Goal: Information Seeking & Learning: Learn about a topic

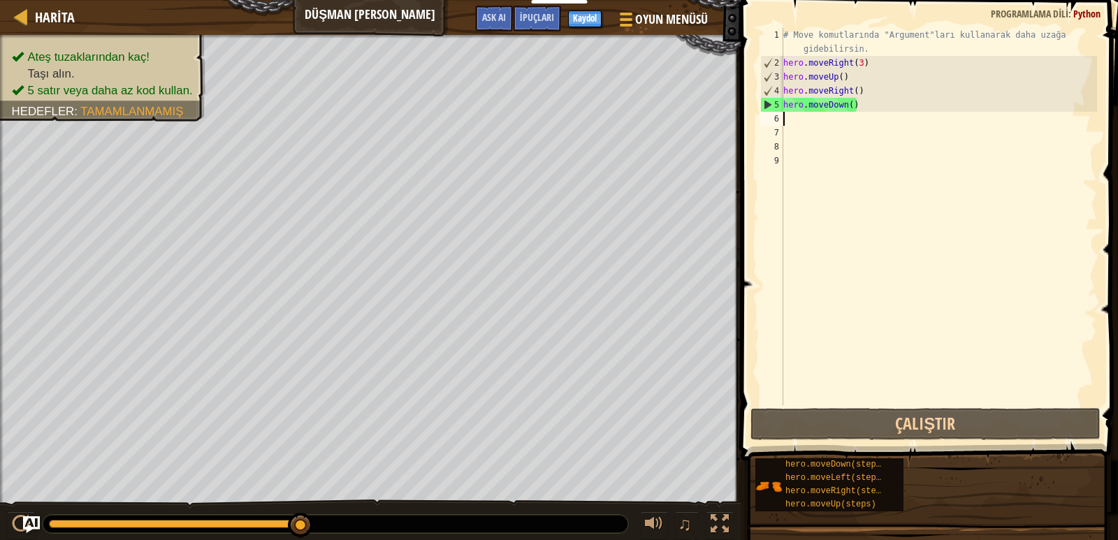
scroll to position [6, 0]
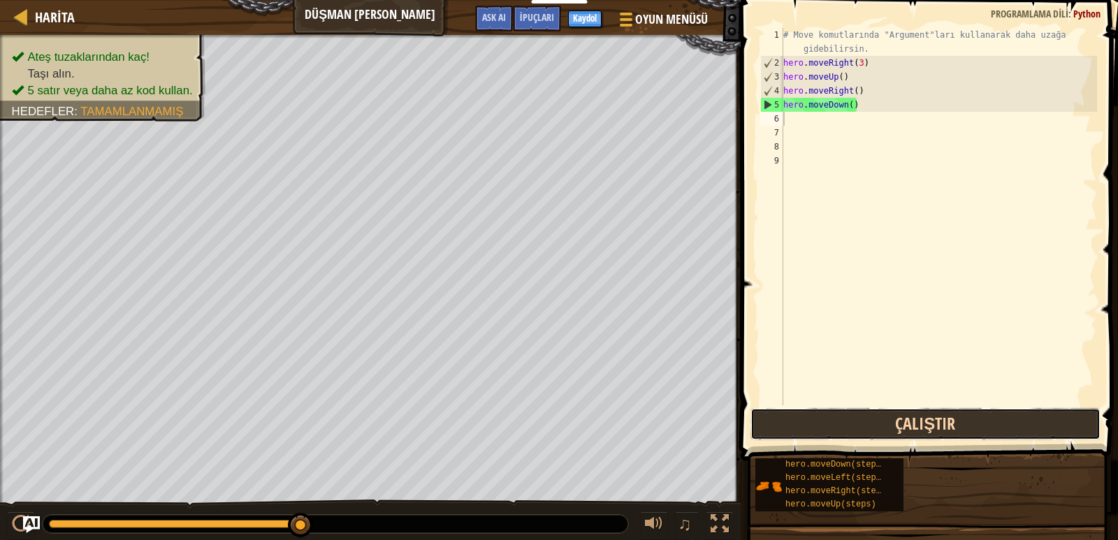
click at [886, 413] on button "Çalıştır" at bounding box center [925, 424] width 350 height 32
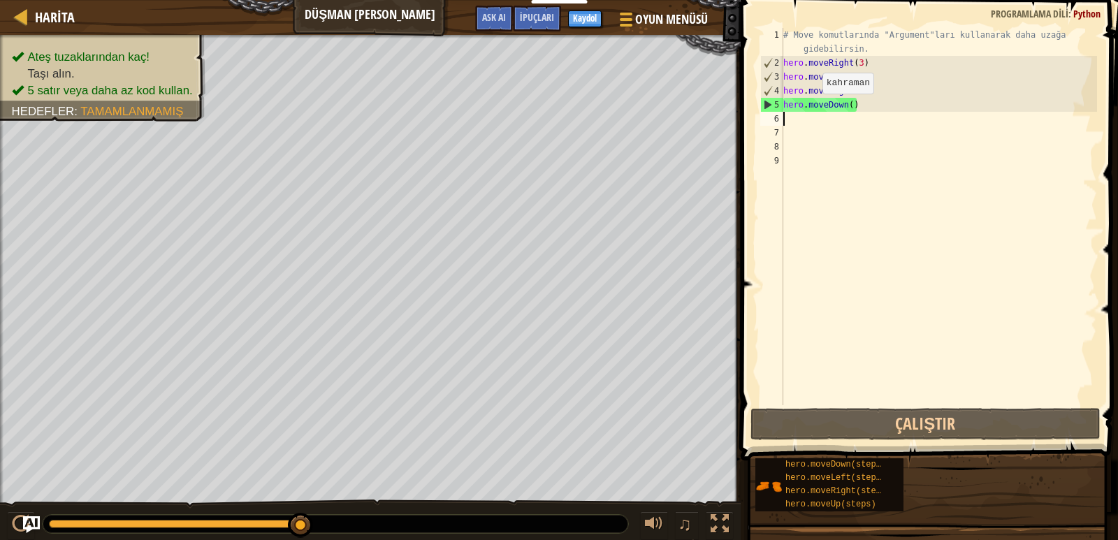
type textarea "h"
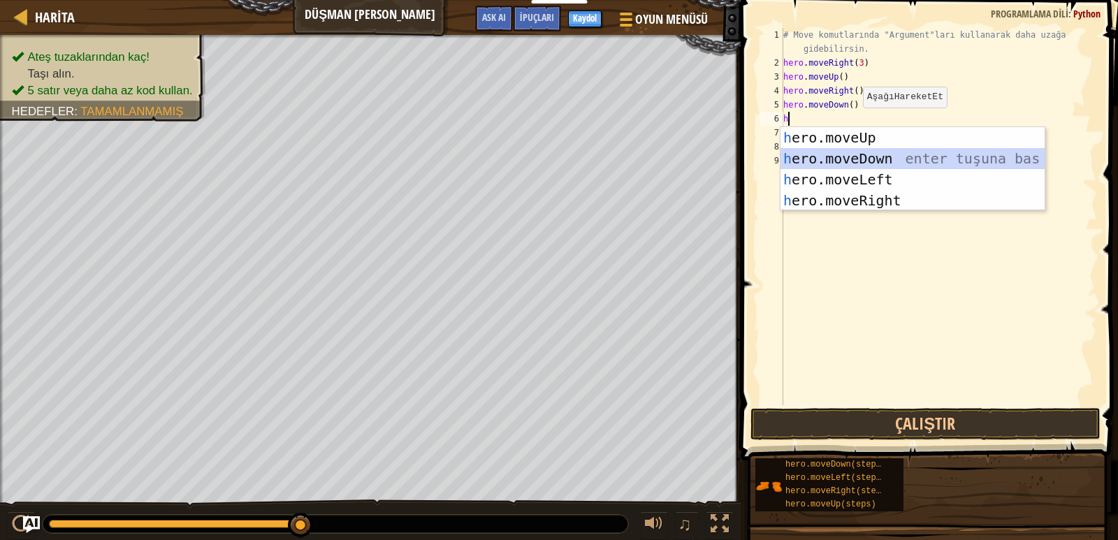
click at [842, 161] on div "h ero.moveUp enter tuşuna bas h ero.moveDown enter tuşuna bas h ero.moveLeft en…" at bounding box center [912, 190] width 264 height 126
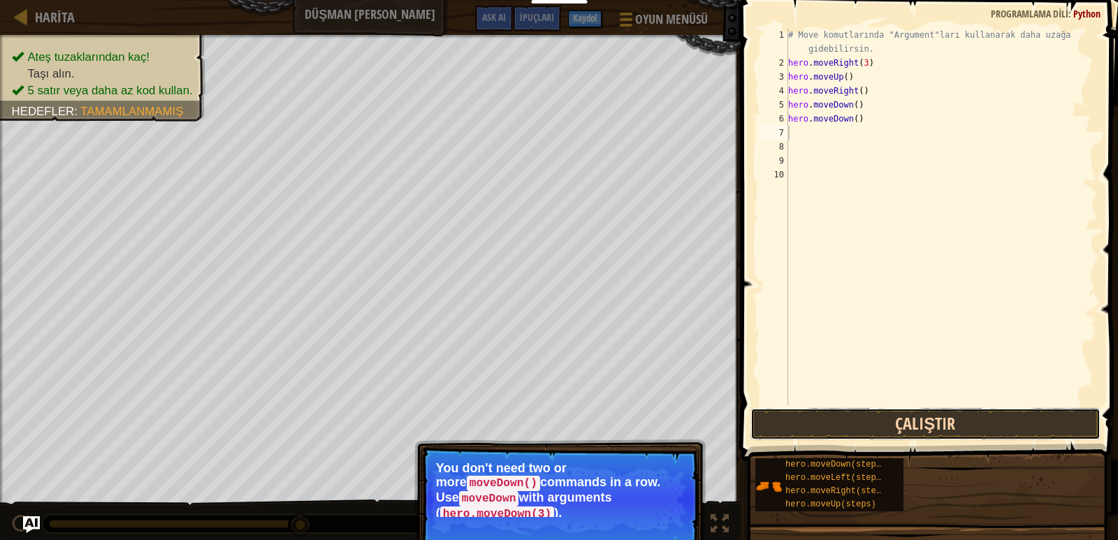
click at [809, 416] on button "Çalıştır" at bounding box center [925, 424] width 350 height 32
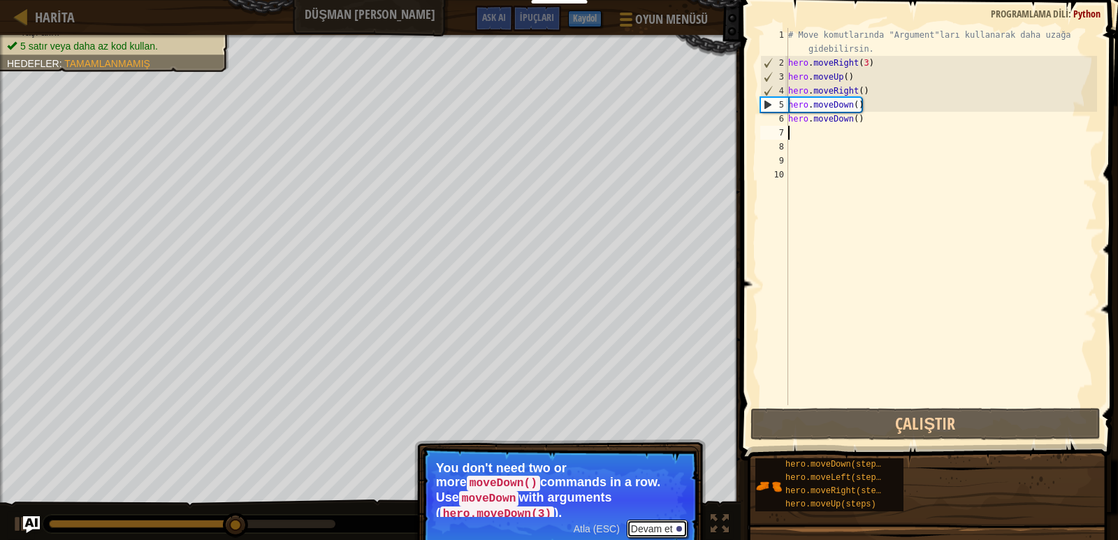
click at [650, 520] on button "Devam et" at bounding box center [657, 529] width 61 height 18
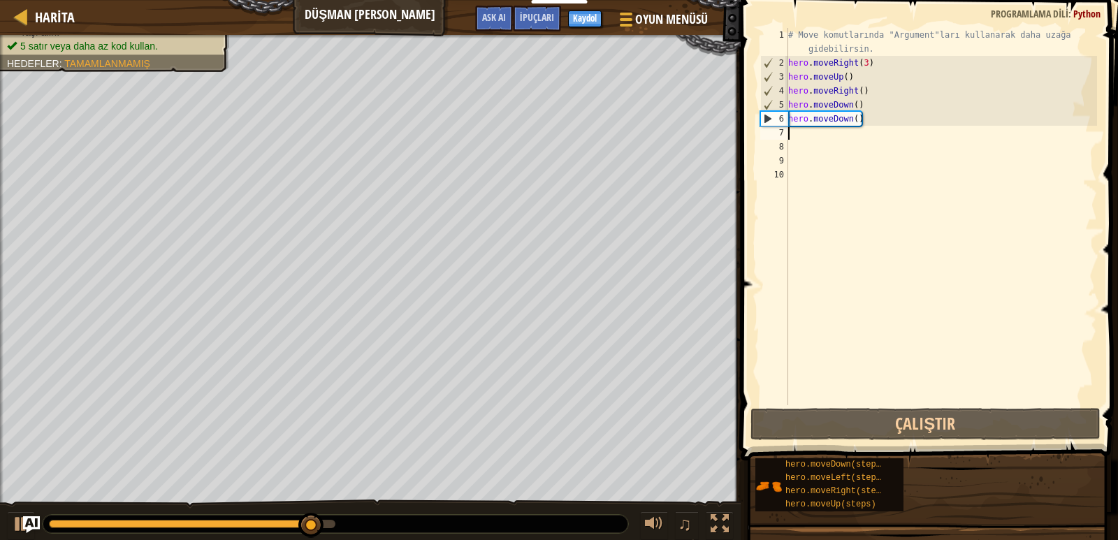
type textarea "h"
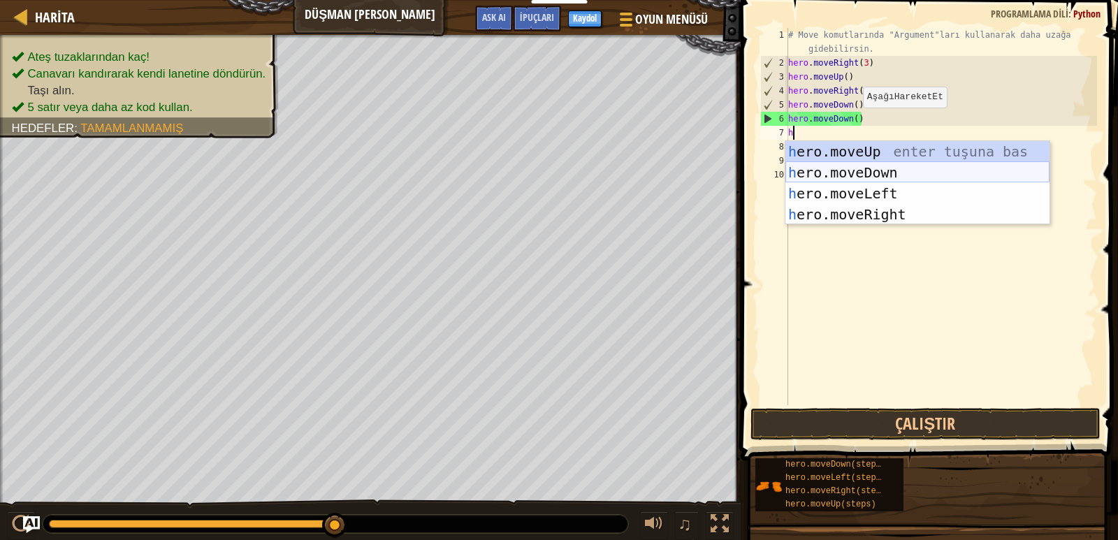
click at [842, 163] on div "h ero.moveUp enter tuşuna bas h ero.moveDown enter tuşuna bas h ero.moveLeft en…" at bounding box center [917, 204] width 264 height 126
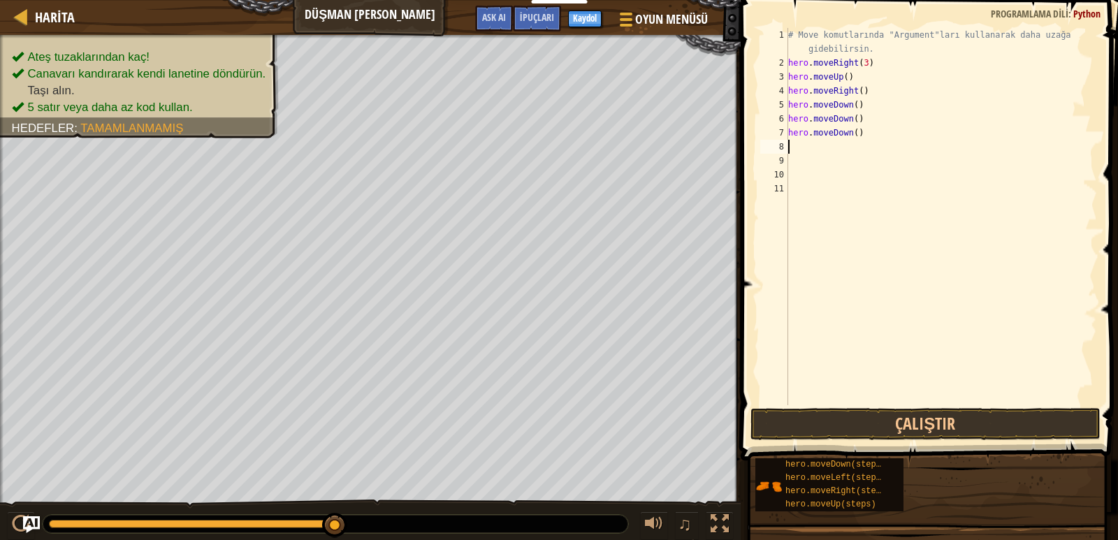
type textarea "h"
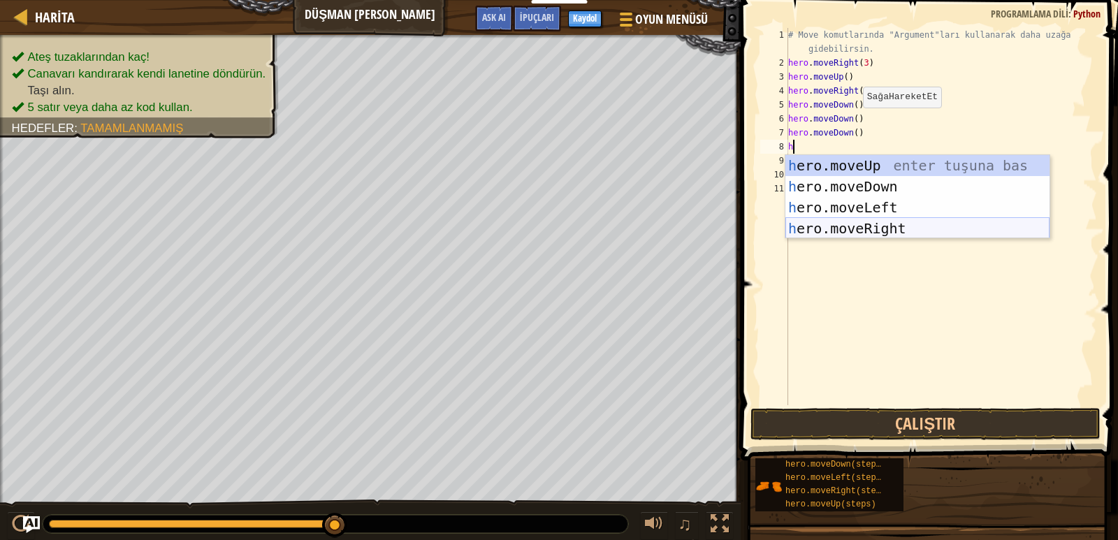
click at [840, 227] on div "h ero.moveUp enter tuşuna bas h ero.moveDown enter tuşuna bas h ero.moveLeft en…" at bounding box center [917, 218] width 264 height 126
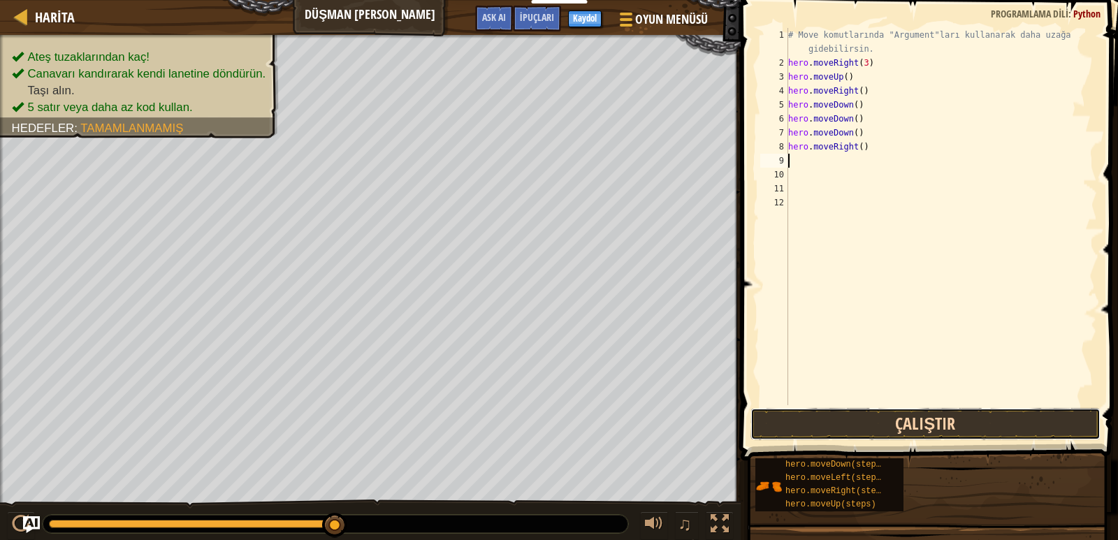
click at [861, 411] on button "Çalıştır" at bounding box center [925, 424] width 350 height 32
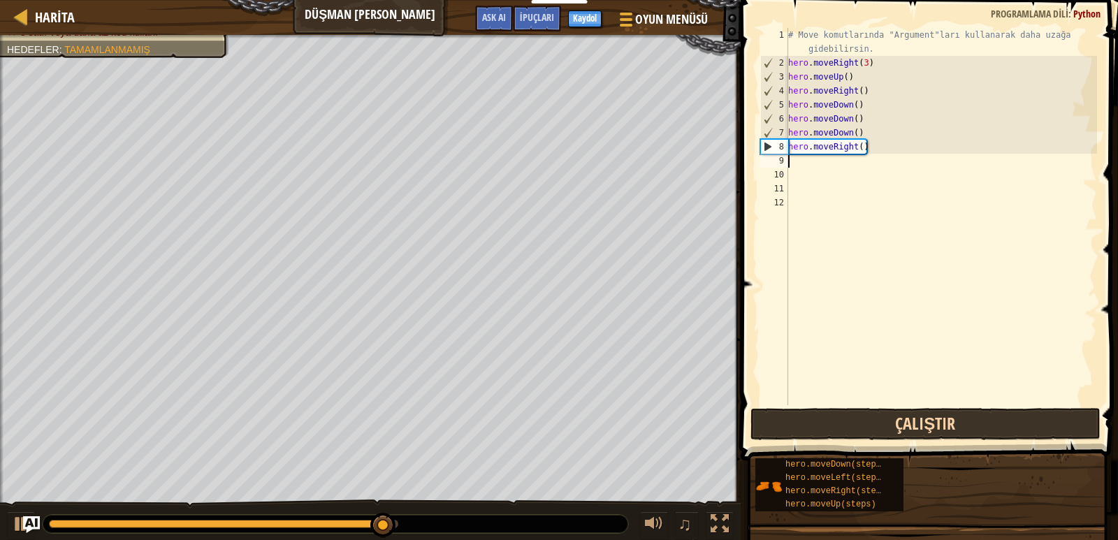
type textarea "h"
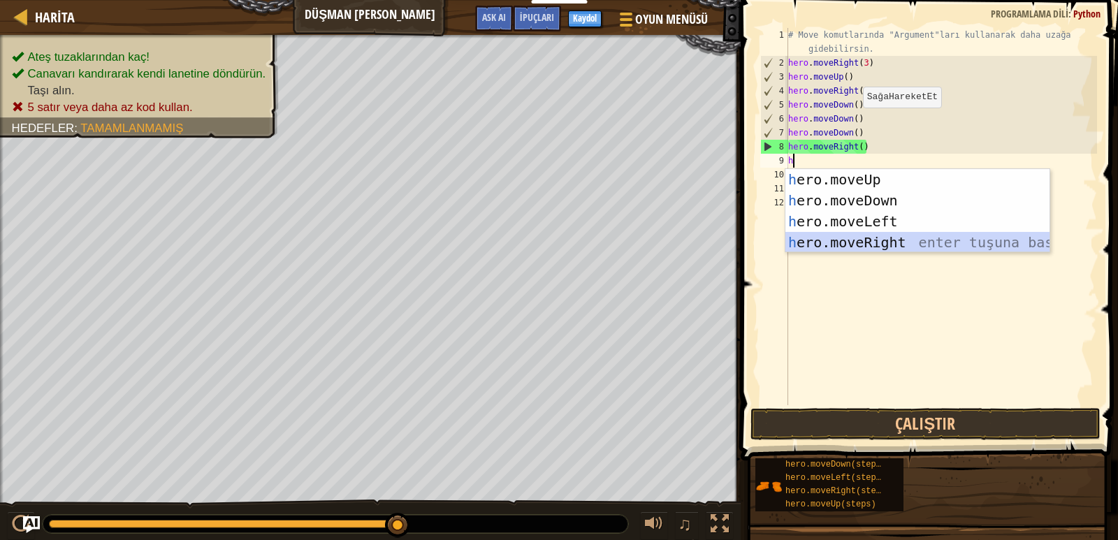
click at [839, 239] on div "h ero.moveUp enter tuşuna bas h ero.moveDown enter tuşuna bas h ero.moveLeft en…" at bounding box center [917, 232] width 264 height 126
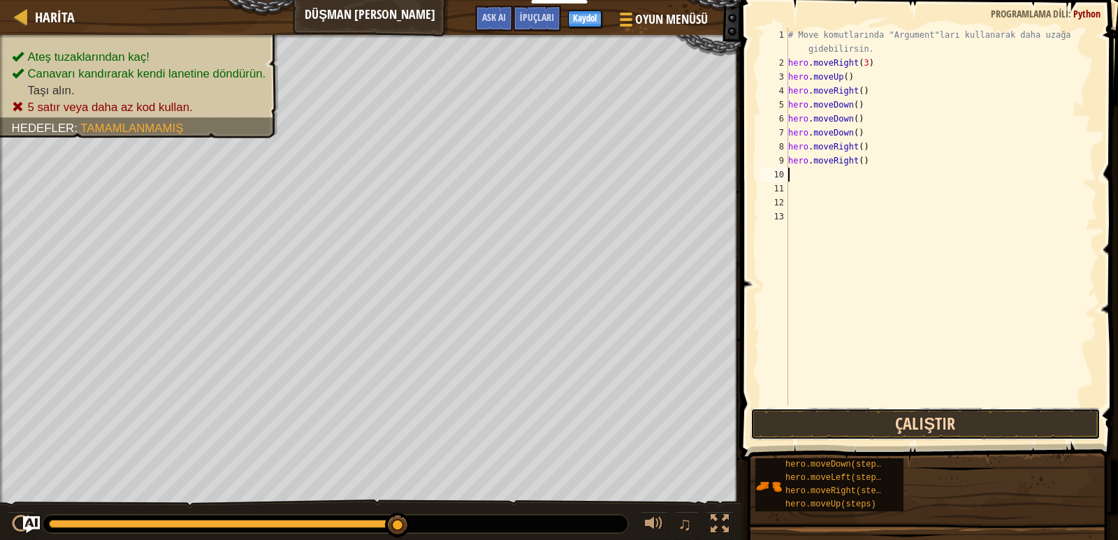
click at [841, 430] on button "Çalıştır" at bounding box center [925, 424] width 350 height 32
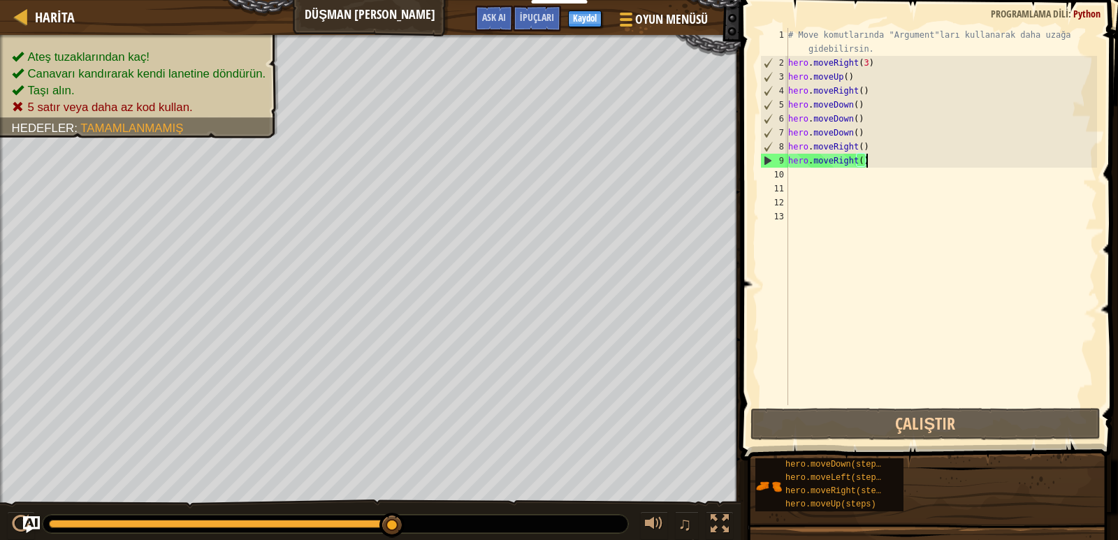
click at [883, 160] on div "# Move komutlarında "Argument"ları kullanarak daha uzağa gidebilirsin. hero . m…" at bounding box center [941, 237] width 312 height 419
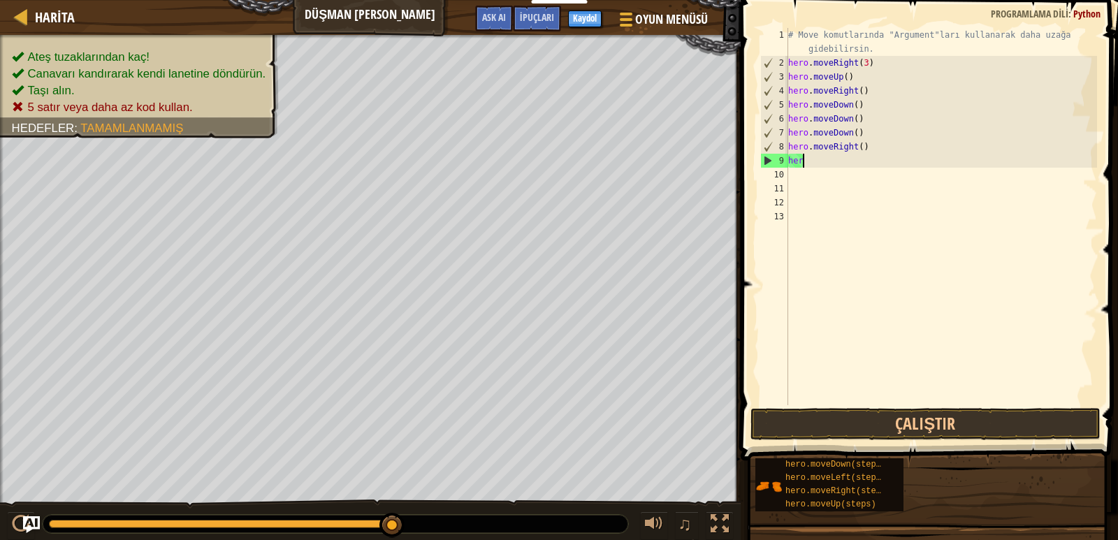
type textarea "h"
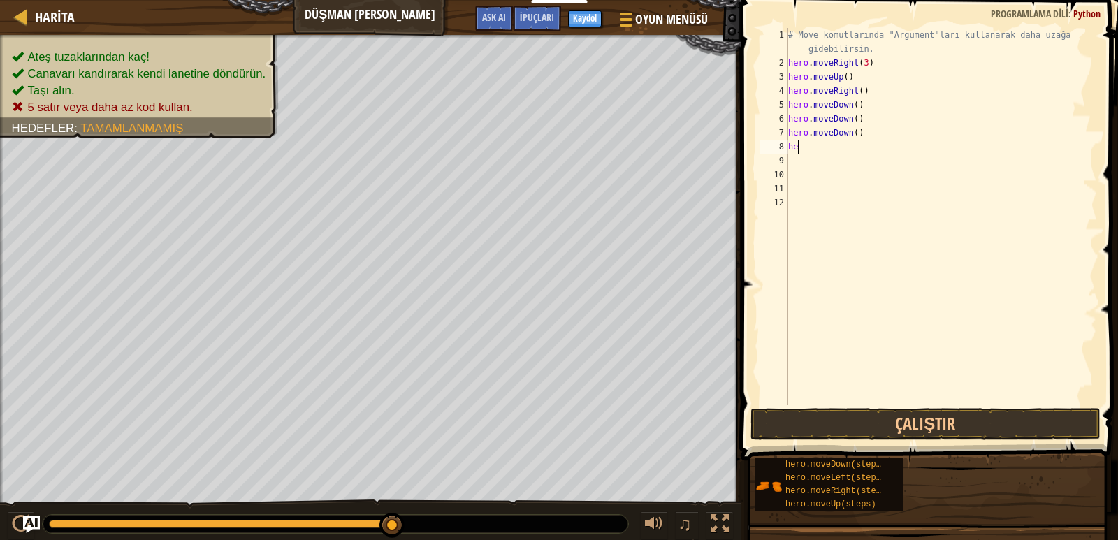
type textarea "h"
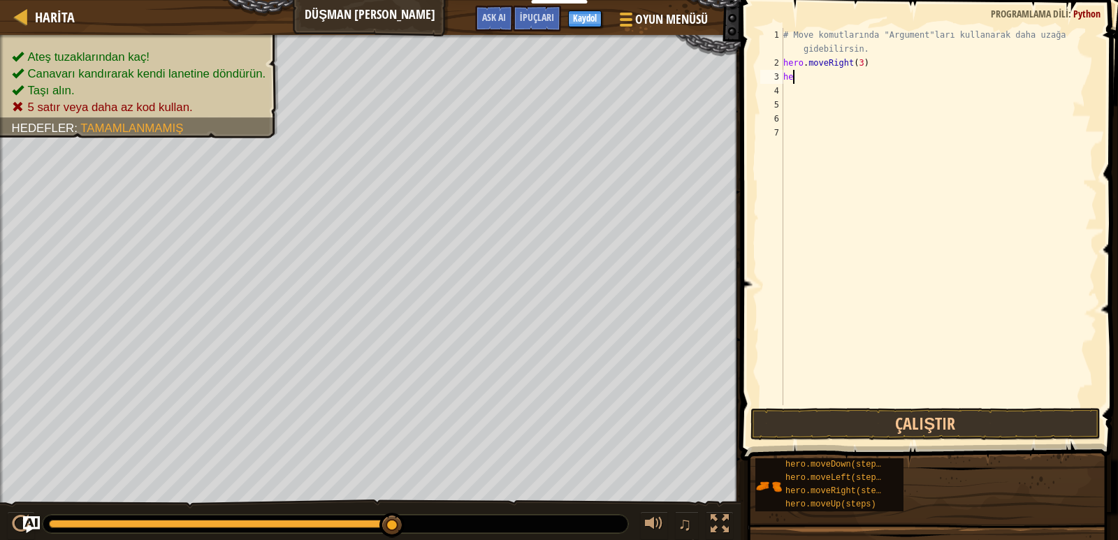
type textarea "h"
click at [919, 416] on button "Çalıştır" at bounding box center [925, 424] width 350 height 32
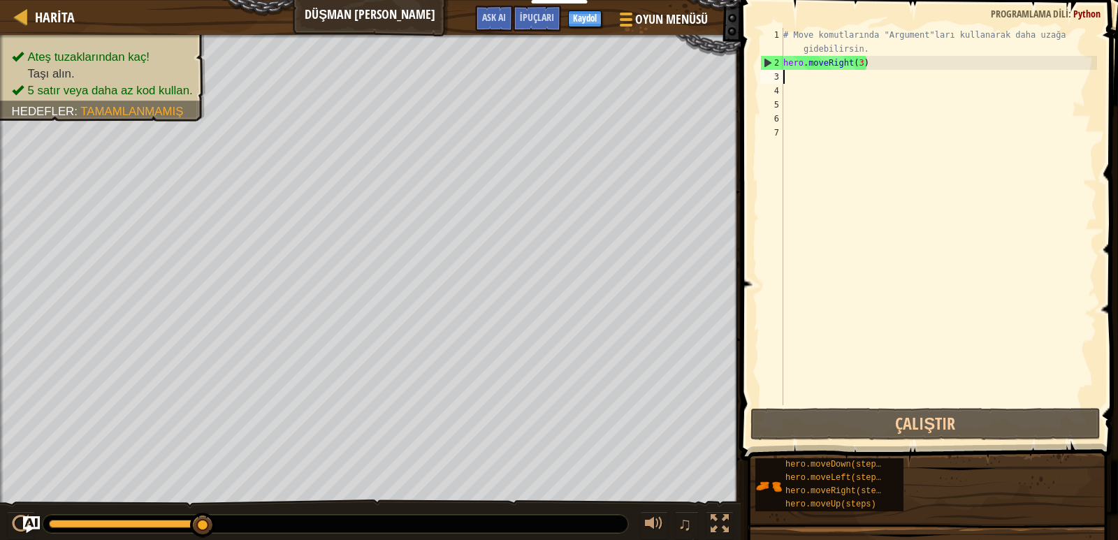
type textarea "h"
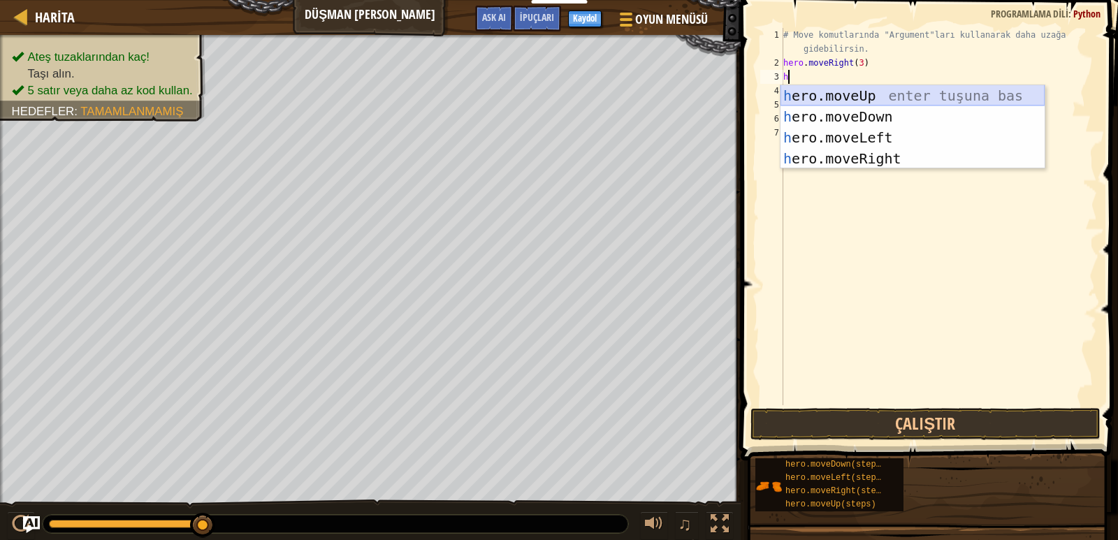
click at [855, 92] on div "h ero.moveUp enter tuşuna bas h ero.moveDown enter tuşuna bas h ero.moveLeft en…" at bounding box center [912, 148] width 264 height 126
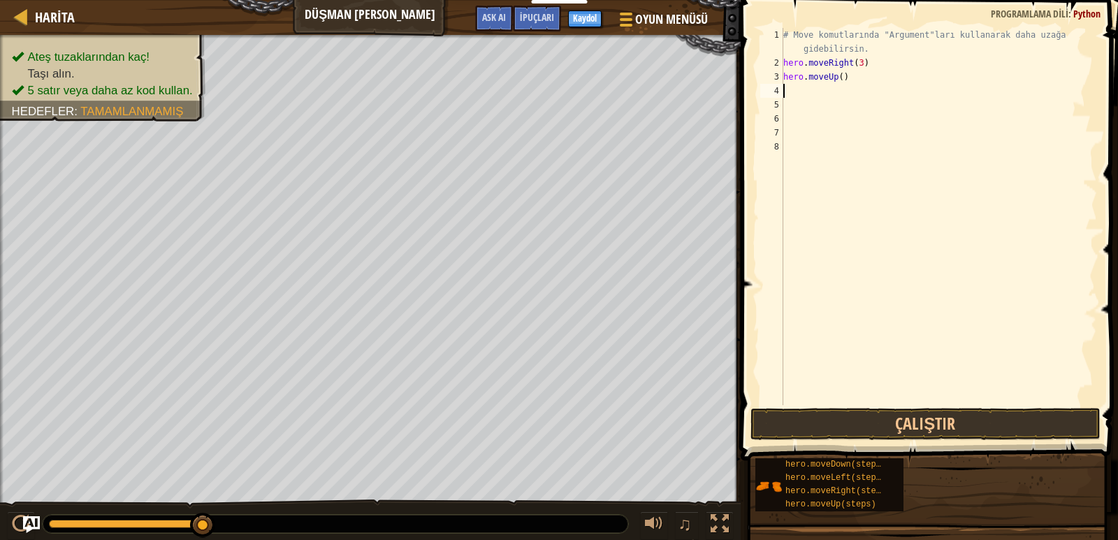
type textarea "h"
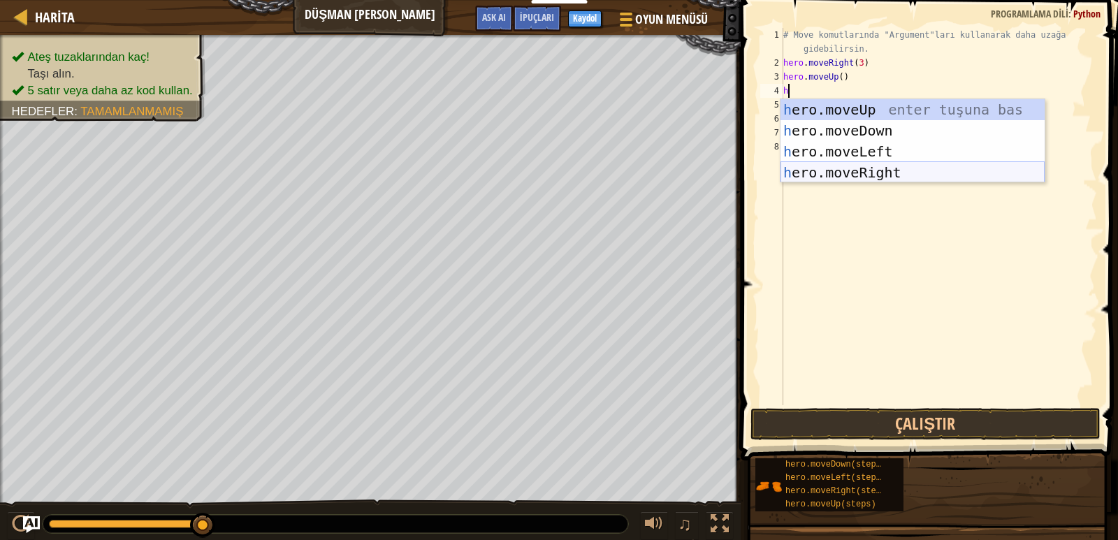
click at [833, 172] on div "h ero.moveUp enter tuşuna bas h ero.moveDown enter tuşuna bas h ero.moveLeft en…" at bounding box center [912, 162] width 264 height 126
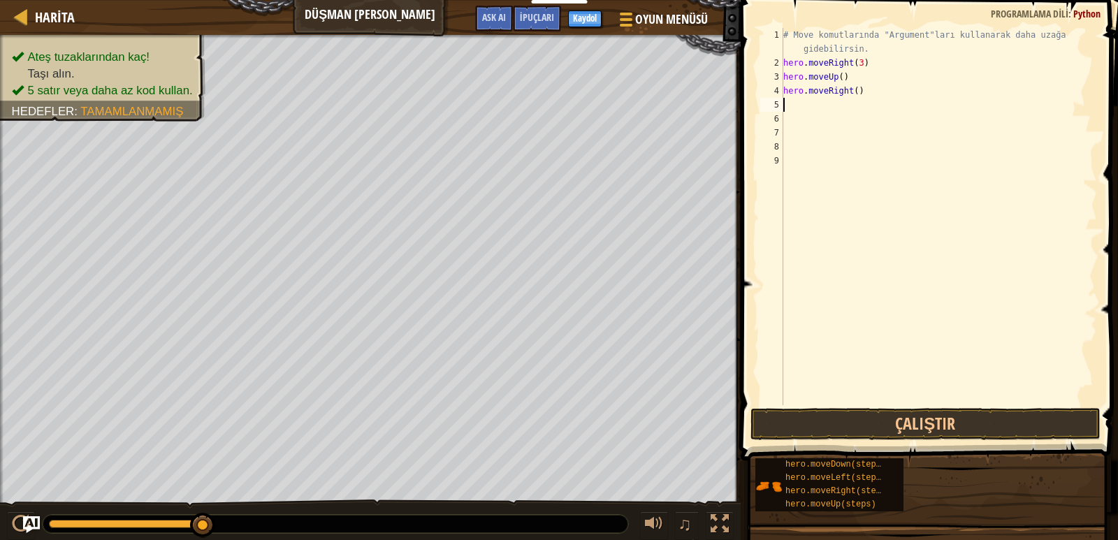
click at [877, 93] on div "# Move komutlarında "Argument"ları kullanarak daha uzağa gidebilirsin. hero . m…" at bounding box center [938, 237] width 316 height 419
type textarea "hero.moveRight()"
click at [787, 107] on div "# Move komutlarında "Argument"ları kullanarak daha uzağa gidebilirsin. hero . m…" at bounding box center [938, 237] width 316 height 419
type textarea "h"
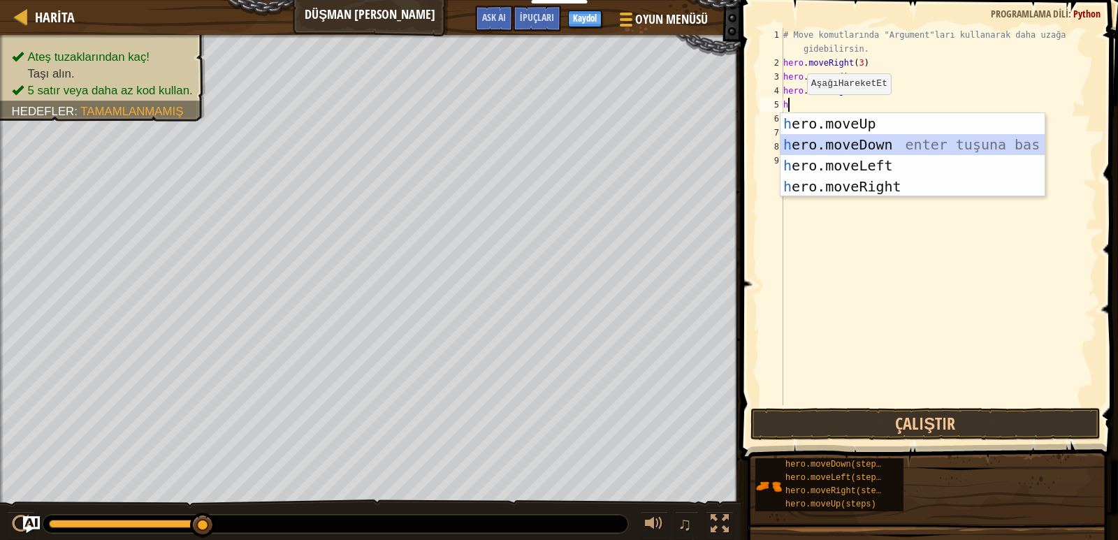
click at [863, 147] on div "h ero.moveUp enter tuşuna bas h ero.moveDown enter tuşuna bas h ero.moveLeft en…" at bounding box center [912, 176] width 264 height 126
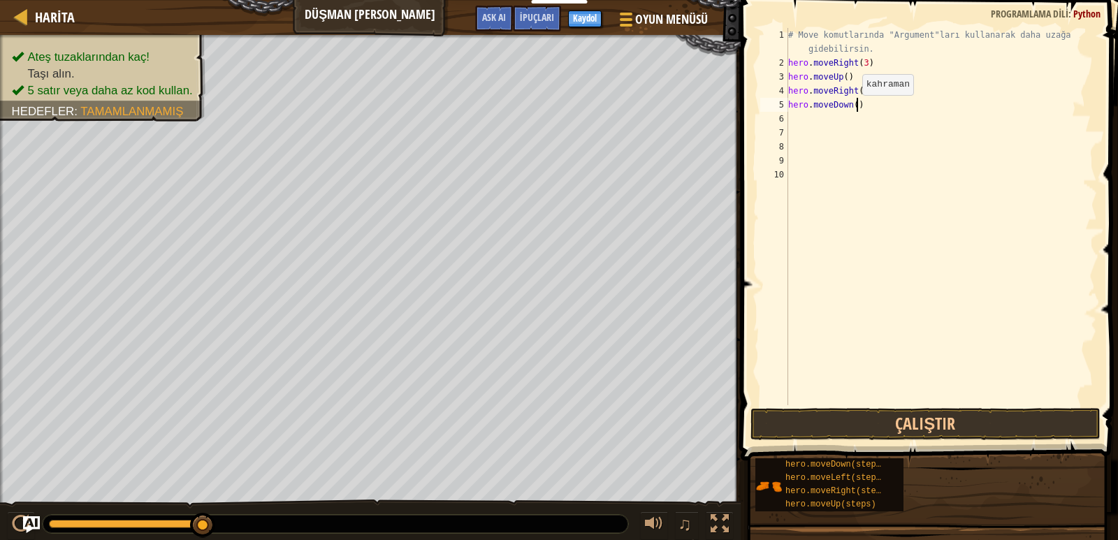
click at [855, 109] on div "# Move komutlarında "Argument"ları kullanarak daha uzağa gidebilirsin. hero . m…" at bounding box center [941, 237] width 312 height 419
type textarea "hero.moveDown(3)"
drag, startPoint x: 847, startPoint y: 124, endPoint x: 816, endPoint y: 419, distance: 296.4
click at [816, 419] on button "Çalıştır" at bounding box center [925, 424] width 350 height 32
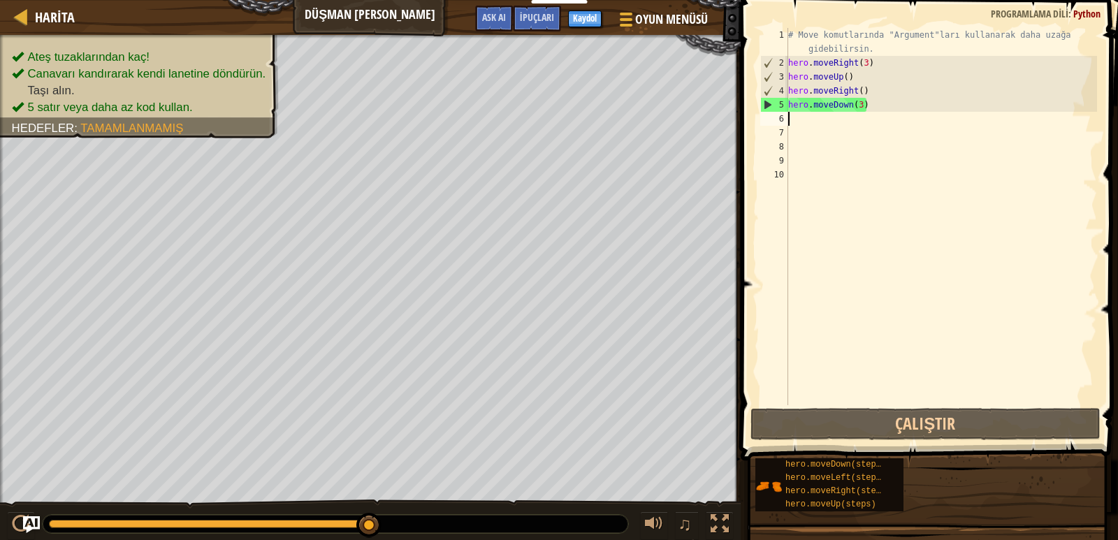
type textarea "h"
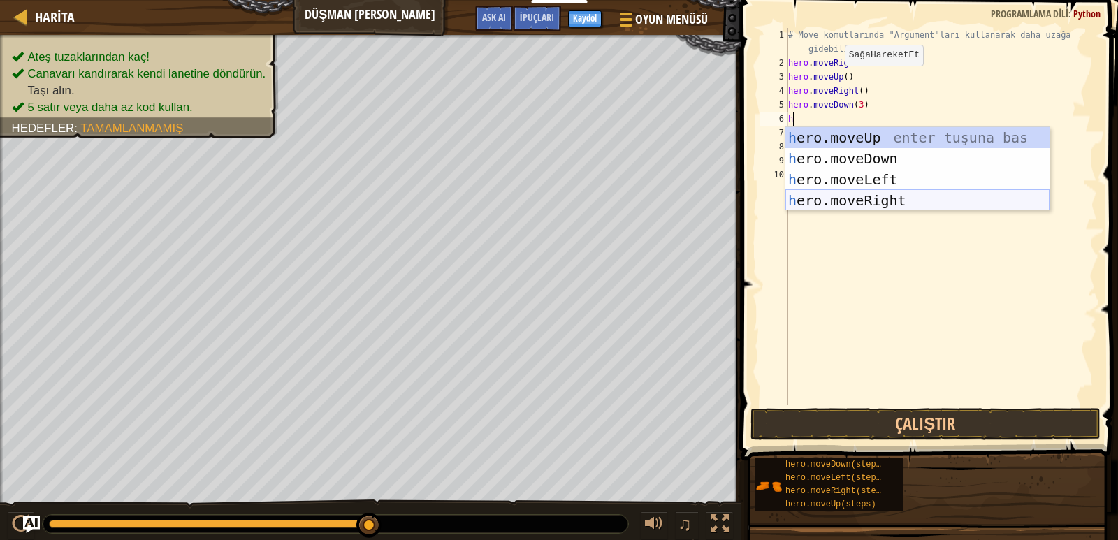
click at [806, 192] on div "h ero.moveUp enter tuşuna bas h ero.moveDown enter tuşuna bas h ero.moveLeft en…" at bounding box center [917, 190] width 264 height 126
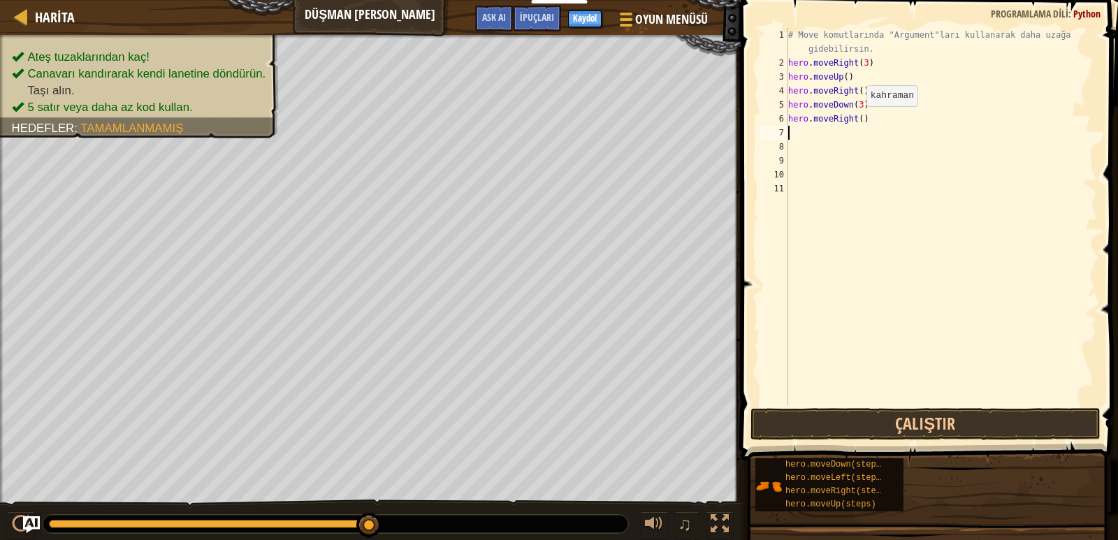
click at [859, 120] on div "# Move komutlarında "Argument"ları kullanarak daha uzağa gidebilirsin. hero . m…" at bounding box center [941, 237] width 312 height 419
type textarea "hero.moveRight(3)"
click at [821, 415] on button "Çalıştır" at bounding box center [925, 424] width 350 height 32
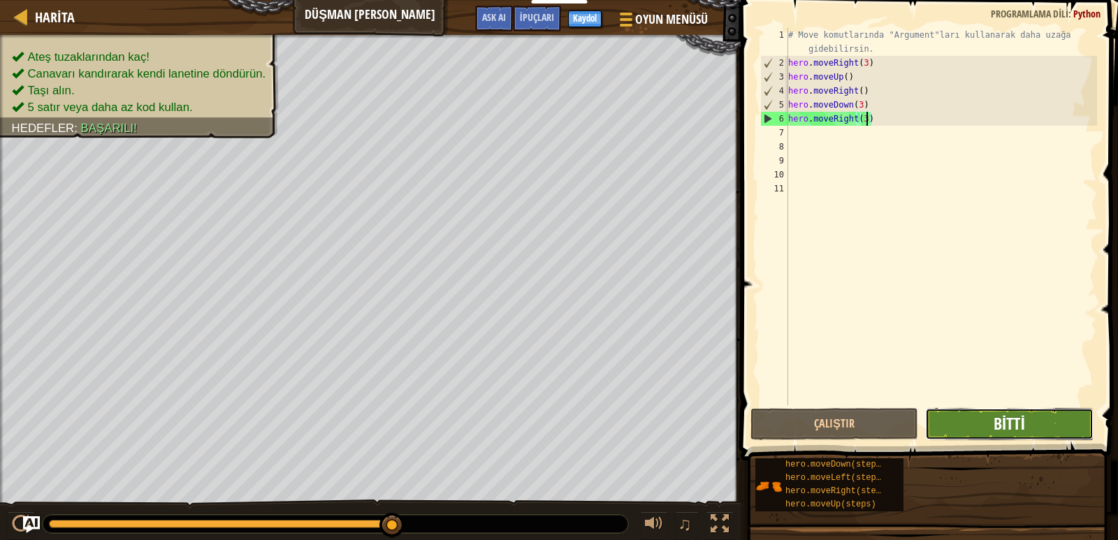
click at [1010, 414] on span "Bitti" at bounding box center [1008, 423] width 31 height 22
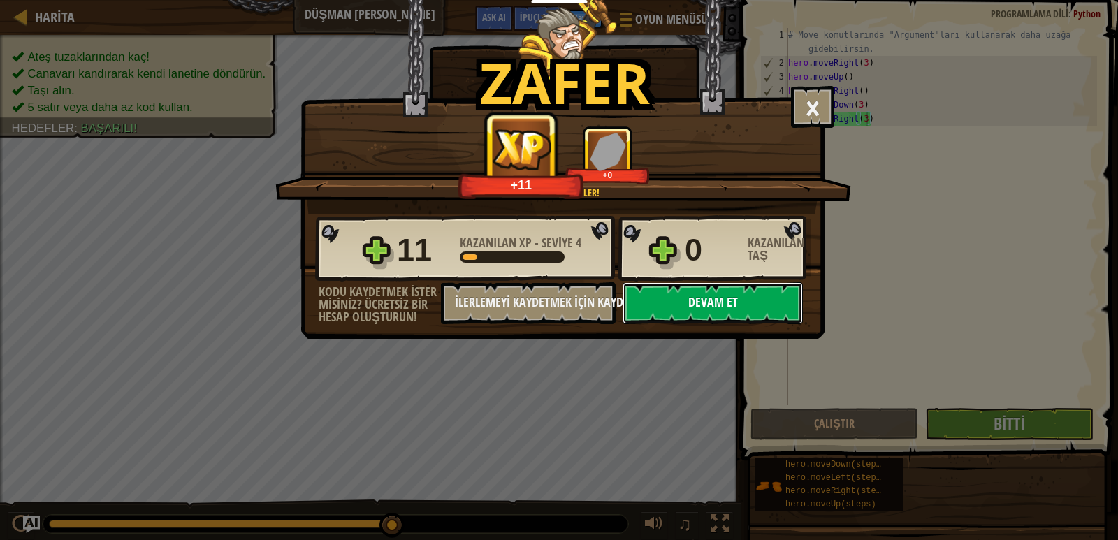
click at [692, 295] on button "Devam et" at bounding box center [712, 303] width 180 height 42
select select "tr"
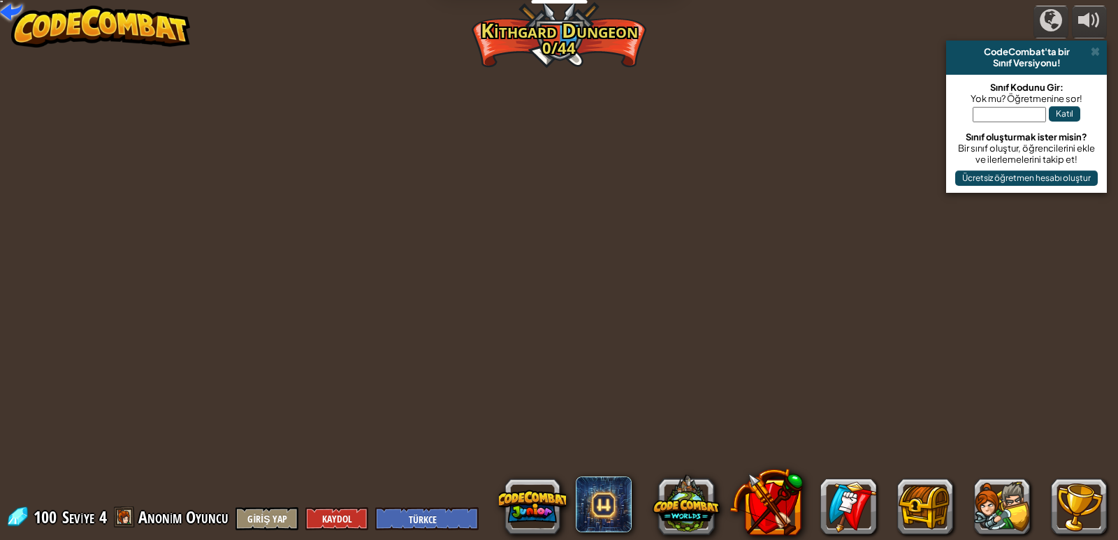
select select "tr"
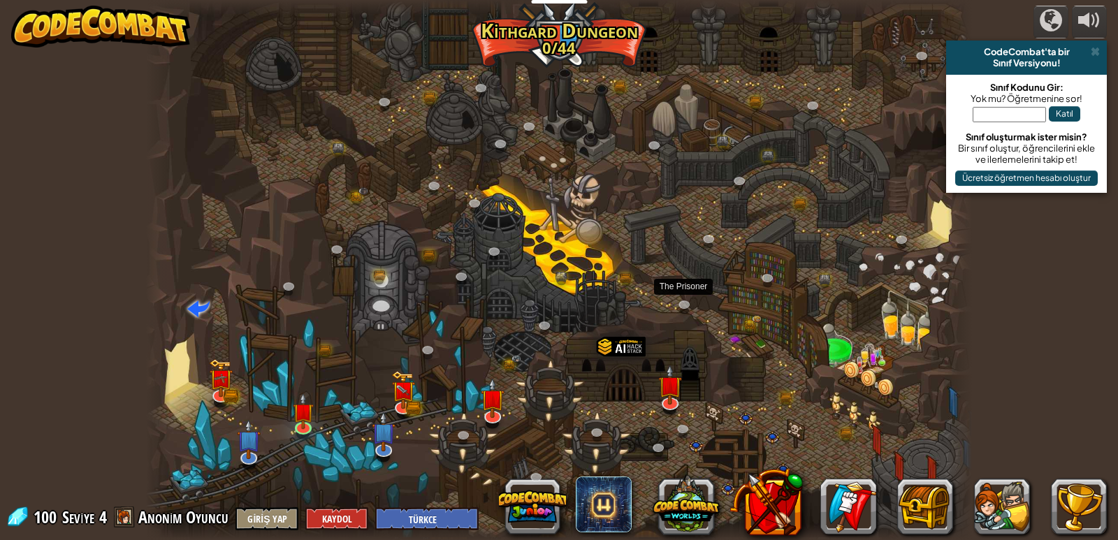
select select "tr"
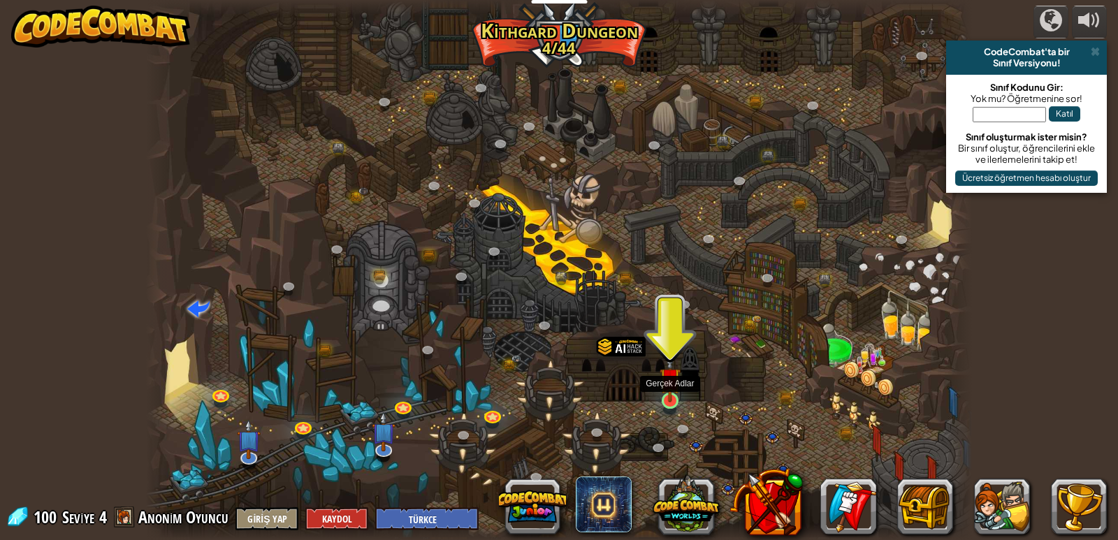
click at [676, 393] on img at bounding box center [669, 378] width 21 height 48
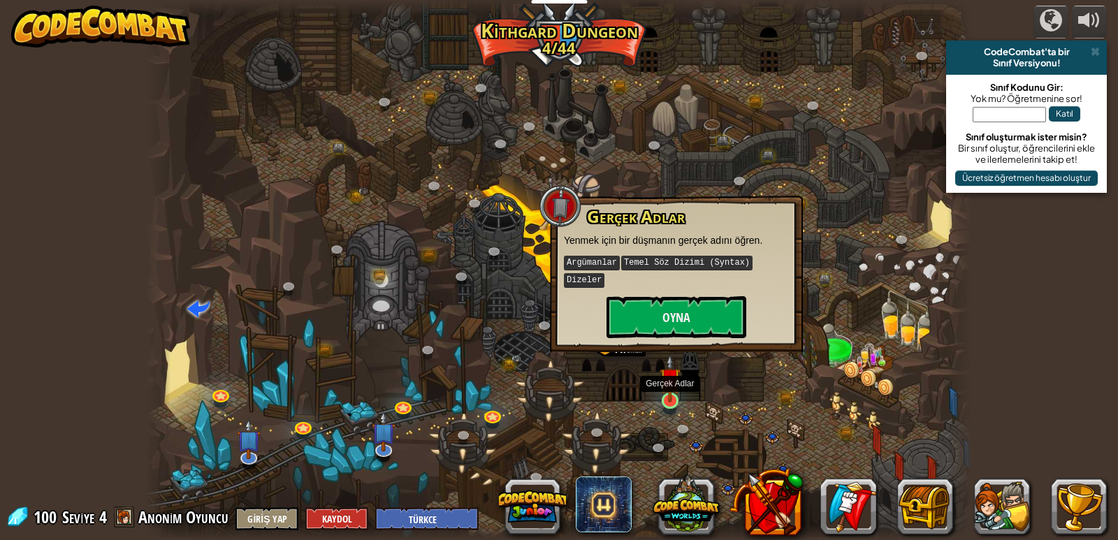
click at [669, 401] on img at bounding box center [669, 378] width 21 height 48
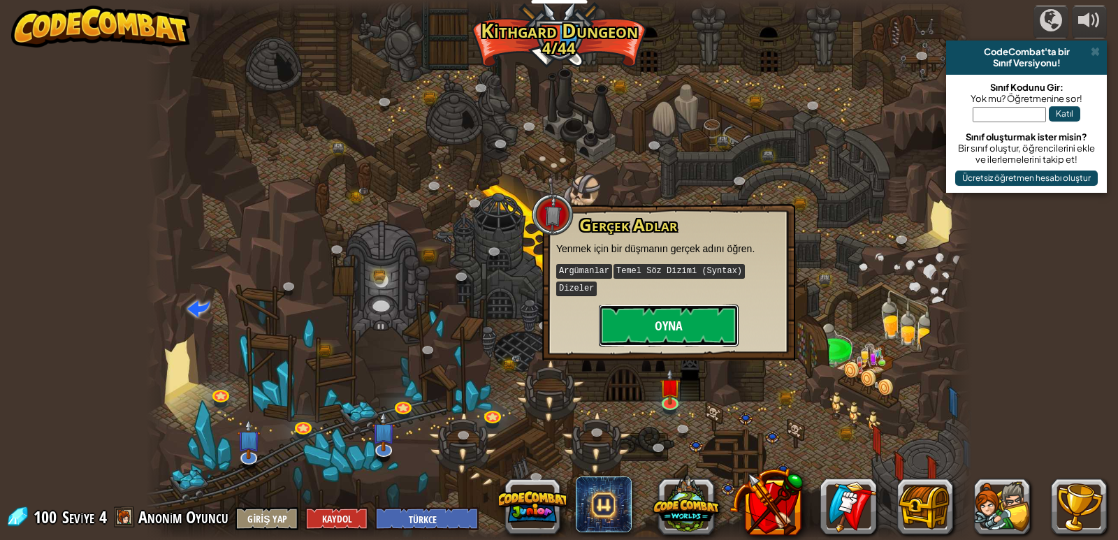
click at [663, 330] on button "Oyna" at bounding box center [669, 326] width 140 height 42
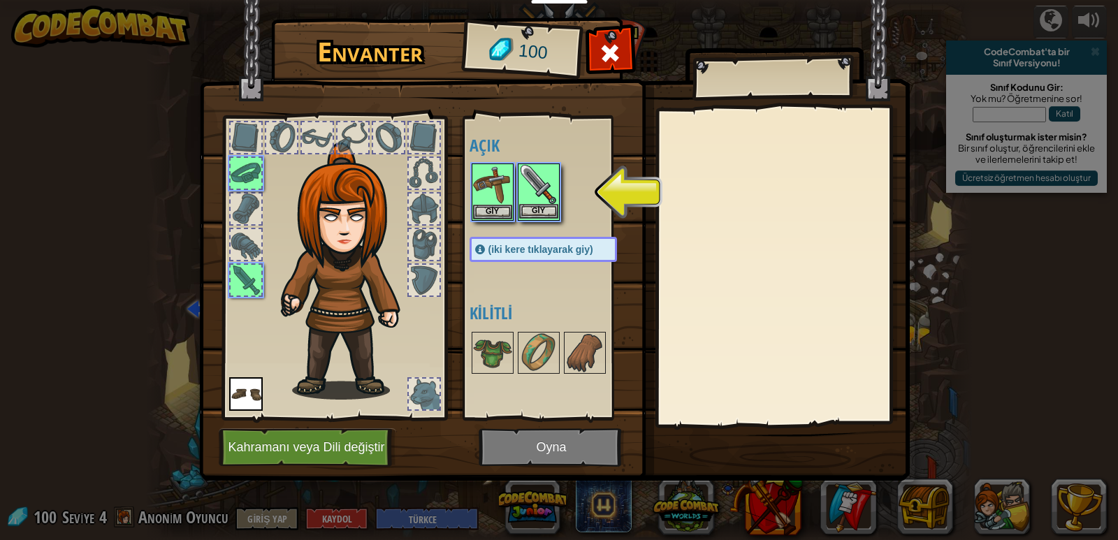
drag, startPoint x: 525, startPoint y: 203, endPoint x: 518, endPoint y: 202, distance: 7.0
click at [525, 203] on img at bounding box center [538, 184] width 39 height 39
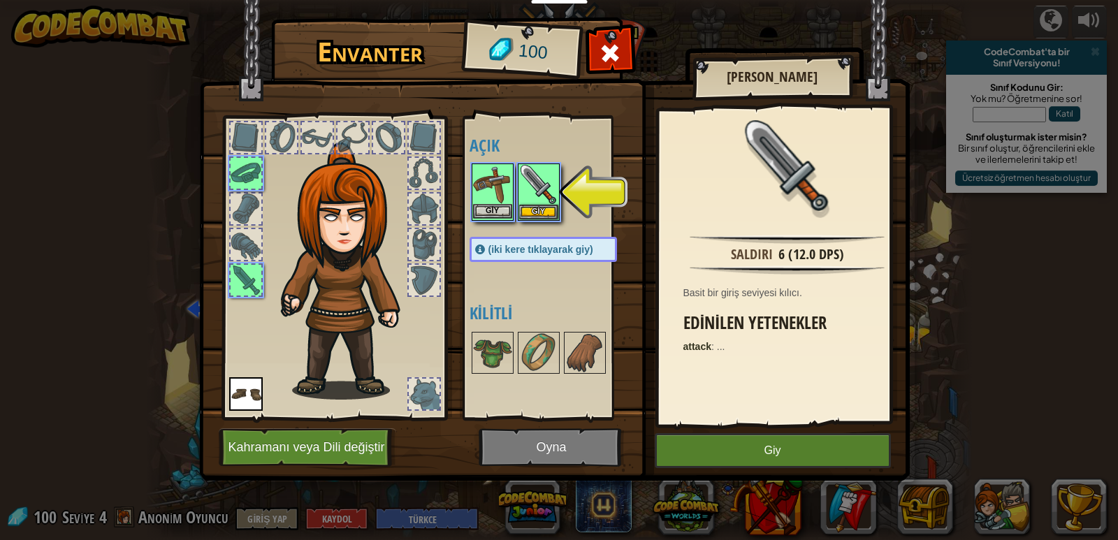
click at [504, 198] on img at bounding box center [492, 184] width 39 height 39
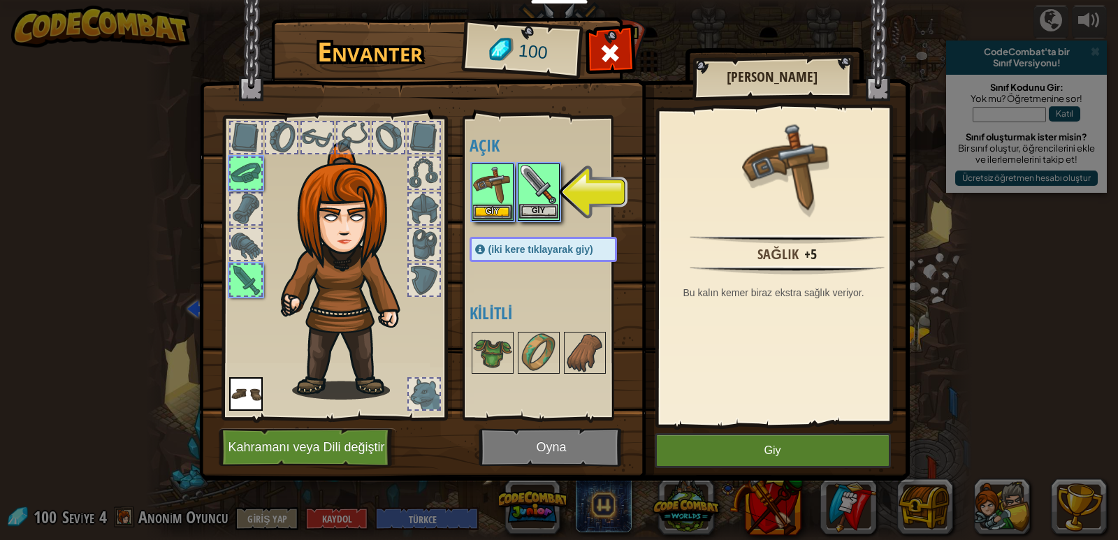
click at [539, 199] on img at bounding box center [538, 184] width 39 height 39
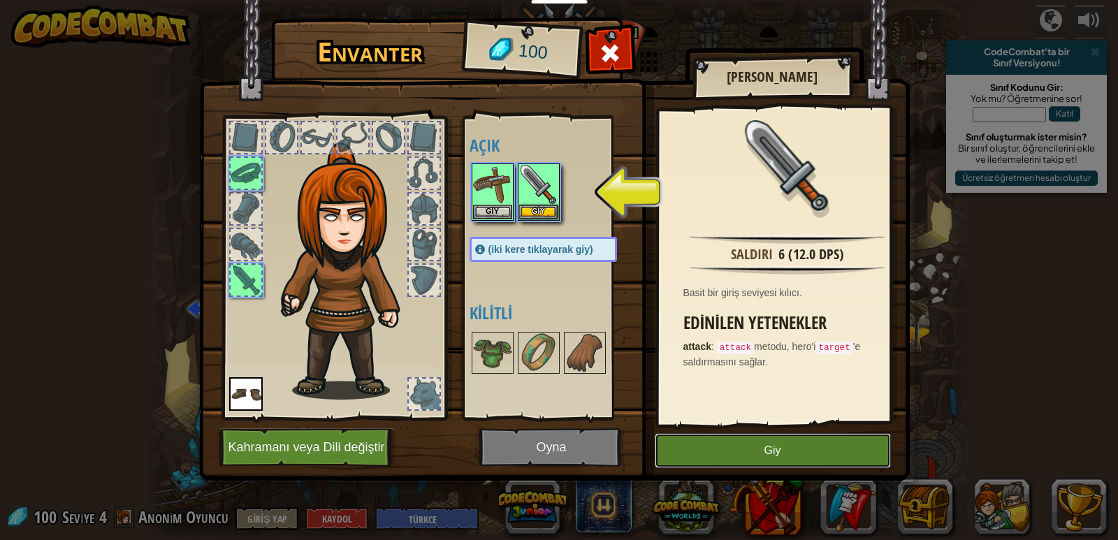
click at [709, 448] on button "Giy" at bounding box center [773, 450] width 236 height 35
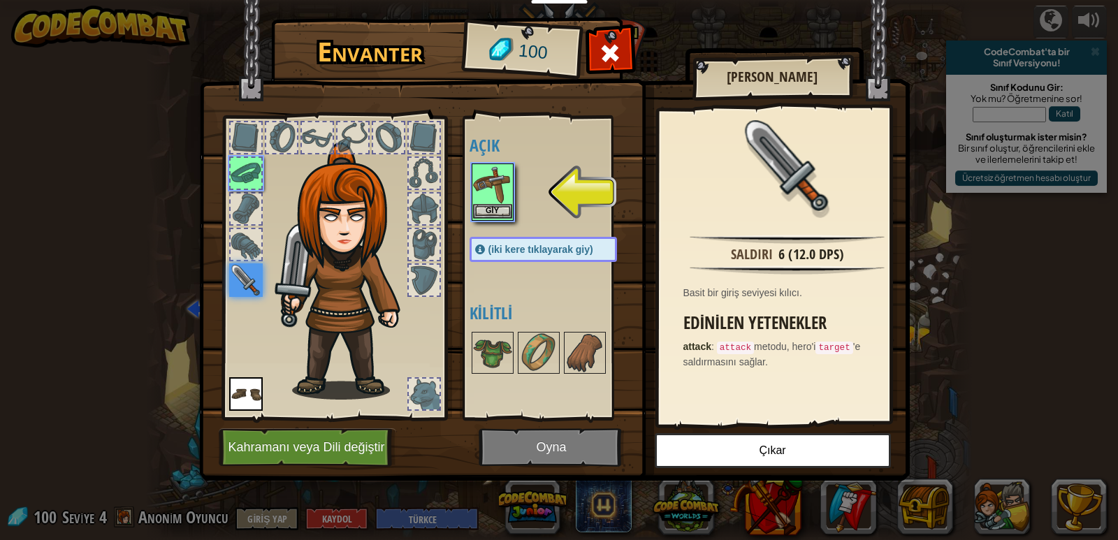
click at [474, 198] on img at bounding box center [492, 184] width 39 height 39
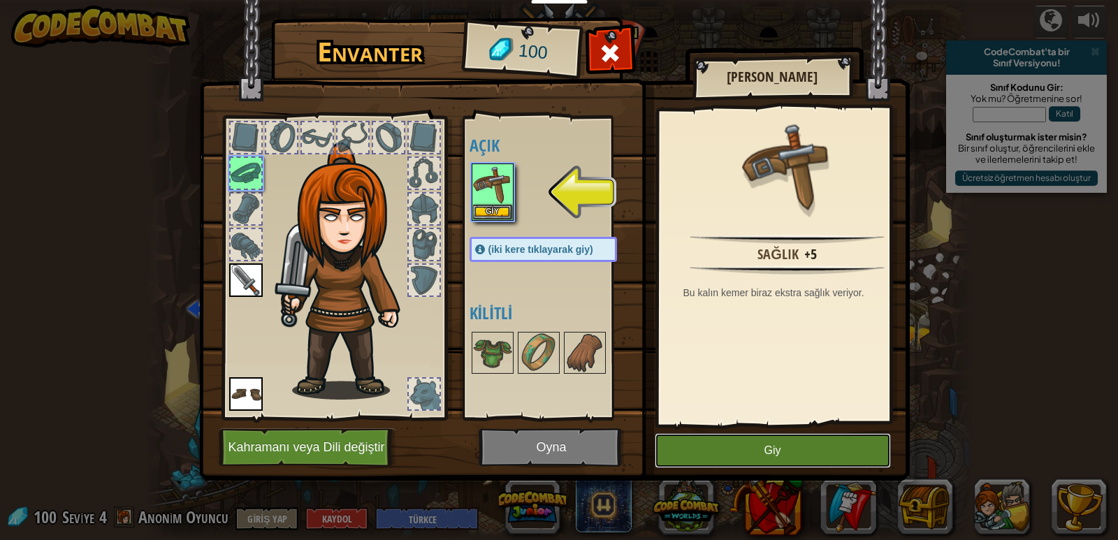
click at [756, 446] on button "Giy" at bounding box center [773, 450] width 236 height 35
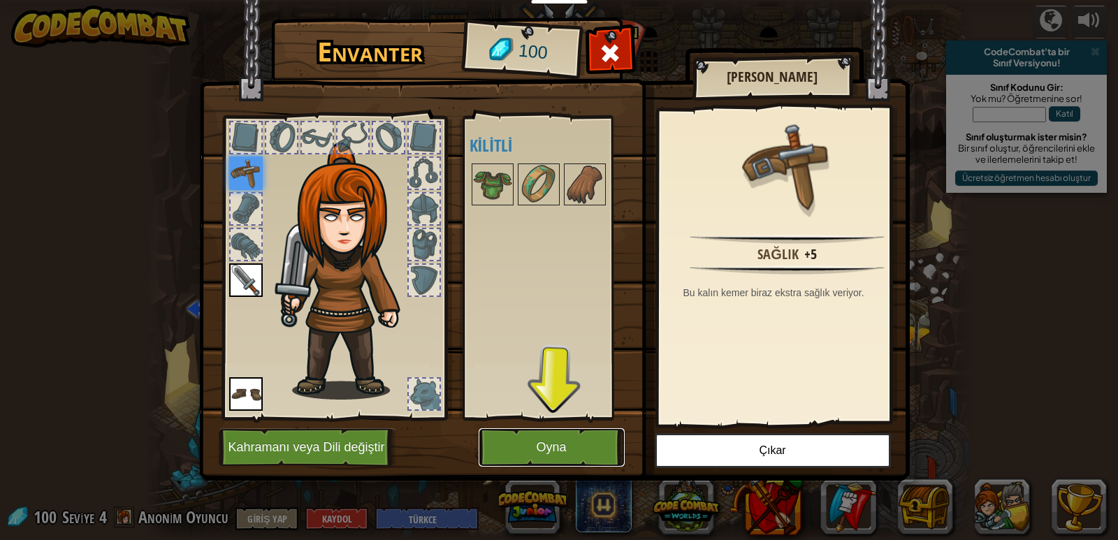
click at [527, 441] on button "Oyna" at bounding box center [552, 447] width 146 height 38
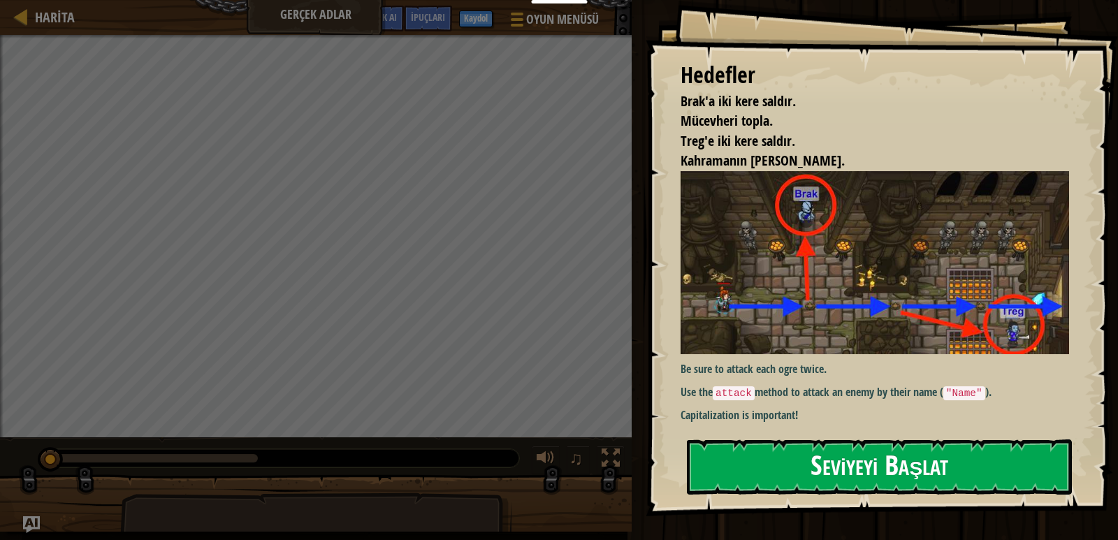
drag, startPoint x: 823, startPoint y: 488, endPoint x: 834, endPoint y: 472, distance: 19.6
click at [823, 488] on button "Seviyeyi Başlat" at bounding box center [879, 466] width 385 height 55
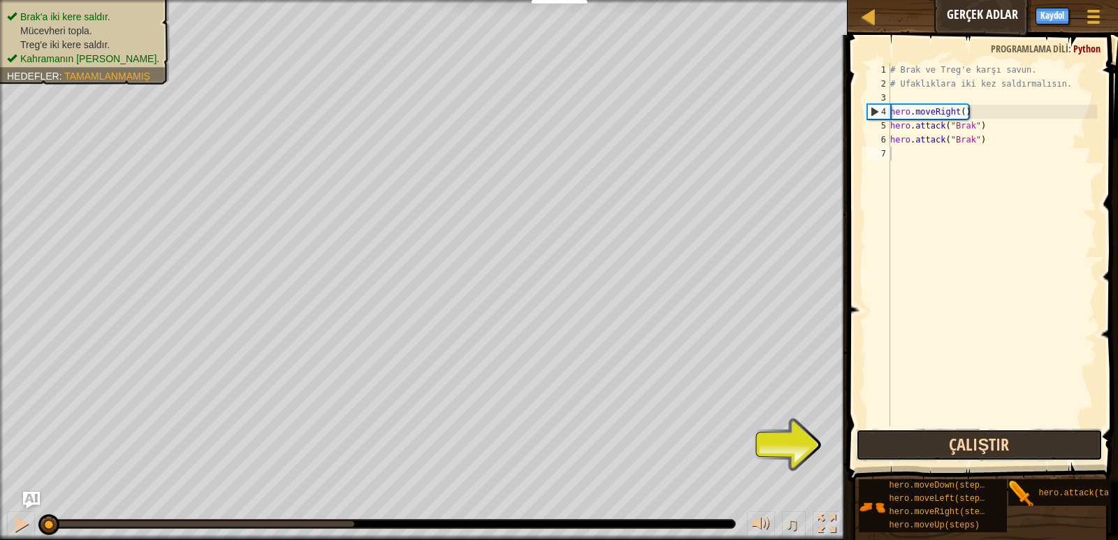
click at [958, 435] on button "Çalıştır" at bounding box center [979, 445] width 246 height 32
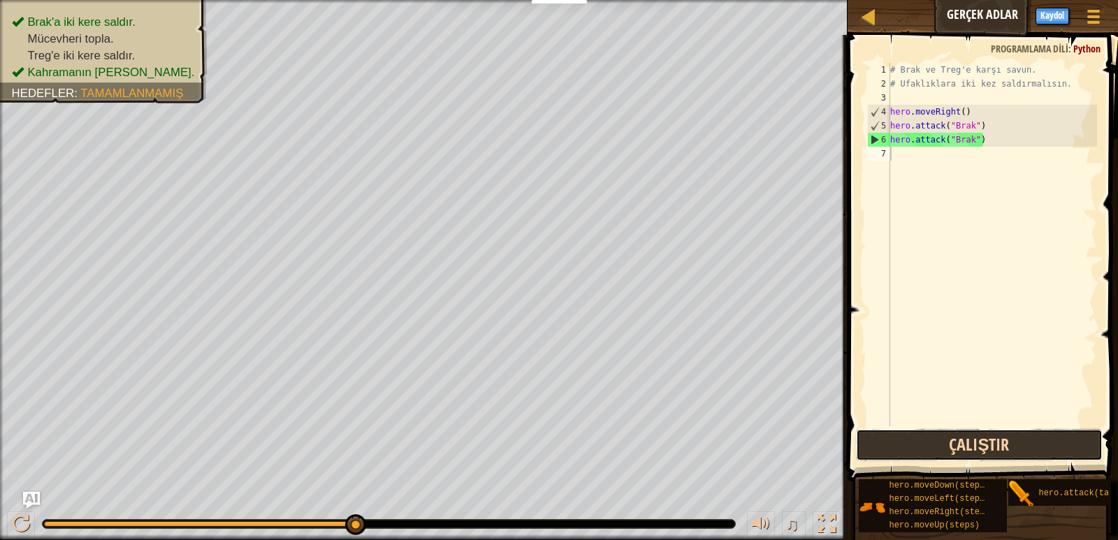
click at [1003, 437] on button "Çalıştır" at bounding box center [979, 445] width 246 height 32
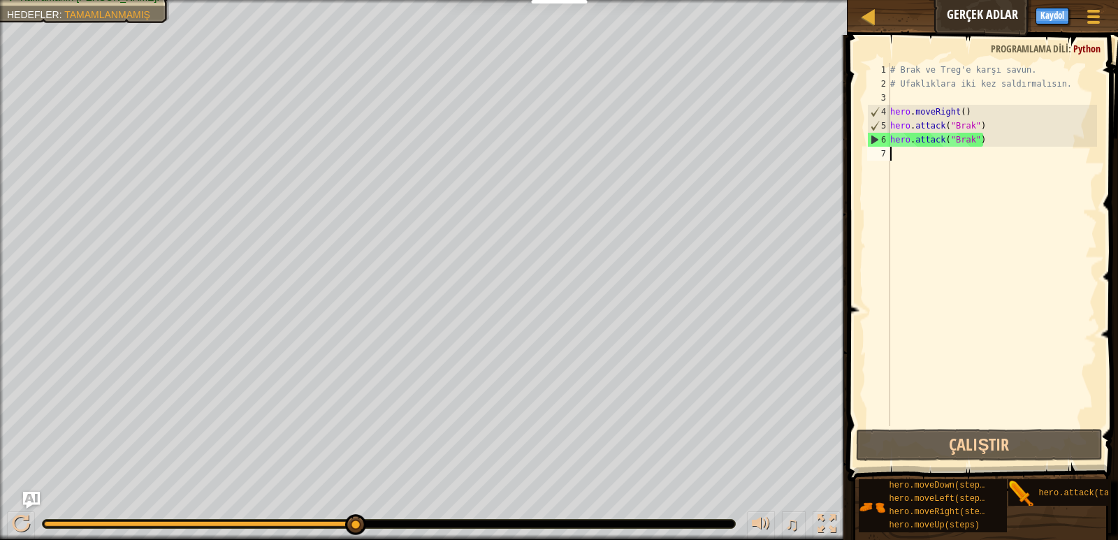
type textarea "h"
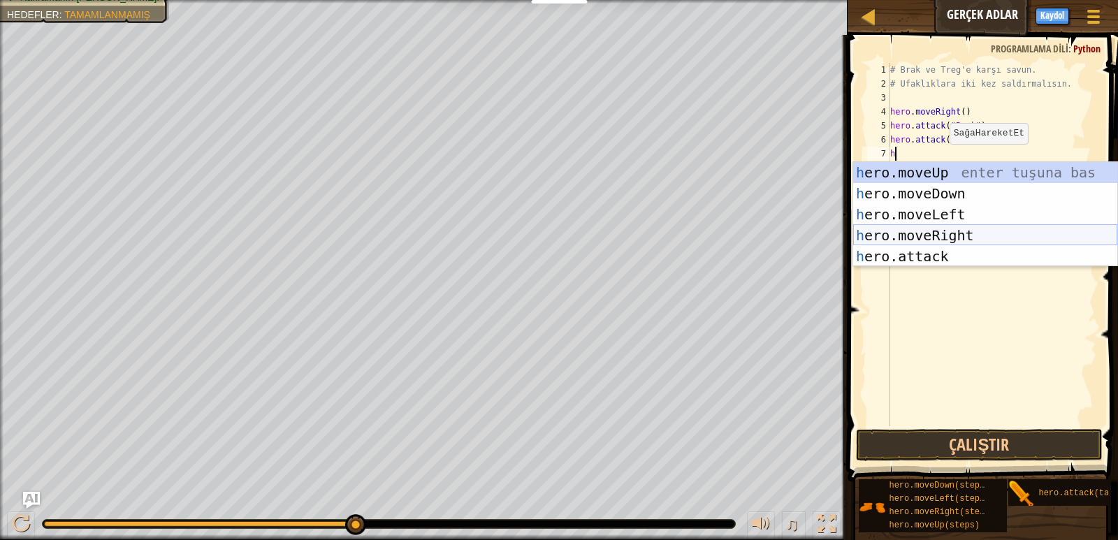
click at [921, 235] on div "h ero.moveUp enter tuşuna bas h ero.moveDown enter tuşuna bas h ero.moveLeft en…" at bounding box center [985, 235] width 264 height 147
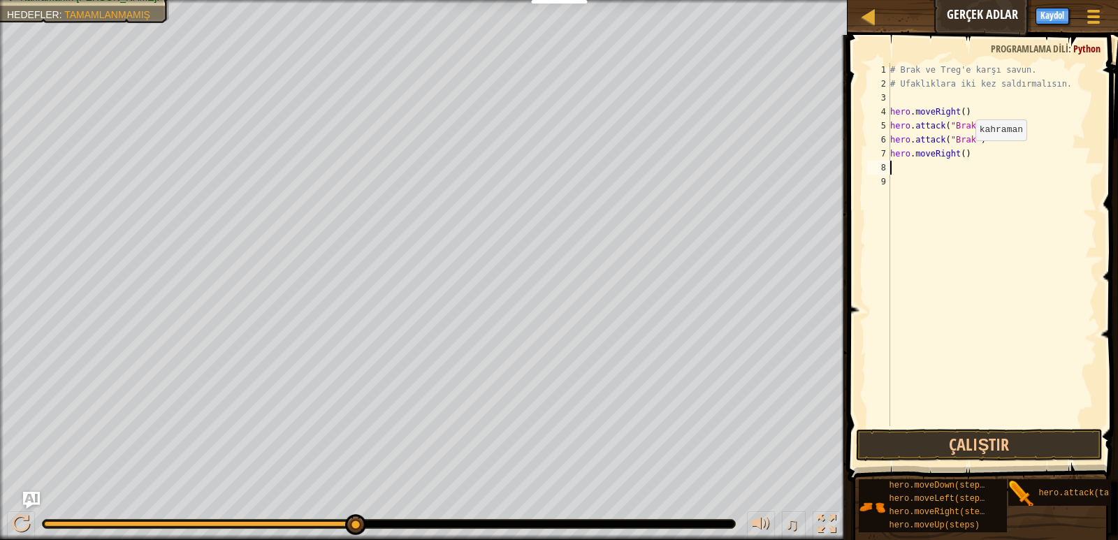
click at [964, 154] on div "# Brak ve Treg'e karşı savun. # Ufaklıklara iki kez saldırmalısın. hero . moveR…" at bounding box center [992, 258] width 210 height 391
click at [926, 441] on button "Çalıştır" at bounding box center [979, 445] width 246 height 32
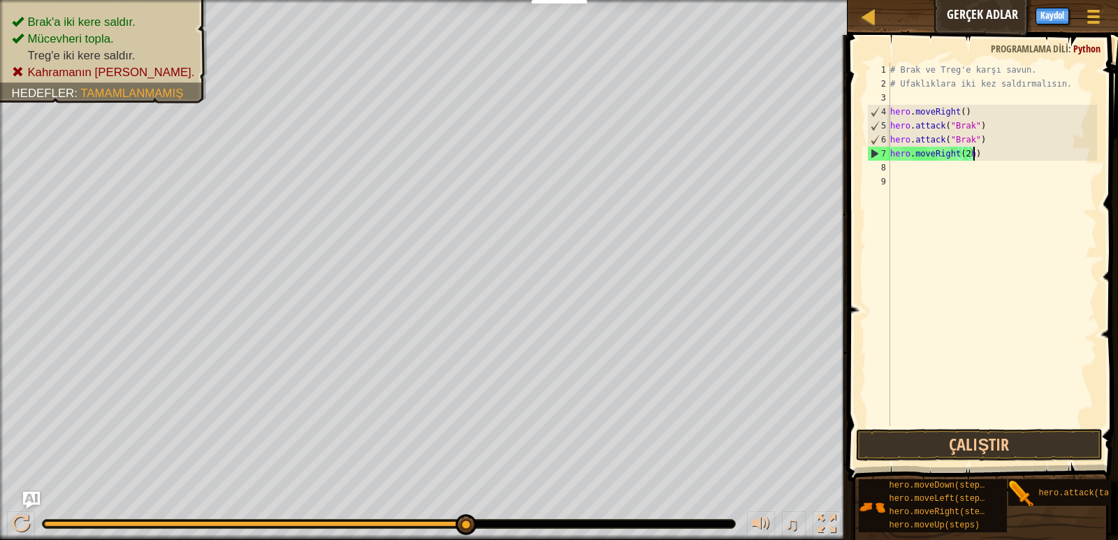
scroll to position [6, 12]
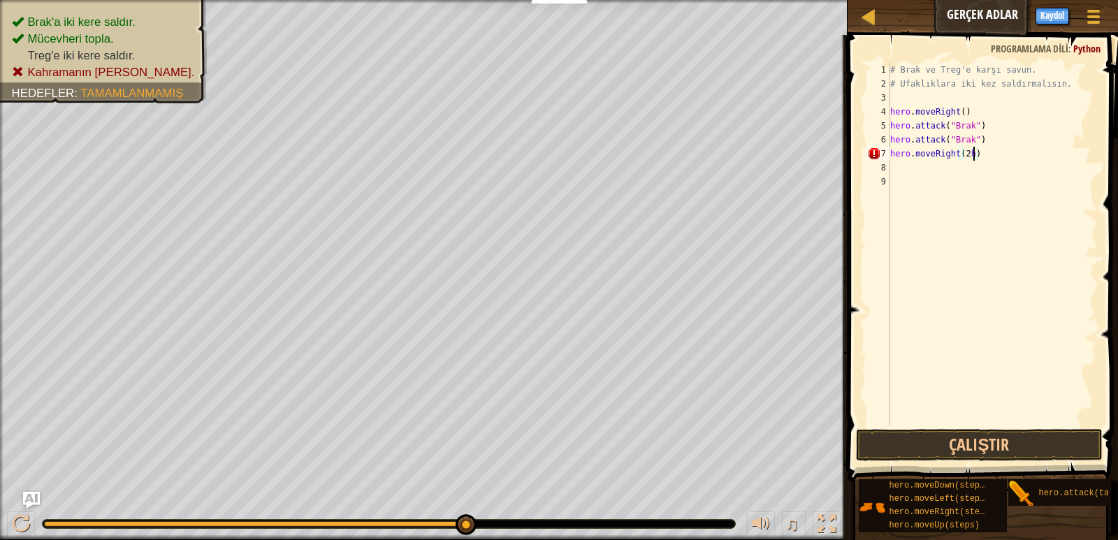
type textarea "hero.moveRight(2)"
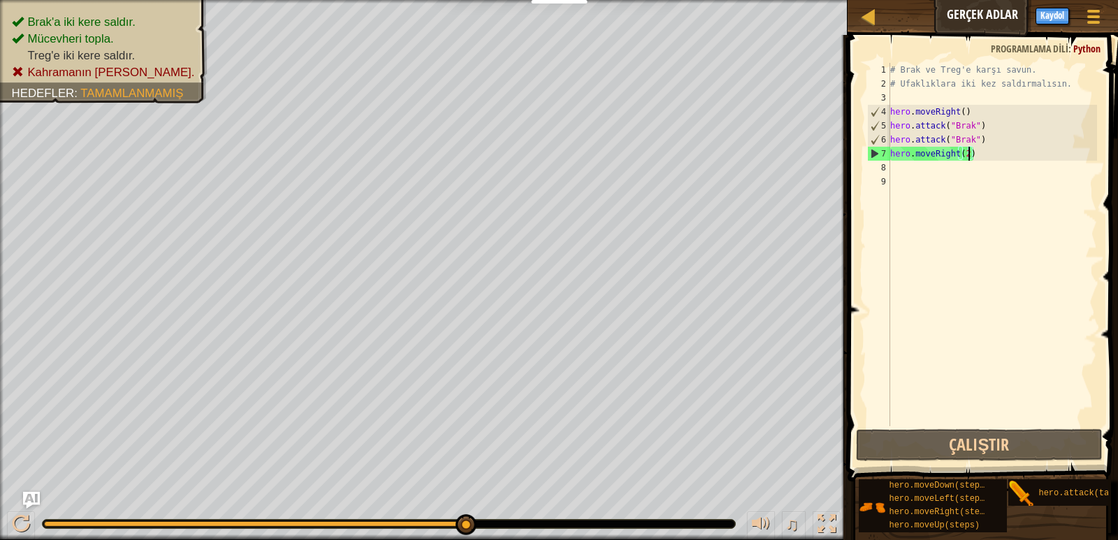
click at [889, 168] on div "8" at bounding box center [878, 168] width 23 height 14
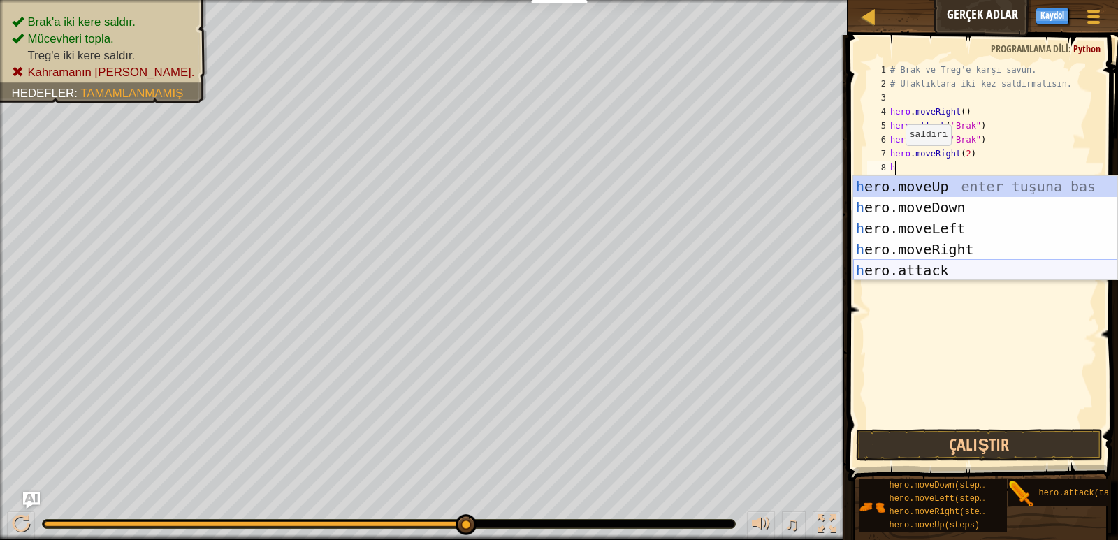
click at [882, 266] on div "h ero.moveUp enter tuşuna bas h ero.moveDown enter tuşuna bas h ero.moveLeft en…" at bounding box center [985, 249] width 264 height 147
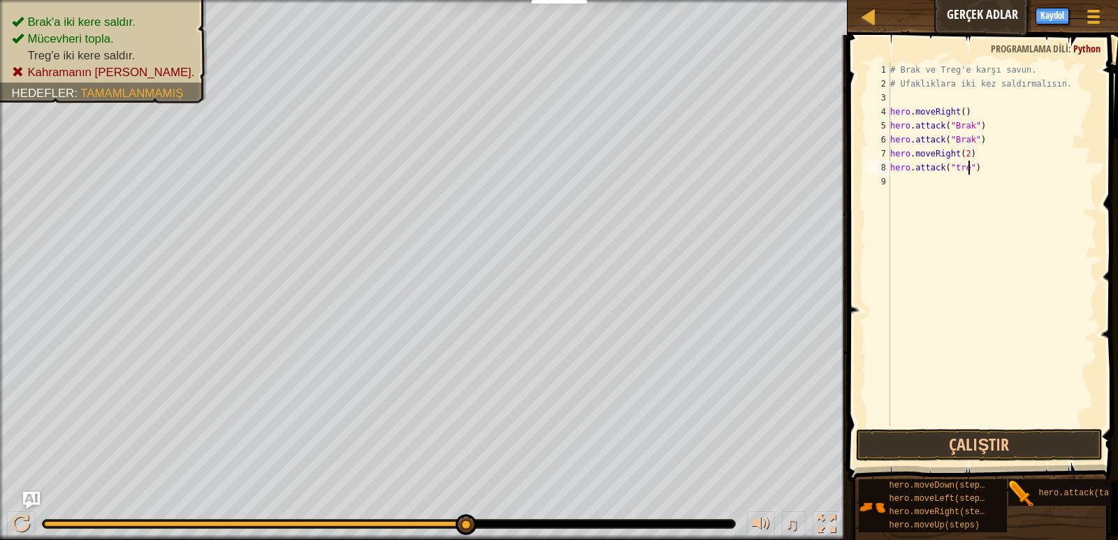
scroll to position [6, 12]
type textarea "hero.attack("treg")"
click at [897, 183] on div "# Brak ve Treg'e karşı savun. # Ufaklıklara iki kez saldırmalısın. hero . moveR…" at bounding box center [992, 258] width 210 height 391
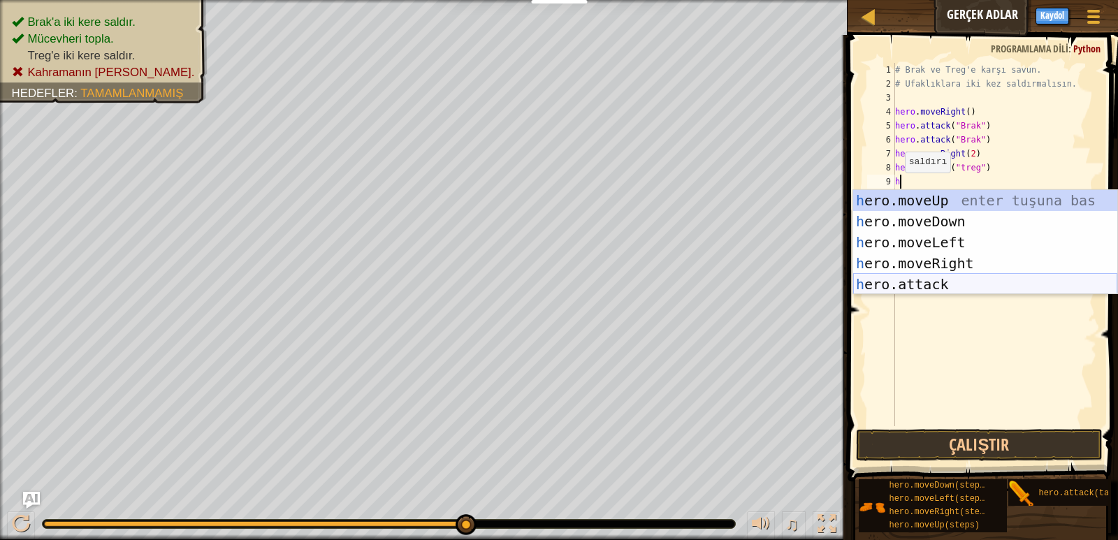
click at [905, 277] on div "h ero.moveUp enter tuşuna bas h ero.moveDown enter tuşuna bas h ero.moveLeft en…" at bounding box center [985, 263] width 264 height 147
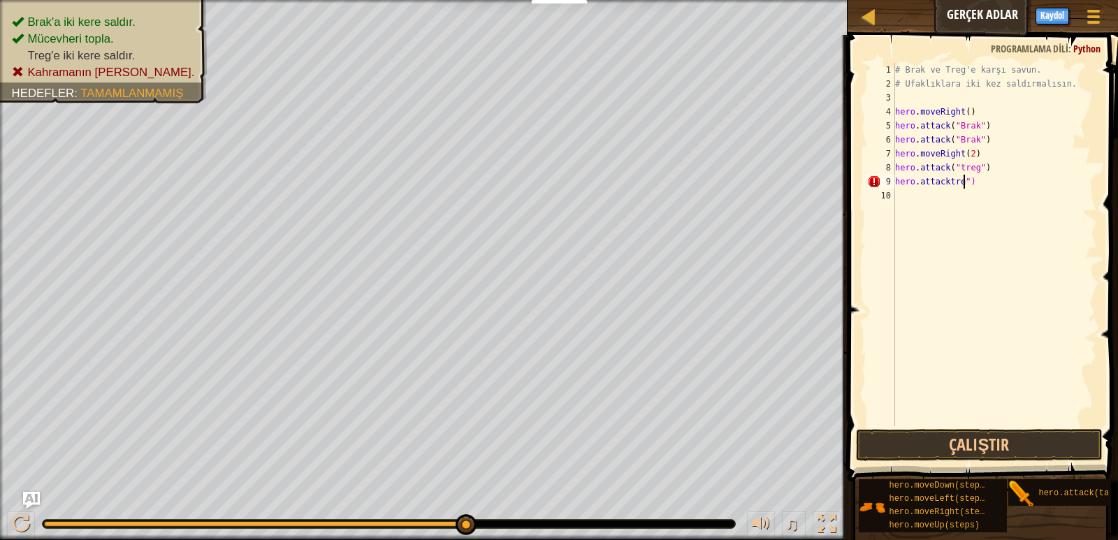
scroll to position [6, 10]
click at [948, 182] on div "# Brak ve Treg'e karşı savun. # Ufaklıklara iki kez saldırmalısın. hero . moveR…" at bounding box center [994, 258] width 205 height 391
click at [938, 446] on button "Çalıştır" at bounding box center [979, 445] width 246 height 32
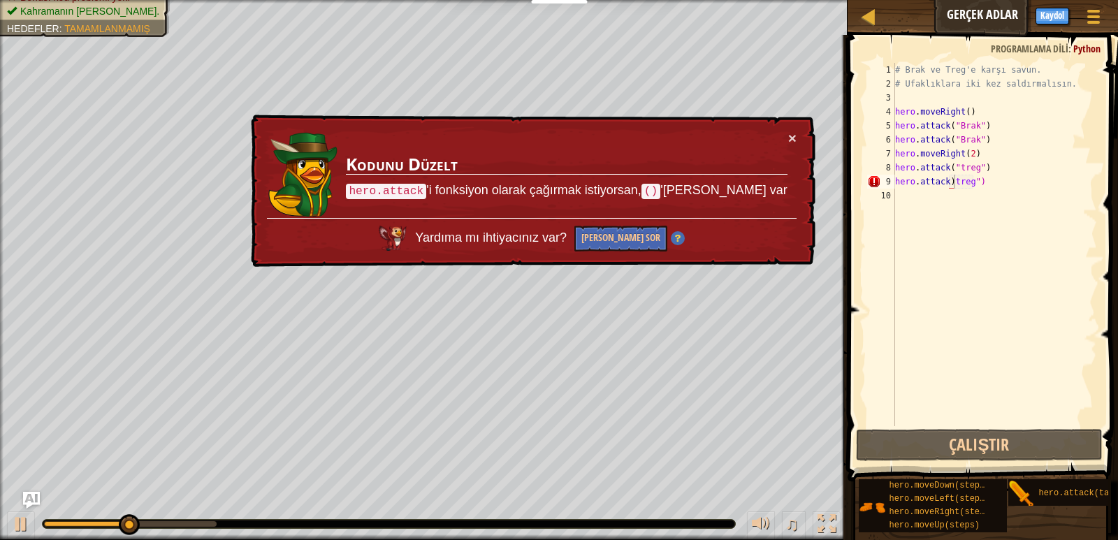
click at [796, 138] on div "× Kodunu Düzelt hero.attack 'i fonksiyon olarak çağırmak istiyorsan, () 'lara i…" at bounding box center [531, 191] width 567 height 153
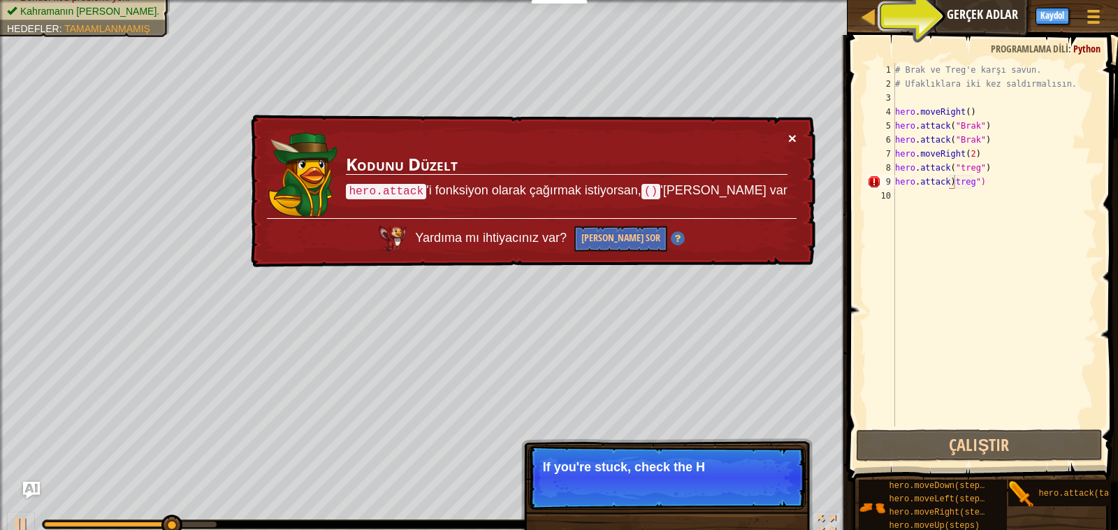
click at [783, 136] on div "× Kodunu Düzelt hero.attack 'i fonksiyon olarak çağırmak istiyorsan, () 'lara i…" at bounding box center [531, 191] width 567 height 153
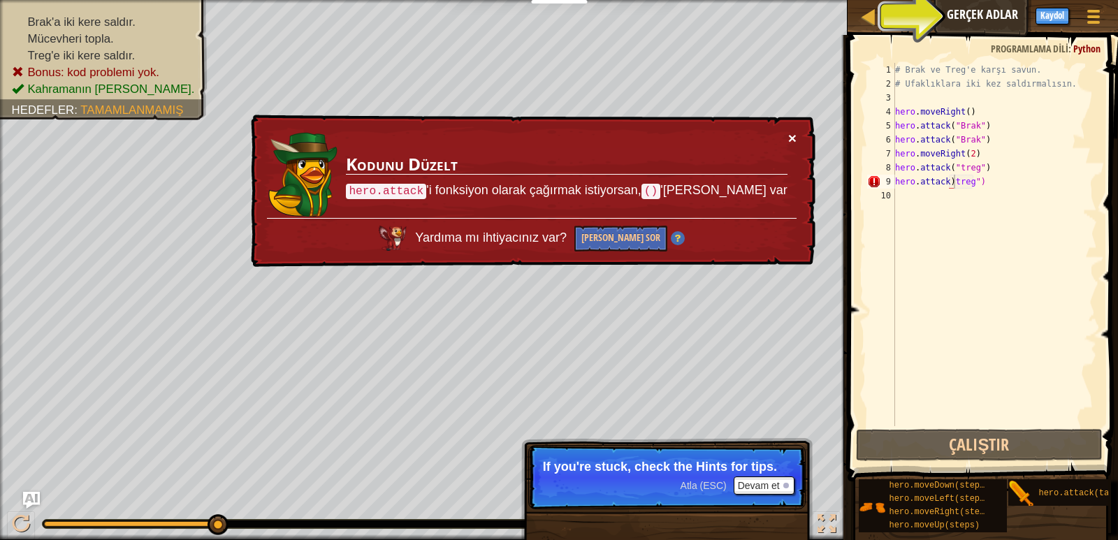
click at [791, 135] on button "×" at bounding box center [792, 138] width 8 height 15
click at [993, 180] on div "# Brak ve Treg'e karşı savun. # Ufaklıklara iki kez saldırmalısın. hero . moveR…" at bounding box center [994, 258] width 205 height 391
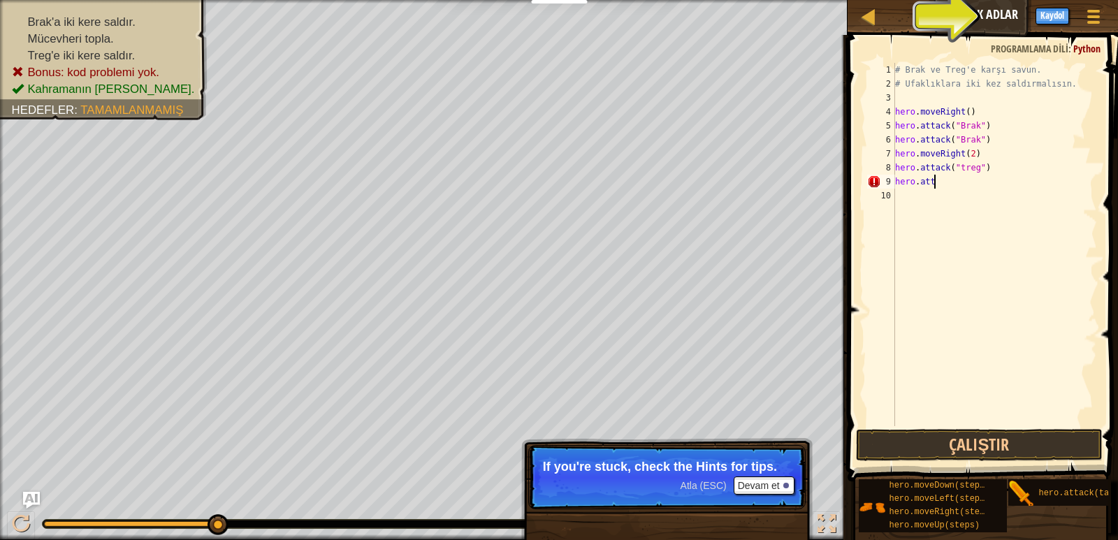
scroll to position [6, 1]
type textarea "h"
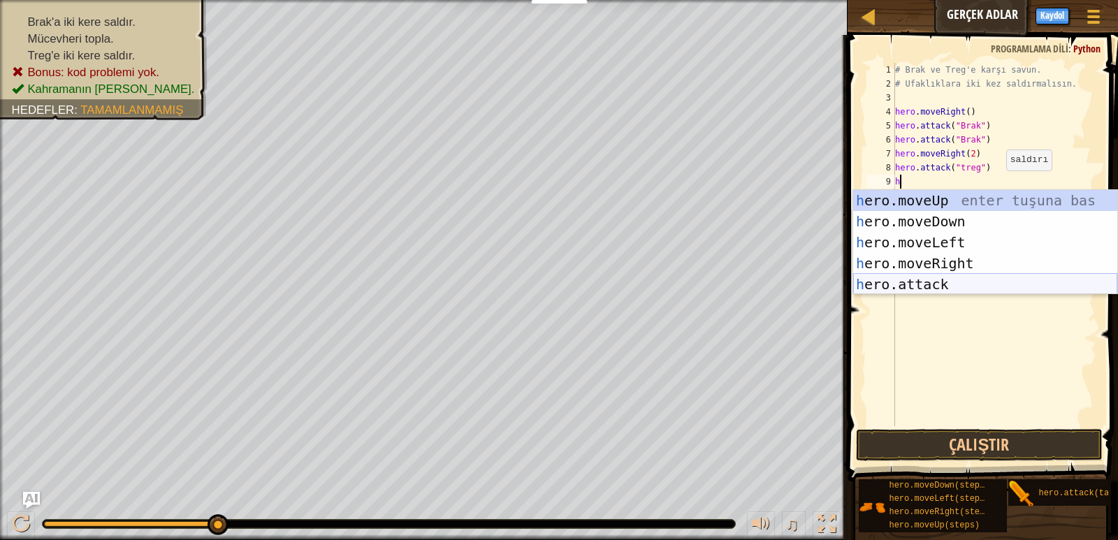
click at [955, 282] on div "h ero.moveUp enter tuşuna bas h ero.moveDown enter tuşuna bas h ero.moveLeft en…" at bounding box center [985, 263] width 264 height 147
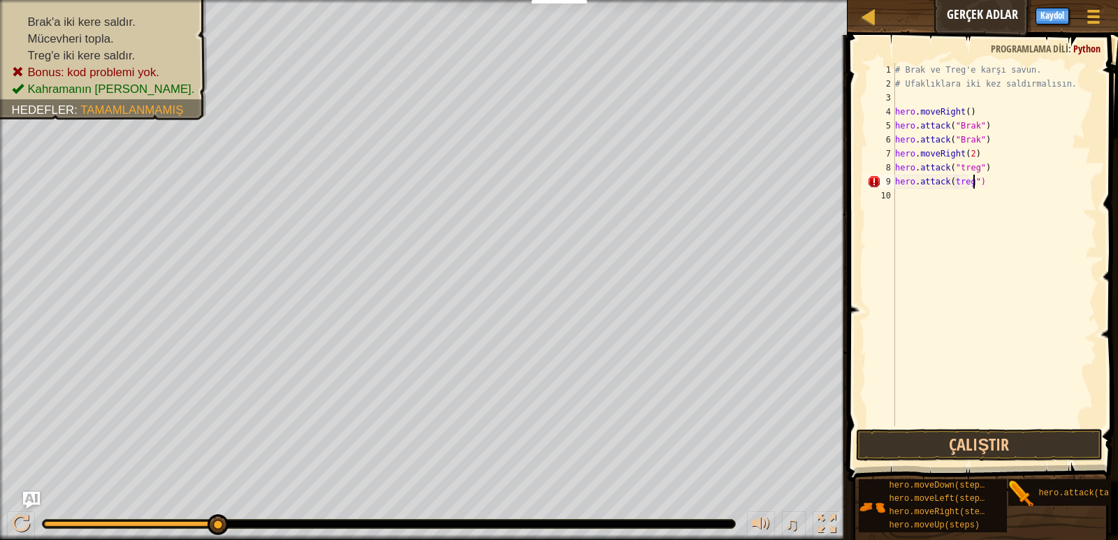
scroll to position [6, 11]
drag, startPoint x: 977, startPoint y: 439, endPoint x: 972, endPoint y: 445, distance: 7.4
click at [976, 442] on button "Çalıştır" at bounding box center [979, 445] width 246 height 32
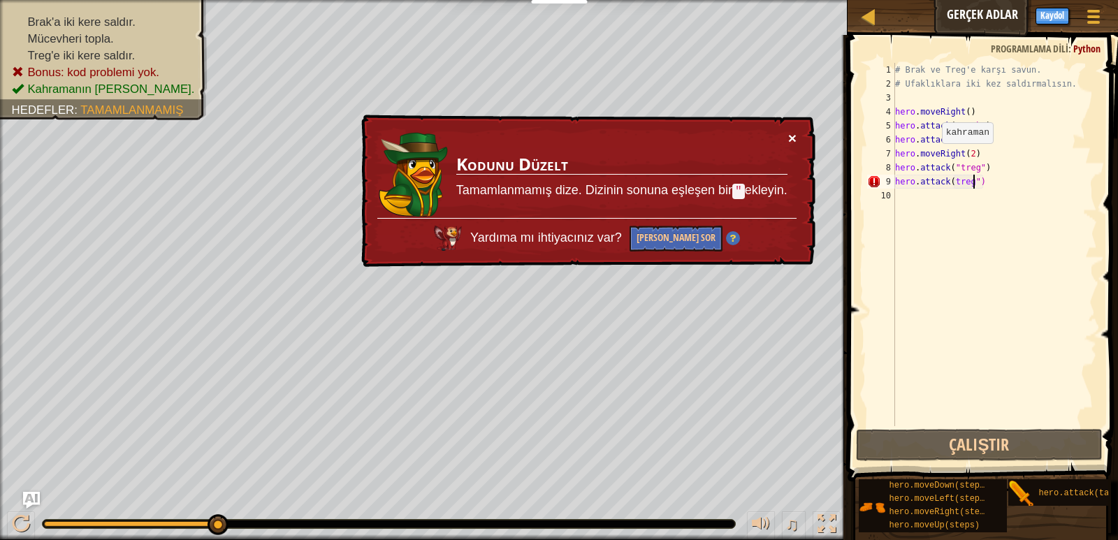
click at [791, 133] on button "×" at bounding box center [792, 138] width 8 height 15
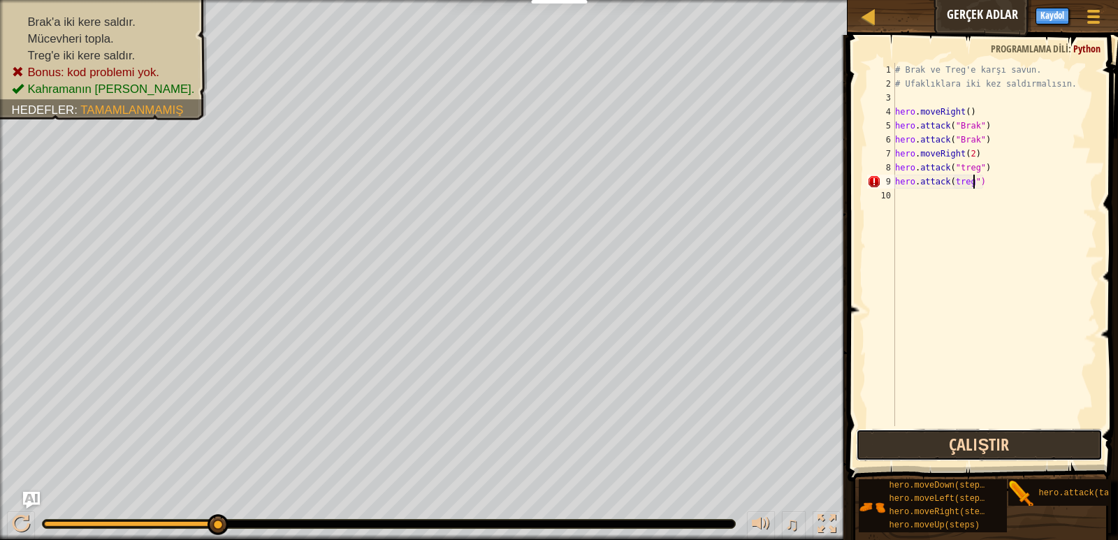
click at [1012, 430] on button "Çalıştır" at bounding box center [979, 445] width 246 height 32
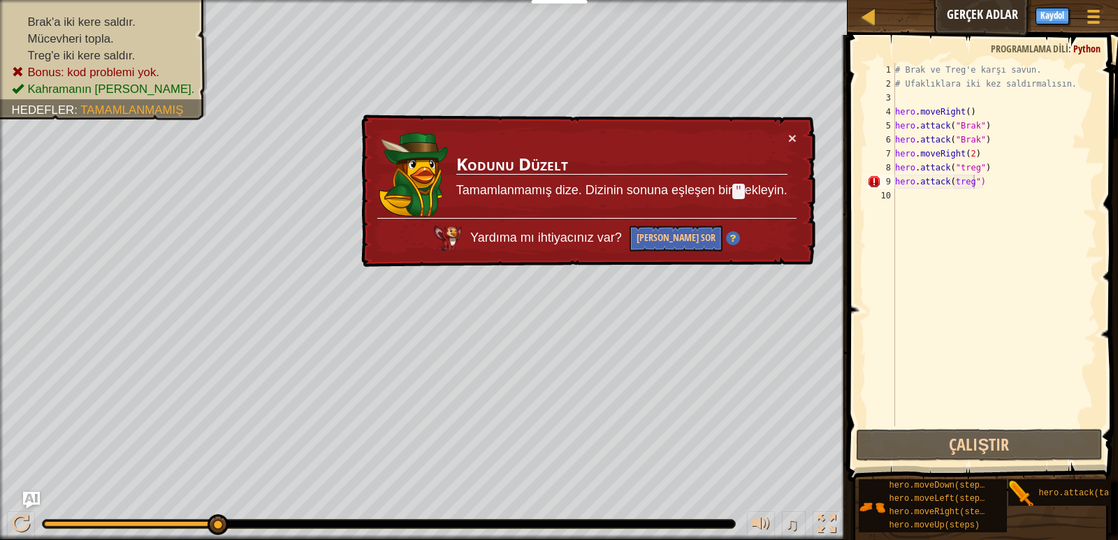
click at [787, 138] on td "Kodunu Düzelt Tamamlanmamış dize. Dizinin sonuna eşleşen bir " ekleyin." at bounding box center [621, 174] width 333 height 87
click at [792, 129] on div "× Kodunu Düzelt Tamamlanmamış dize. Dizinin sonuna eşleşen bir " ekleyin. Yardı…" at bounding box center [586, 191] width 457 height 153
click at [988, 182] on div "# Brak ve Treg'e karşı savun. # Ufaklıklara iki kez saldırmalısın. hero . moveR…" at bounding box center [994, 258] width 205 height 391
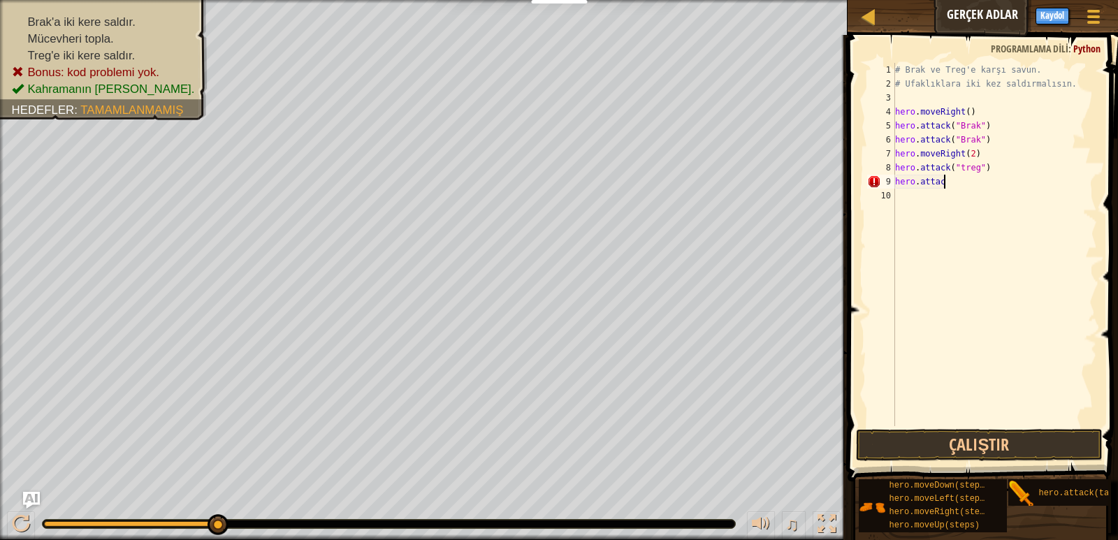
scroll to position [6, 1]
type textarea "h"
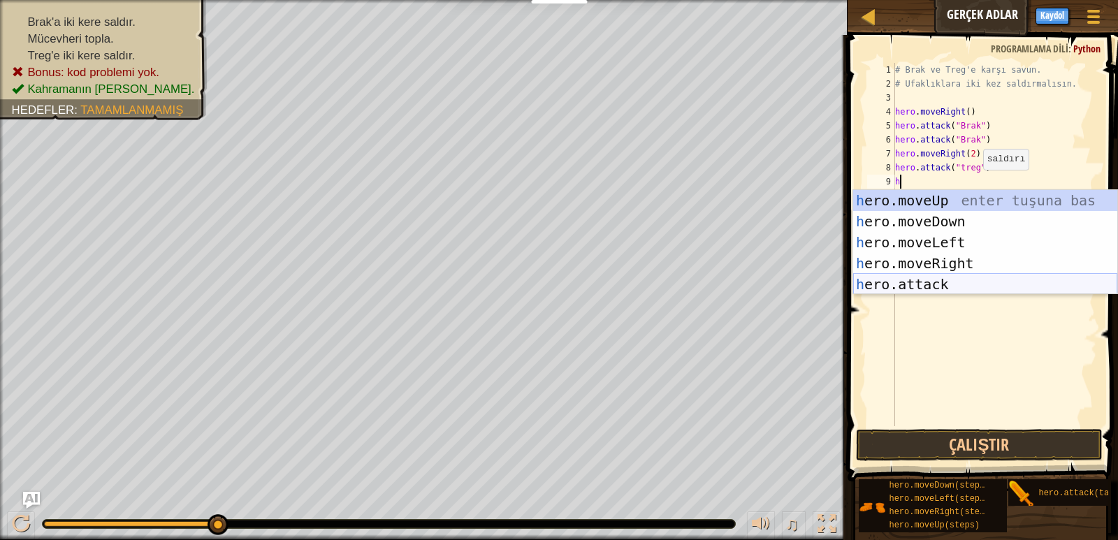
click at [968, 276] on div "h ero.moveUp enter tuşuna bas h ero.moveDown enter tuşuna bas h ero.moveLeft en…" at bounding box center [985, 263] width 264 height 147
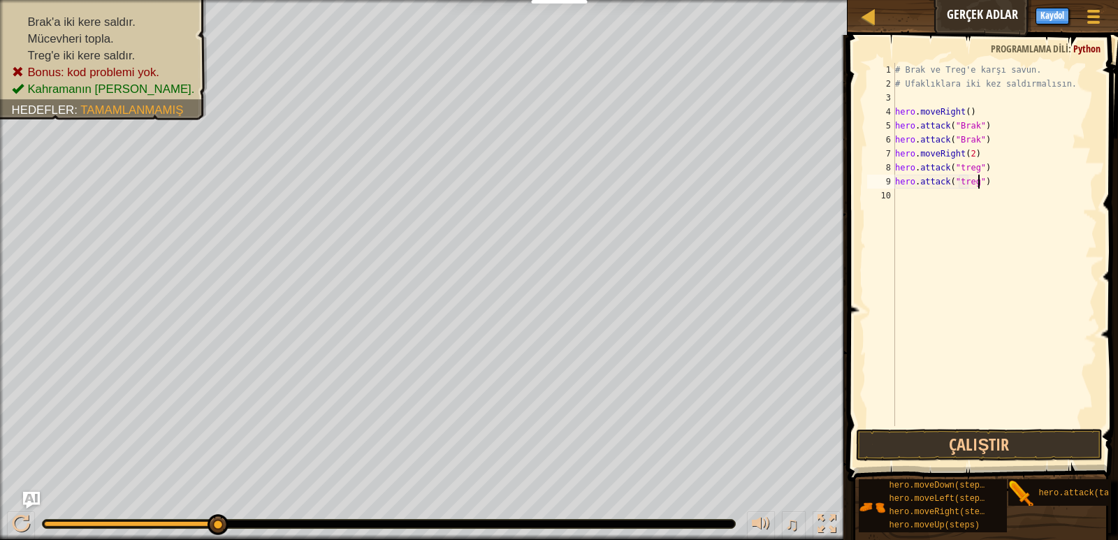
scroll to position [6, 12]
type textarea "hero.attack("treg")"
click at [1017, 444] on button "Çalıştır" at bounding box center [979, 445] width 246 height 32
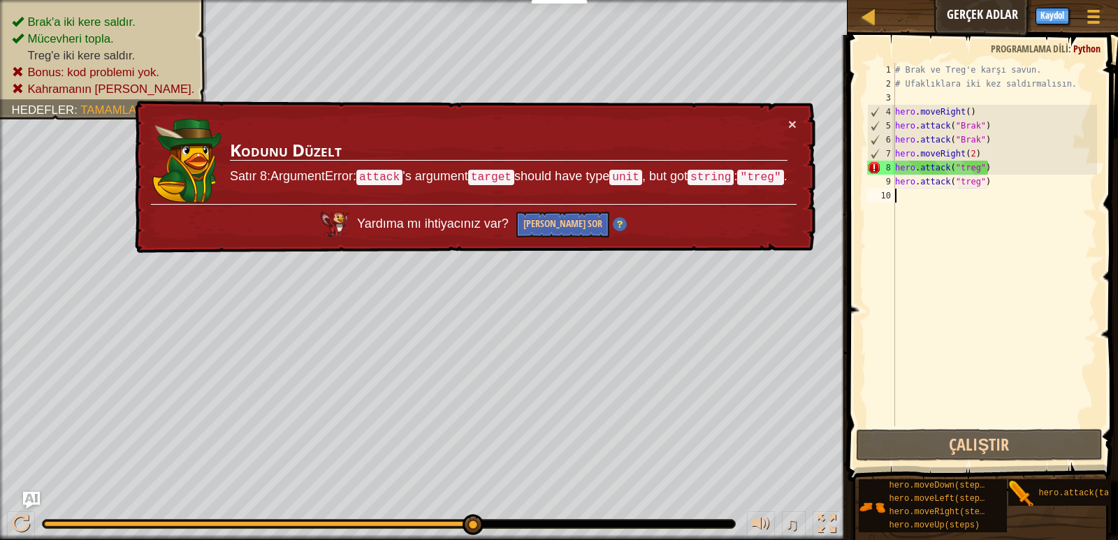
click at [983, 287] on div "# Brak ve Treg'e karşı savun. # Ufaklıklara iki kez saldırmalısın. hero . moveR…" at bounding box center [994, 258] width 205 height 391
click at [1020, 171] on div "# Brak ve Treg'e karşı savun. # Ufaklıklara iki kez saldırmalısın. hero . moveR…" at bounding box center [994, 258] width 205 height 391
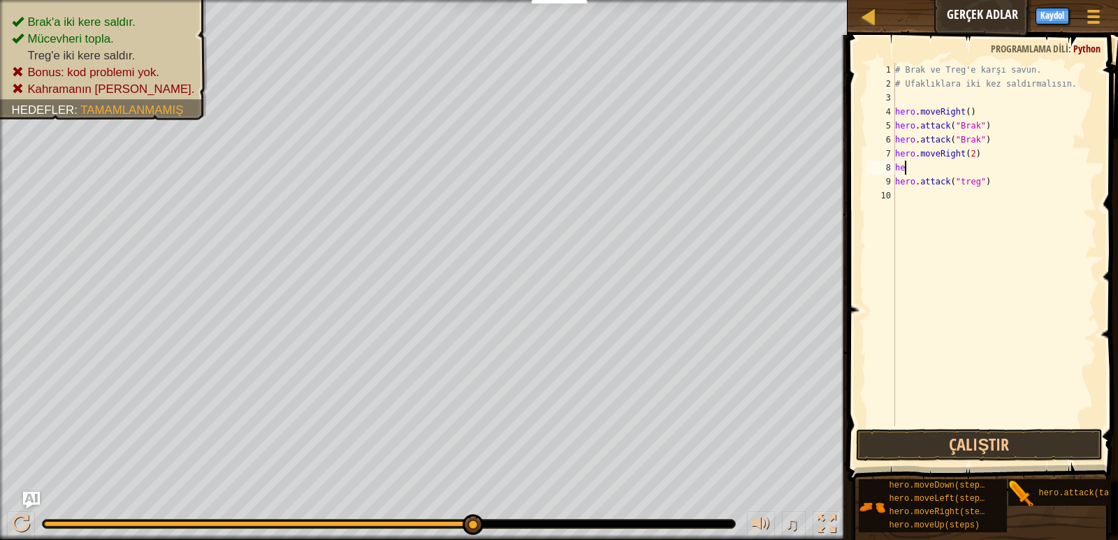
type textarea "h"
click at [995, 169] on div "# Brak ve Treg'e karşı savun. # Ufaklıklara iki kez saldırmalısın. hero . moveR…" at bounding box center [992, 258] width 210 height 391
type textarea "h"
click at [969, 153] on div "# Brak ve Treg'e karşı savun. # Ufaklıklara iki kez saldırmalısın. hero . moveR…" at bounding box center [992, 258] width 210 height 391
type textarea "h"
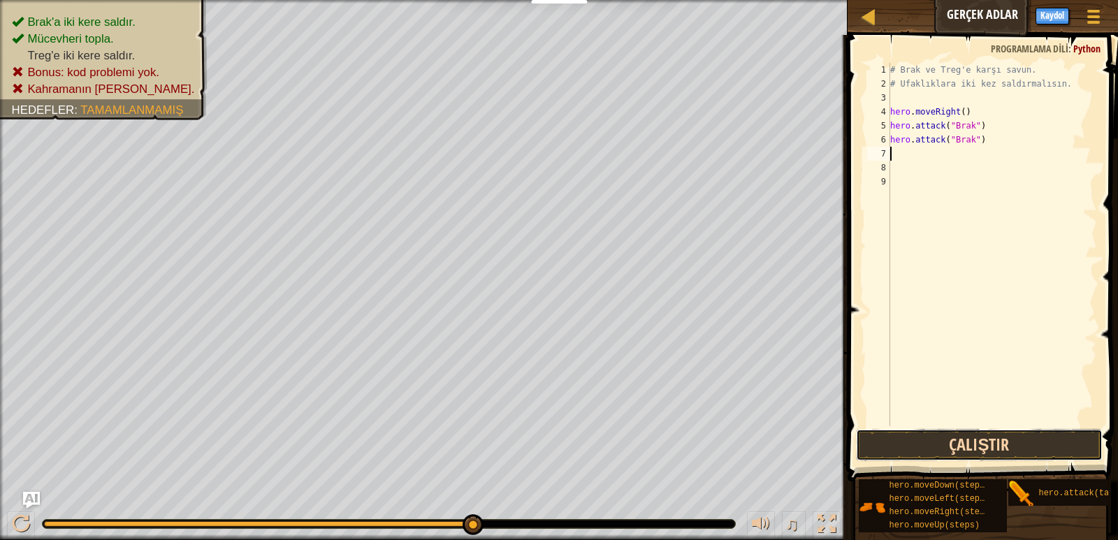
click at [1012, 441] on button "Çalıştır" at bounding box center [979, 445] width 246 height 32
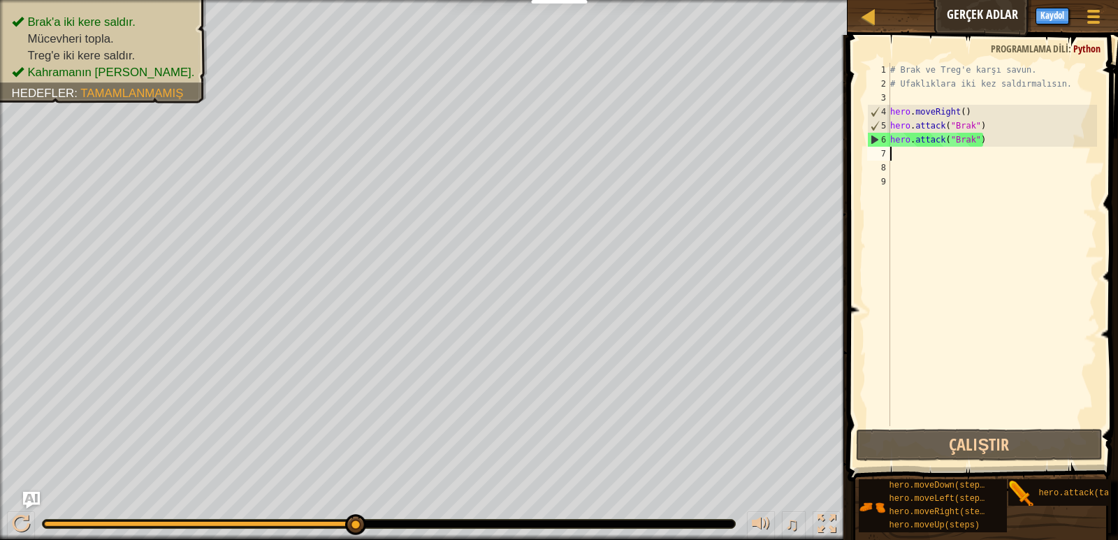
type textarea "h"
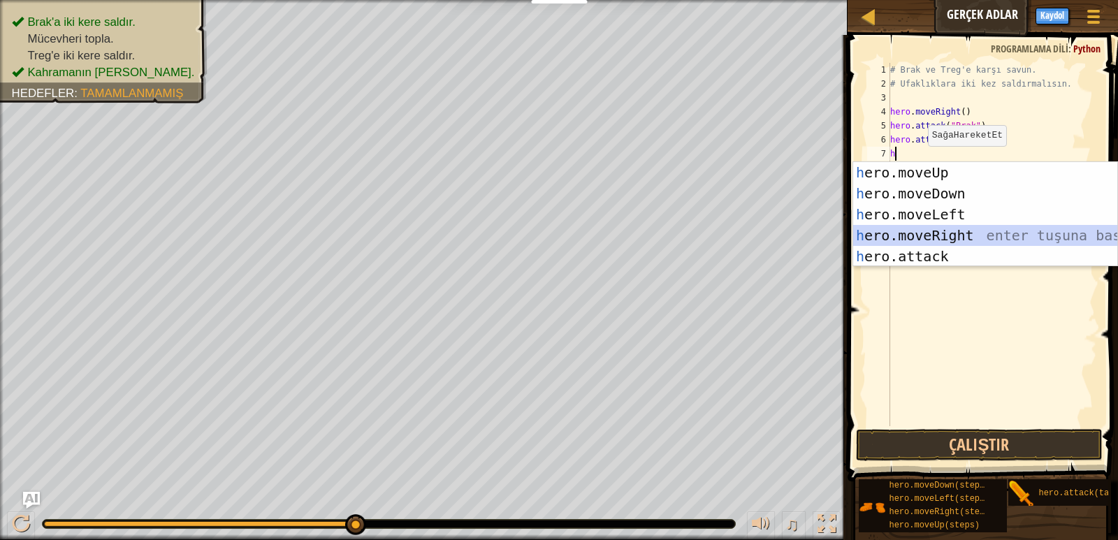
click at [937, 233] on div "h ero.moveUp enter tuşuna bas h ero.moveDown enter tuşuna bas h ero.moveLeft en…" at bounding box center [985, 235] width 264 height 147
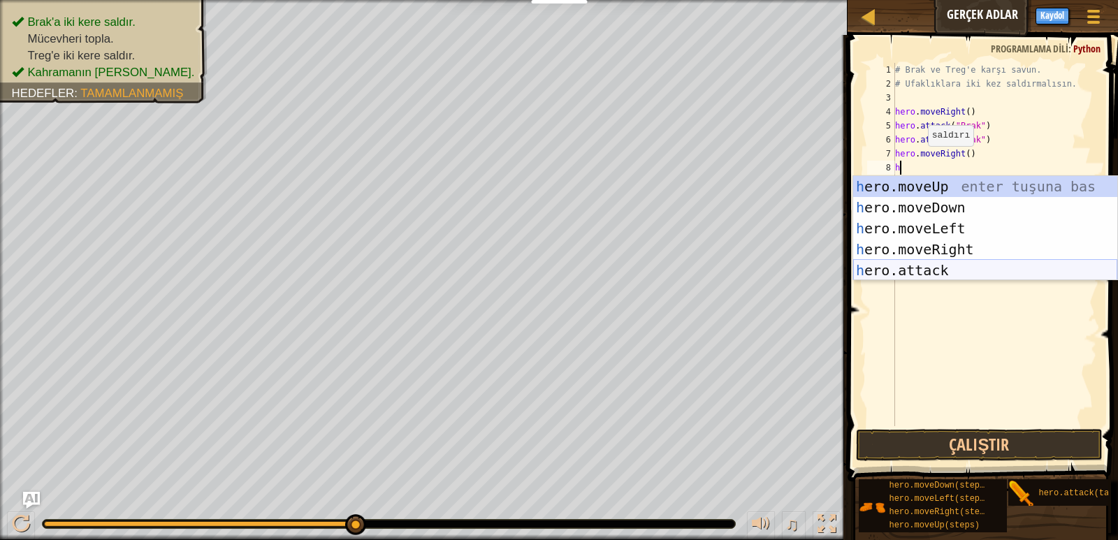
click at [908, 265] on div "h ero.moveUp enter tuşuna bas h ero.moveDown enter tuşuna bas h ero.moveLeft en…" at bounding box center [985, 249] width 264 height 147
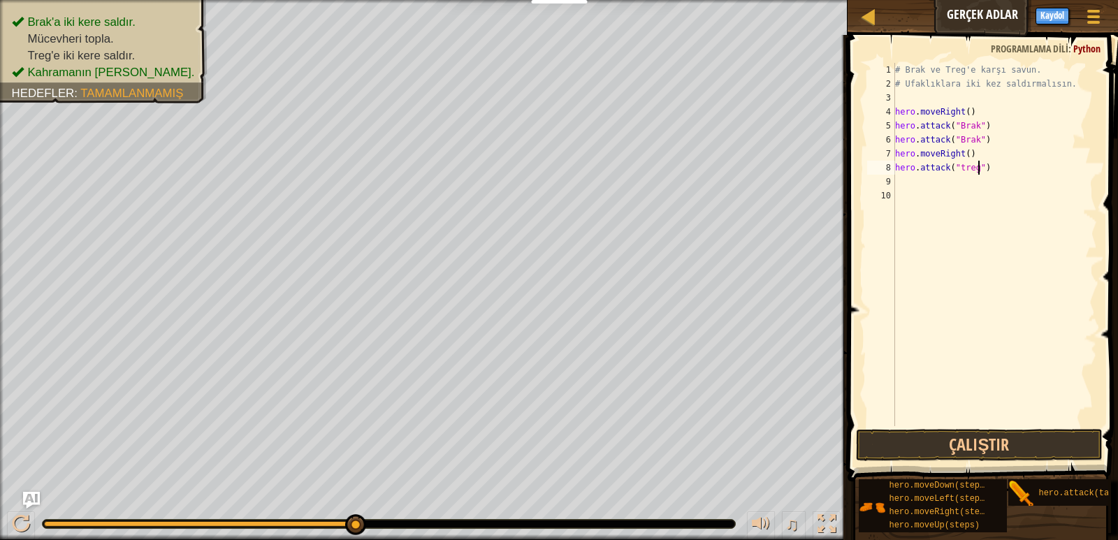
scroll to position [6, 12]
click at [892, 174] on div "8" at bounding box center [881, 168] width 28 height 14
type textarea "hero.attack("treg")"
click at [898, 182] on div "# Brak ve Treg'e karşı savun. # Ufaklıklara iki kez saldırmalısın. hero . moveR…" at bounding box center [994, 258] width 205 height 391
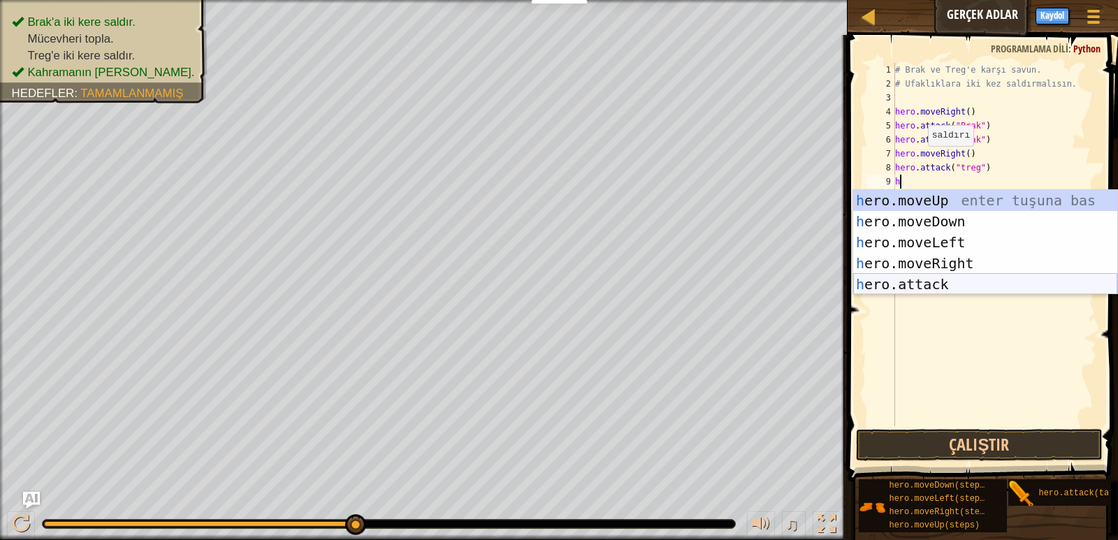
click at [904, 282] on div "h ero.moveUp enter tuşuna bas h ero.moveDown enter tuşuna bas h ero.moveLeft en…" at bounding box center [985, 263] width 264 height 147
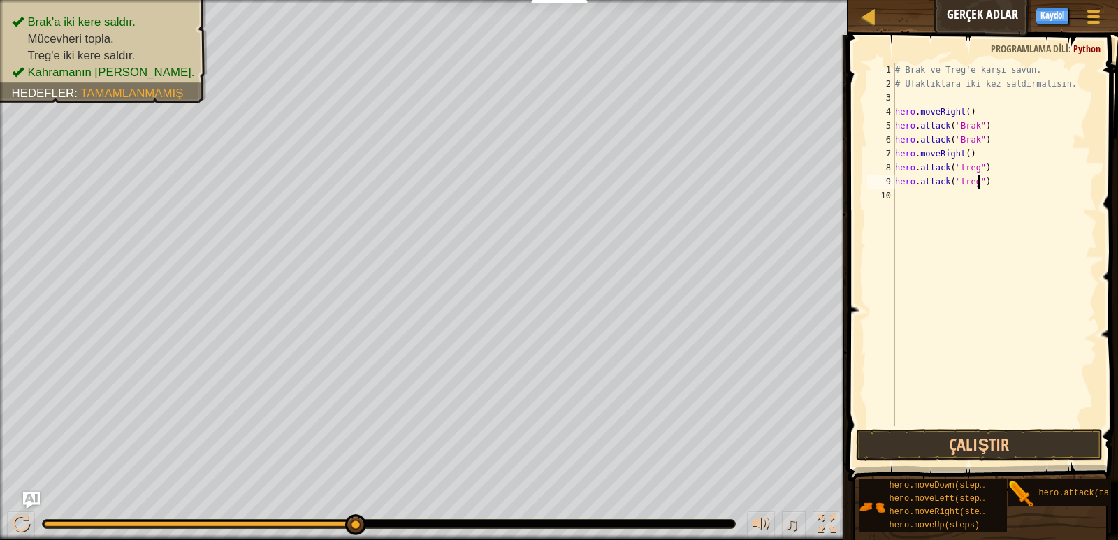
scroll to position [6, 12]
type textarea "hero.attack("treg")"
click at [952, 439] on button "Çalıştır" at bounding box center [979, 445] width 246 height 32
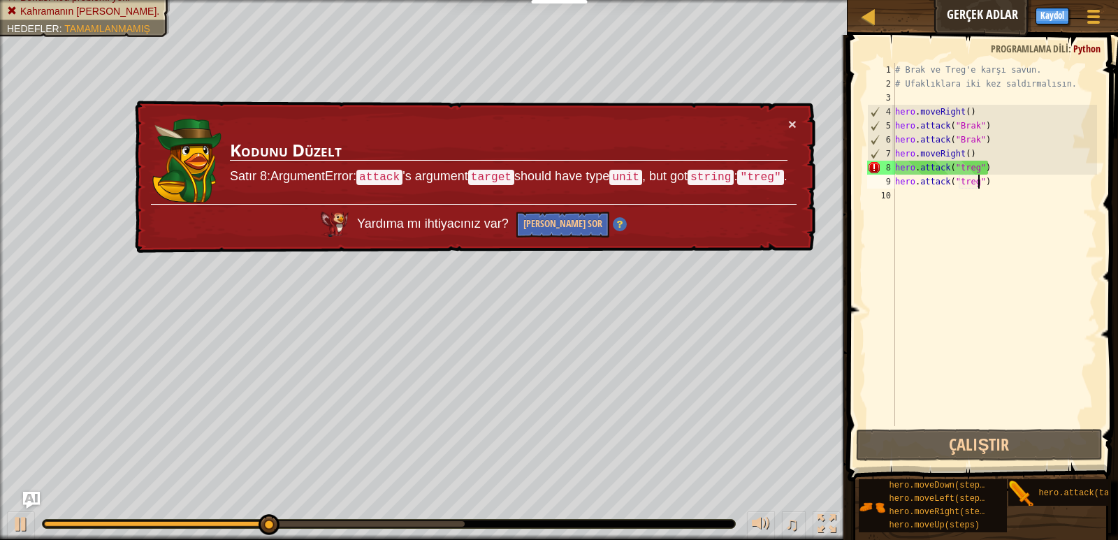
click at [941, 215] on div "# Brak ve Treg'e karşı savun. # Ufaklıklara iki kez saldırmalısın. hero . moveR…" at bounding box center [994, 258] width 205 height 391
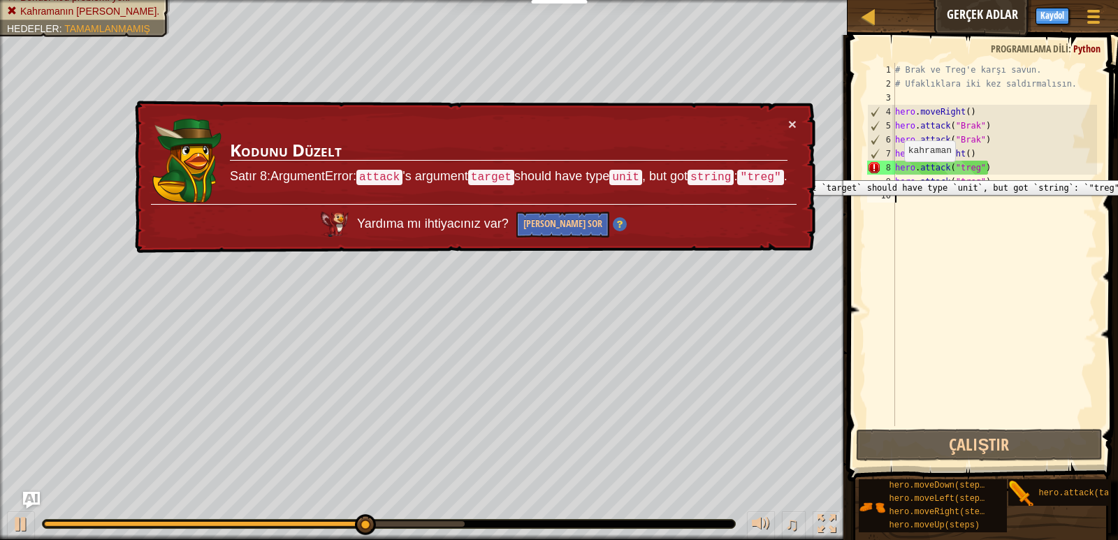
click at [870, 170] on div "8" at bounding box center [881, 168] width 28 height 14
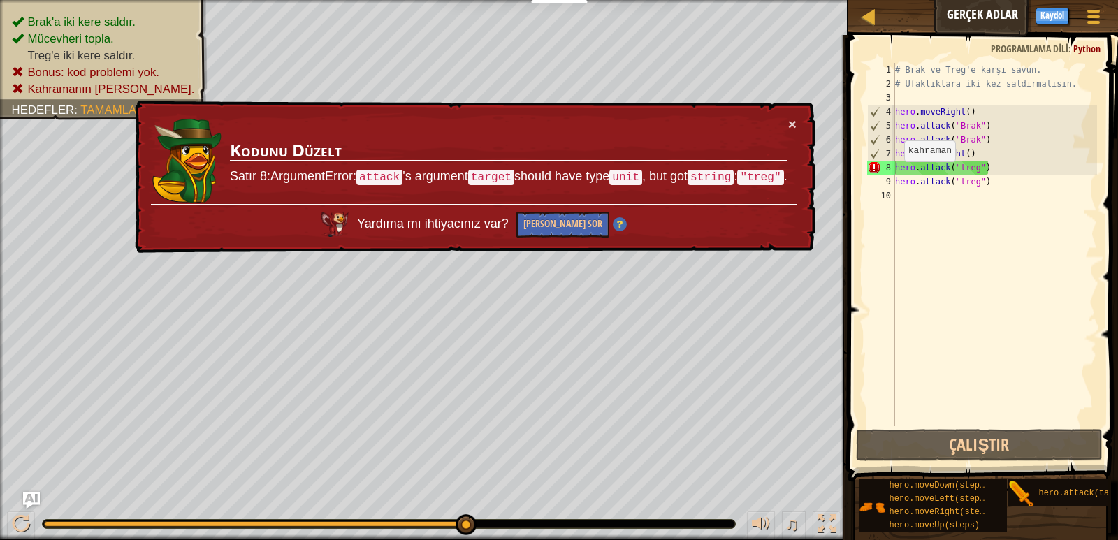
click at [787, 122] on td "Kodunu Düzelt Satır 8:ArgumentError: attack 's argument target should have type…" at bounding box center [508, 160] width 559 height 87
click at [789, 124] on button "×" at bounding box center [792, 124] width 8 height 15
click at [783, 124] on td "Kodunu Düzelt Satır 8:ArgumentError: attack 's argument target should have type…" at bounding box center [508, 160] width 559 height 87
click at [793, 119] on button "×" at bounding box center [792, 124] width 8 height 15
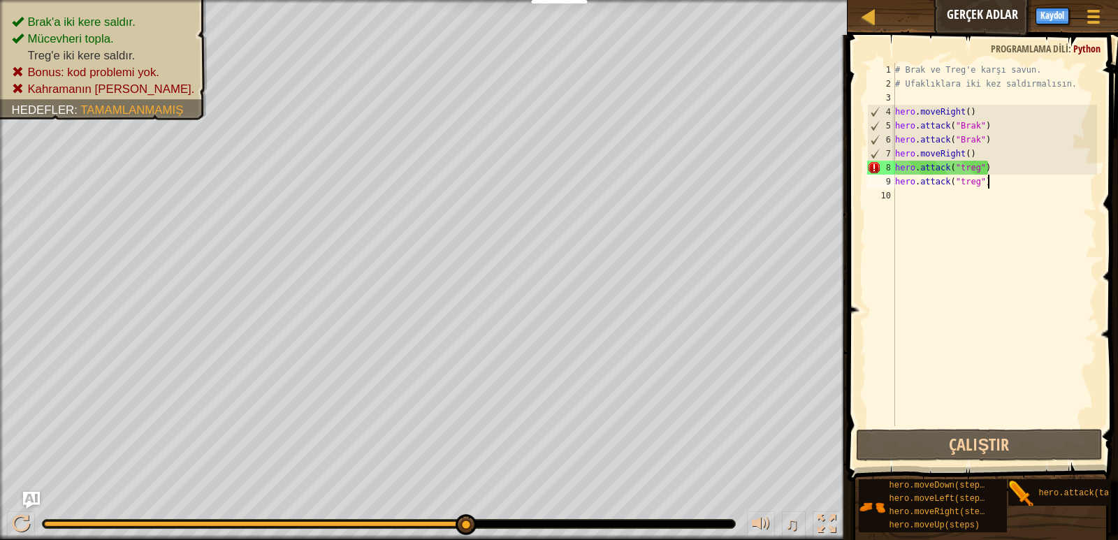
click at [1002, 175] on div "# Brak ve Treg'e karşı savun. # Ufaklıklara iki kez saldırmalısın. hero . moveR…" at bounding box center [994, 258] width 205 height 391
click at [1005, 169] on div "# Brak ve Treg'e karşı savun. # Ufaklıklara iki kez saldırmalısın. hero . moveR…" at bounding box center [994, 258] width 205 height 391
click at [961, 165] on div "# Brak ve Treg'e karşı savun. # Ufaklıklara iki kez saldırmalısın. hero . moveR…" at bounding box center [994, 258] width 205 height 391
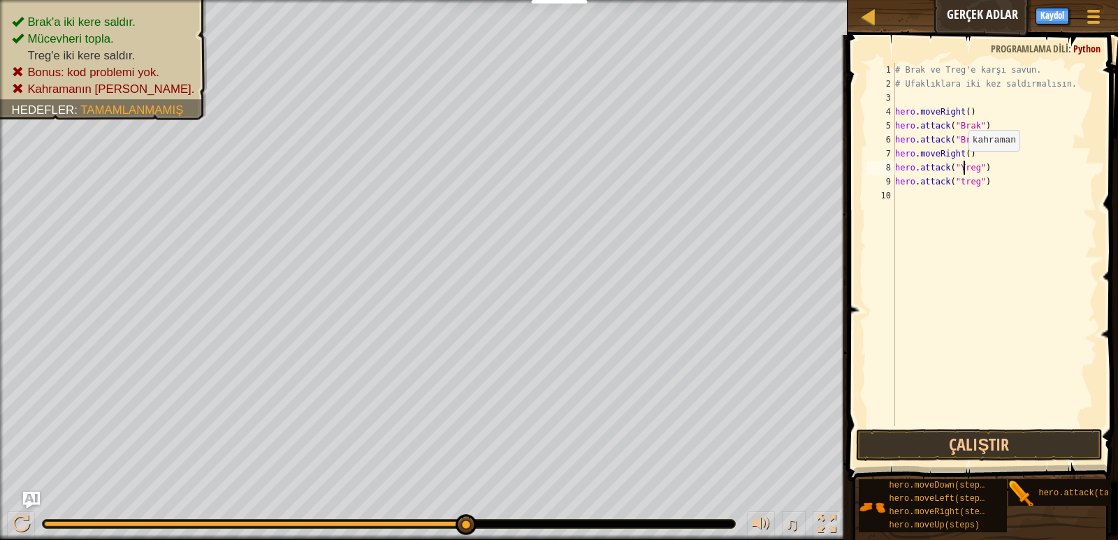
scroll to position [6, 10]
click at [963, 182] on div "# Brak ve Treg'e karşı savun. # Ufaklıklara iki kez saldırmalısın. hero . moveR…" at bounding box center [994, 258] width 205 height 391
type textarea "hero.attack("Treg")"
drag, startPoint x: 896, startPoint y: 215, endPoint x: 905, endPoint y: 228, distance: 16.5
click at [895, 215] on div "# Brak ve Treg'e karşı savun. # Ufaklıklara iki kez saldırmalısın. hero . moveR…" at bounding box center [994, 258] width 205 height 391
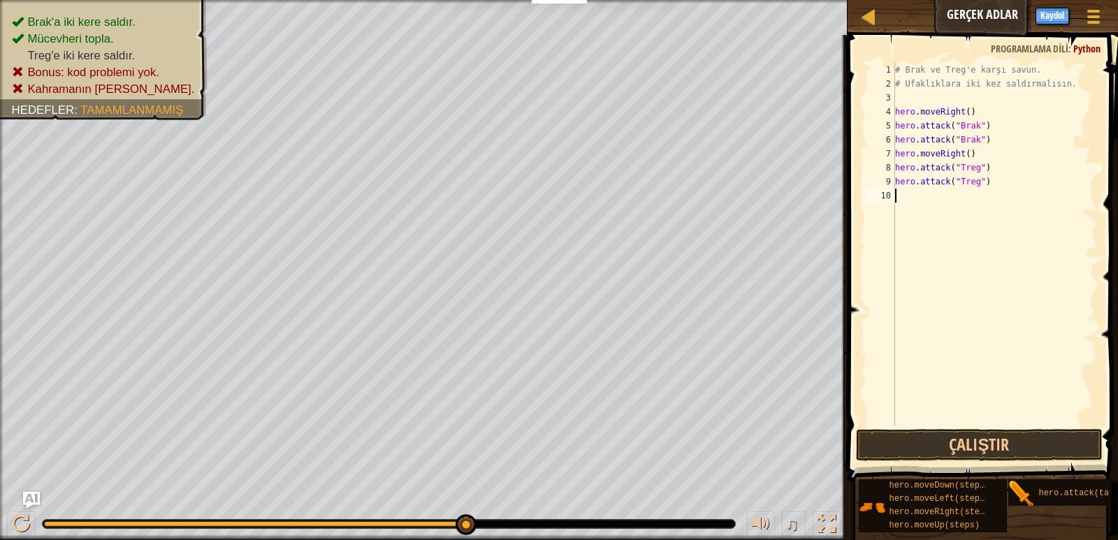
scroll to position [6, 0]
click at [1012, 431] on button "Çalıştır" at bounding box center [979, 445] width 246 height 32
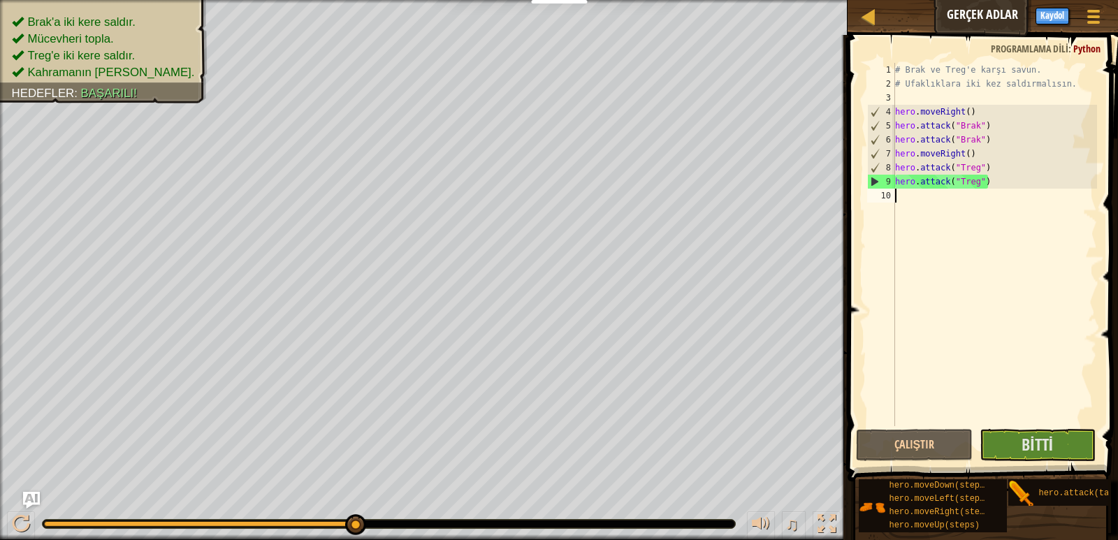
type textarea "H"
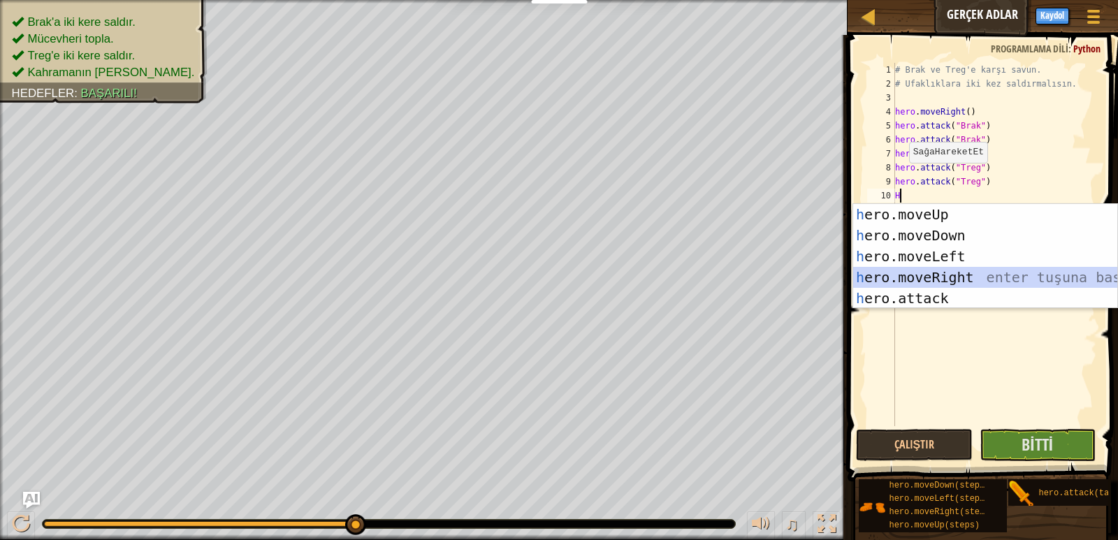
click at [931, 272] on div "h ero.moveUp enter tuşuna bas h ero.moveDown enter tuşuna bas h ero.moveLeft en…" at bounding box center [985, 277] width 264 height 147
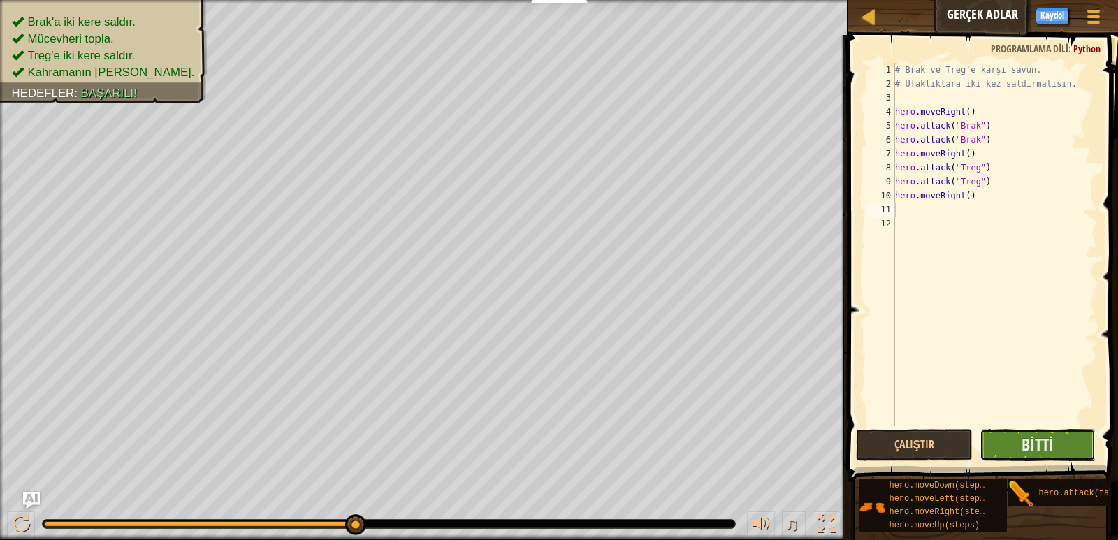
click at [1014, 440] on button "Bitti" at bounding box center [1037, 445] width 116 height 32
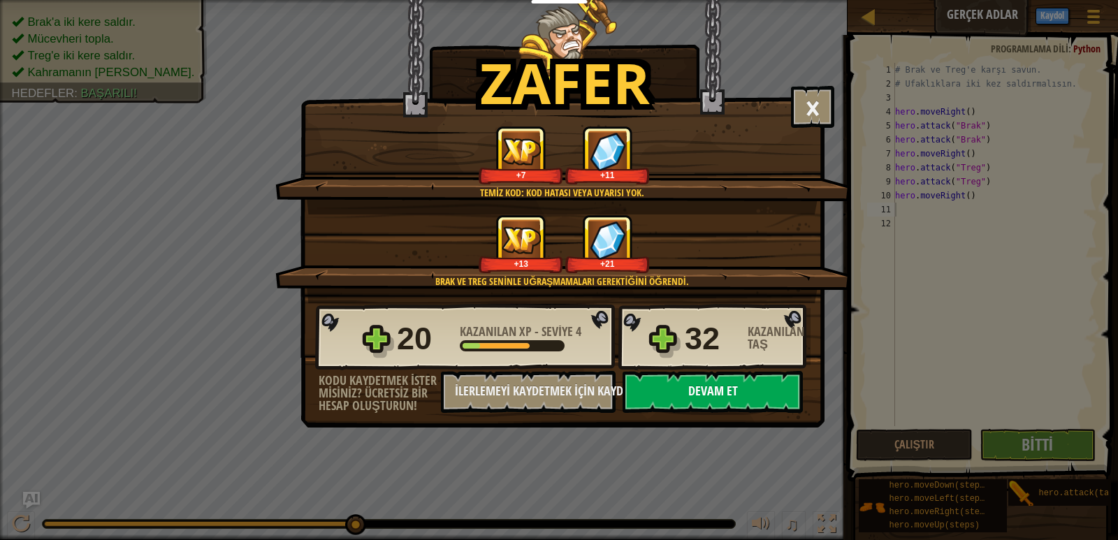
click at [694, 379] on button "Devam et" at bounding box center [712, 392] width 180 height 42
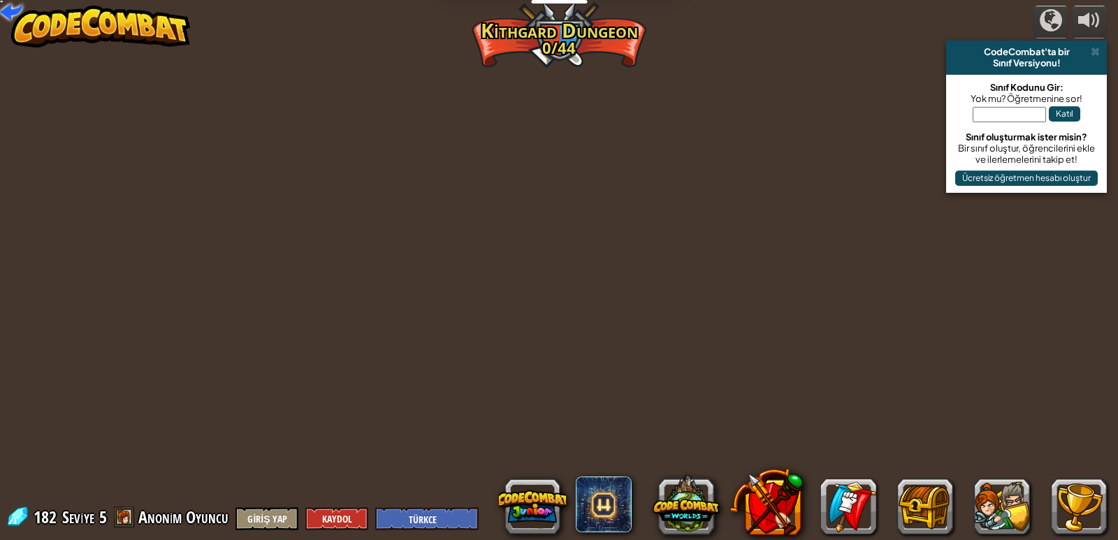
select select "tr"
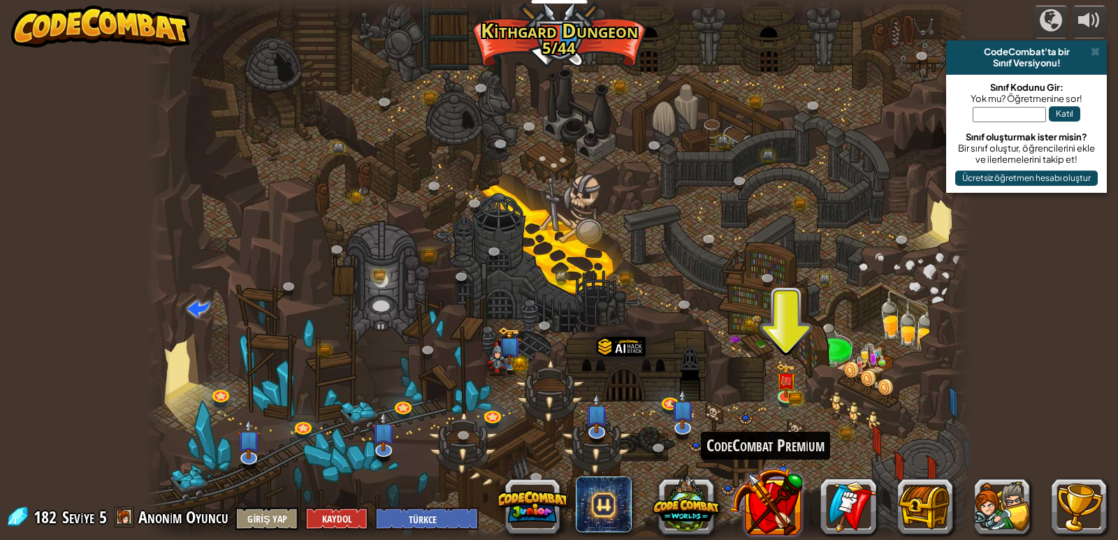
click at [782, 511] on button at bounding box center [765, 501] width 73 height 73
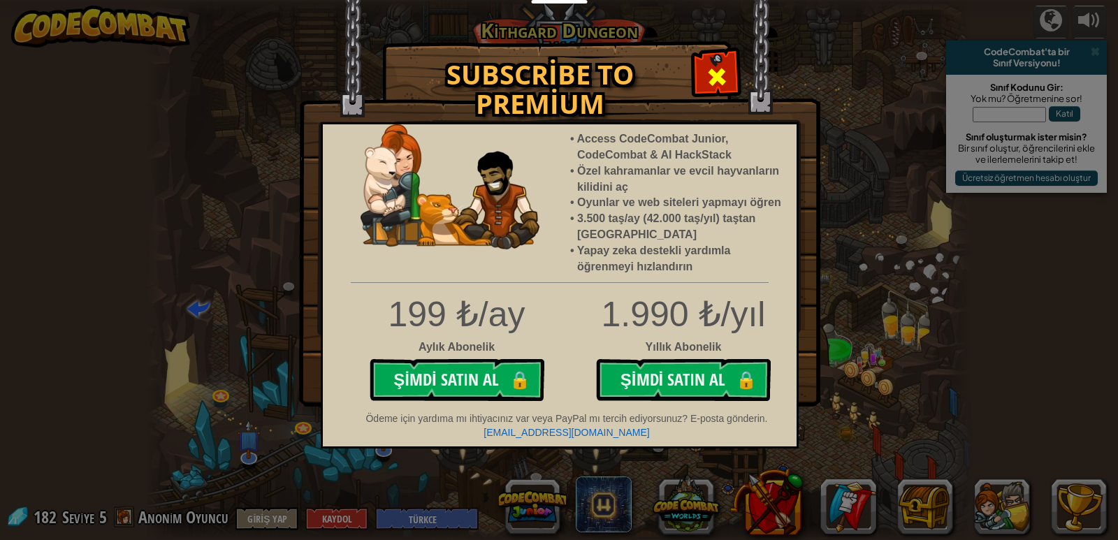
click at [718, 62] on div at bounding box center [716, 75] width 44 height 44
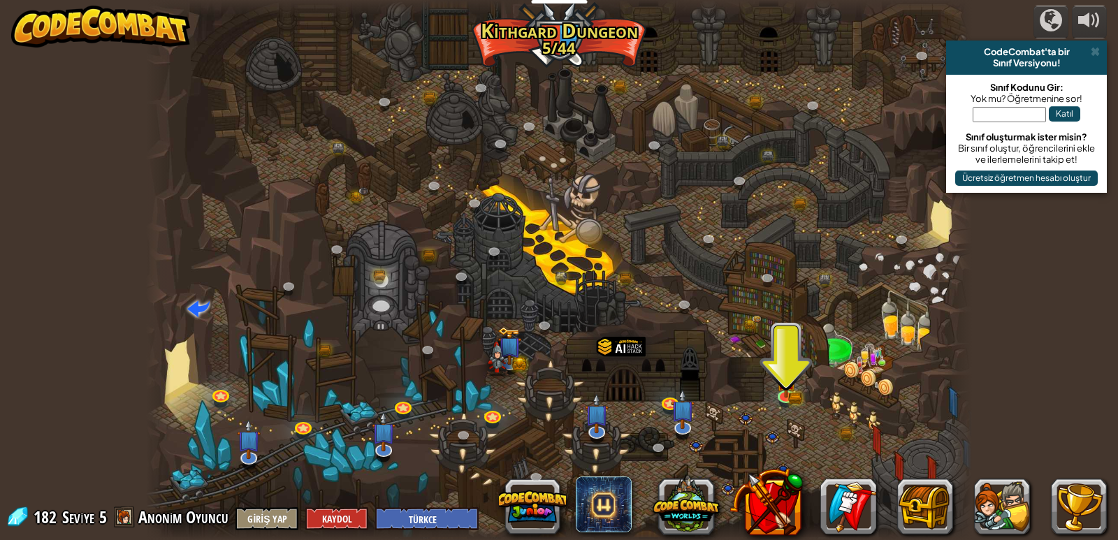
drag, startPoint x: 774, startPoint y: 382, endPoint x: 766, endPoint y: 374, distance: 11.9
click at [774, 381] on div at bounding box center [559, 270] width 826 height 540
click at [787, 397] on link at bounding box center [787, 394] width 28 height 28
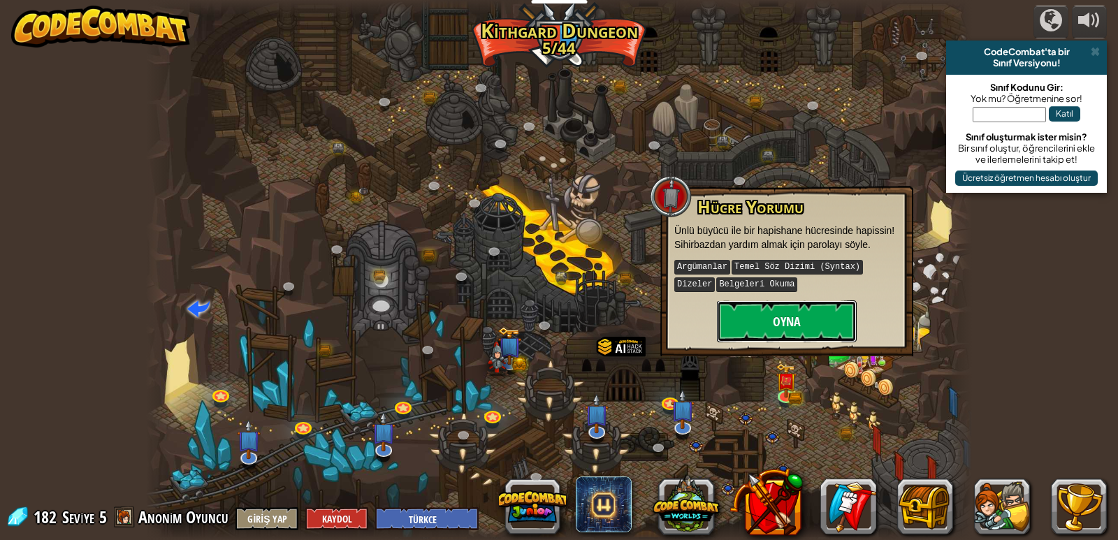
click at [801, 317] on button "Oyna" at bounding box center [787, 321] width 140 height 42
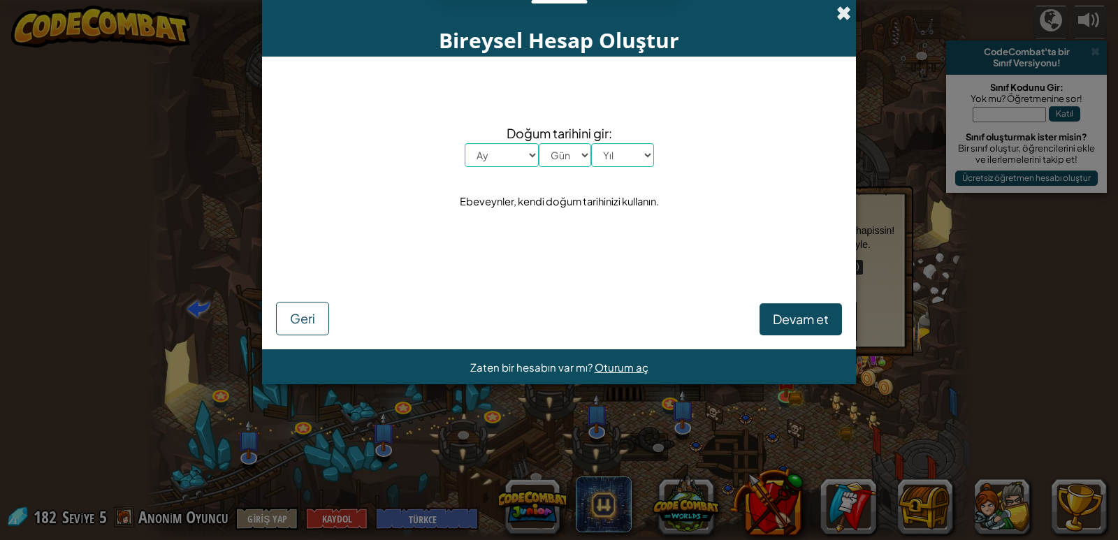
click at [849, 6] on span at bounding box center [843, 13] width 15 height 15
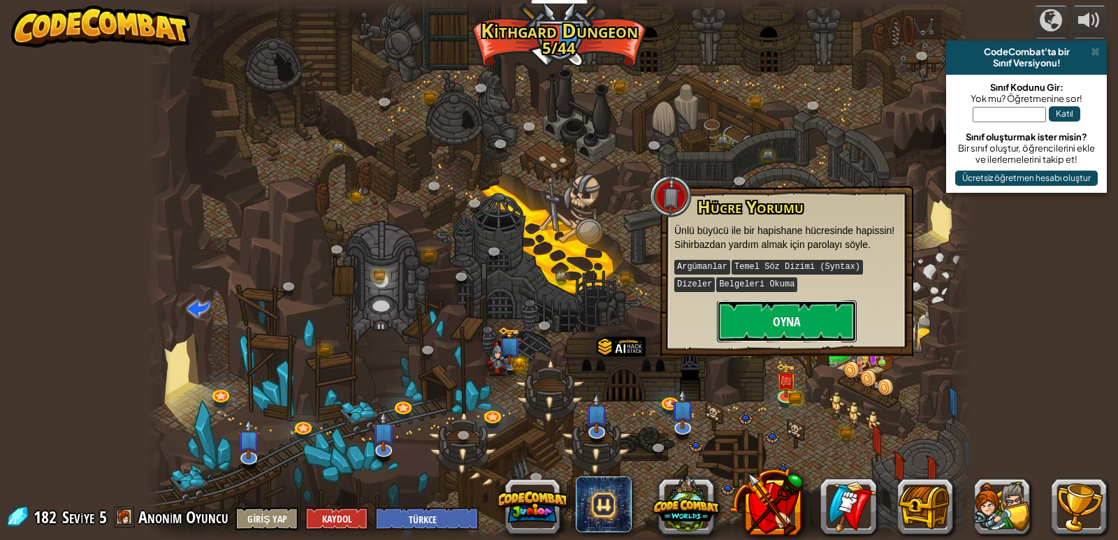
click at [801, 337] on button "Oyna" at bounding box center [787, 321] width 140 height 42
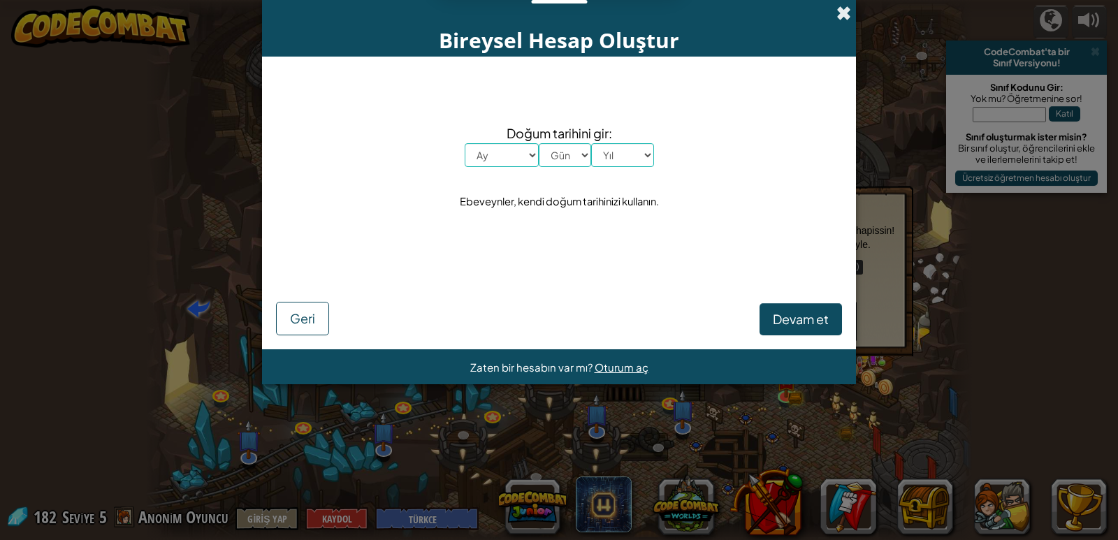
click at [846, 7] on span at bounding box center [843, 13] width 15 height 15
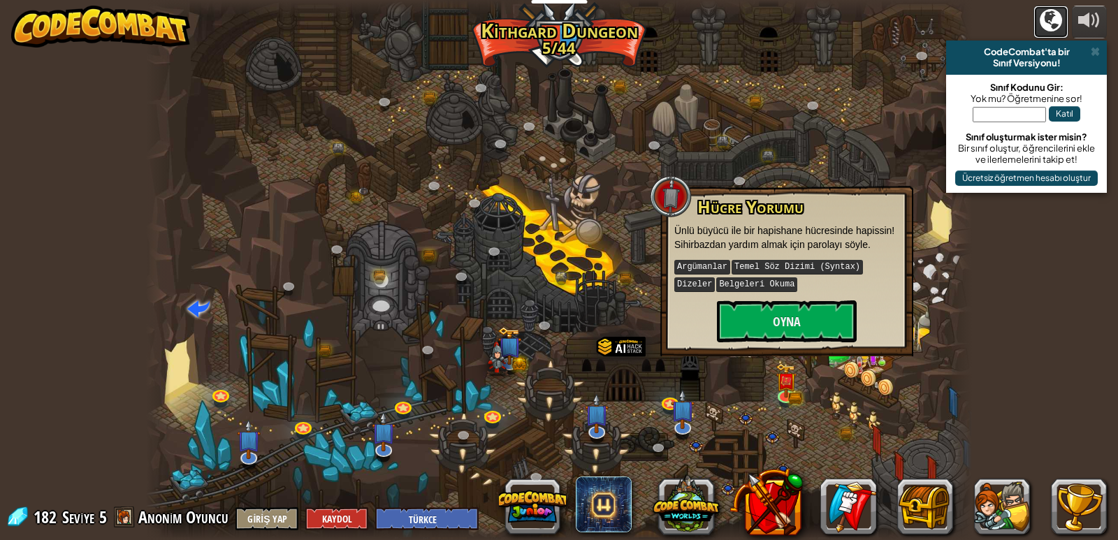
click at [1046, 17] on div at bounding box center [1050, 20] width 22 height 22
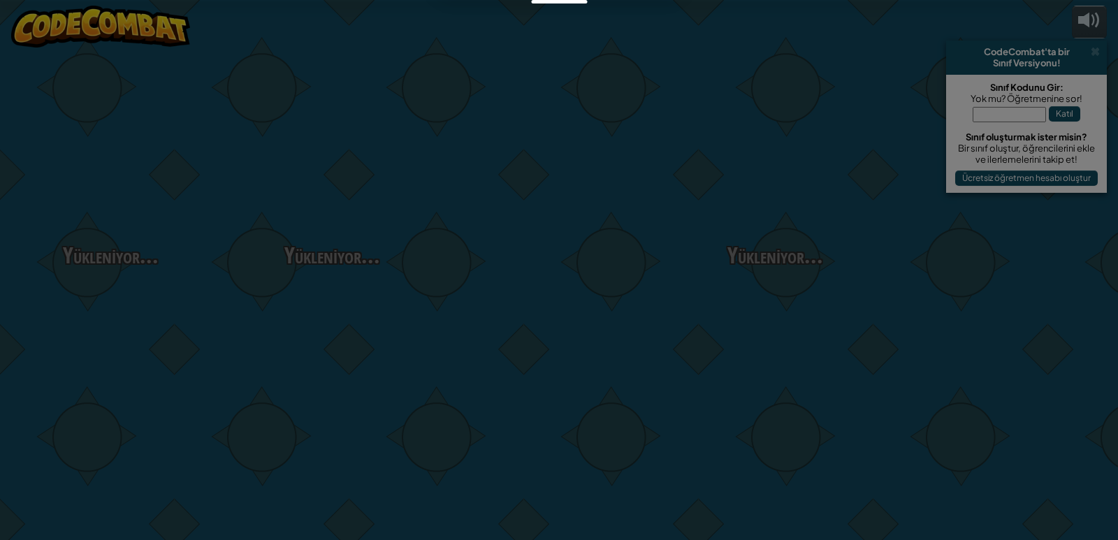
select select "tr"
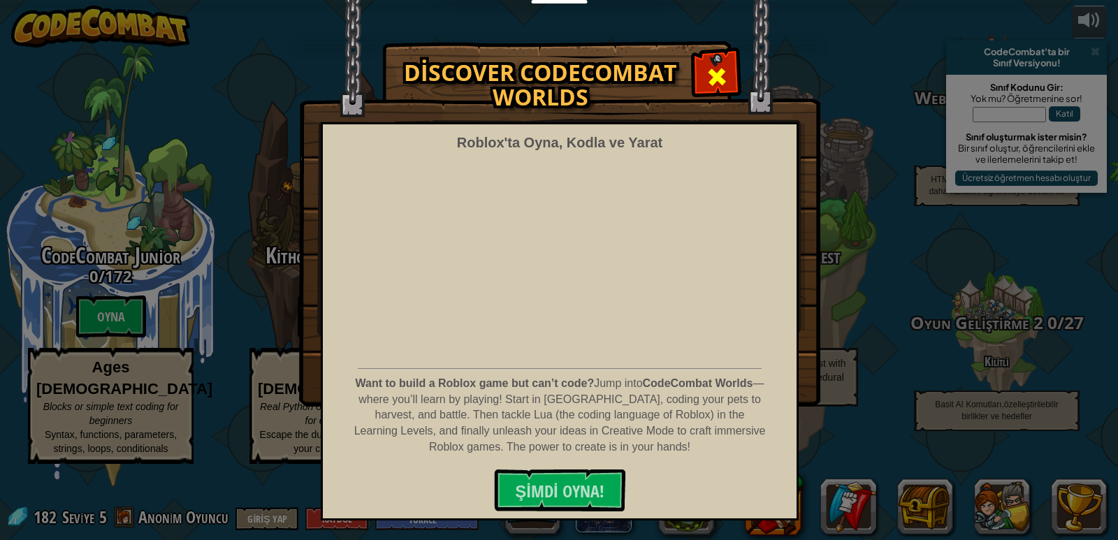
click at [711, 71] on span at bounding box center [717, 77] width 22 height 22
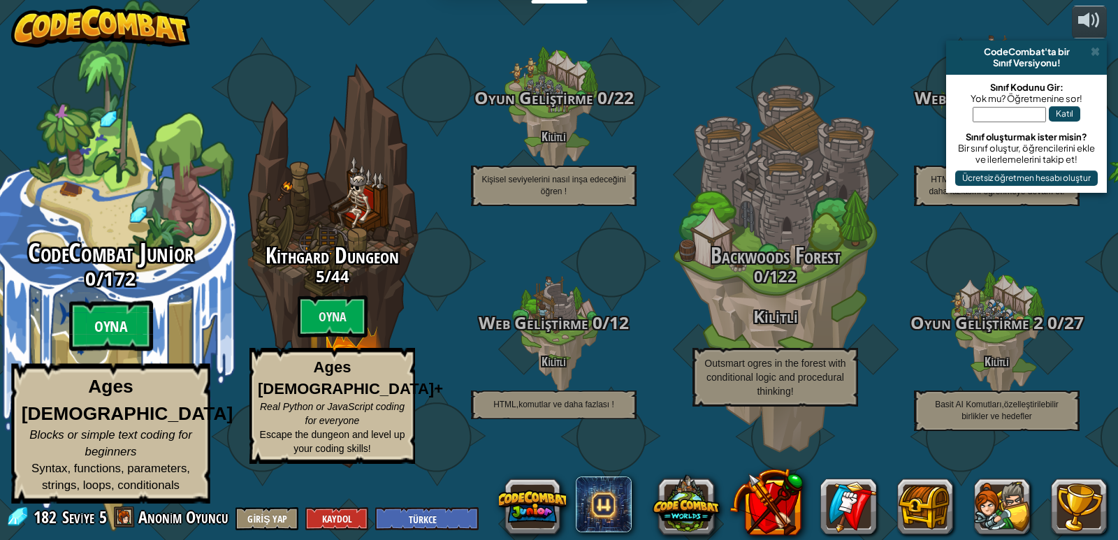
click at [115, 351] on btn "Oyna" at bounding box center [111, 326] width 84 height 50
select select "tr"
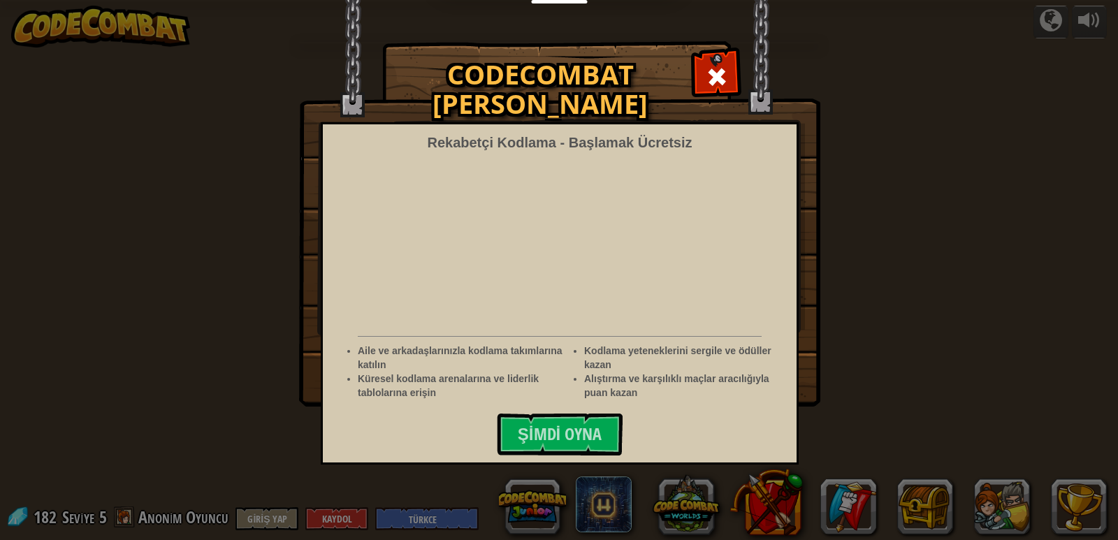
select select "tr"
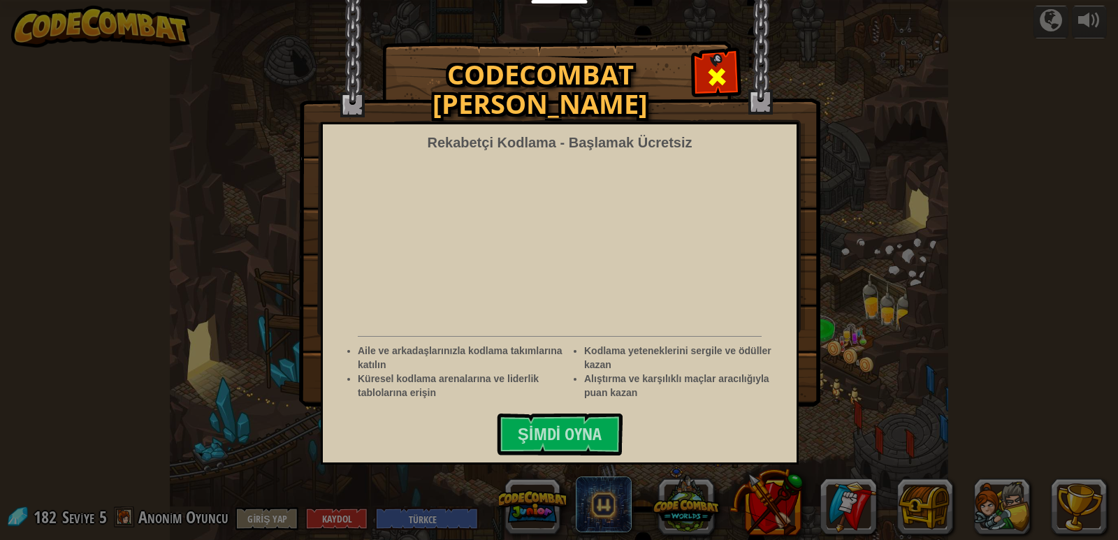
select select "tr"
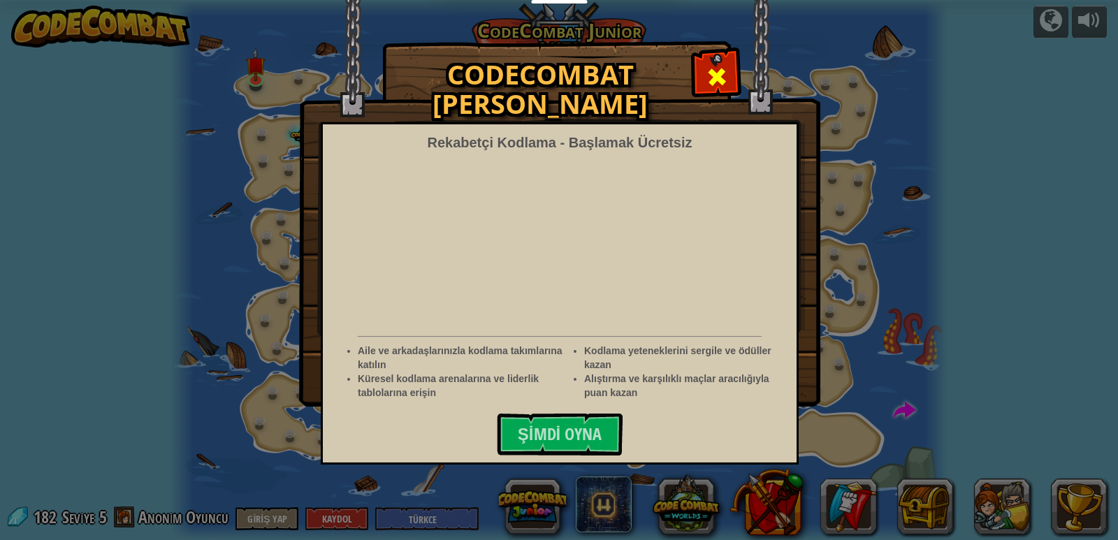
click at [713, 56] on div at bounding box center [716, 75] width 44 height 44
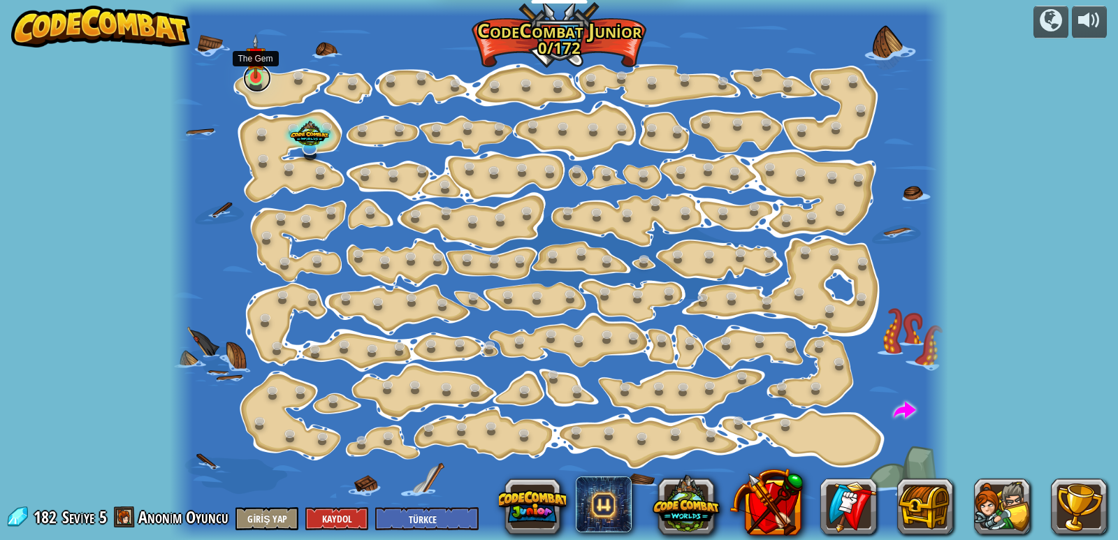
click at [258, 80] on link at bounding box center [257, 78] width 28 height 28
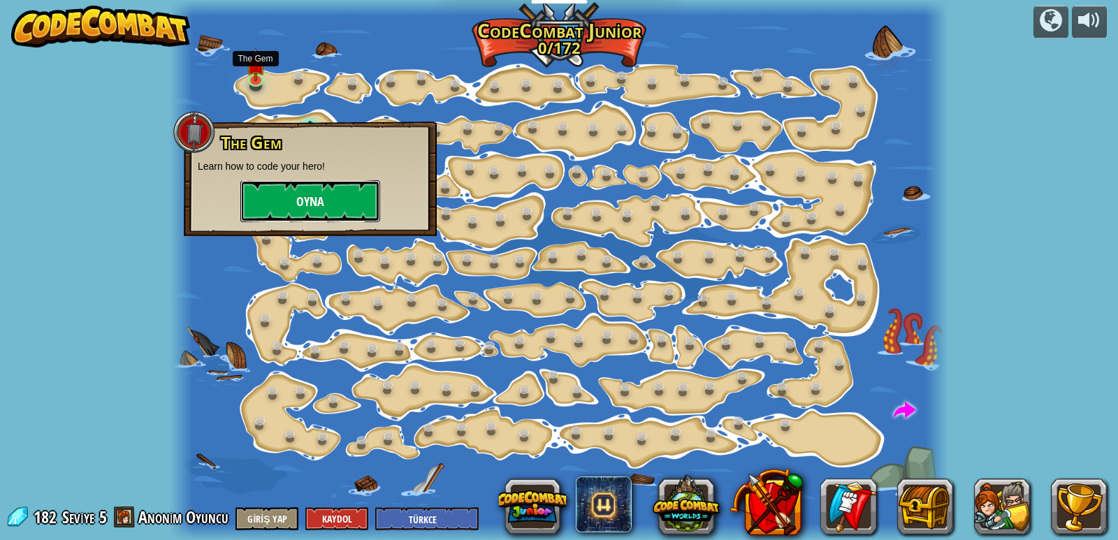
click at [274, 192] on button "Oyna" at bounding box center [310, 201] width 140 height 42
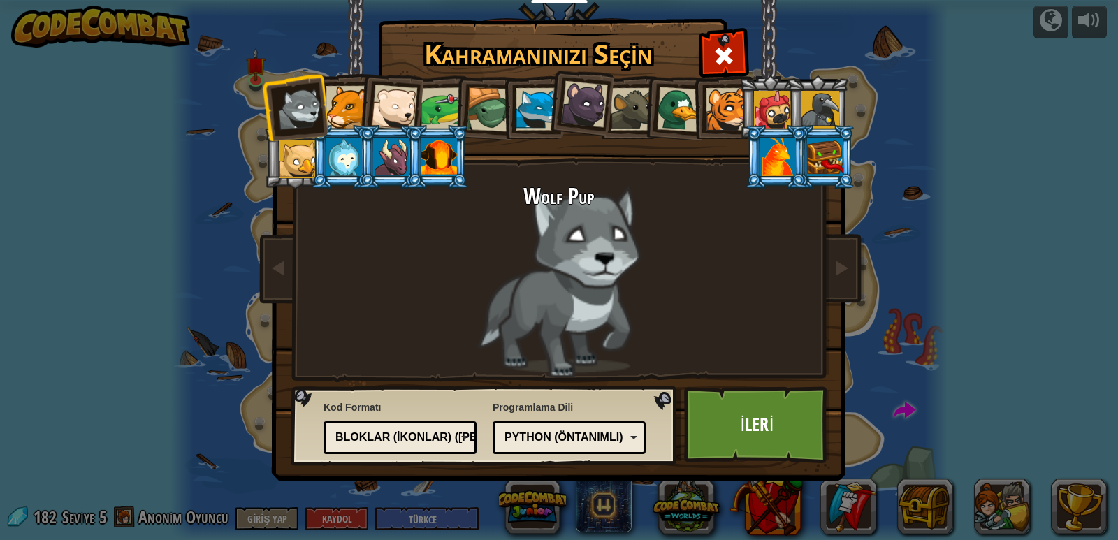
click at [629, 115] on div at bounding box center [632, 109] width 43 height 43
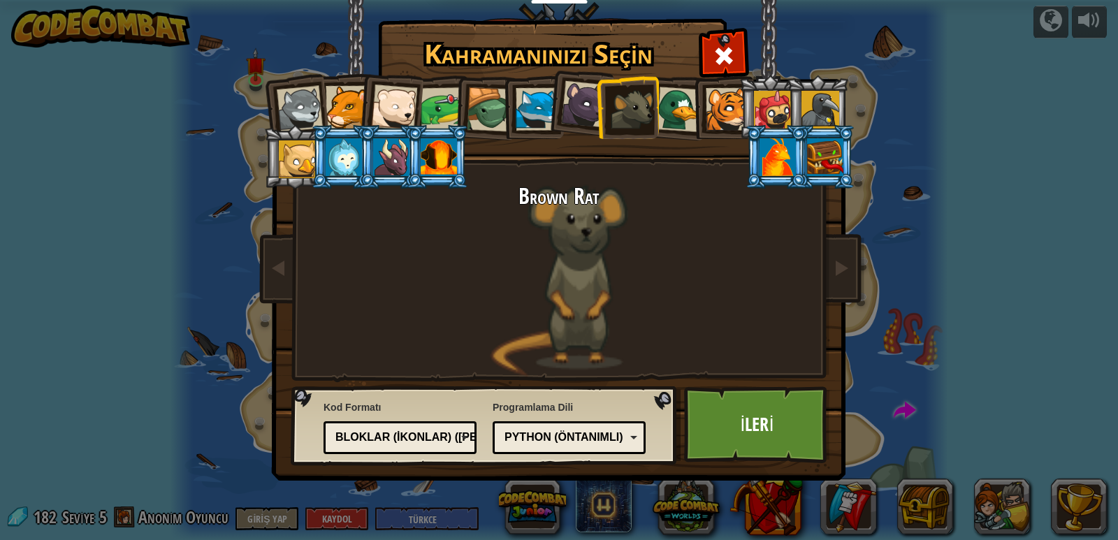
click at [282, 103] on div at bounding box center [300, 109] width 46 height 46
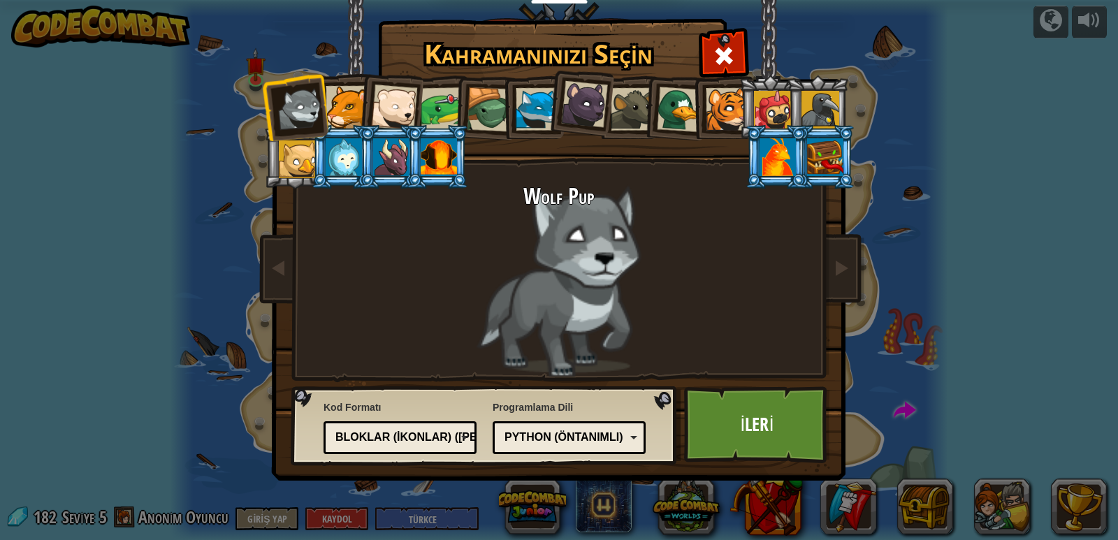
click at [353, 101] on div at bounding box center [347, 107] width 43 height 43
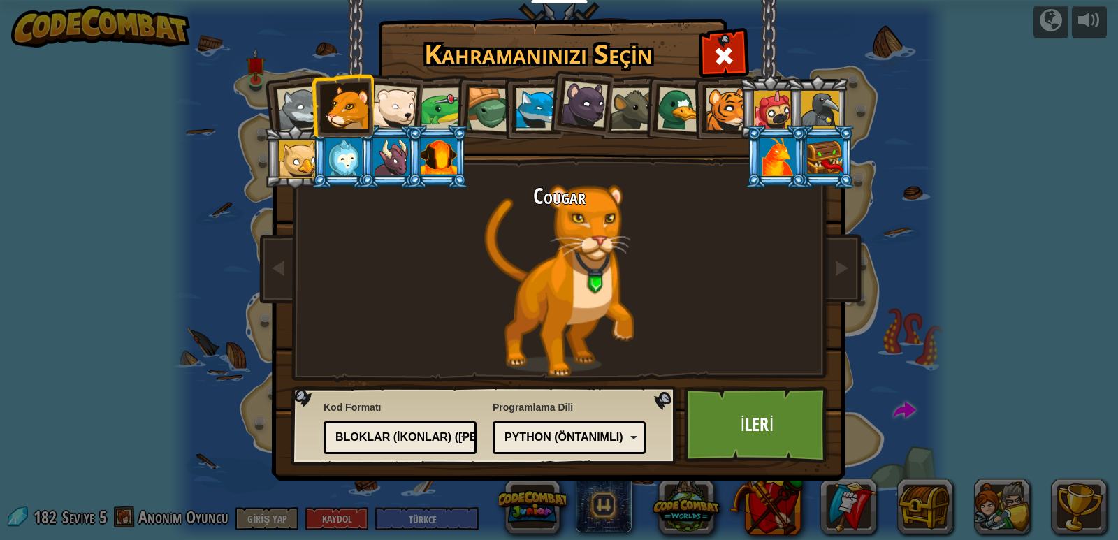
click at [407, 106] on div at bounding box center [394, 108] width 46 height 46
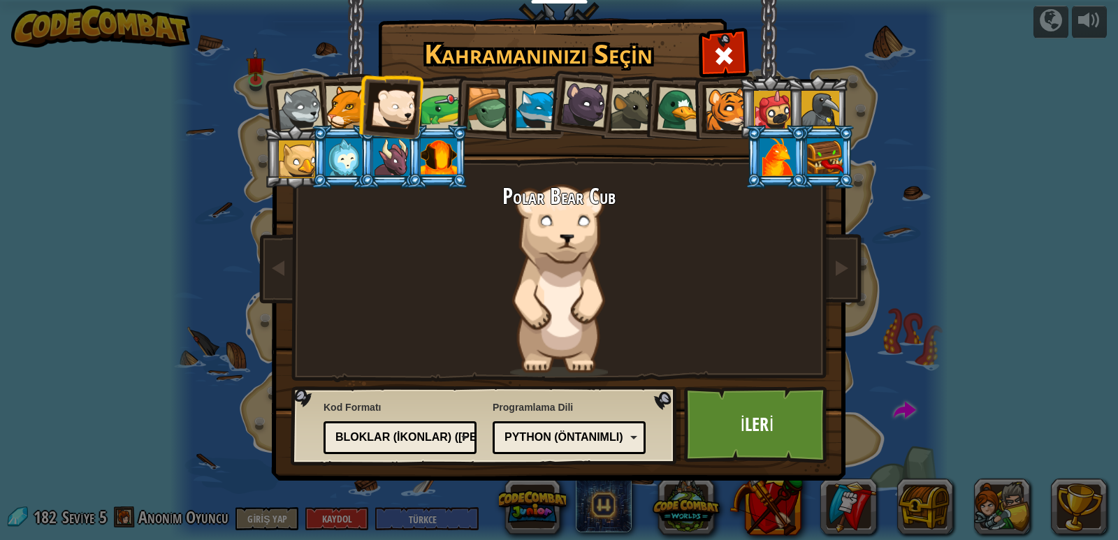
click at [427, 102] on div at bounding box center [442, 108] width 43 height 43
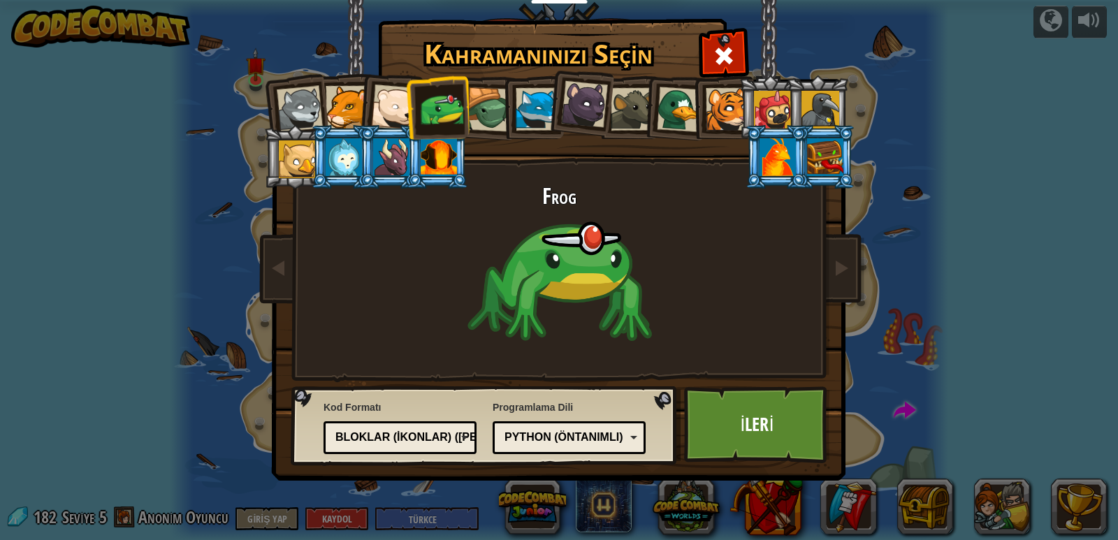
click at [479, 103] on div at bounding box center [489, 109] width 45 height 45
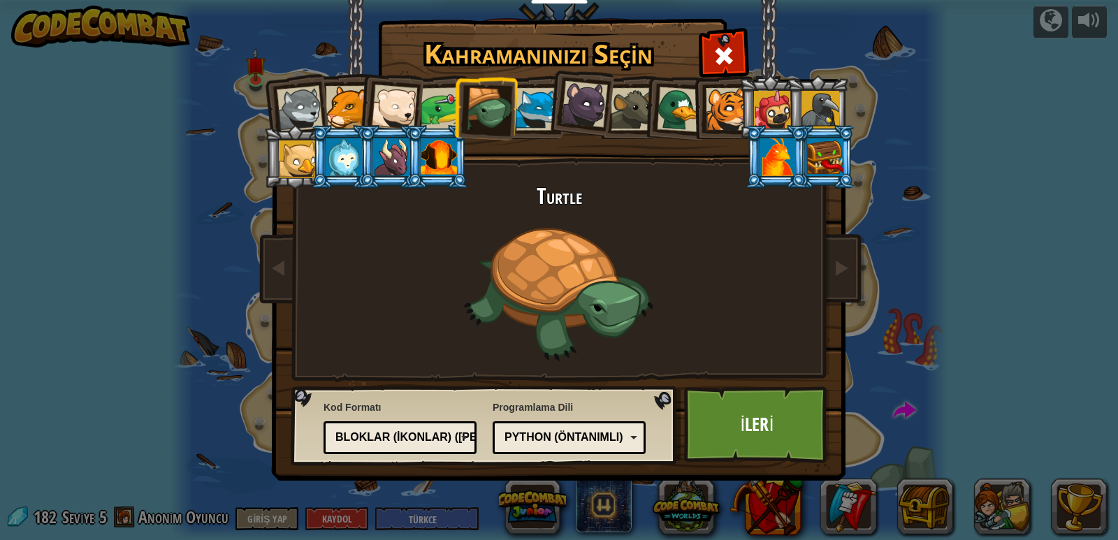
click at [444, 111] on div at bounding box center [442, 108] width 43 height 43
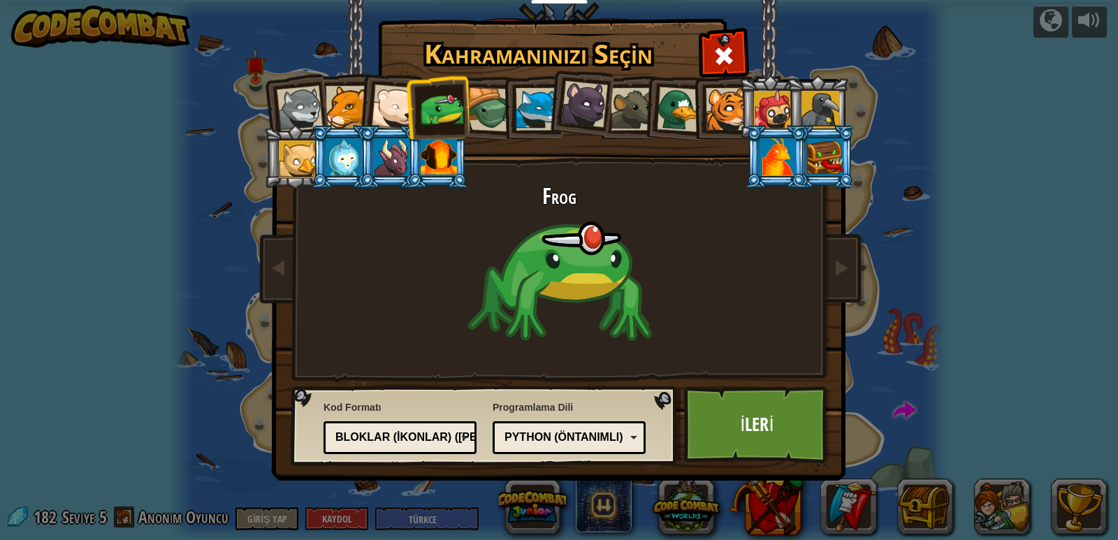
click at [685, 99] on div at bounding box center [679, 109] width 45 height 45
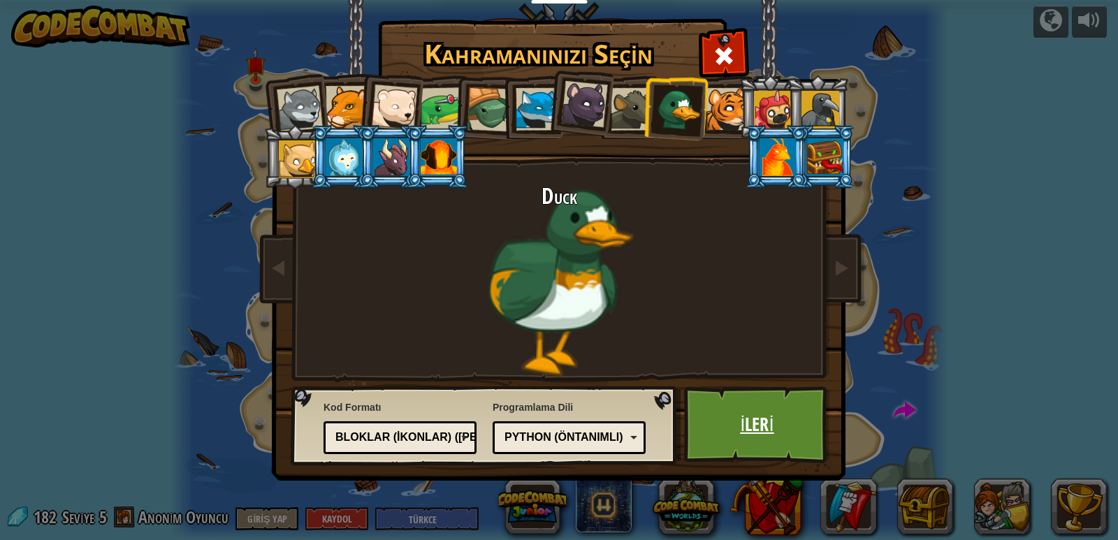
click at [752, 426] on link "İleri" at bounding box center [757, 424] width 146 height 77
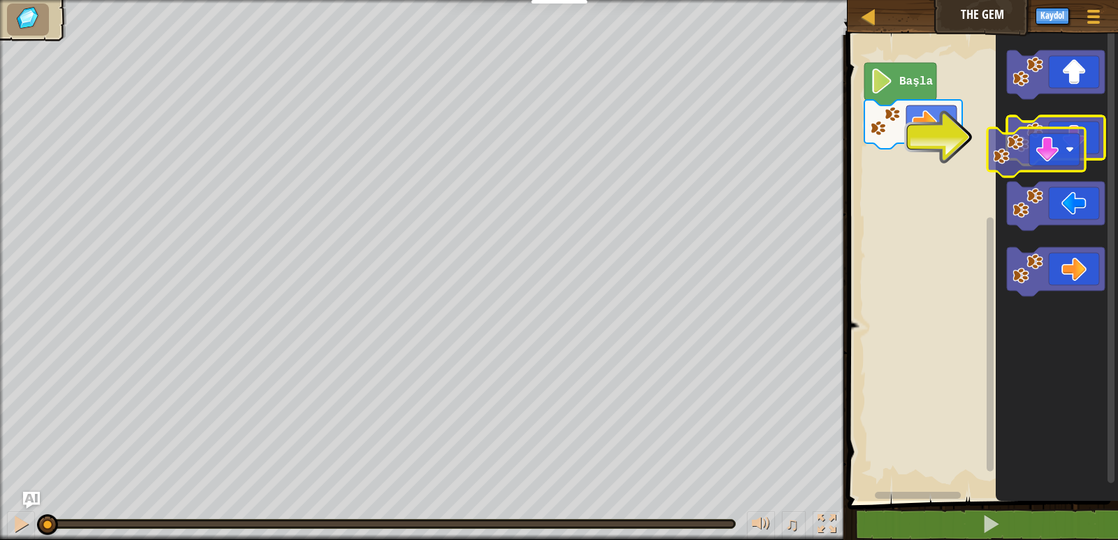
click at [1037, 145] on g "Blockly Çalışma Alanı" at bounding box center [1056, 140] width 98 height 49
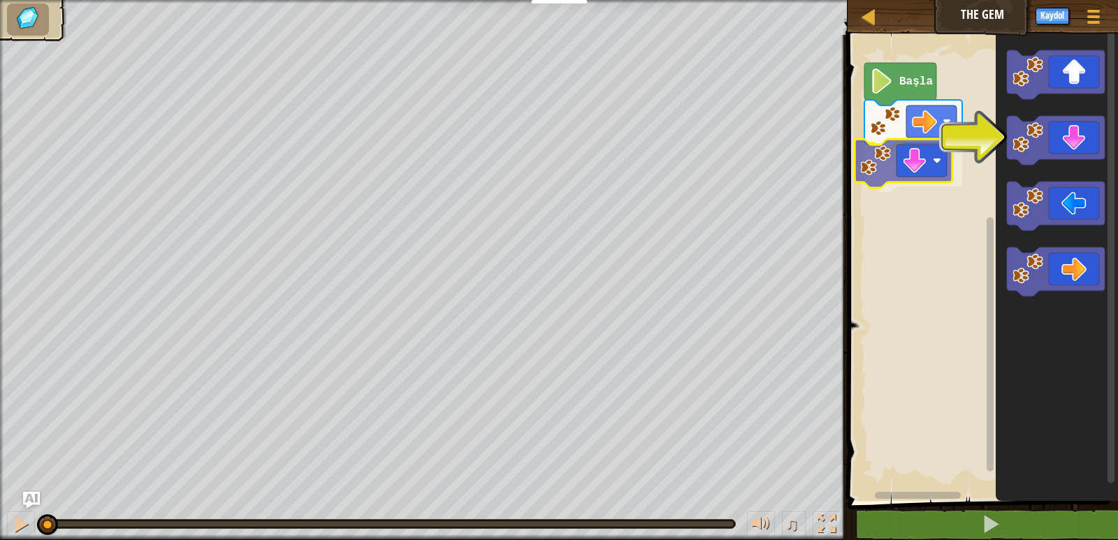
click at [916, 158] on div "Başla" at bounding box center [980, 264] width 275 height 473
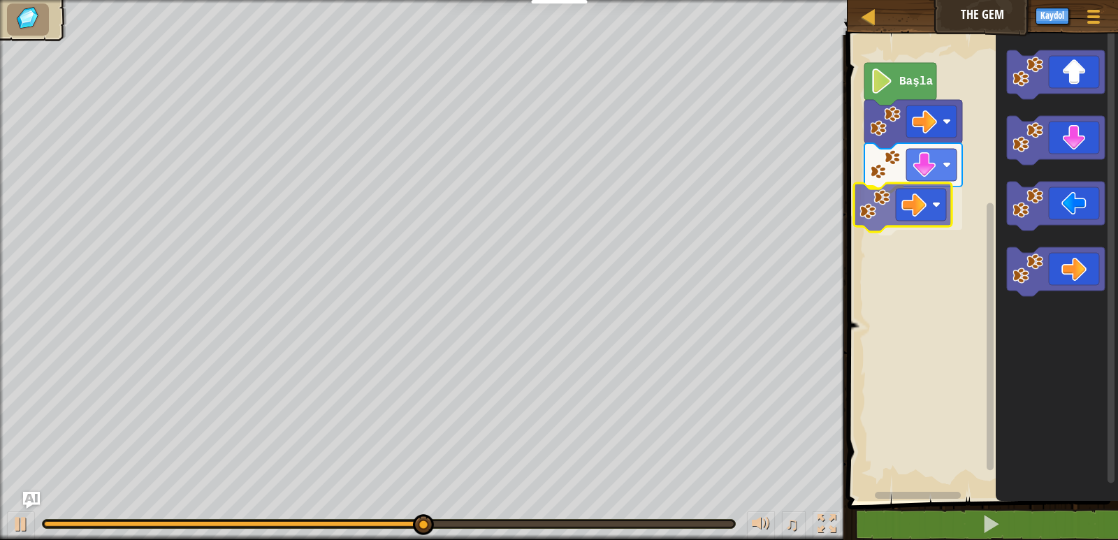
click at [914, 190] on div "Başla" at bounding box center [980, 264] width 275 height 473
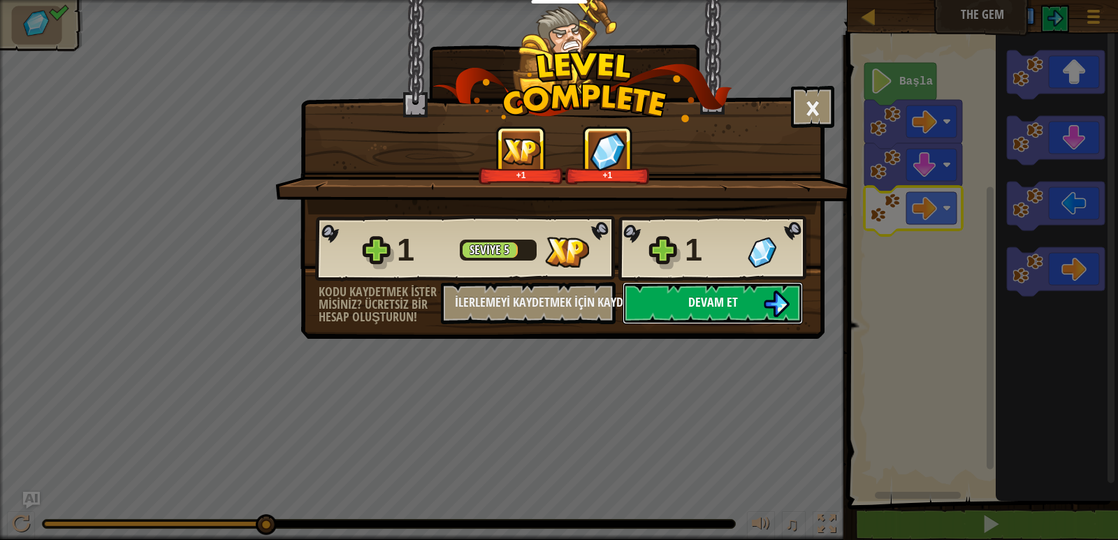
click at [745, 299] on button "Devam et" at bounding box center [712, 303] width 180 height 42
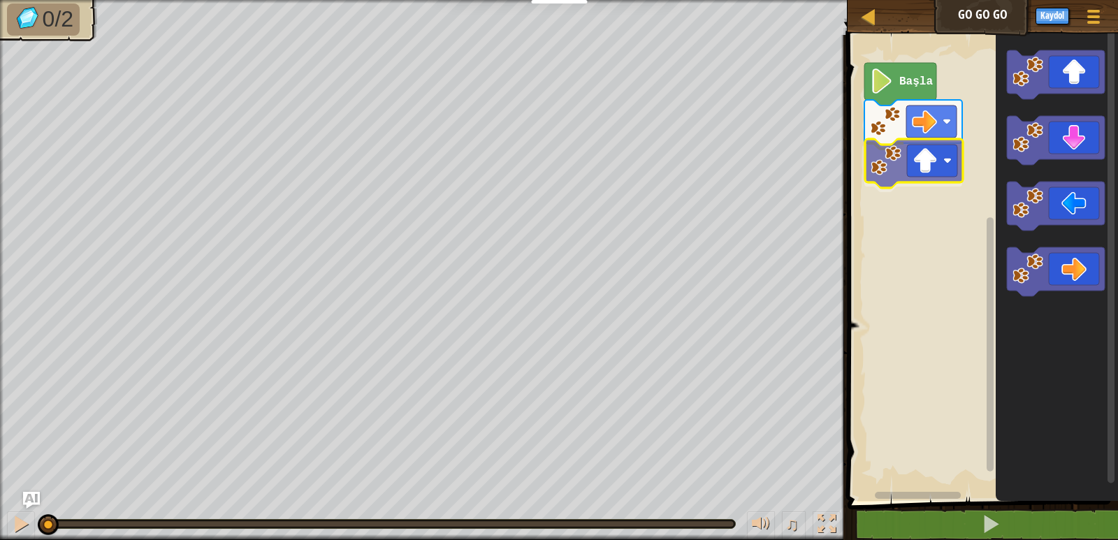
click at [941, 168] on div "Başla" at bounding box center [980, 264] width 275 height 473
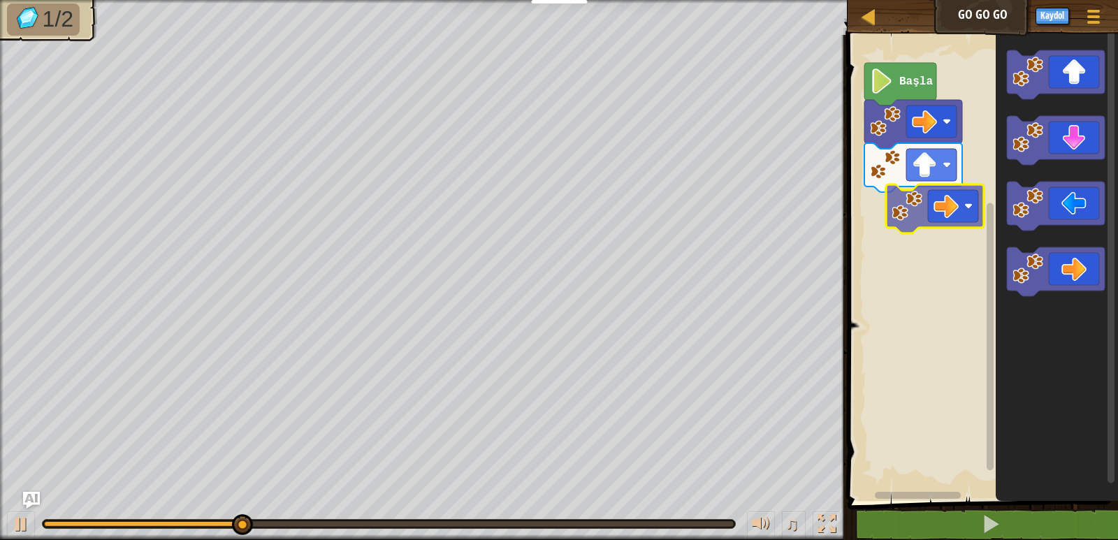
click at [919, 198] on div "Başla" at bounding box center [980, 264] width 275 height 473
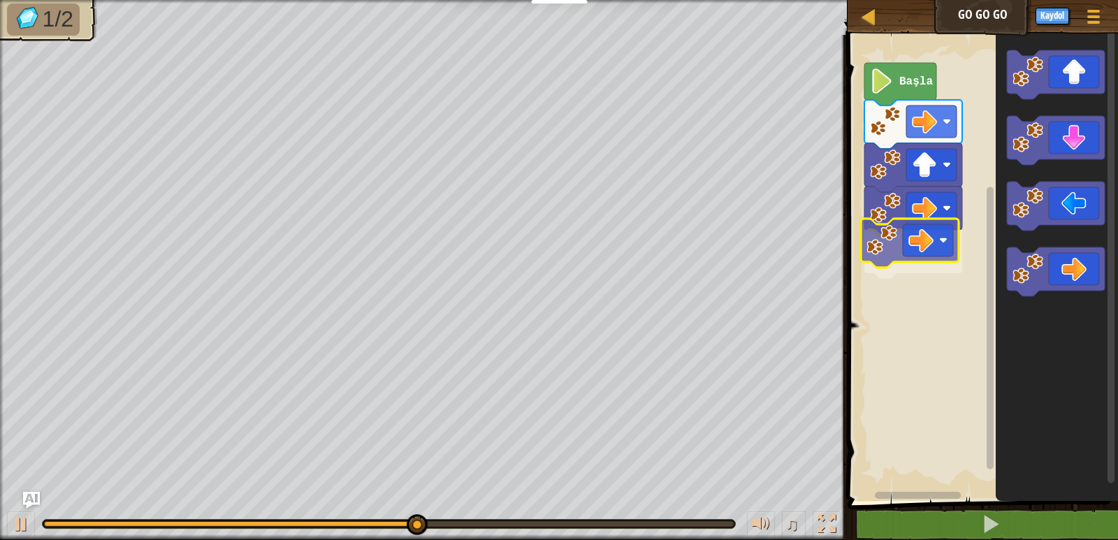
click at [926, 241] on div "Başla" at bounding box center [980, 264] width 275 height 473
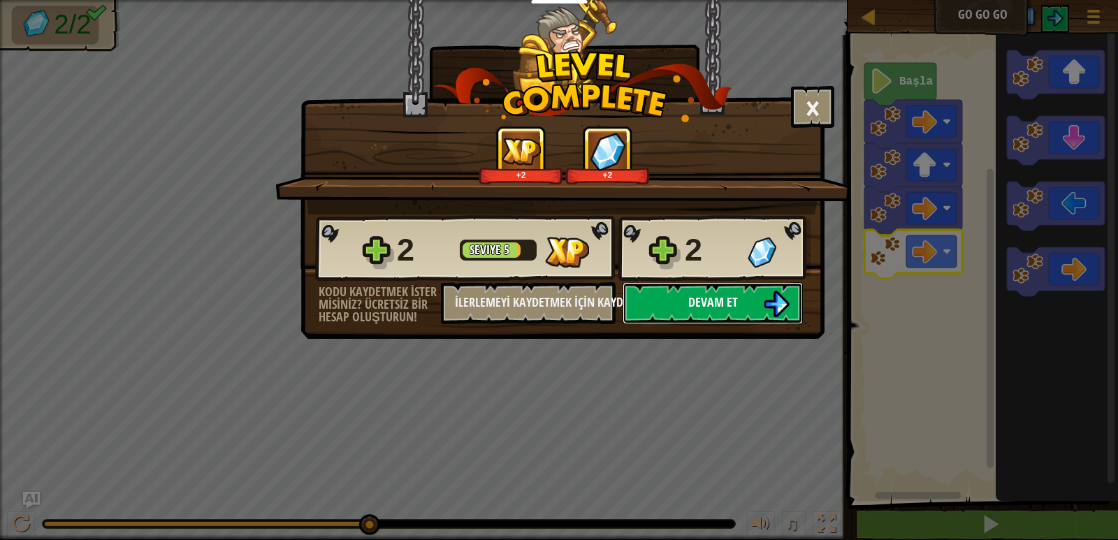
click at [731, 293] on button "Devam et" at bounding box center [712, 303] width 180 height 42
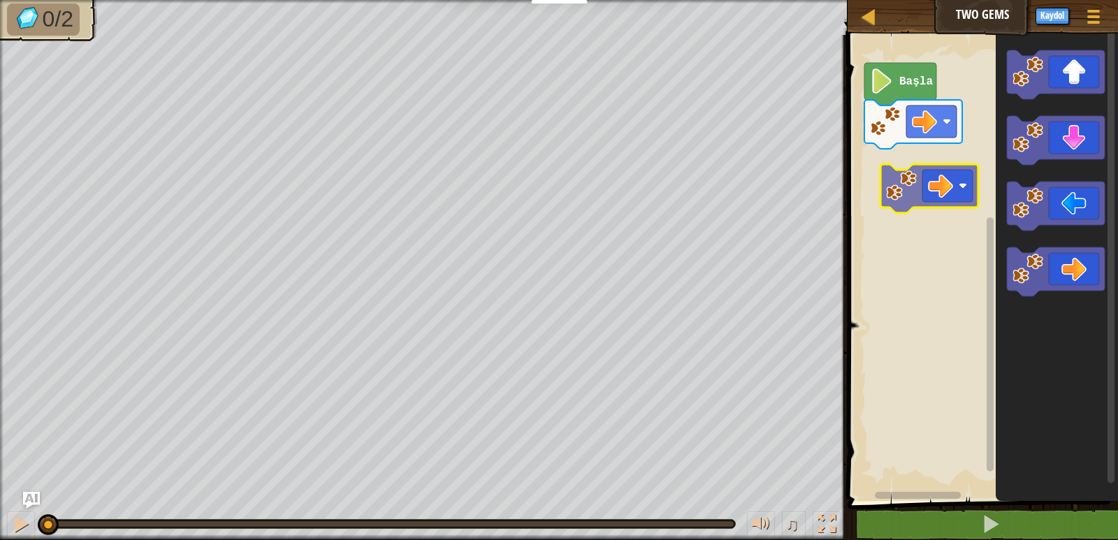
click at [933, 166] on div "Başla" at bounding box center [980, 264] width 275 height 473
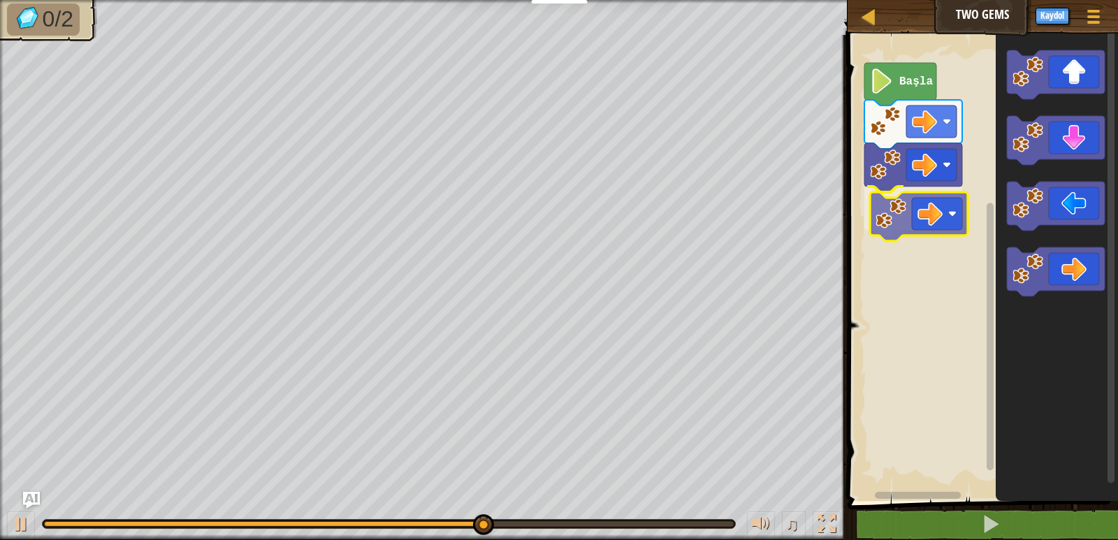
click at [884, 203] on div "Başla" at bounding box center [980, 264] width 275 height 473
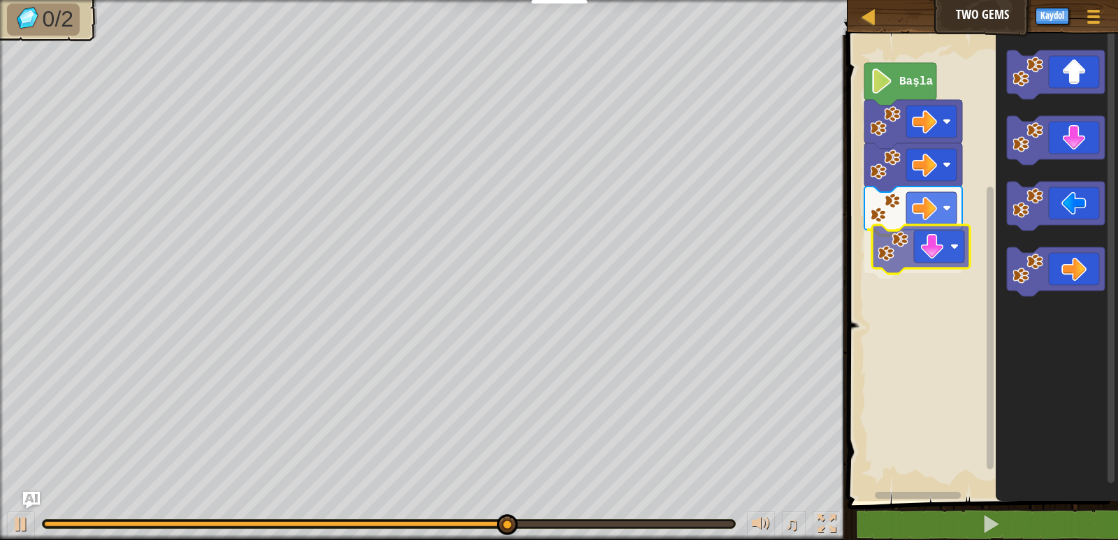
click at [914, 244] on div "Başla" at bounding box center [980, 264] width 275 height 473
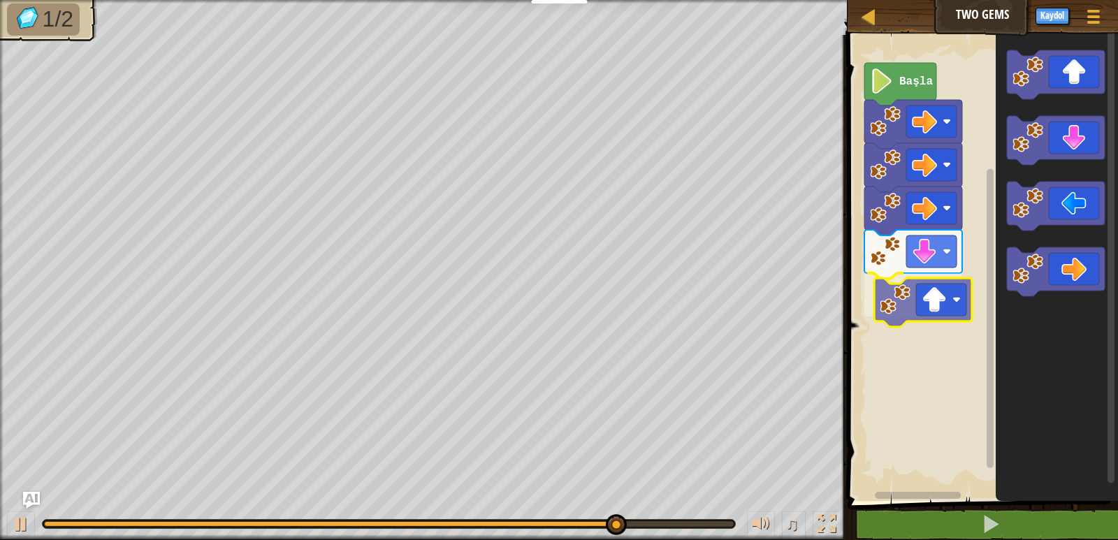
click at [928, 294] on div "Başla" at bounding box center [980, 264] width 275 height 473
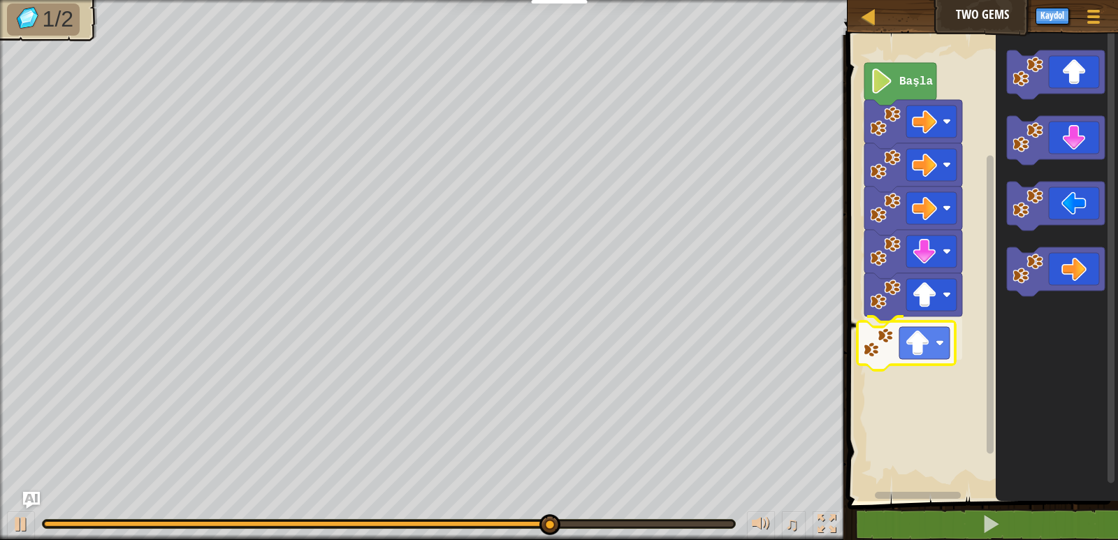
click at [921, 360] on div "Başla" at bounding box center [980, 264] width 275 height 473
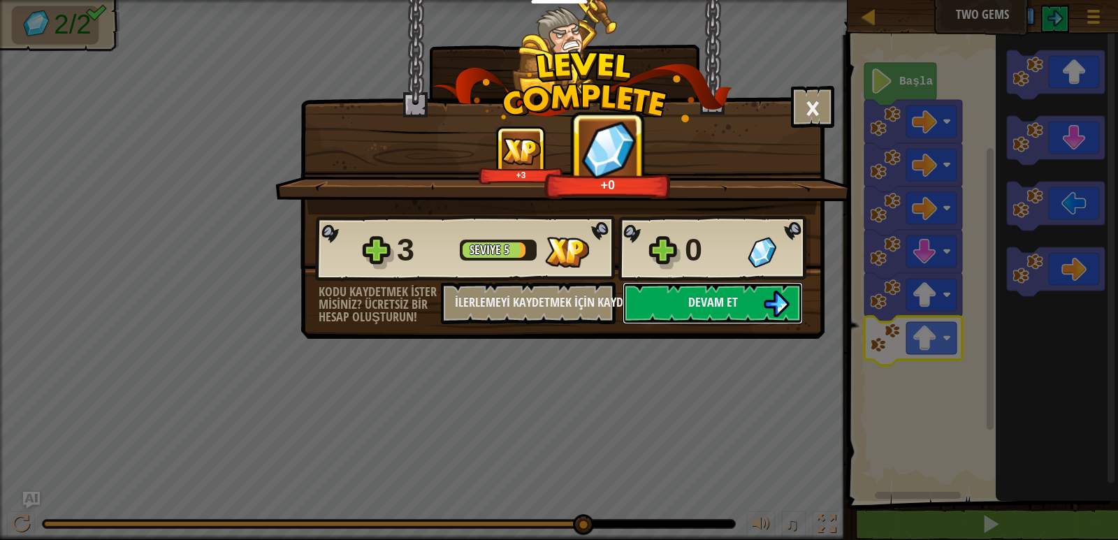
click at [750, 300] on button "Devam et" at bounding box center [712, 303] width 180 height 42
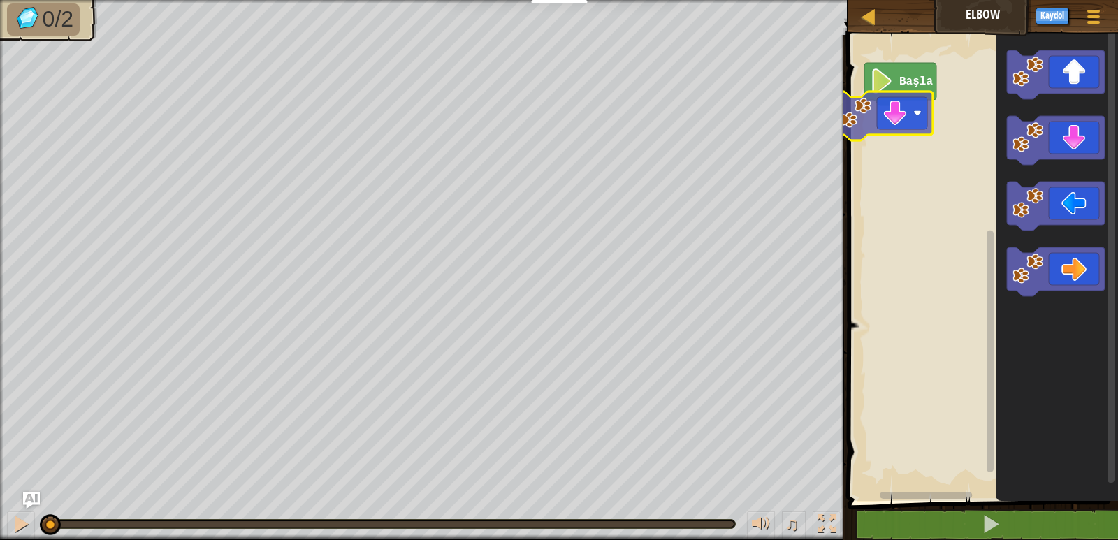
click at [912, 110] on div "Başla" at bounding box center [980, 264] width 275 height 473
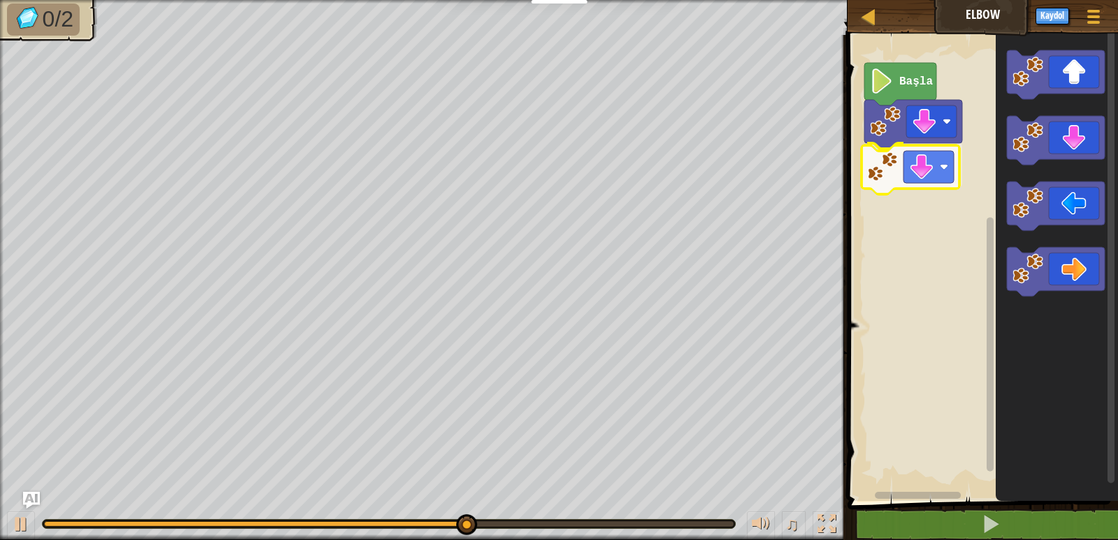
click at [921, 168] on div "Başla" at bounding box center [980, 264] width 275 height 473
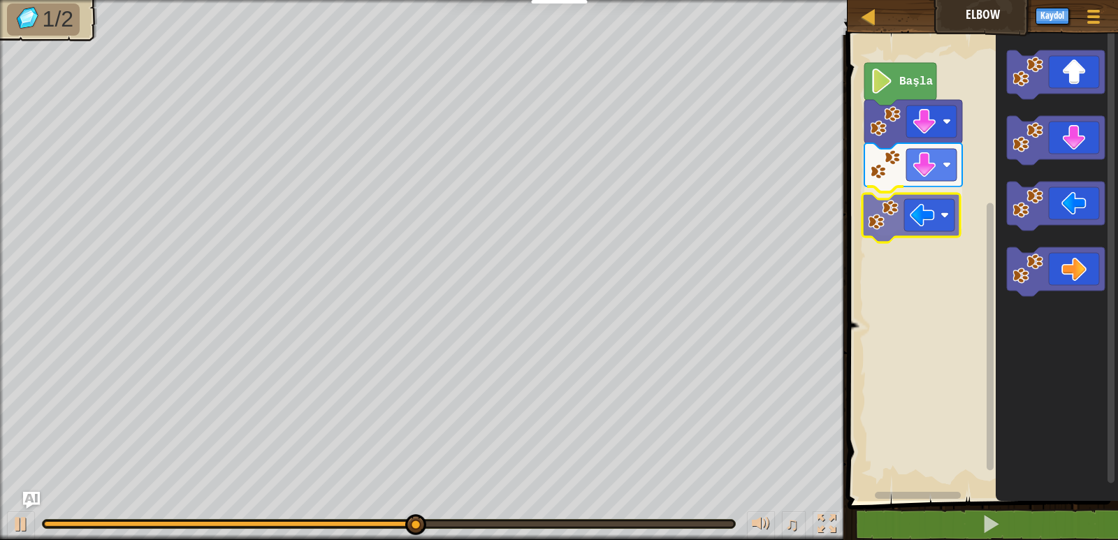
click at [916, 219] on div "Başla" at bounding box center [980, 264] width 275 height 473
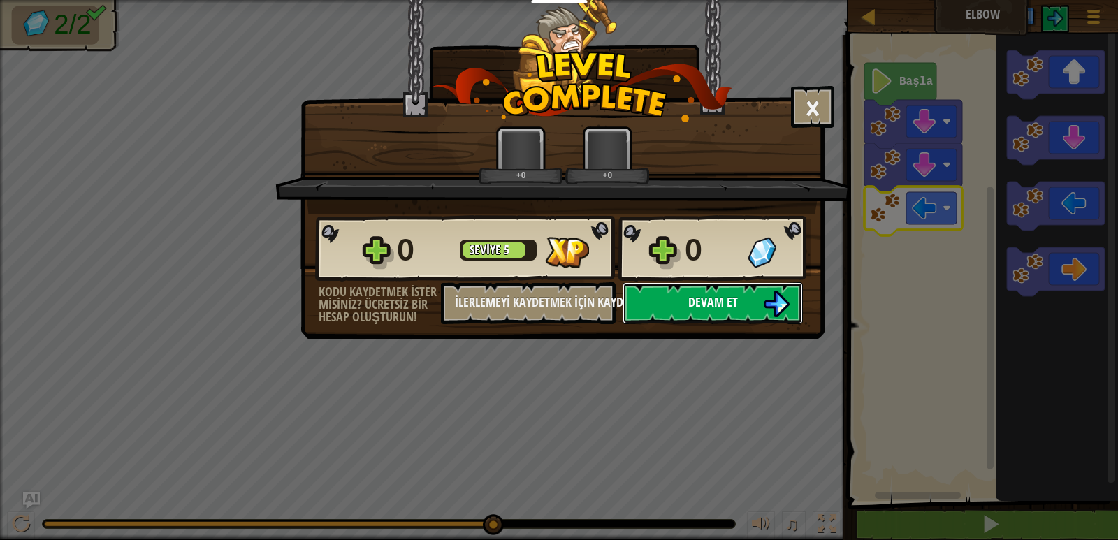
click at [701, 294] on span "Devam et" at bounding box center [713, 301] width 50 height 17
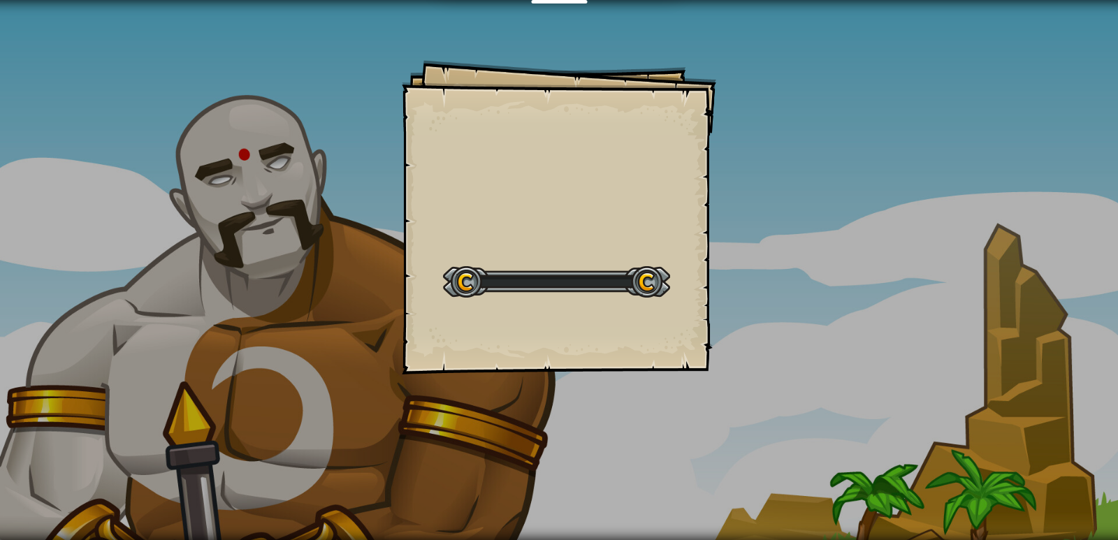
drag, startPoint x: 701, startPoint y: 294, endPoint x: 717, endPoint y: 305, distance: 19.2
click at [717, 305] on div "Goals Start Level Yüklenemiyor Bu seviyeyi oynamak için bir aboneliğe ihtiyacın…" at bounding box center [559, 270] width 1118 height 540
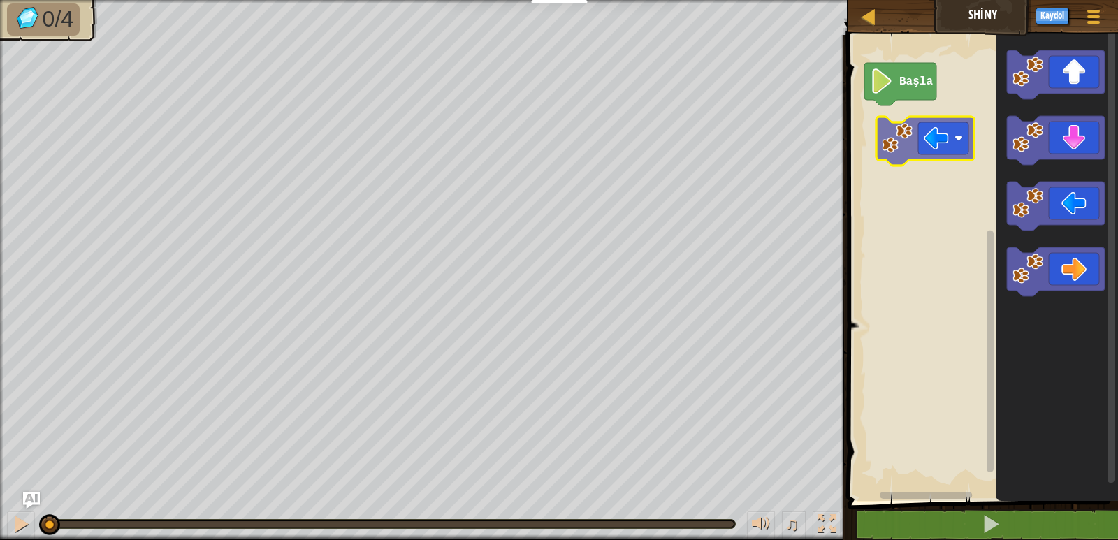
click at [904, 118] on div "Başla" at bounding box center [980, 264] width 275 height 473
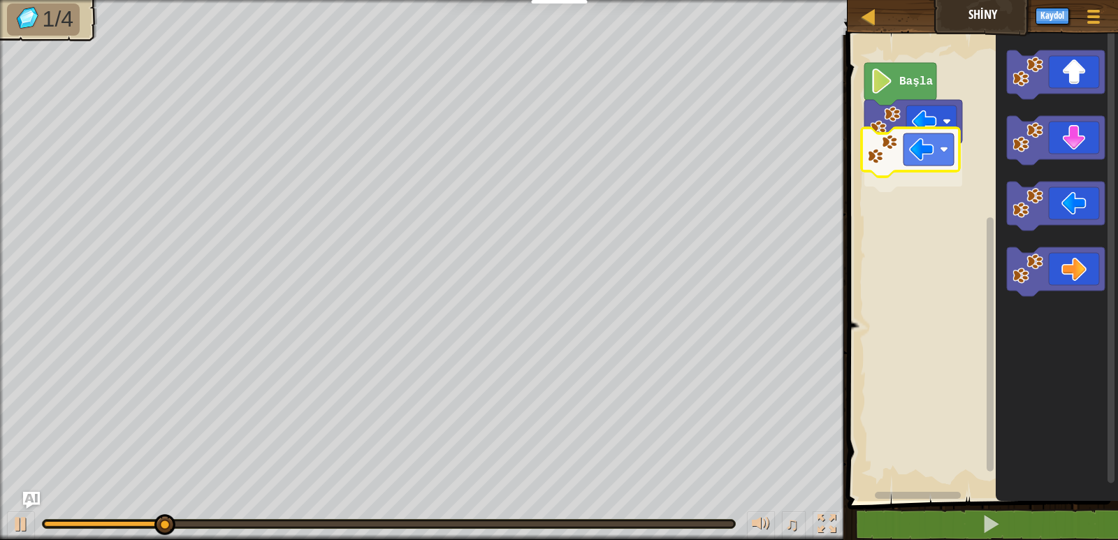
click at [889, 149] on div "Başla" at bounding box center [980, 264] width 275 height 473
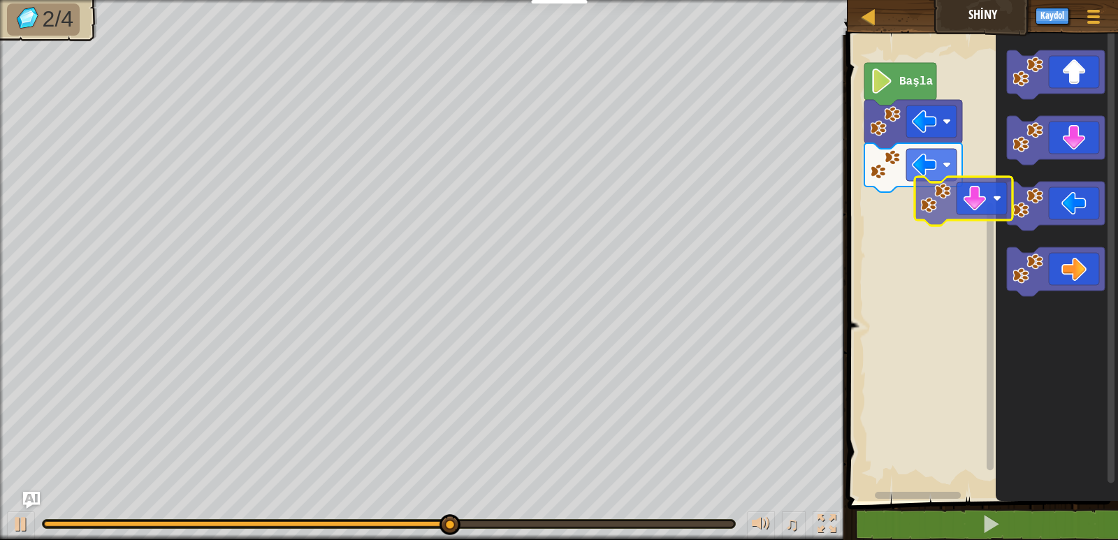
click at [928, 196] on div "Başla" at bounding box center [980, 264] width 275 height 473
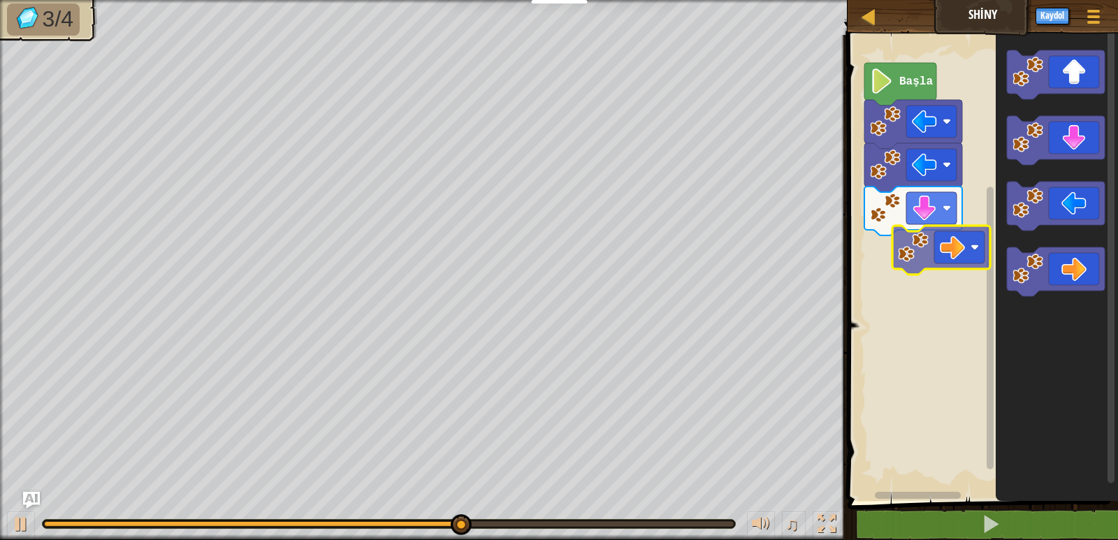
click at [907, 243] on div "Başla" at bounding box center [980, 264] width 275 height 473
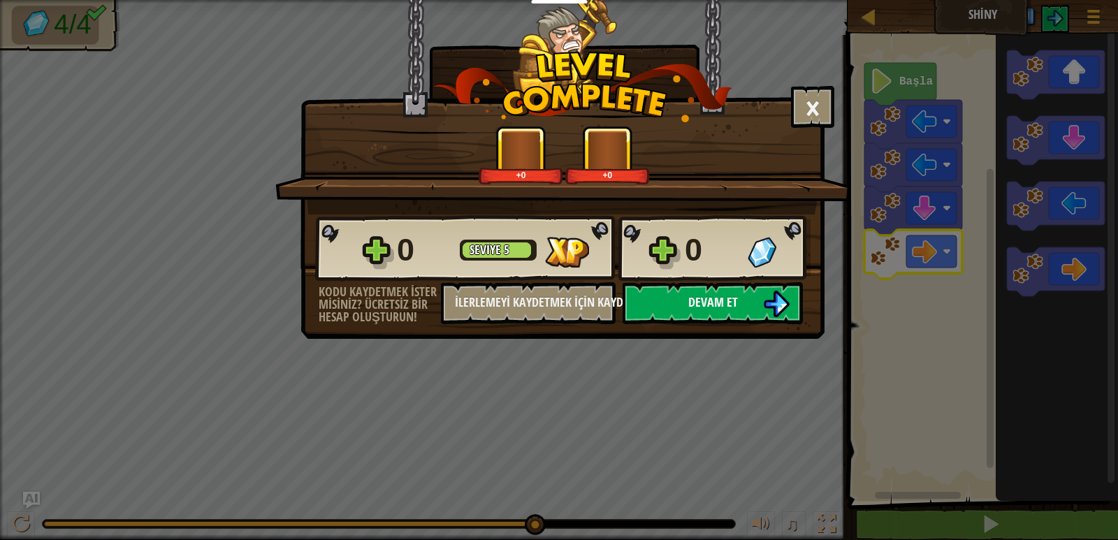
click at [735, 298] on span "Devam et" at bounding box center [713, 301] width 50 height 17
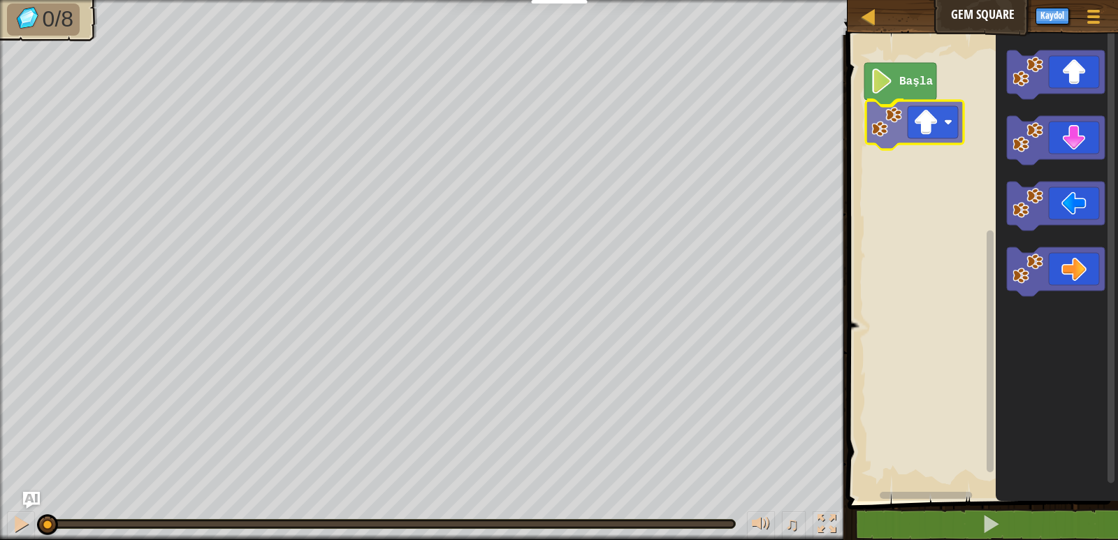
click at [915, 131] on div "Başla" at bounding box center [980, 264] width 275 height 473
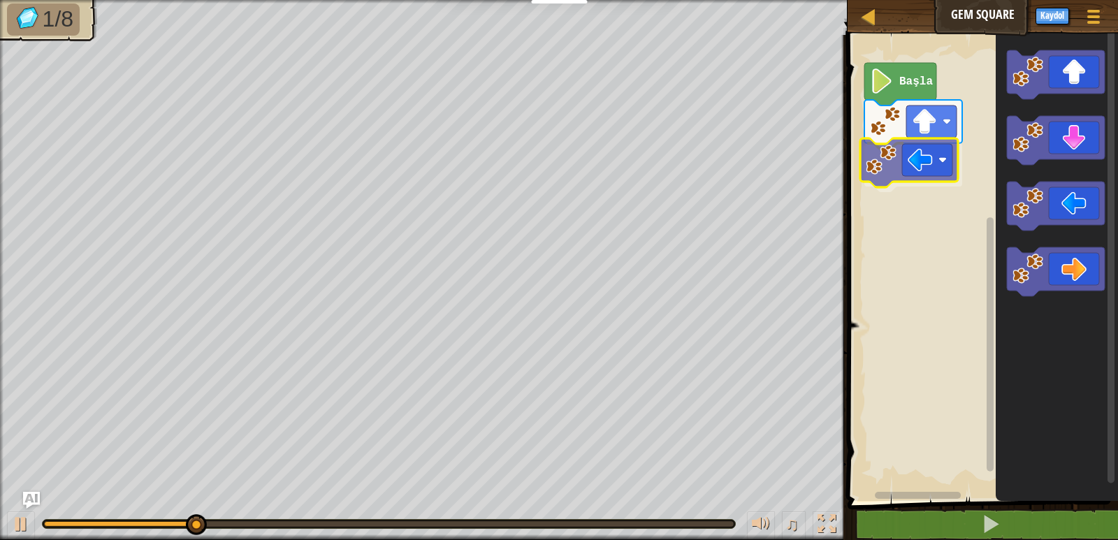
click at [844, 136] on div "Başla" at bounding box center [980, 264] width 275 height 473
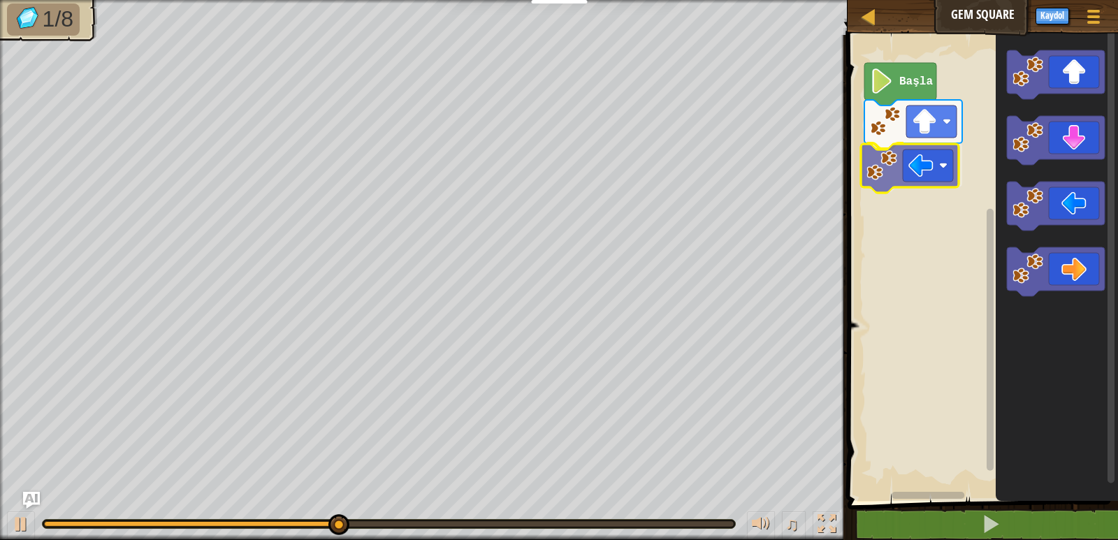
click at [910, 177] on div "Başla" at bounding box center [980, 264] width 275 height 473
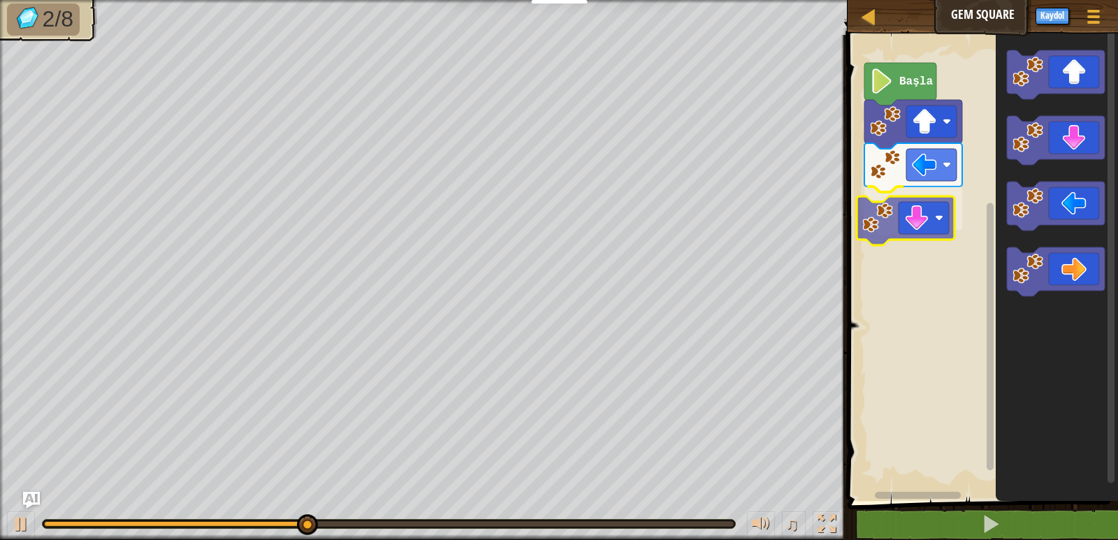
click at [914, 214] on div "Başla" at bounding box center [980, 264] width 275 height 473
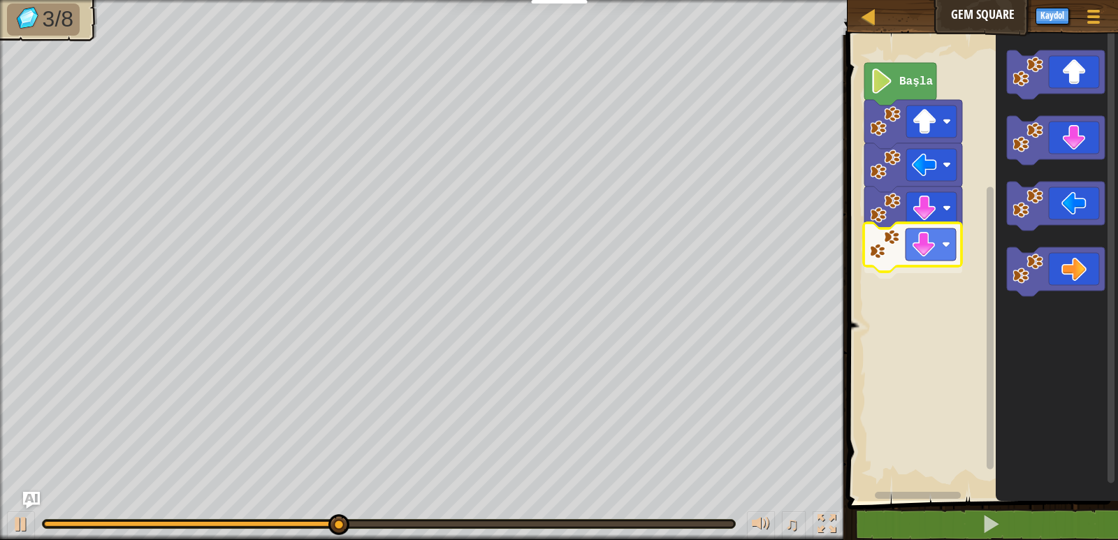
click at [906, 252] on div "Başla" at bounding box center [980, 264] width 275 height 473
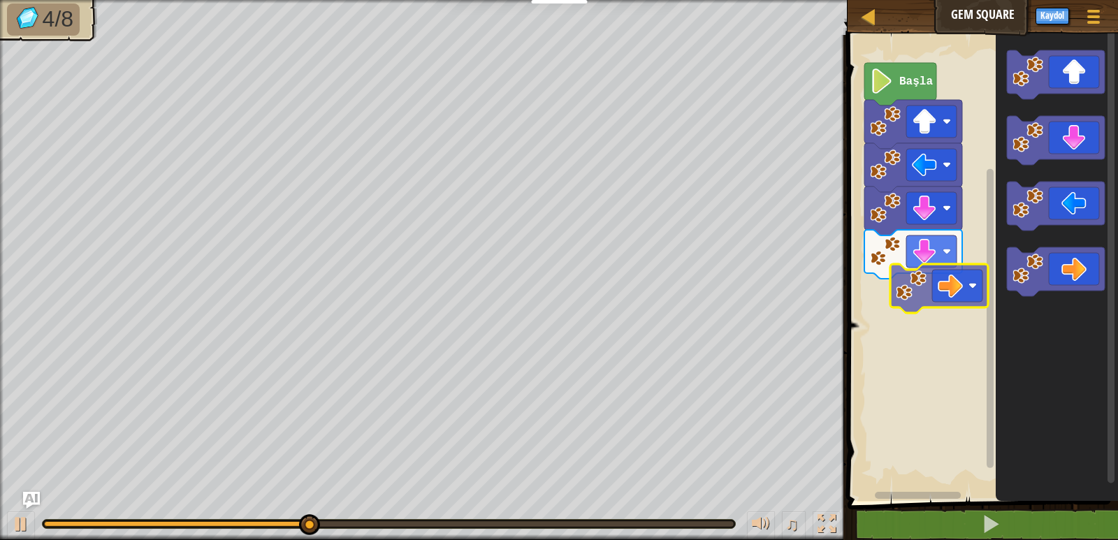
click at [917, 281] on div "Başla" at bounding box center [980, 264] width 275 height 473
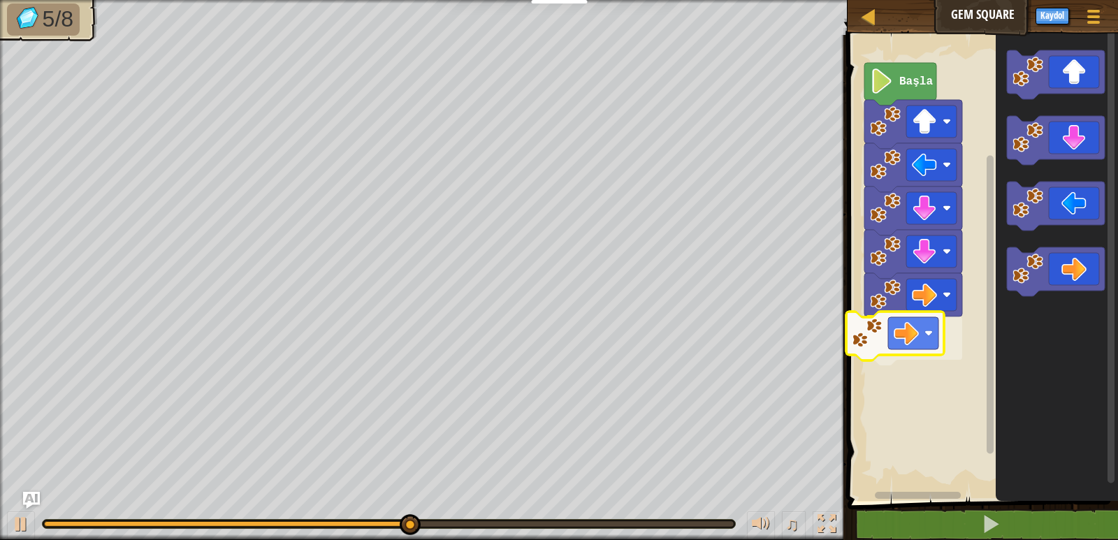
click at [890, 325] on div "Başla" at bounding box center [980, 264] width 275 height 473
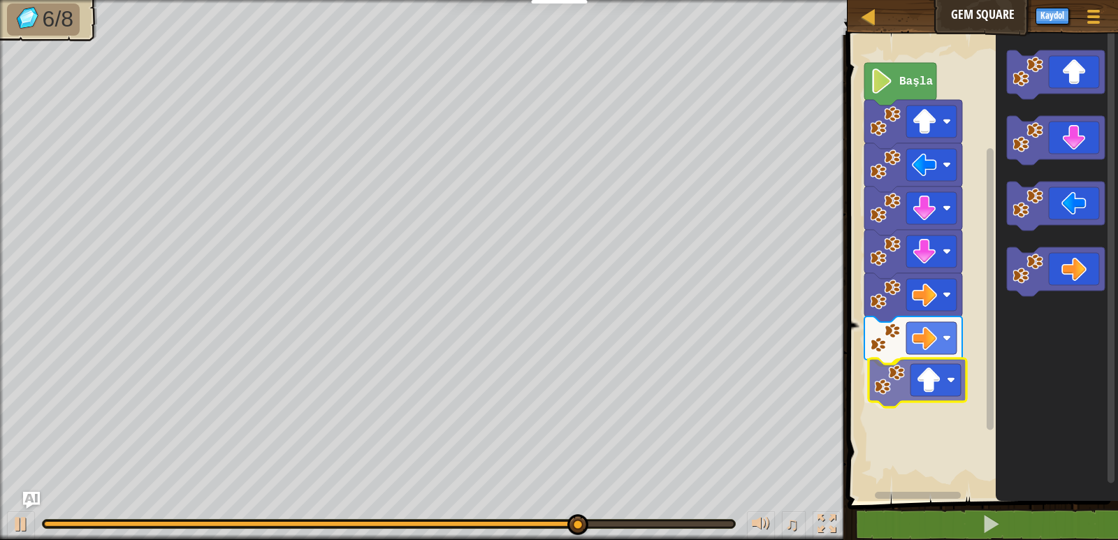
click at [924, 390] on div "Başla" at bounding box center [980, 264] width 275 height 473
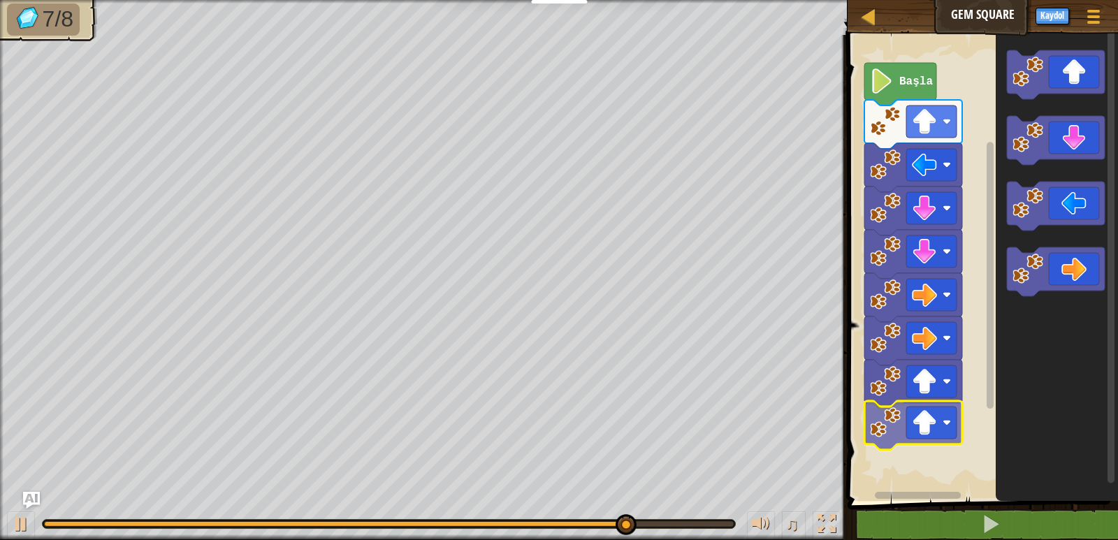
click at [933, 428] on div "Başla" at bounding box center [980, 264] width 275 height 473
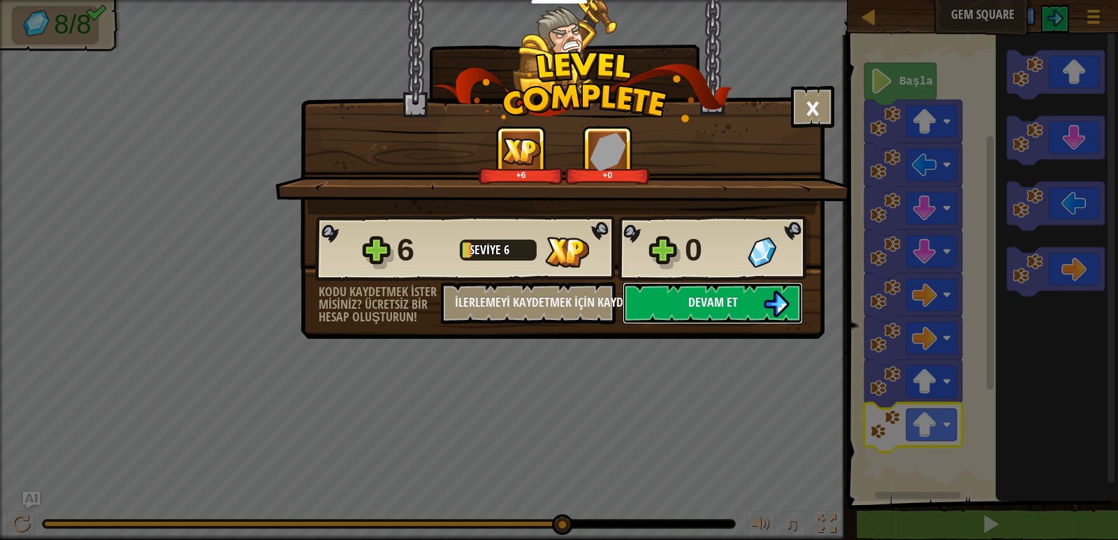
click at [734, 291] on button "Devam et" at bounding box center [712, 303] width 180 height 42
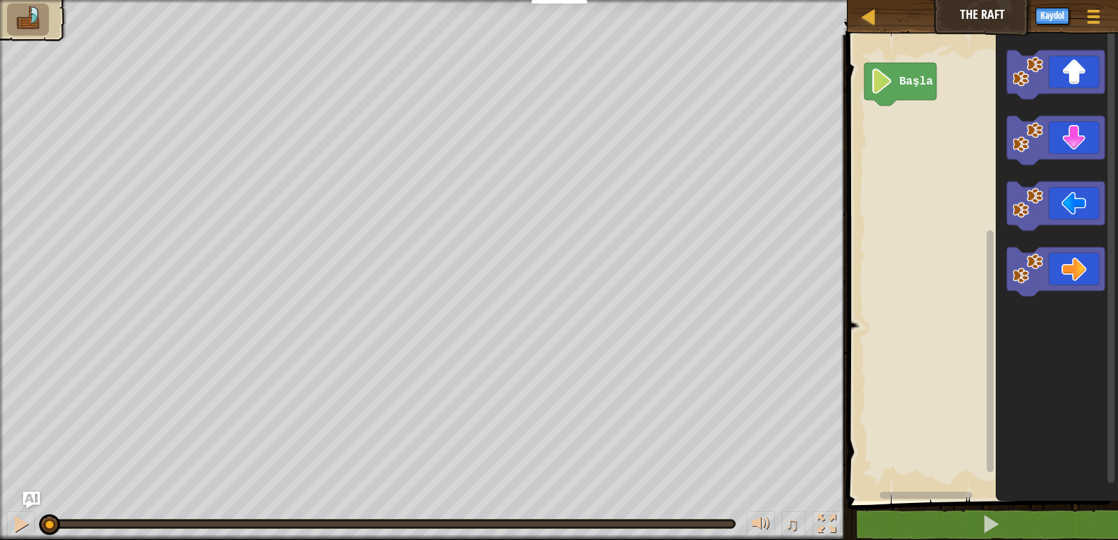
click at [1007, 108] on icon "Blockly Çalışma Alanı" at bounding box center [1056, 264] width 122 height 473
click at [889, 139] on div "Başla" at bounding box center [980, 264] width 275 height 473
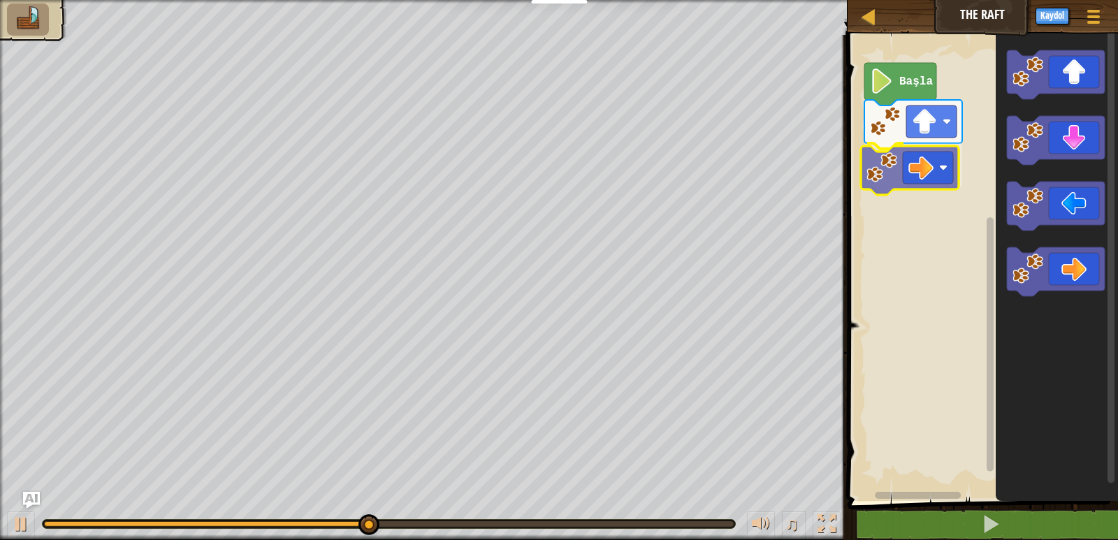
click at [913, 173] on div "Başla" at bounding box center [980, 264] width 275 height 473
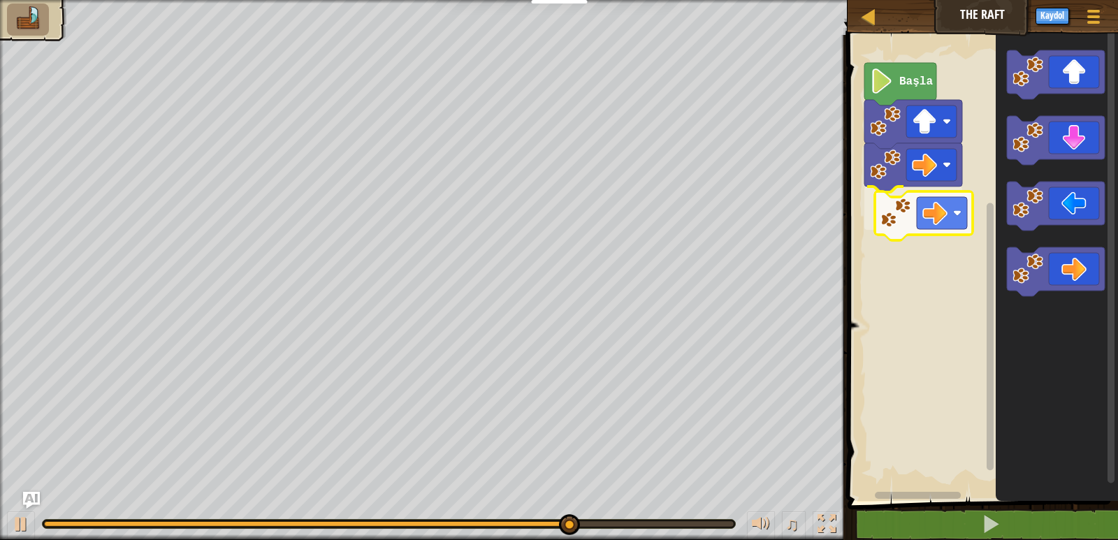
click at [907, 210] on div "Başla" at bounding box center [980, 264] width 275 height 473
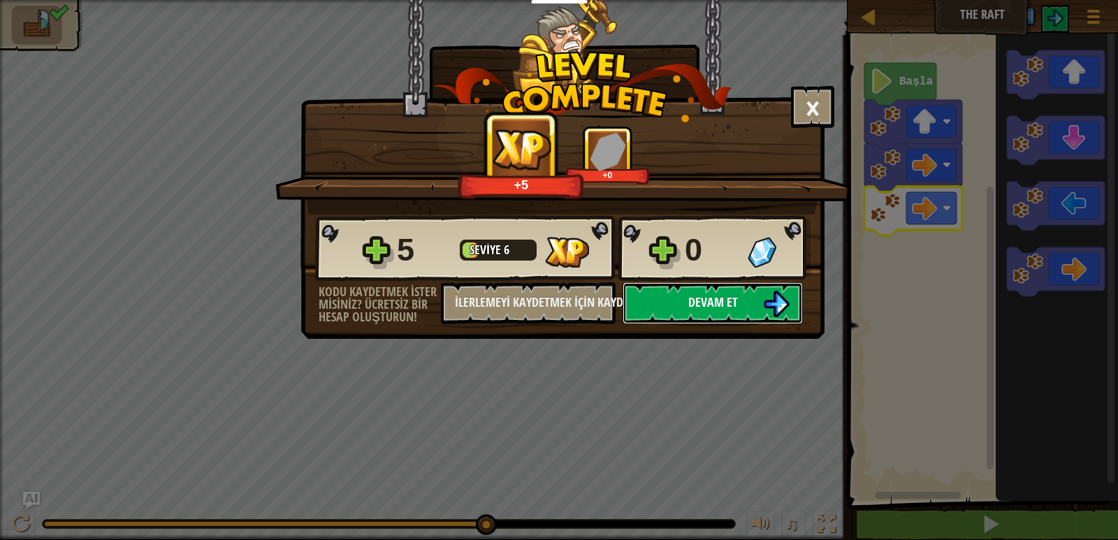
click at [776, 291] on img at bounding box center [776, 304] width 27 height 27
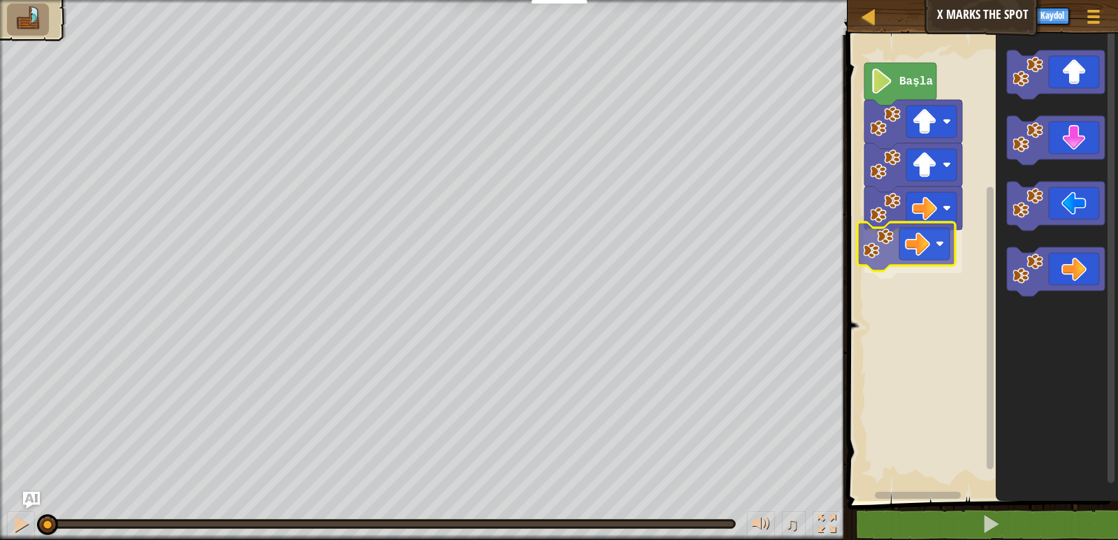
click at [936, 256] on div "Başla" at bounding box center [980, 264] width 275 height 473
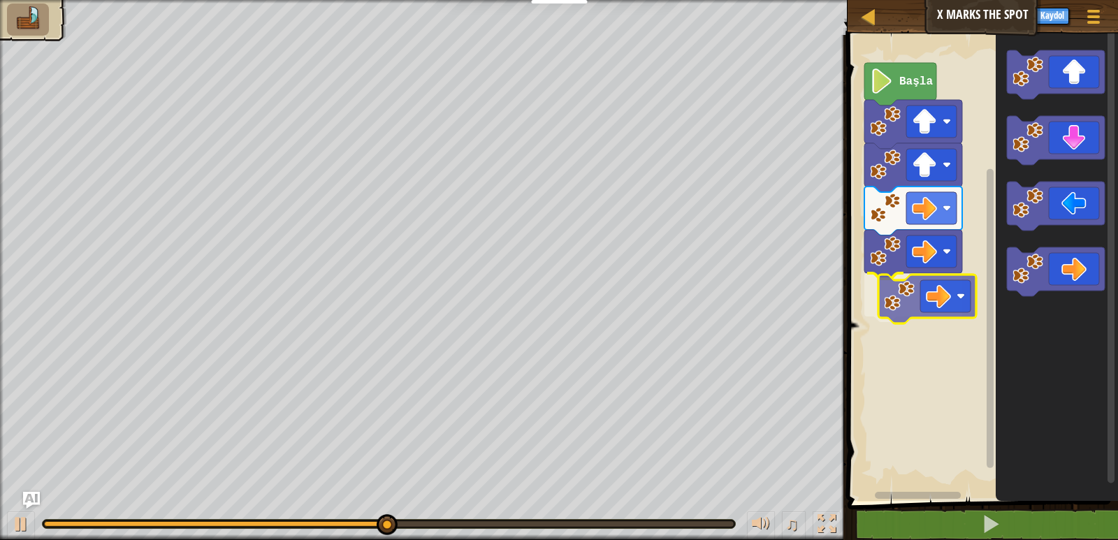
click at [897, 300] on div "Başla" at bounding box center [980, 264] width 275 height 473
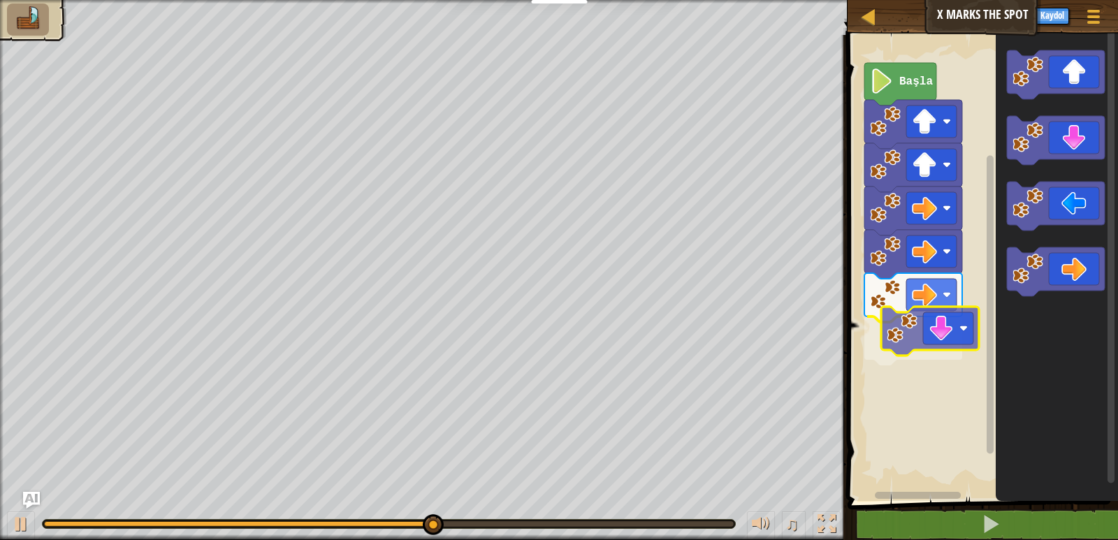
click at [933, 342] on div "Başla" at bounding box center [980, 264] width 275 height 473
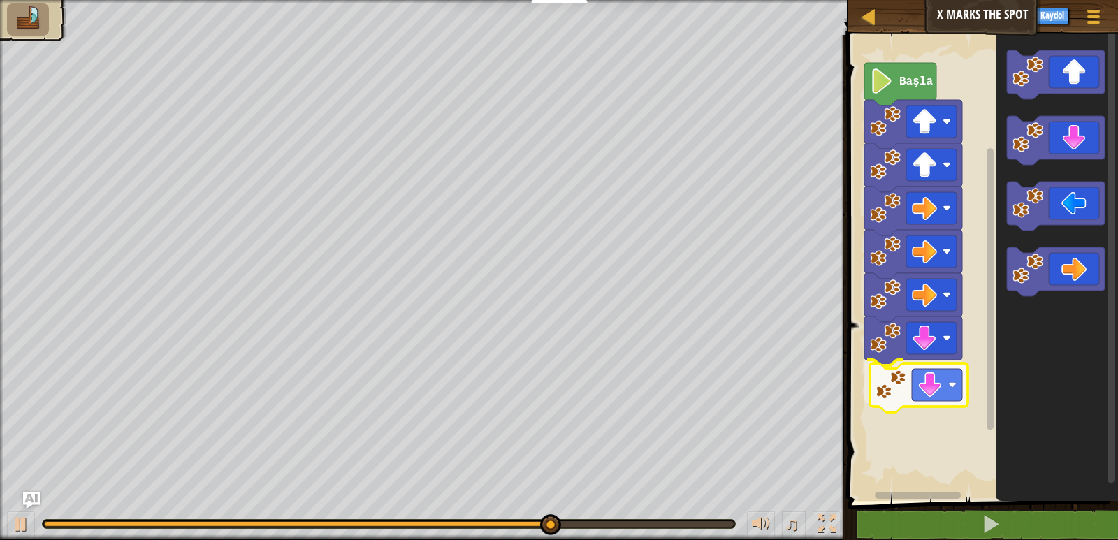
click at [911, 378] on div "Başla" at bounding box center [980, 264] width 275 height 473
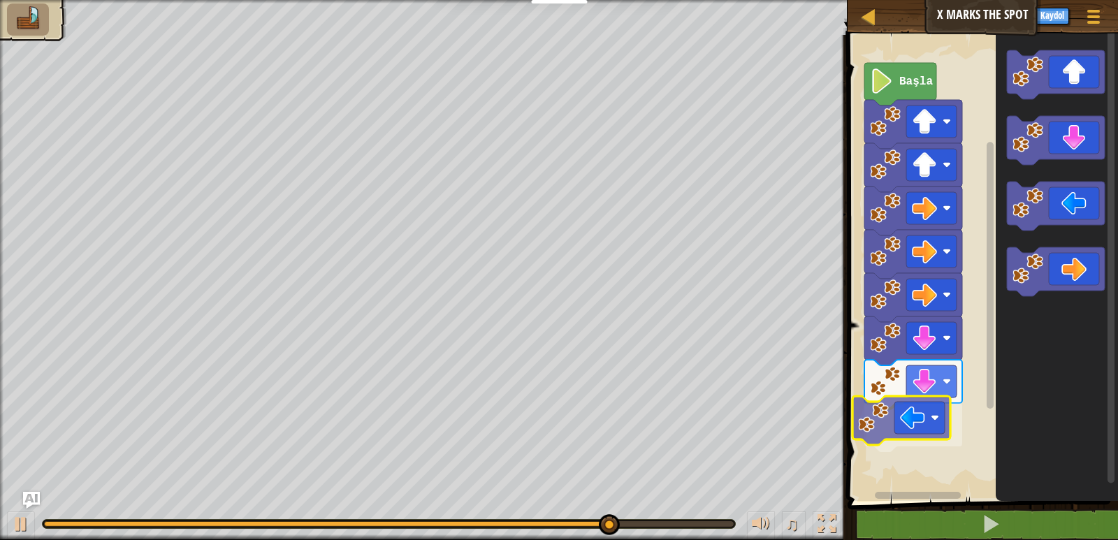
click at [921, 418] on div "Başla" at bounding box center [980, 264] width 275 height 473
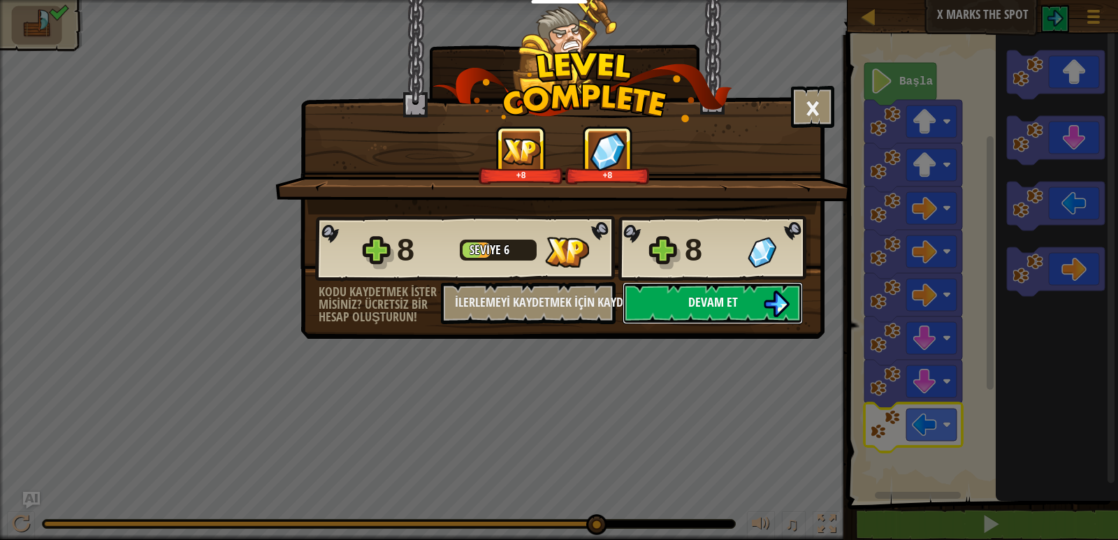
click at [693, 290] on button "Devam et" at bounding box center [712, 303] width 180 height 42
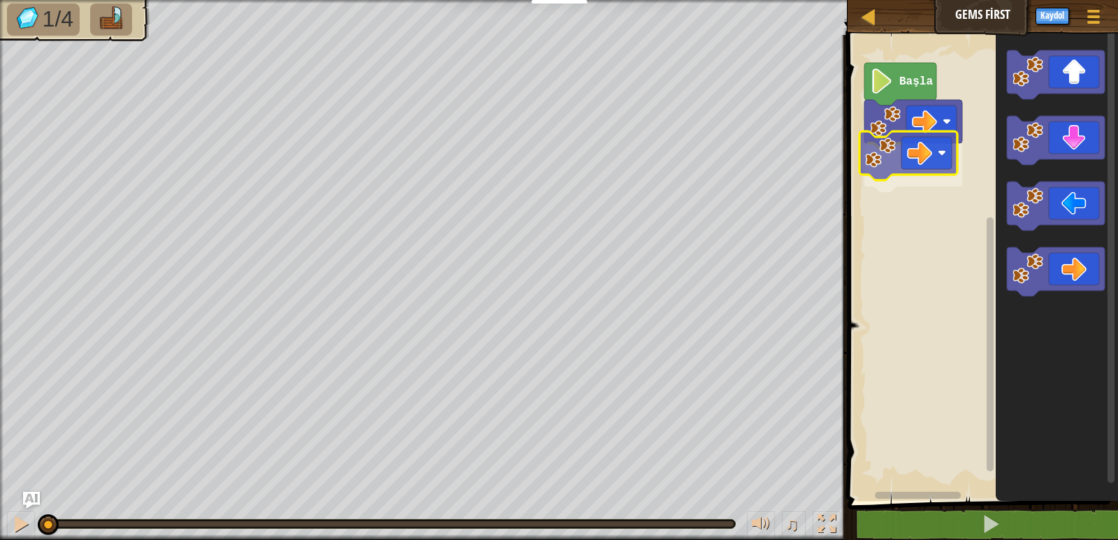
click at [909, 156] on div "Başla" at bounding box center [980, 264] width 275 height 473
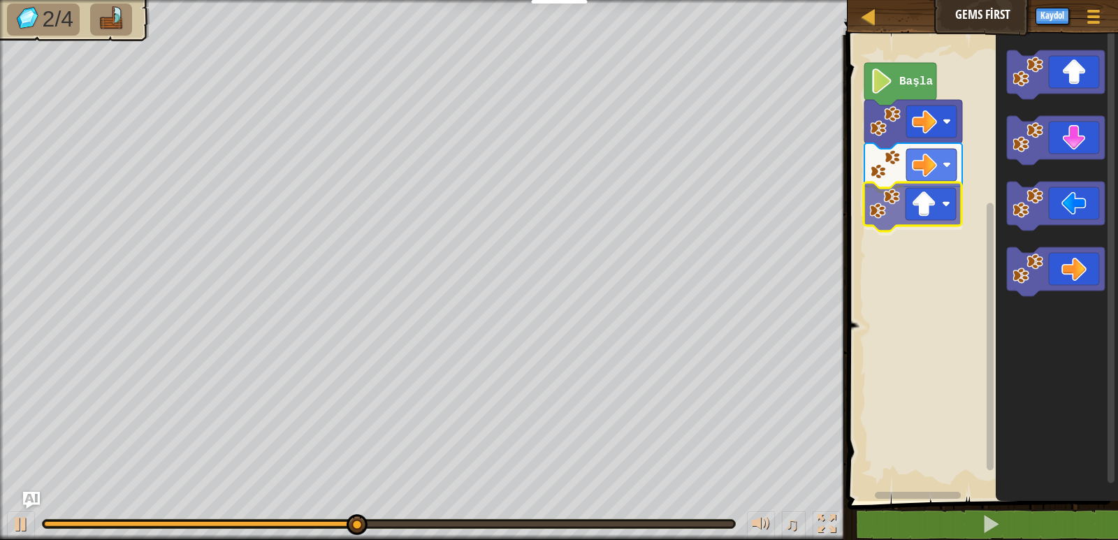
click at [894, 220] on div "Başla" at bounding box center [980, 264] width 275 height 473
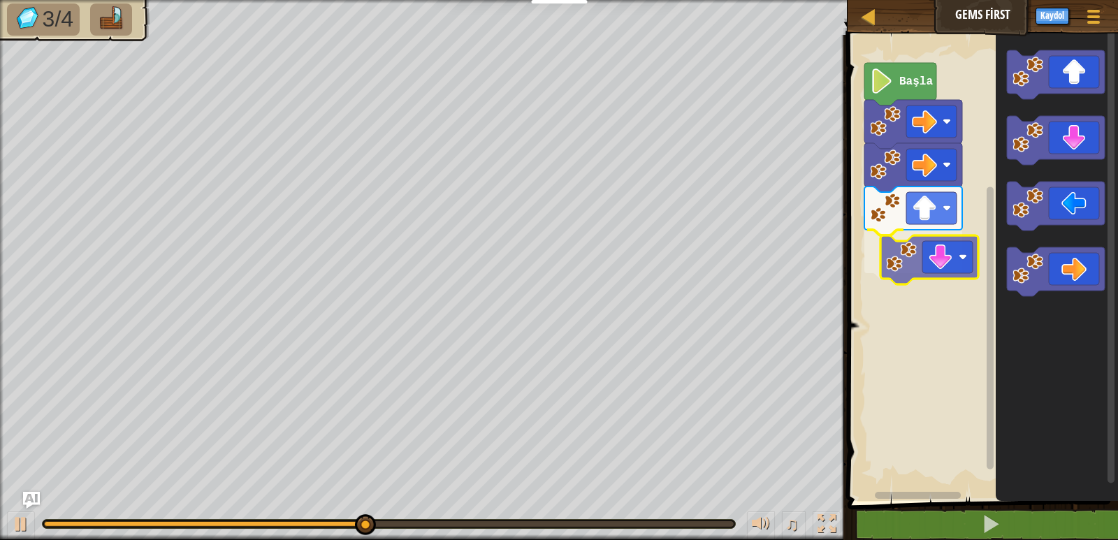
click at [942, 265] on div "Başla" at bounding box center [980, 264] width 275 height 473
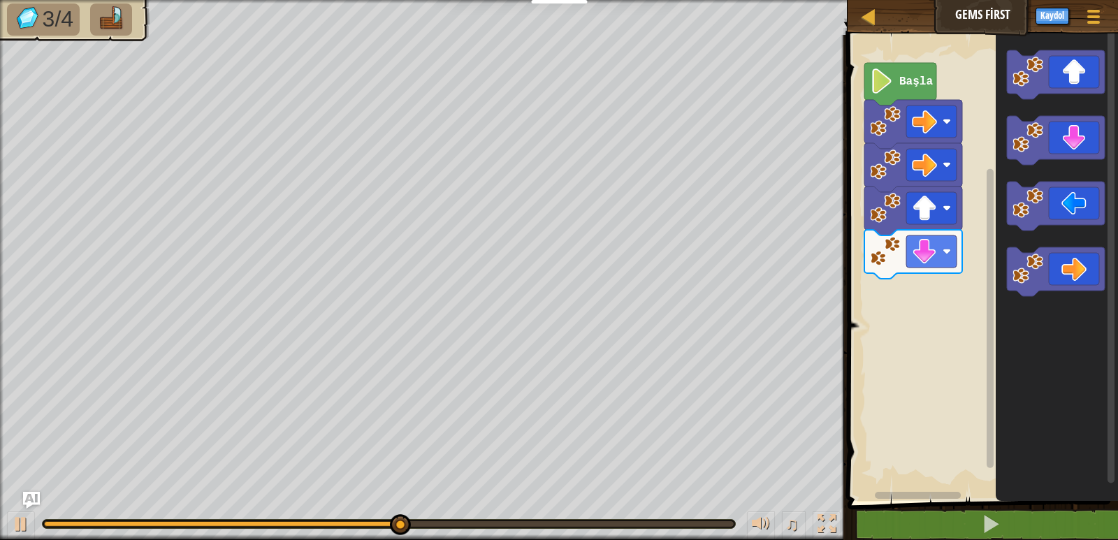
click at [940, 300] on div "Başla" at bounding box center [980, 264] width 275 height 473
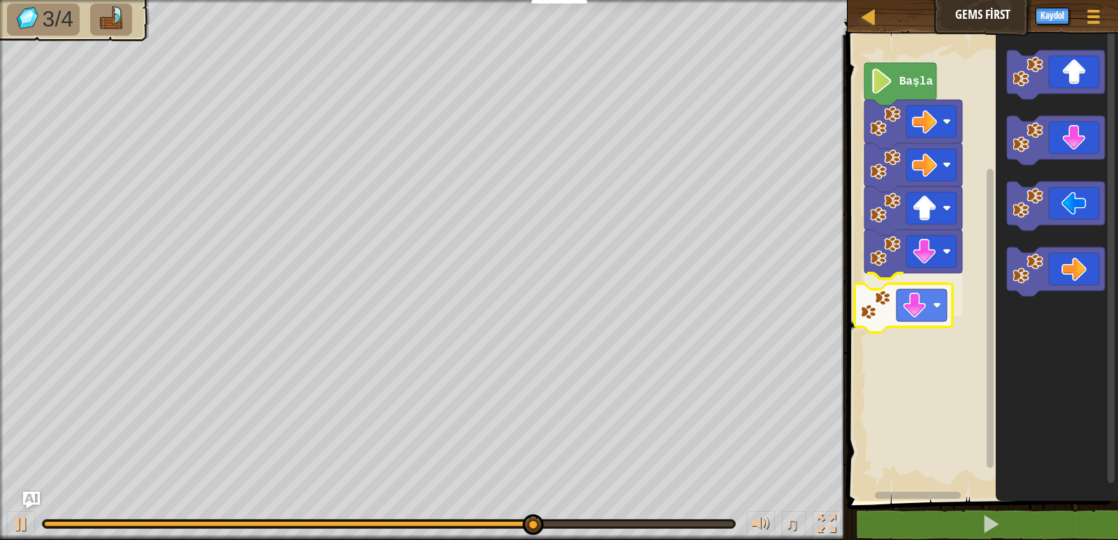
click at [899, 314] on div "Başla" at bounding box center [980, 264] width 275 height 473
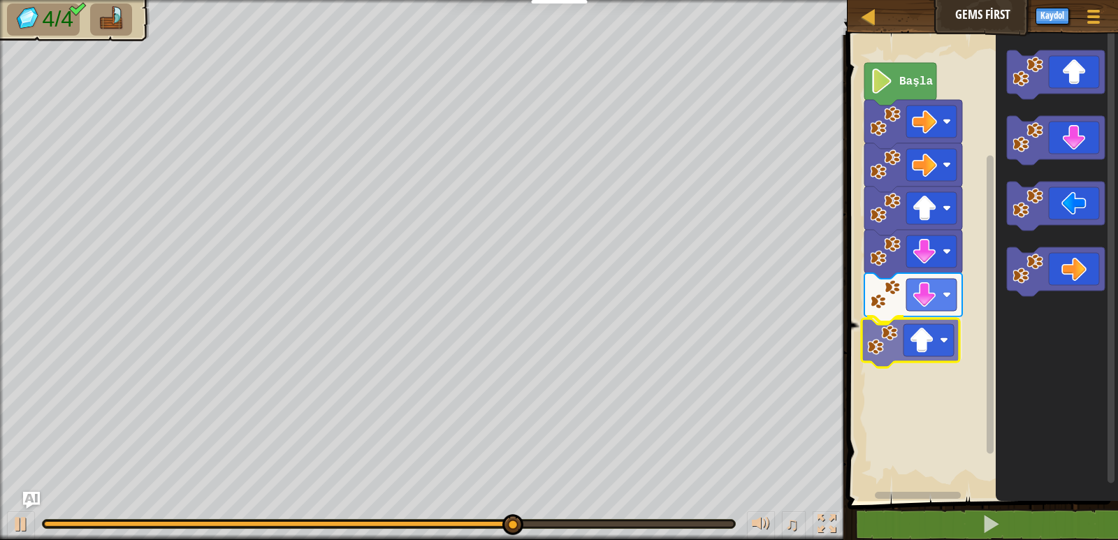
click at [914, 342] on div "Başla" at bounding box center [980, 264] width 275 height 473
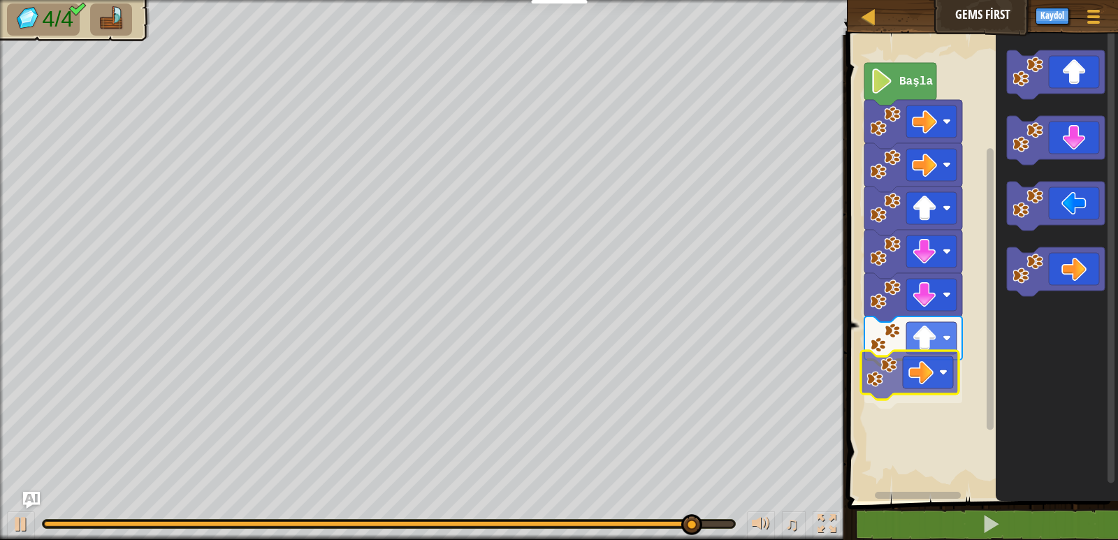
click at [941, 378] on div "Başla" at bounding box center [980, 264] width 275 height 473
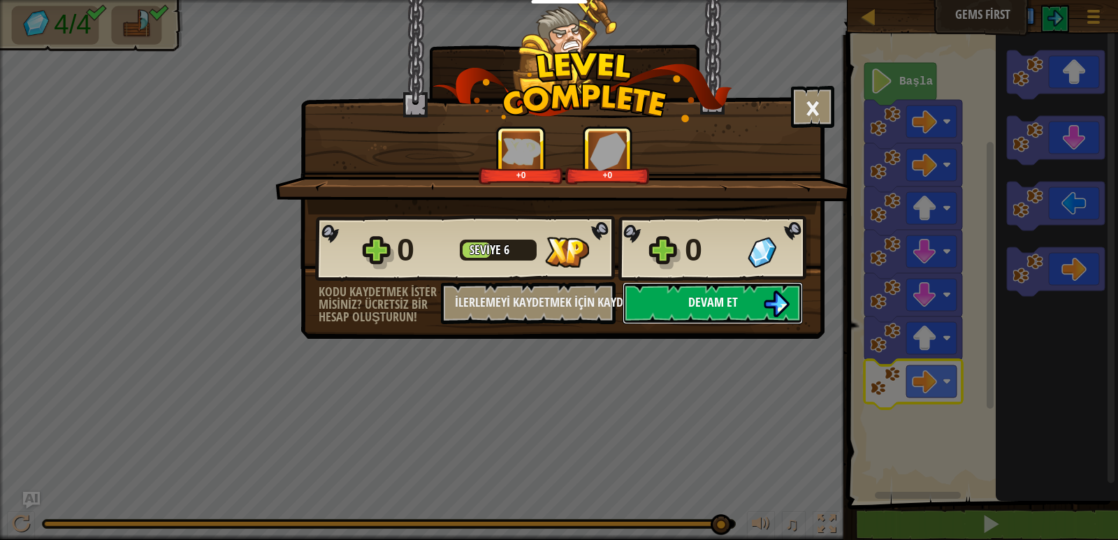
click at [731, 308] on span "Devam et" at bounding box center [713, 301] width 50 height 17
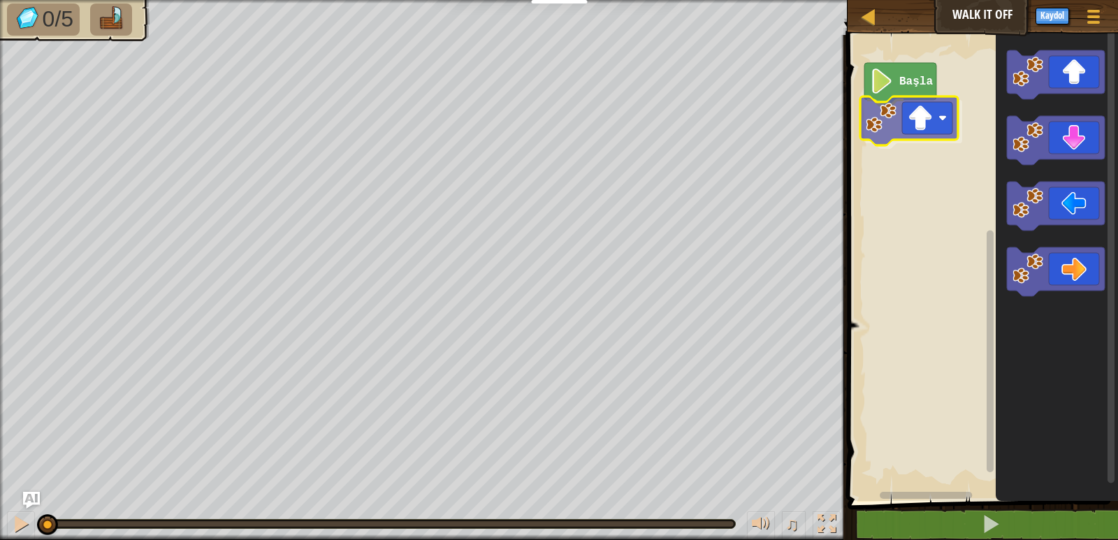
click at [892, 128] on div "Başla" at bounding box center [980, 264] width 275 height 473
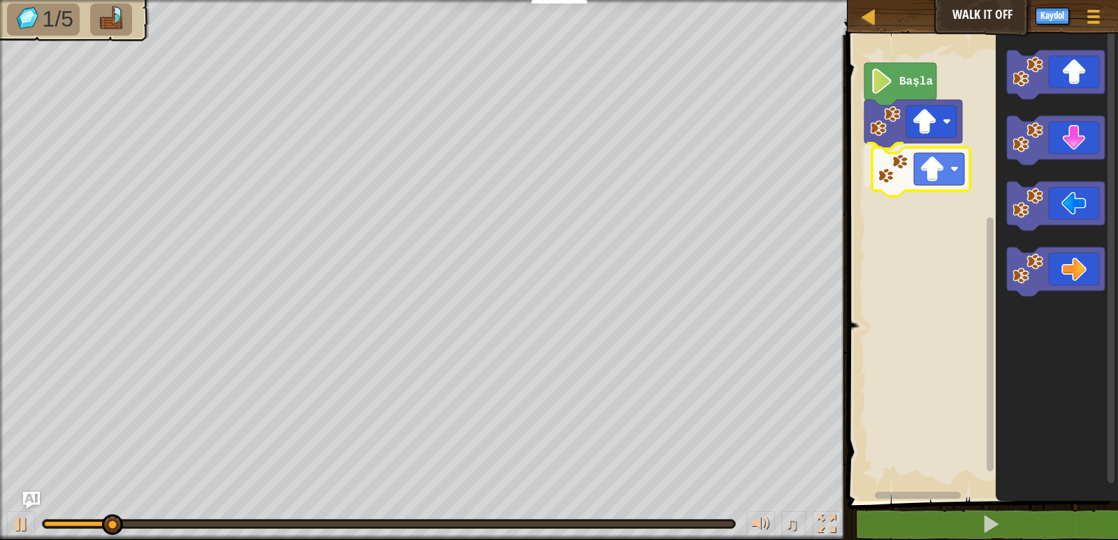
click at [889, 150] on div "Başla" at bounding box center [980, 264] width 275 height 473
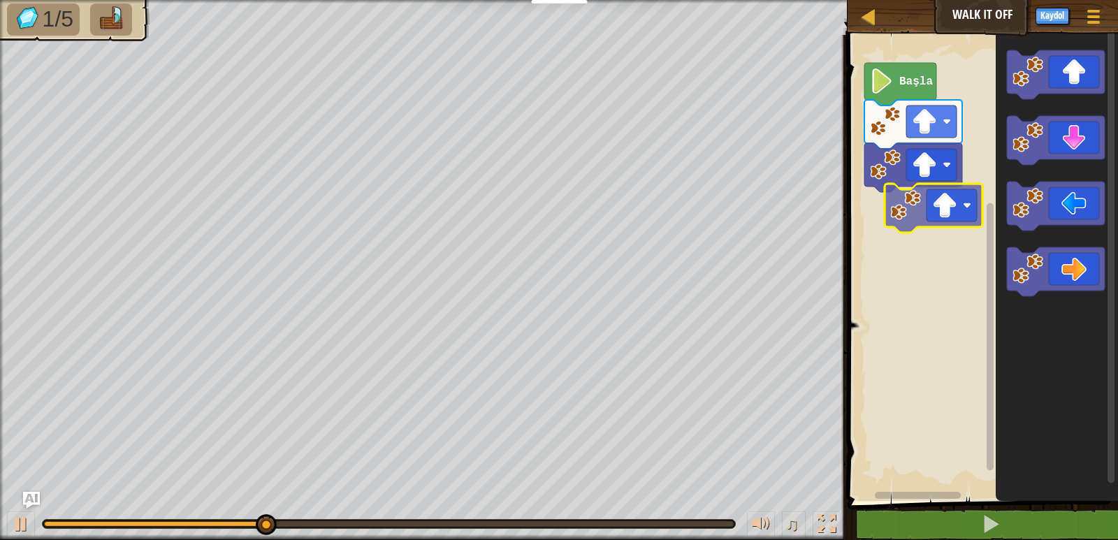
click at [913, 212] on div "Başla" at bounding box center [980, 264] width 275 height 473
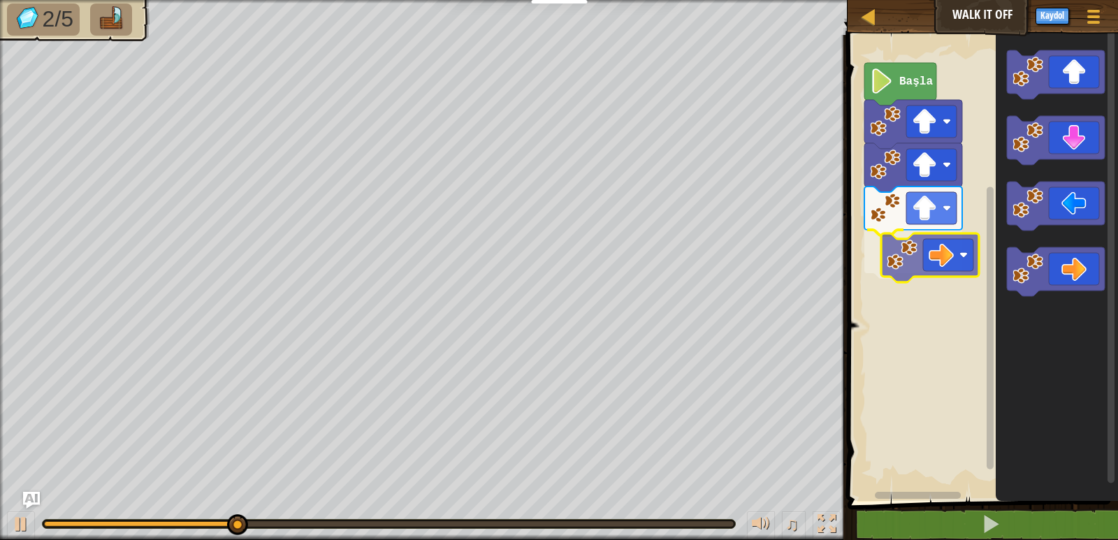
click at [907, 244] on div "Başla" at bounding box center [980, 264] width 275 height 473
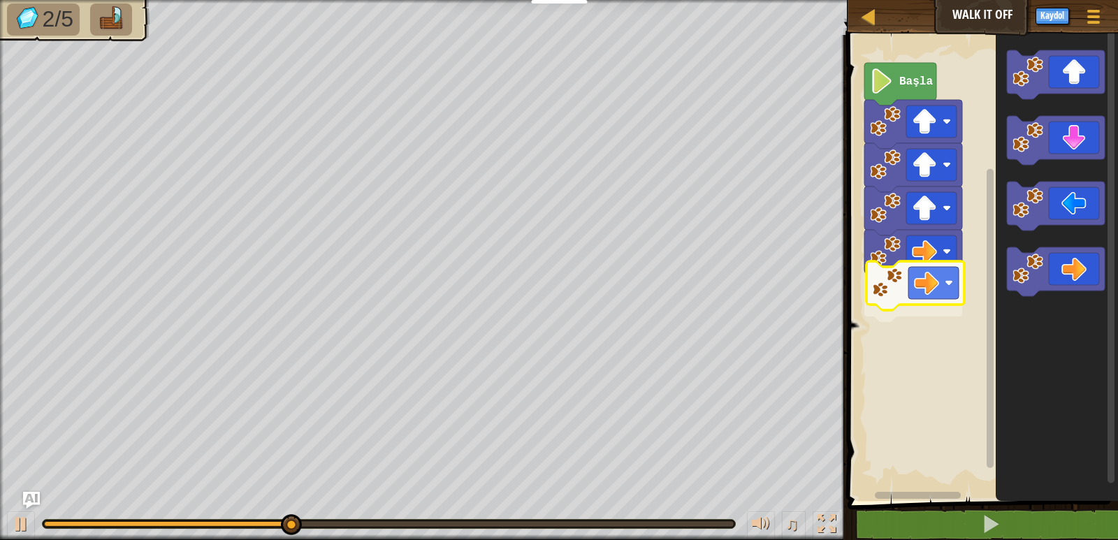
click at [905, 294] on div "Başla" at bounding box center [980, 264] width 275 height 473
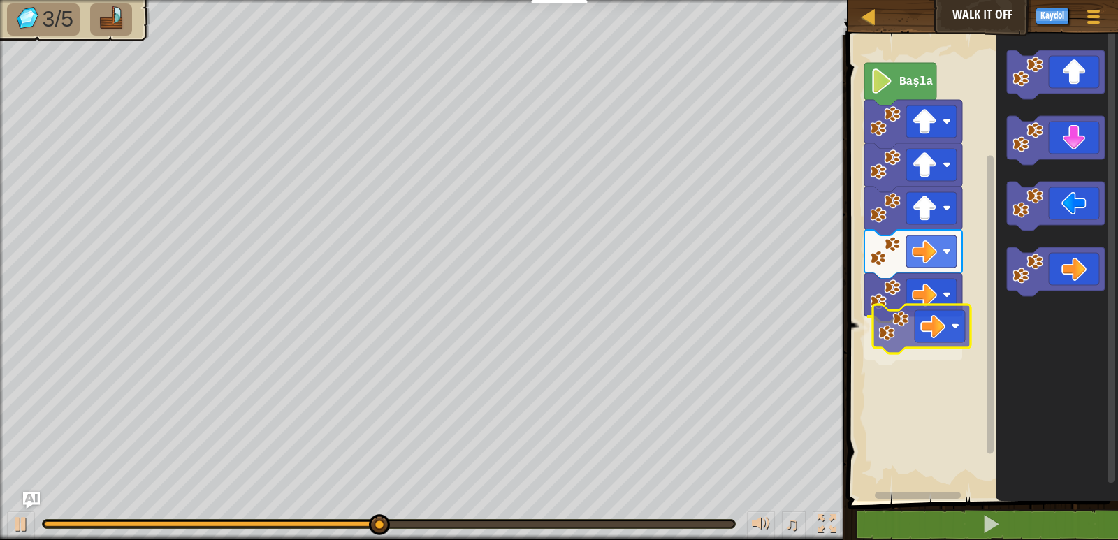
click at [912, 325] on div "Başla" at bounding box center [980, 264] width 275 height 473
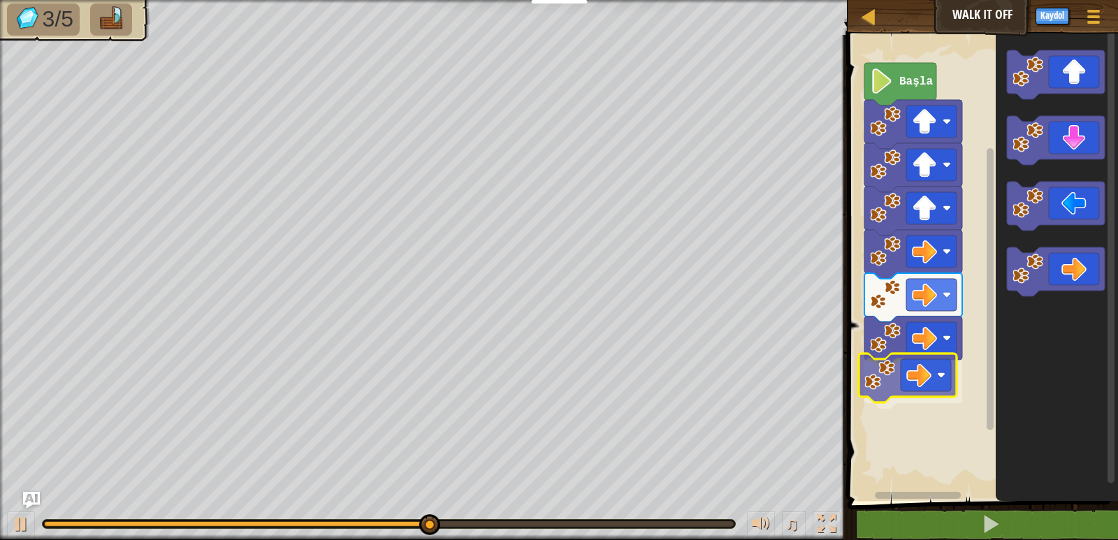
click at [914, 386] on div "Başla" at bounding box center [980, 264] width 275 height 473
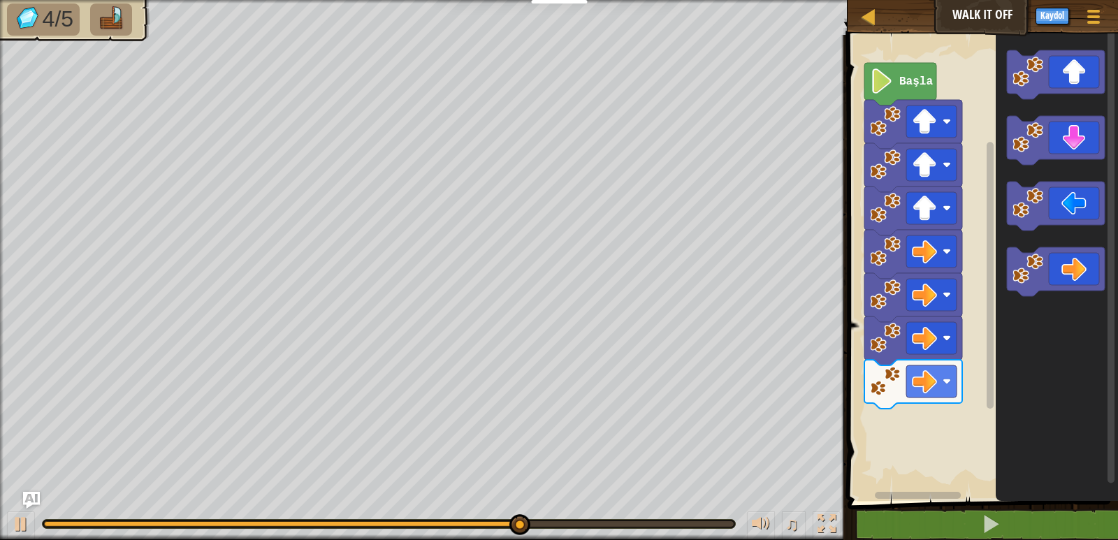
click at [971, 386] on div "Başla" at bounding box center [980, 264] width 275 height 473
click at [931, 329] on div "Başla" at bounding box center [980, 264] width 275 height 473
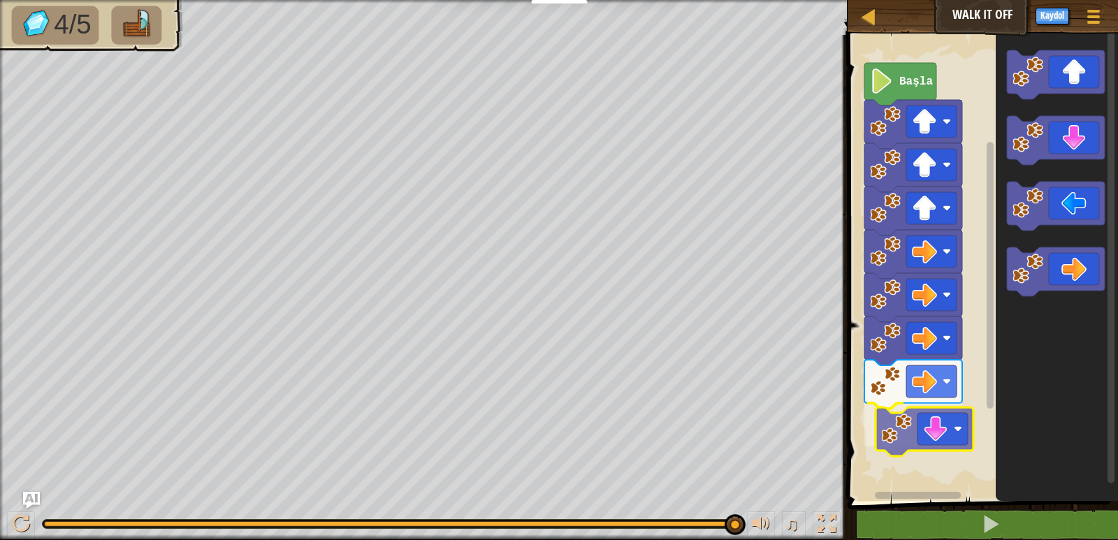
click at [900, 442] on div "Başla" at bounding box center [980, 264] width 275 height 473
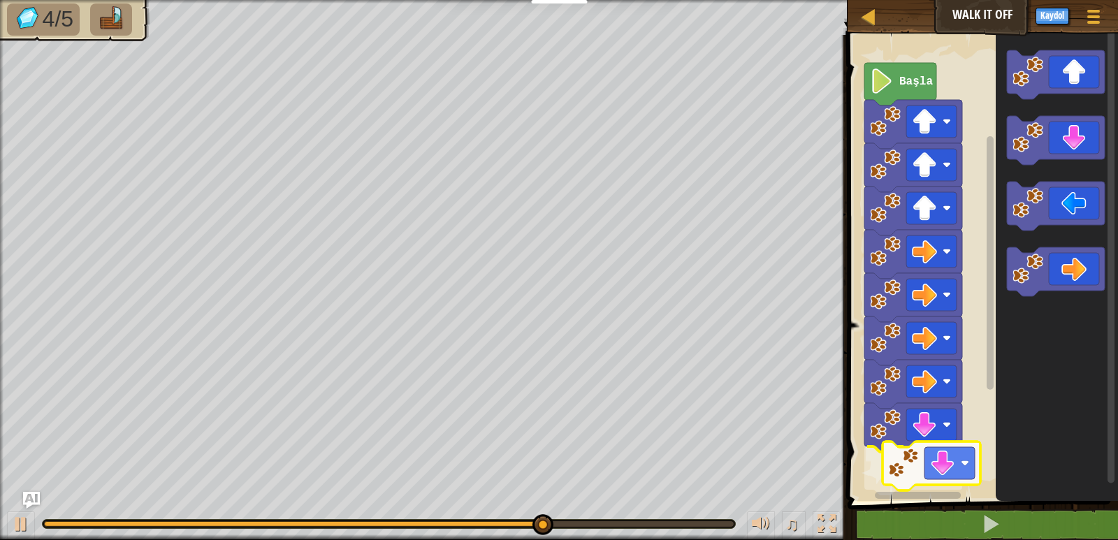
click at [941, 470] on div "Başla" at bounding box center [980, 264] width 275 height 473
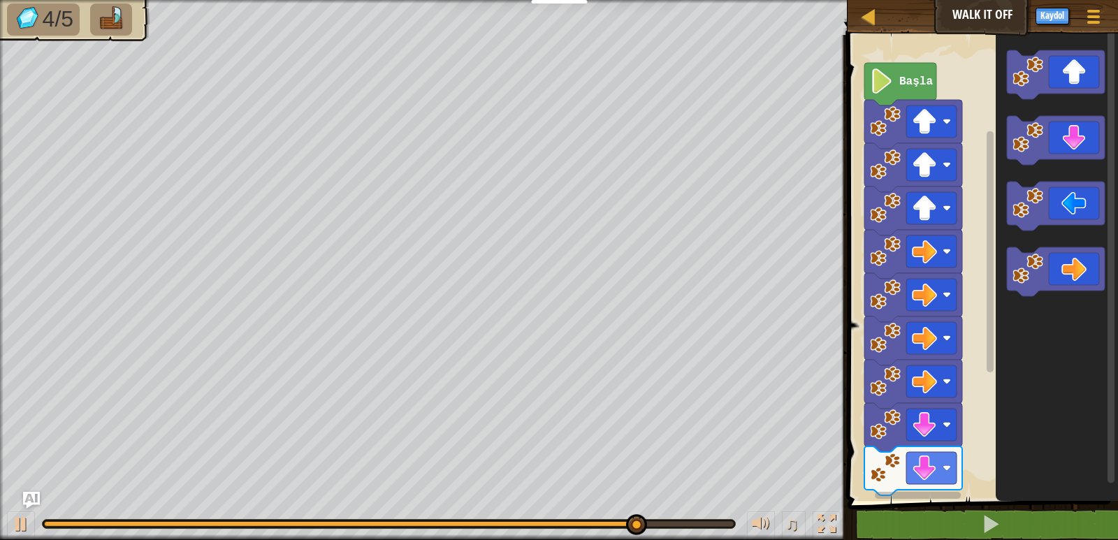
click at [942, 400] on div "Başla" at bounding box center [980, 264] width 275 height 473
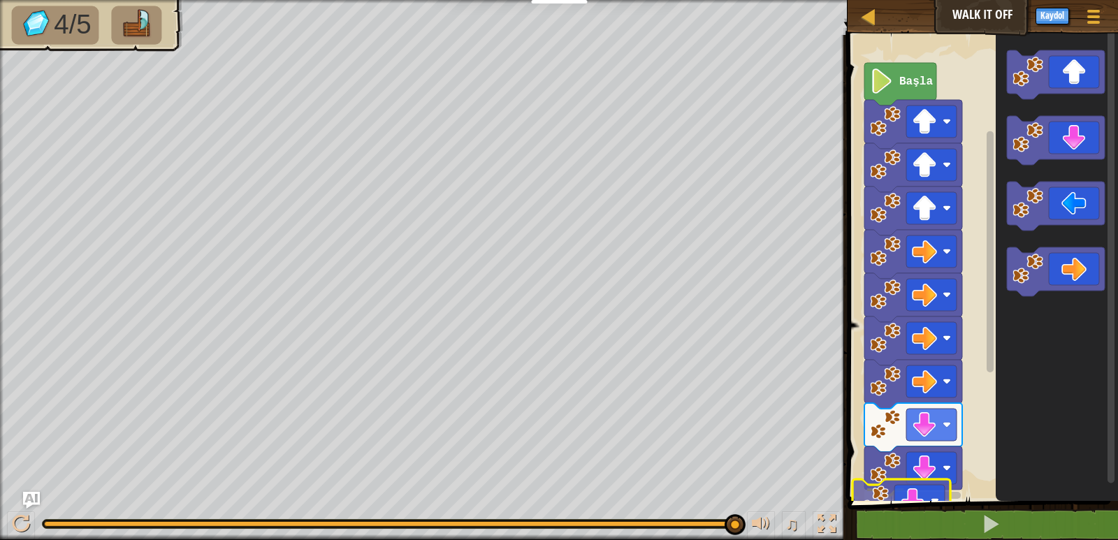
click at [889, 519] on div "1 ההההההההההההההההההההההההההההההההההההההההההההההההההההההההההההההההההההההההההההה…" at bounding box center [980, 309] width 275 height 534
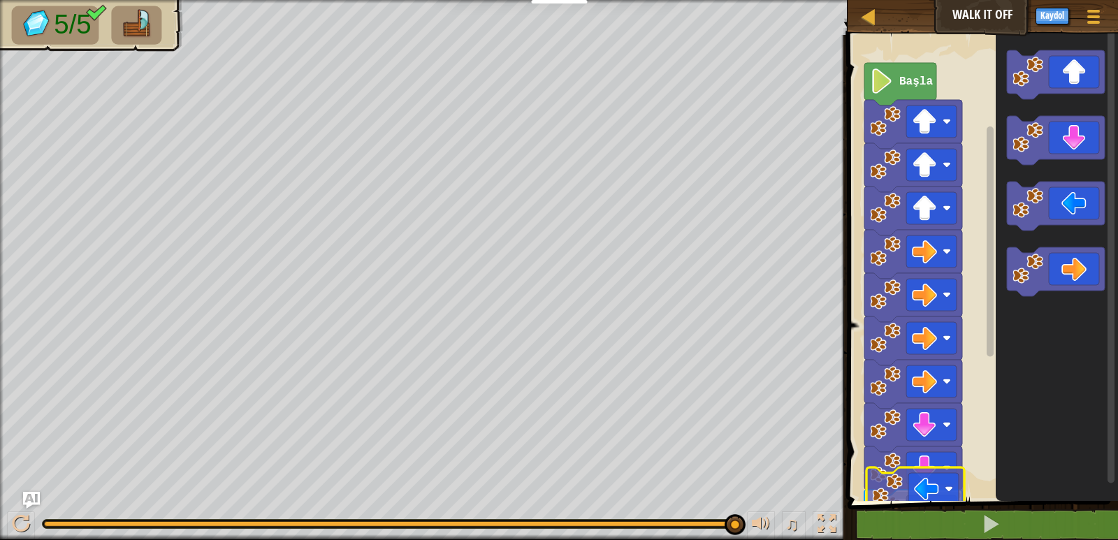
click at [929, 490] on div "Başla" at bounding box center [980, 264] width 275 height 473
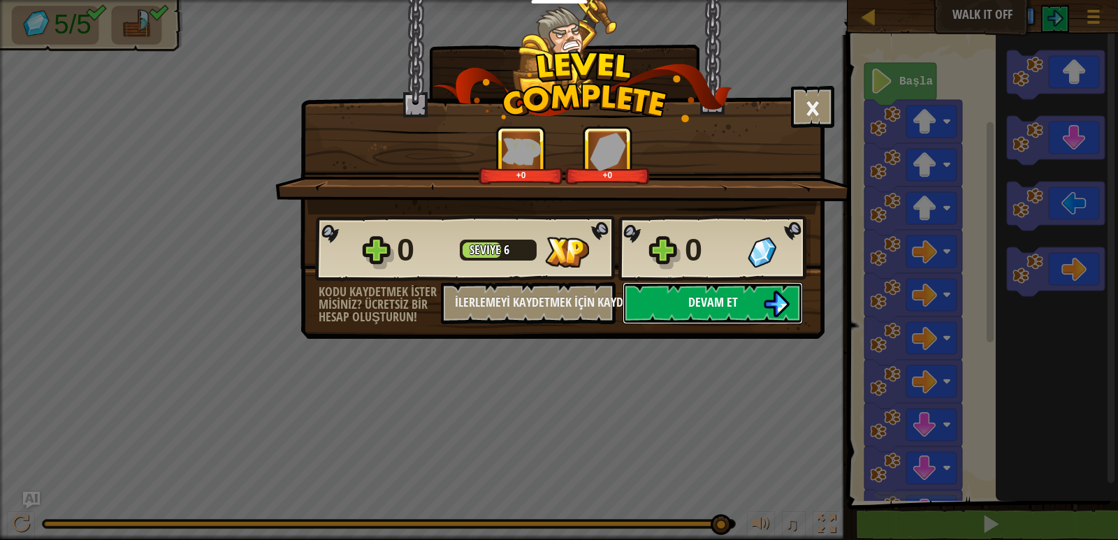
click at [676, 306] on button "Devam et" at bounding box center [712, 303] width 180 height 42
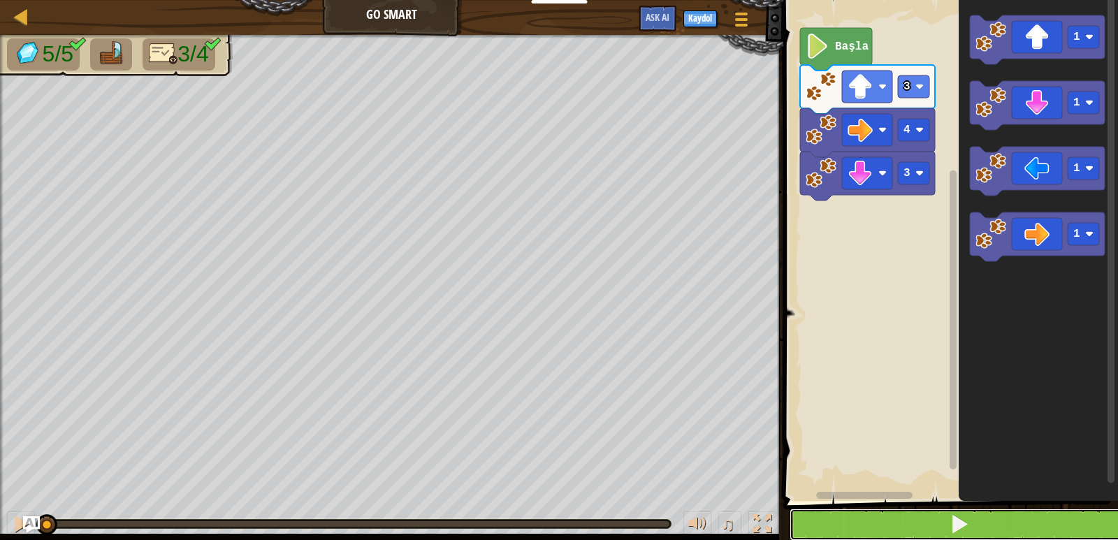
click at [942, 522] on button at bounding box center [958, 525] width 339 height 32
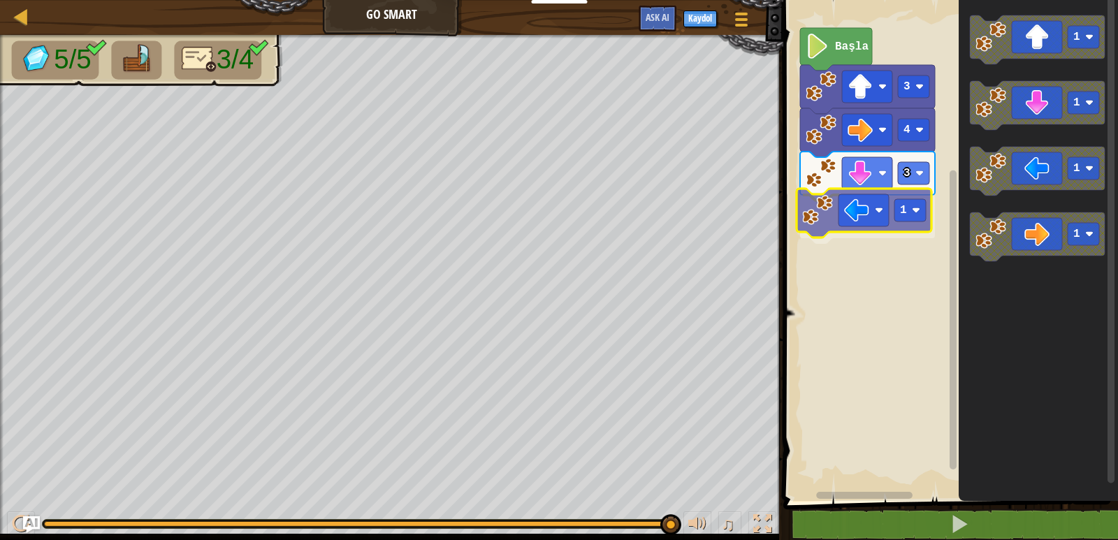
click at [838, 215] on div "3 1 4 3 Başla 1 1 1 1 1" at bounding box center [948, 247] width 339 height 508
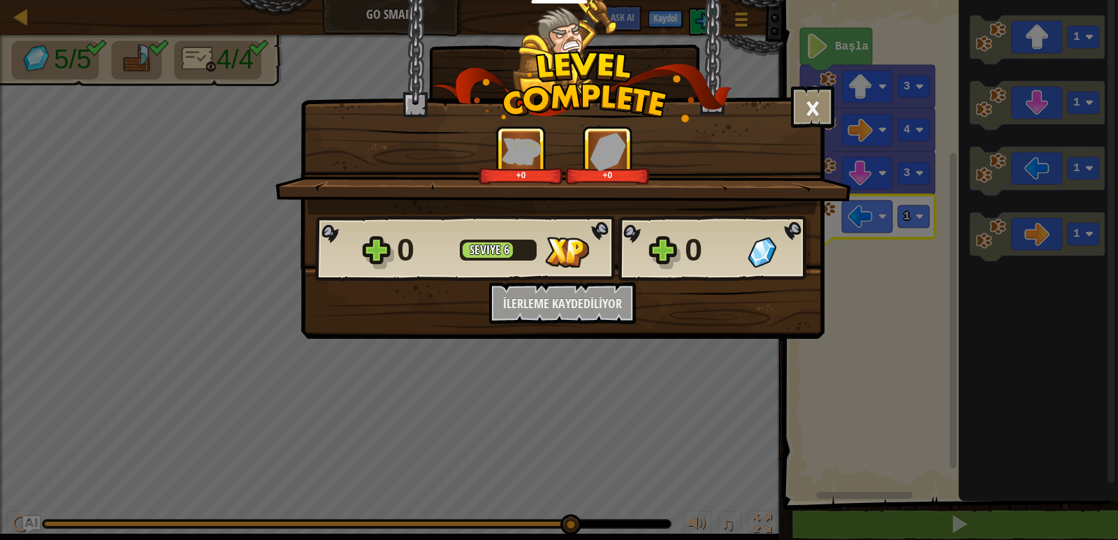
click at [595, 309] on div "0 Seviye 6 0 Kodu kaydetmek ister misiniz? Ücretsiz bir hesap oluşturun! İlerle…" at bounding box center [562, 269] width 523 height 110
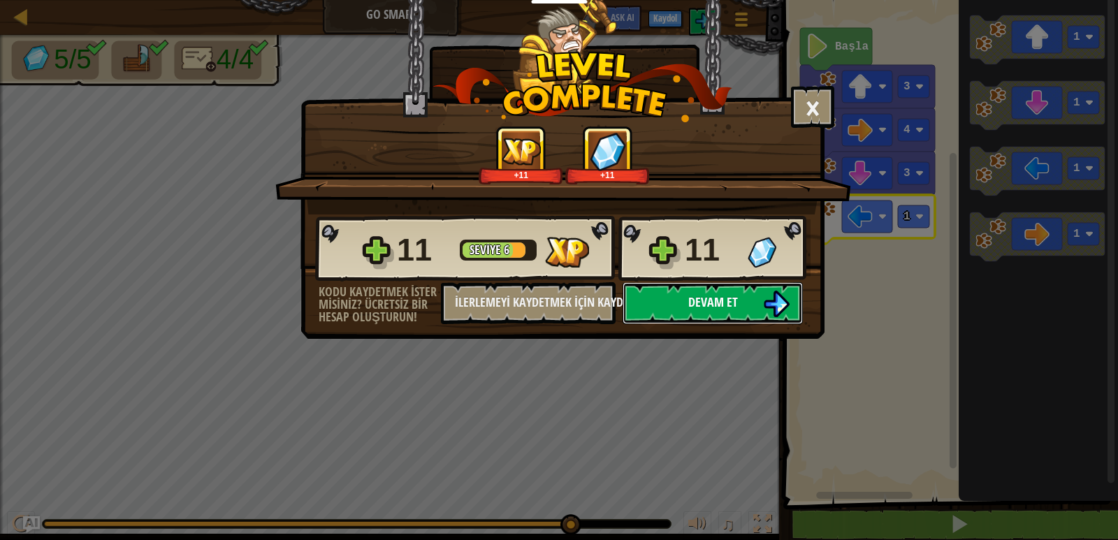
click at [704, 305] on span "Devam et" at bounding box center [713, 301] width 50 height 17
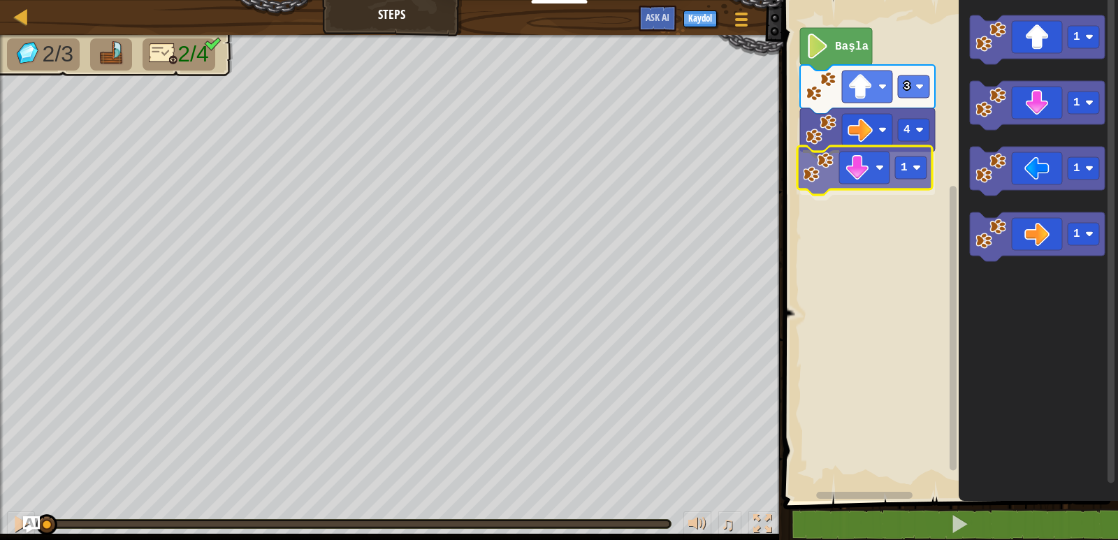
click at [872, 177] on div "4 1 3 Başla 1 1 1 1 1" at bounding box center [948, 247] width 339 height 508
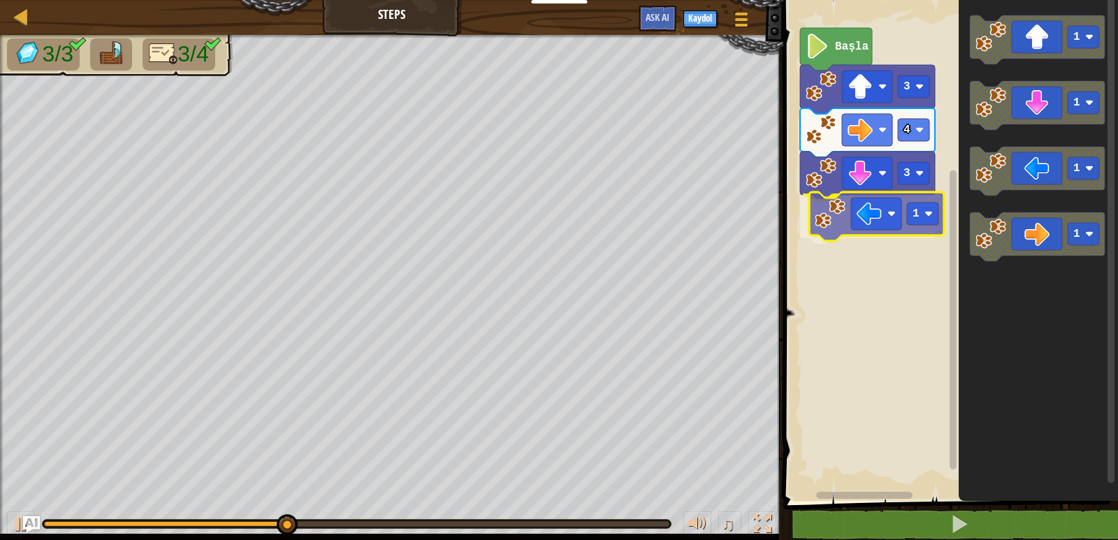
click at [860, 226] on div "Başla 3 4 3 1 1 1 1 1 1" at bounding box center [948, 247] width 339 height 508
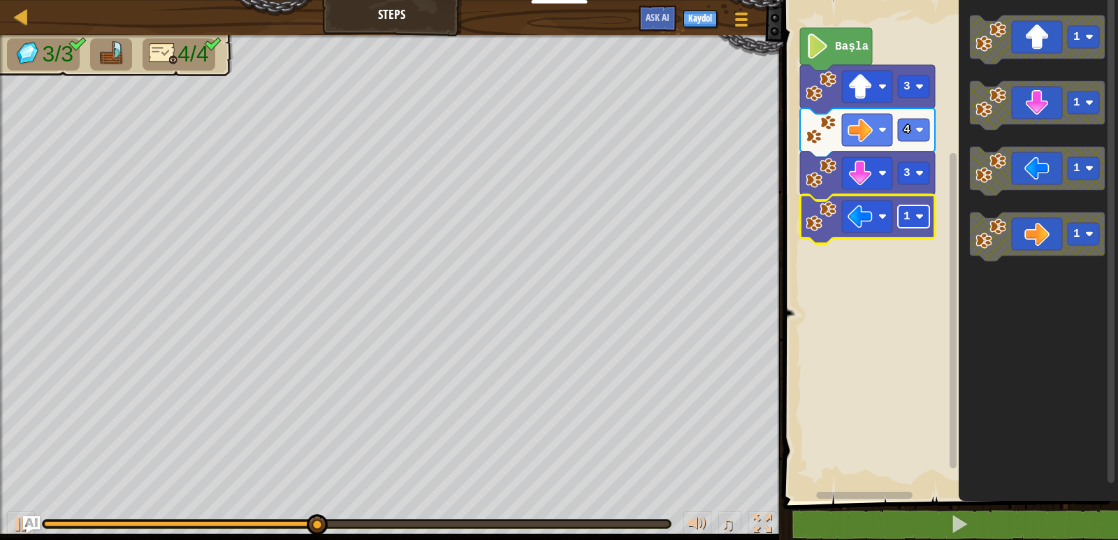
click at [910, 212] on rect "Blockly Çalışma Alanı" at bounding box center [913, 216] width 31 height 22
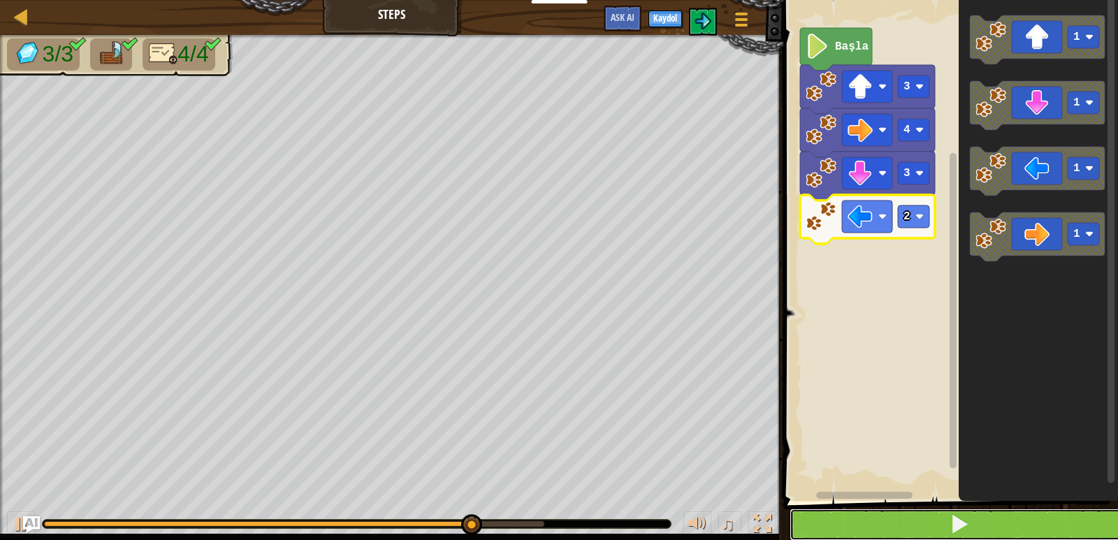
click at [894, 513] on button at bounding box center [958, 525] width 339 height 32
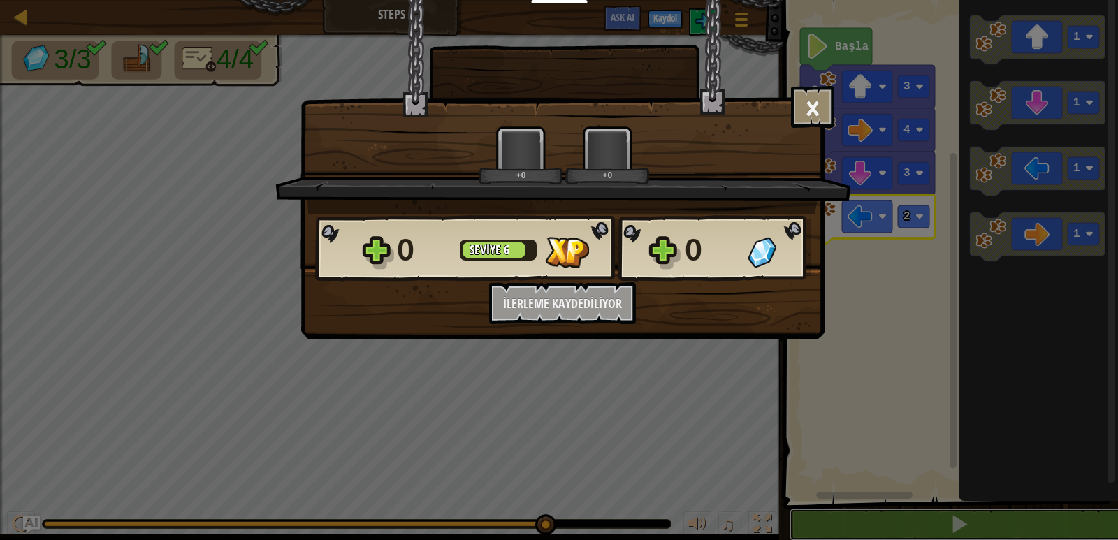
scroll to position [1, 0]
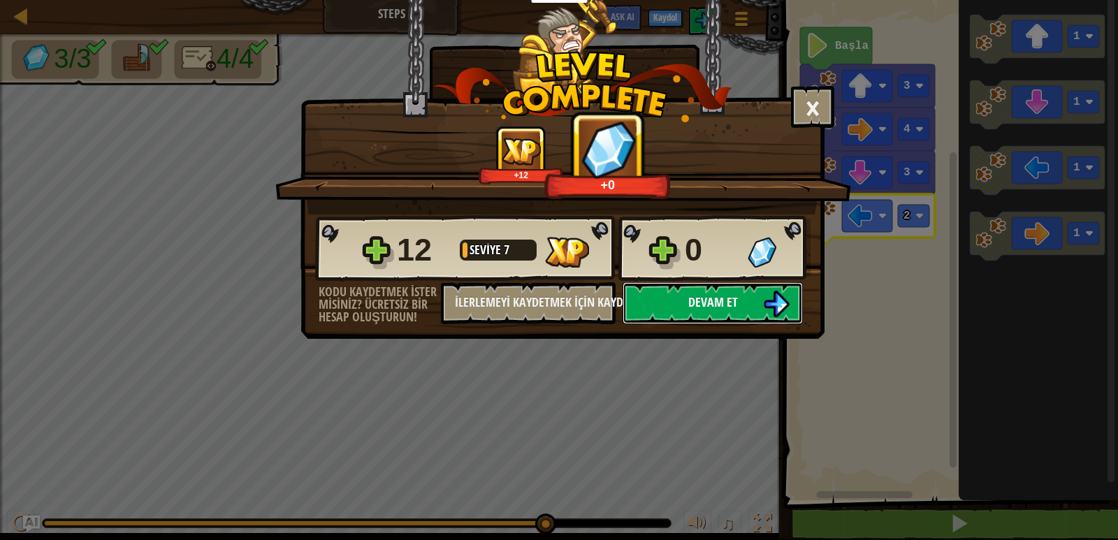
click at [696, 303] on span "Devam et" at bounding box center [713, 301] width 50 height 17
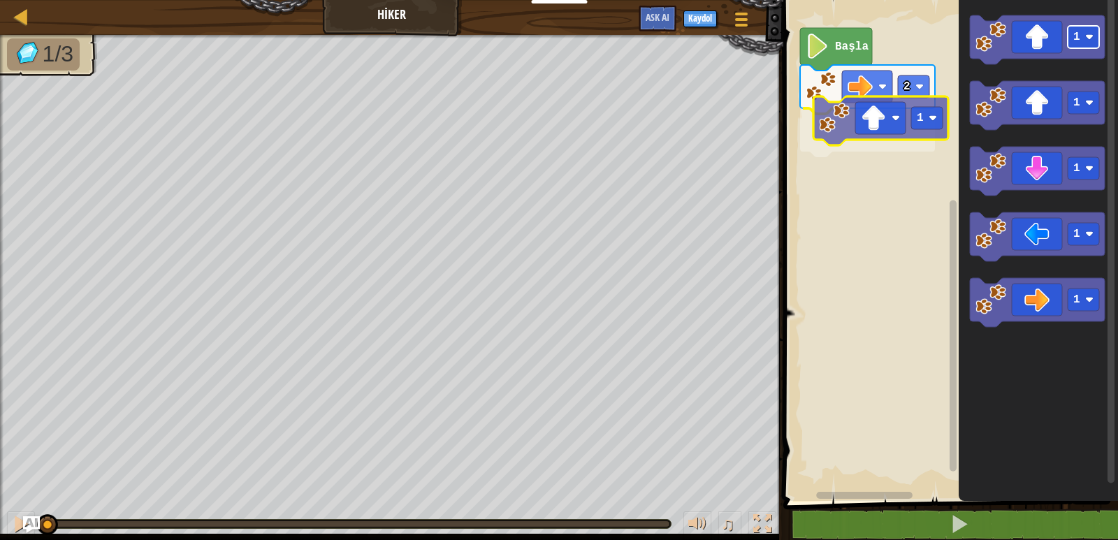
click at [936, 122] on div "2 1 Başla 1 1 1 1 1 1" at bounding box center [948, 247] width 339 height 508
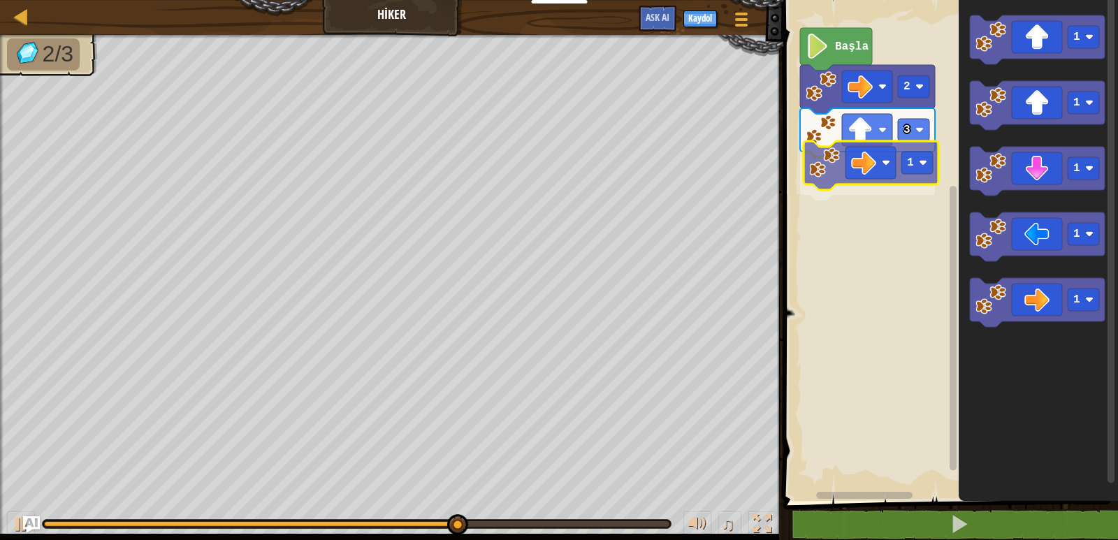
click at [861, 166] on div "Başla 2 3 1 1 1 1 1 1 1" at bounding box center [948, 247] width 339 height 508
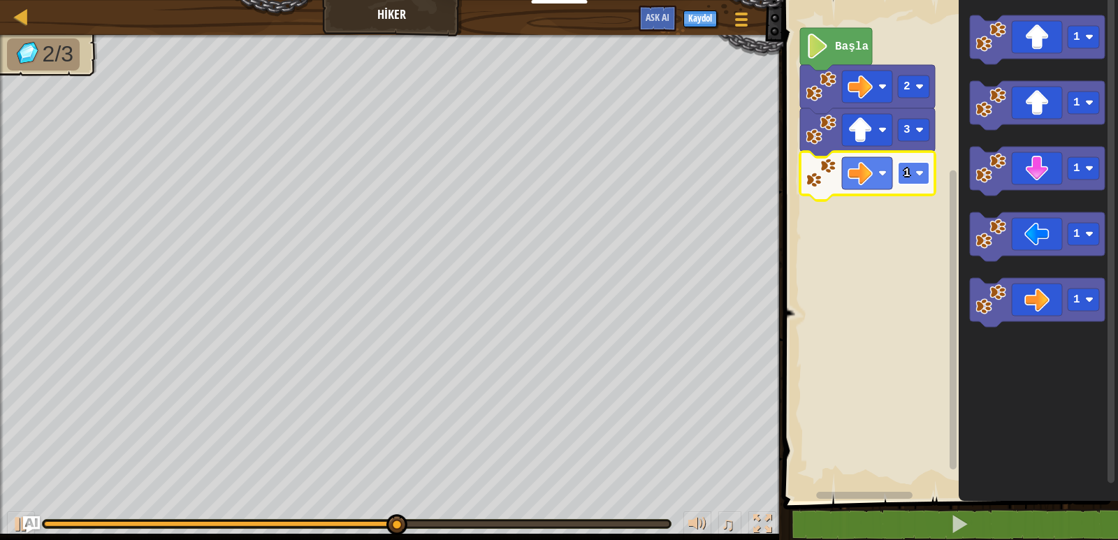
click at [911, 173] on rect "Blockly Çalışma Alanı" at bounding box center [913, 173] width 31 height 22
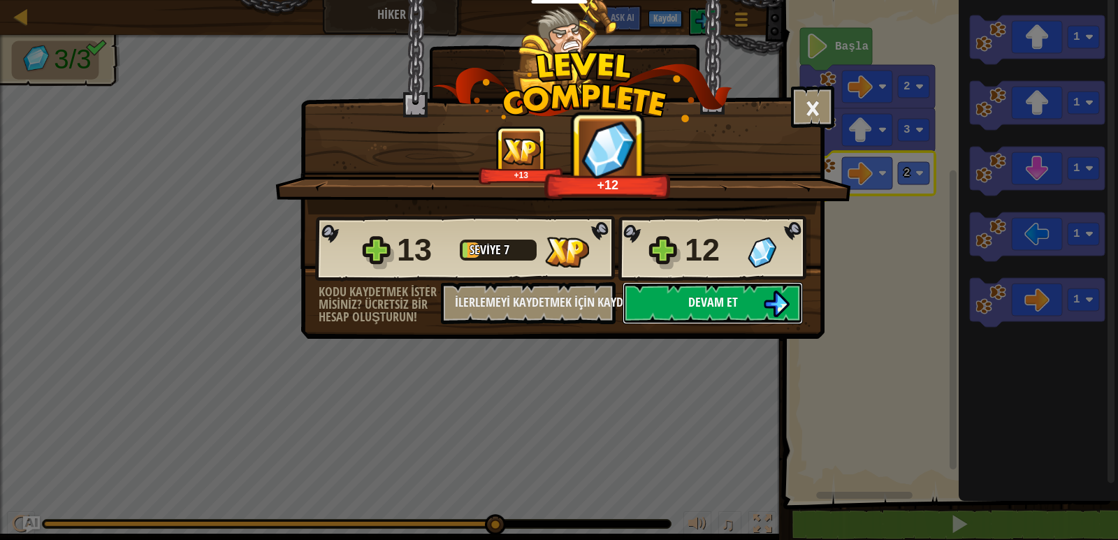
click at [772, 289] on button "Devam et" at bounding box center [712, 303] width 180 height 42
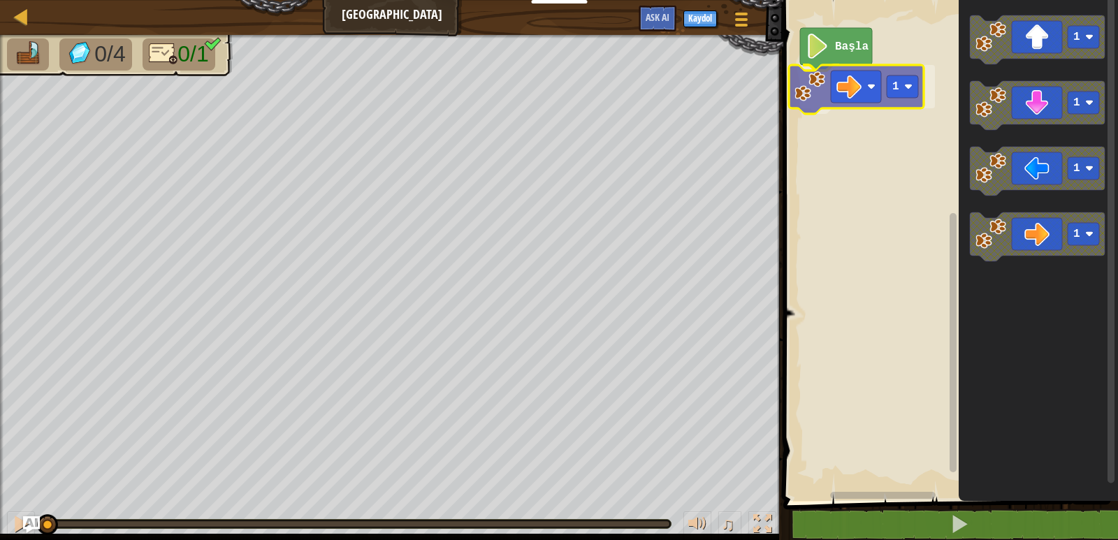
click at [861, 93] on div "Başla 1 1 1 1 1 1" at bounding box center [948, 247] width 339 height 508
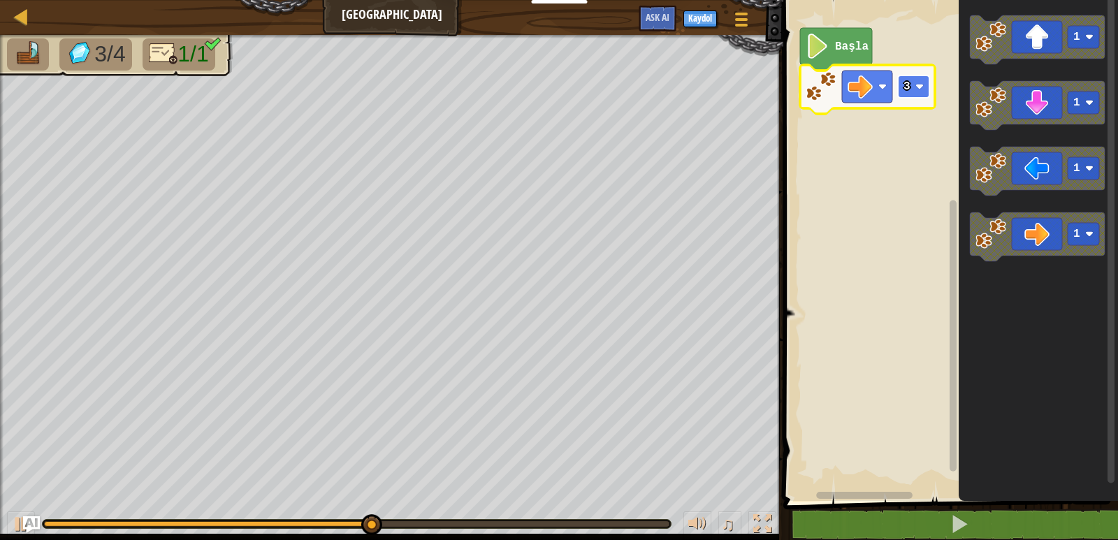
click at [911, 91] on rect "Blockly Çalışma Alanı" at bounding box center [913, 86] width 31 height 22
click at [909, 87] on text "4" at bounding box center [906, 86] width 7 height 13
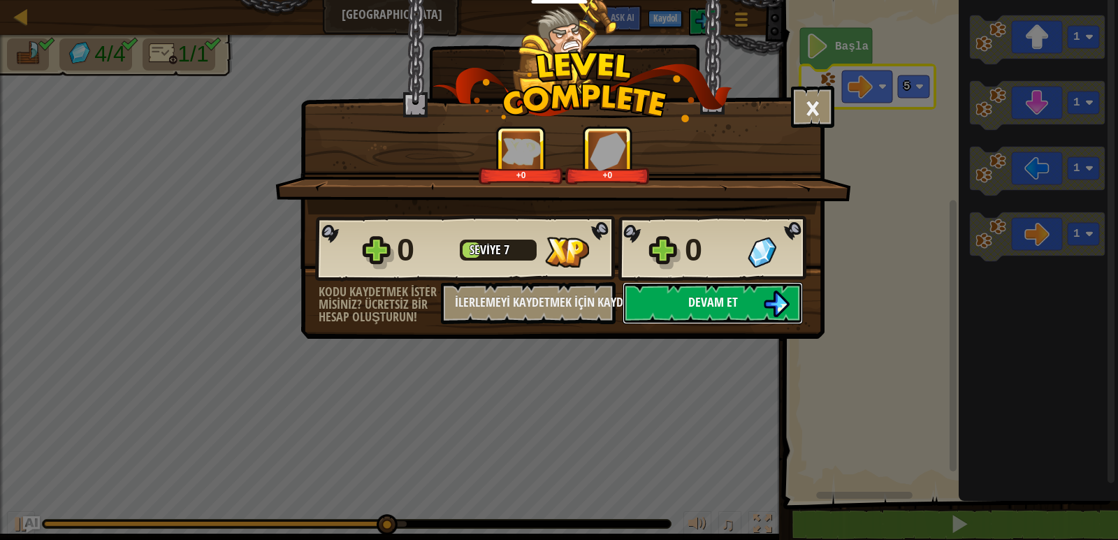
click at [678, 300] on button "Devam et" at bounding box center [712, 303] width 180 height 42
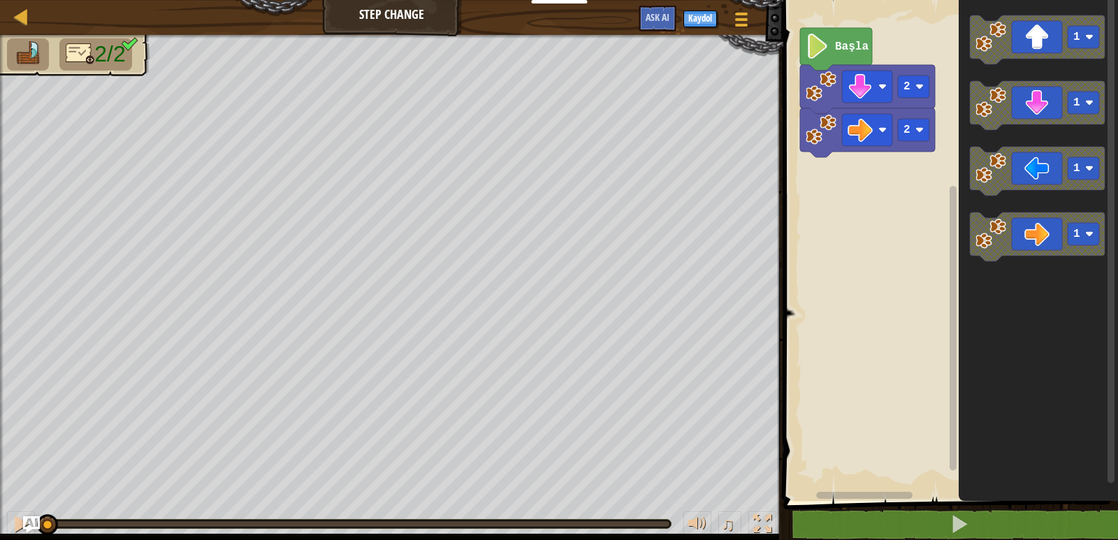
click at [970, 228] on g "1" at bounding box center [1037, 236] width 135 height 49
click at [1019, 238] on icon "Blockly Çalışma Alanı" at bounding box center [1037, 236] width 135 height 49
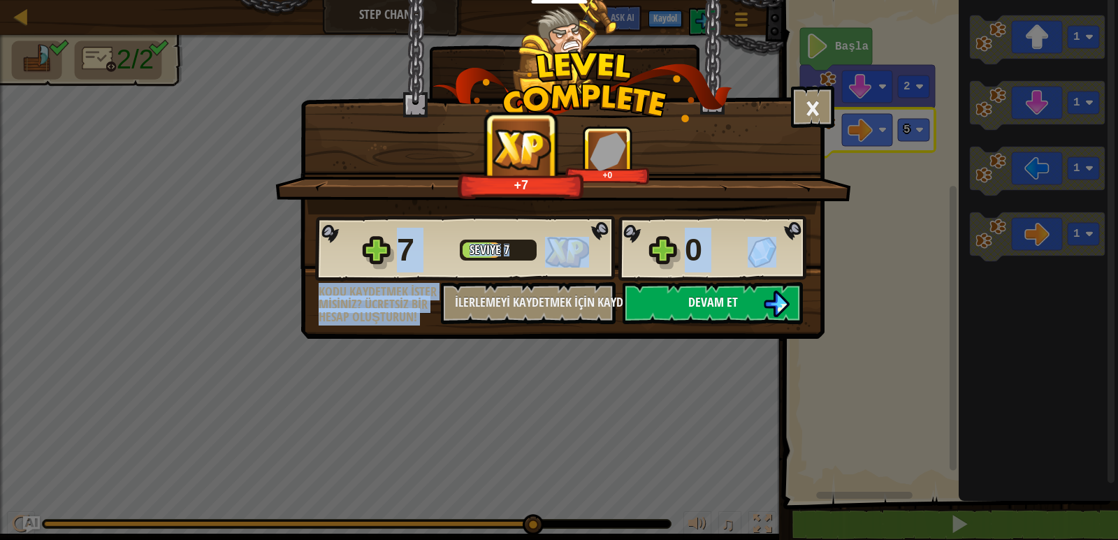
click at [676, 282] on div "7 Seviye 7 0 Kodu kaydetmek ister misiniz? Ücretsiz bir hesap oluşturun! İlerle…" at bounding box center [562, 269] width 523 height 110
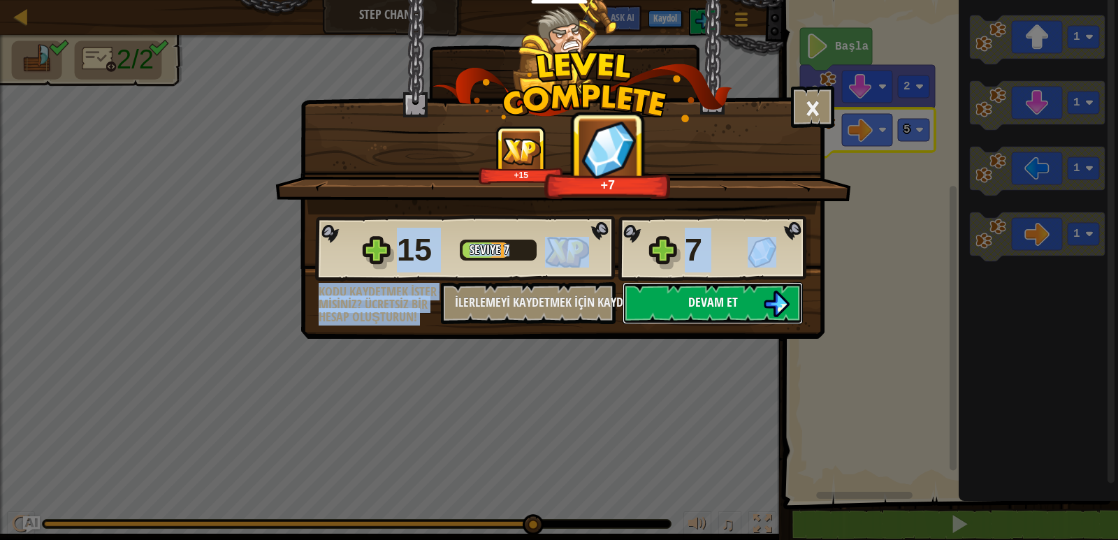
click at [672, 292] on button "Devam et" at bounding box center [712, 303] width 180 height 42
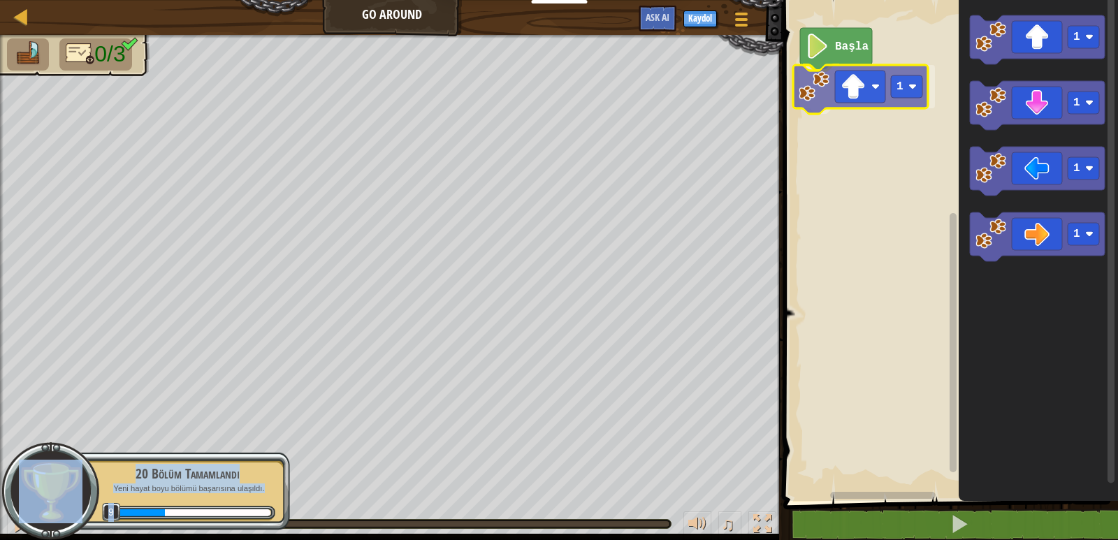
click at [872, 97] on div "Başla 1 1 1 1 1 1" at bounding box center [948, 247] width 339 height 508
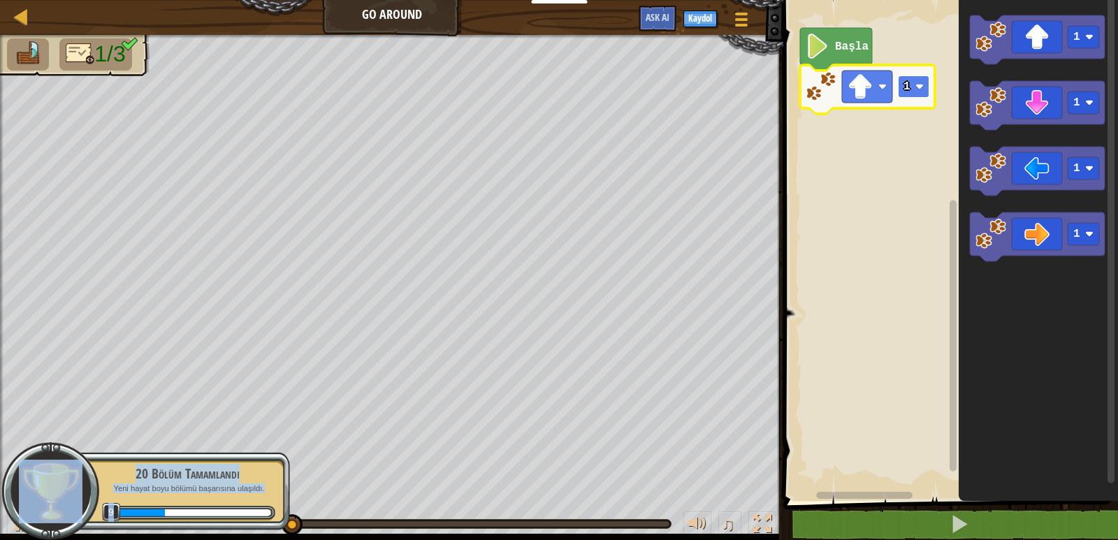
click at [923, 85] on image "Blockly Çalışma Alanı" at bounding box center [919, 86] width 8 height 8
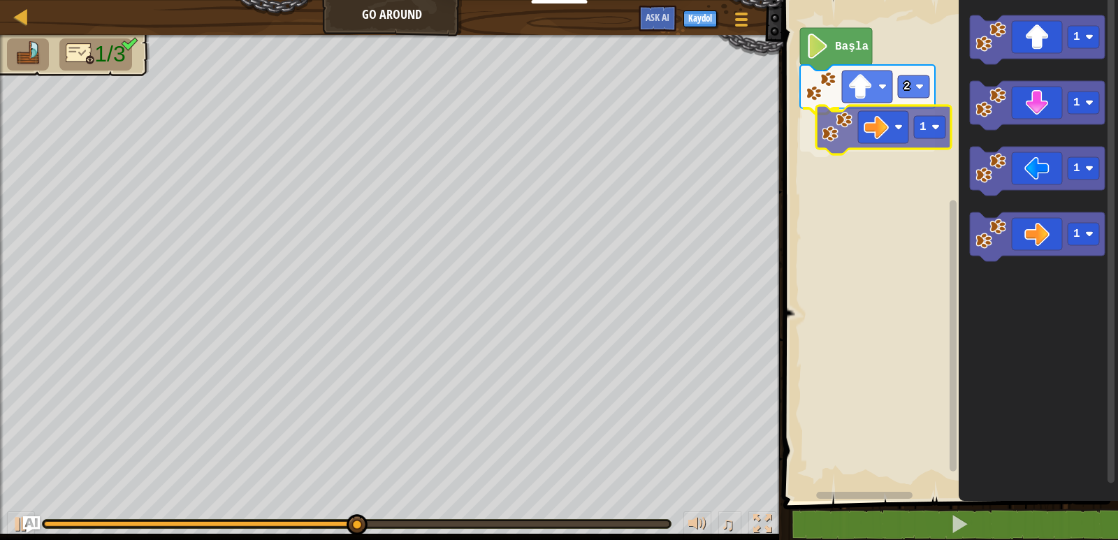
click at [870, 134] on div "Başla 2 1 1 1 1 1 1" at bounding box center [948, 247] width 339 height 508
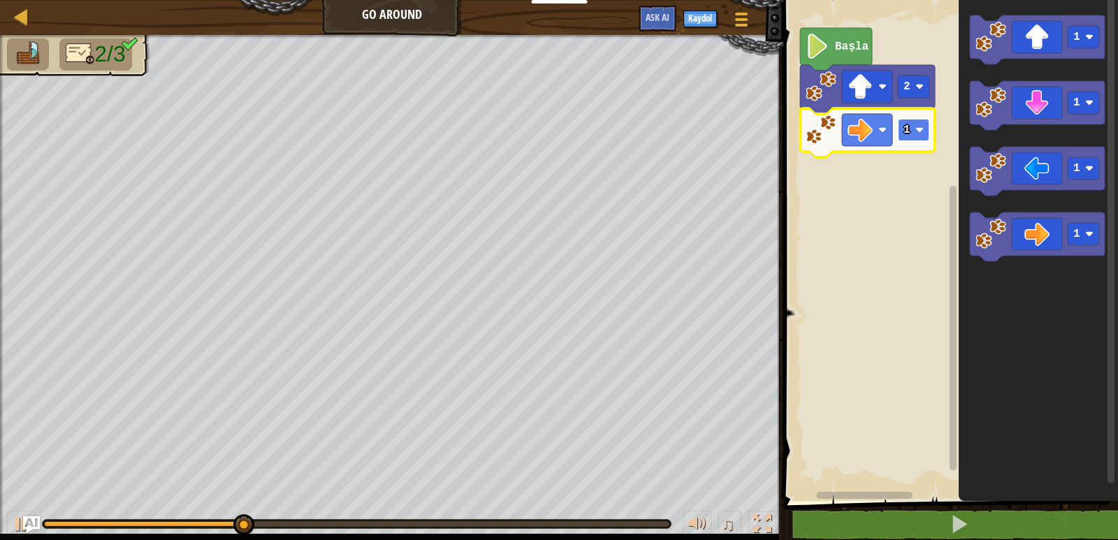
click at [907, 126] on text "1" at bounding box center [906, 130] width 7 height 13
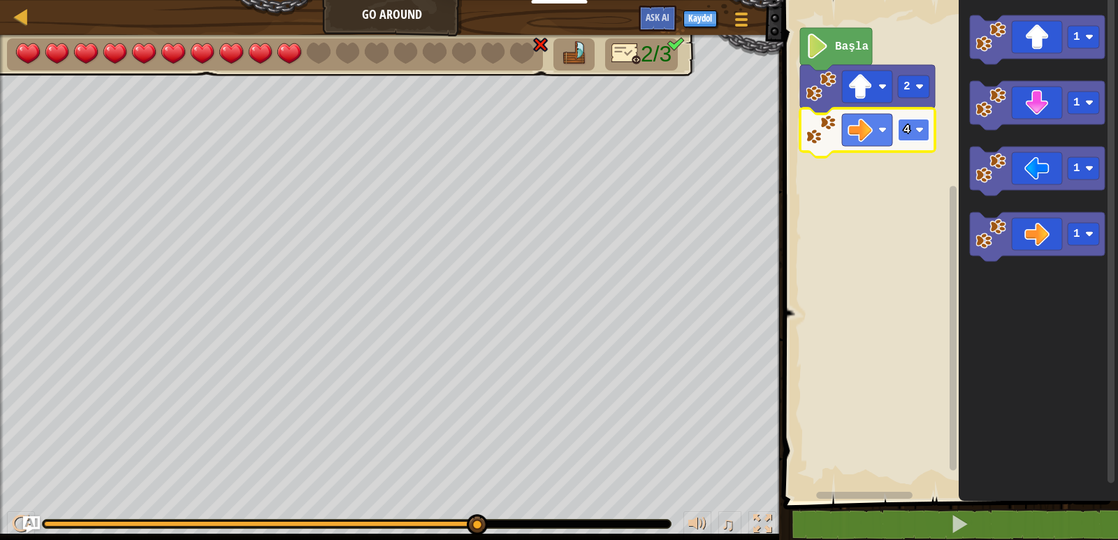
click at [914, 131] on rect "Blockly Çalışma Alanı" at bounding box center [913, 130] width 31 height 22
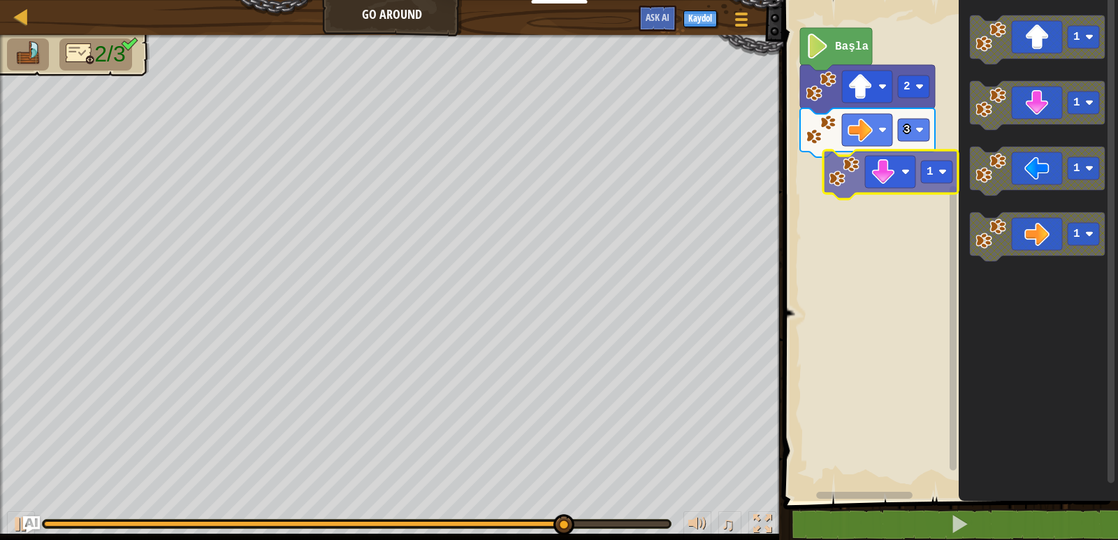
click at [912, 177] on div "Başla 2 3 1 1 1 1 1" at bounding box center [948, 247] width 339 height 508
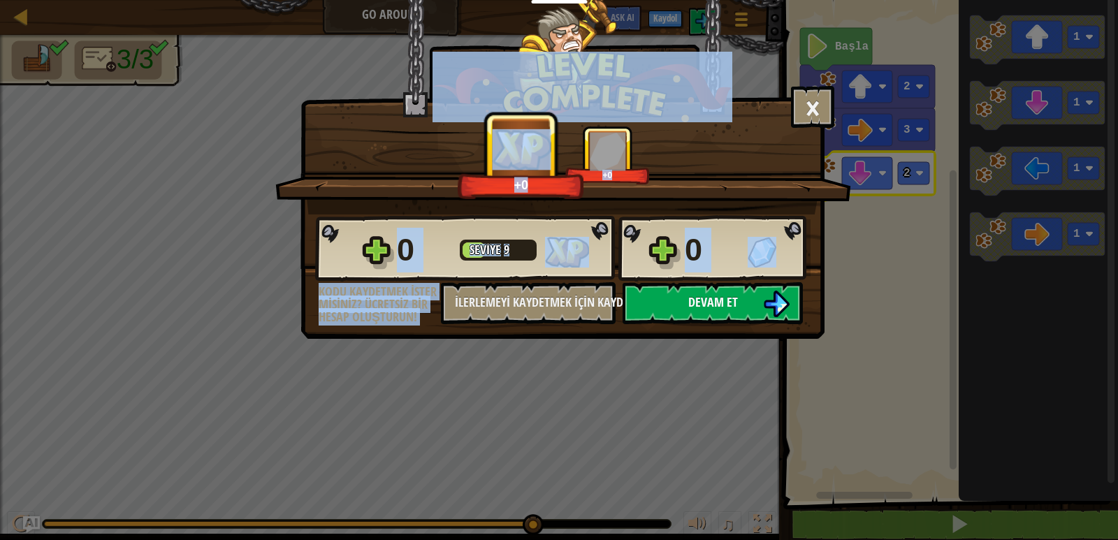
click at [709, 302] on span "Devam et" at bounding box center [713, 301] width 50 height 17
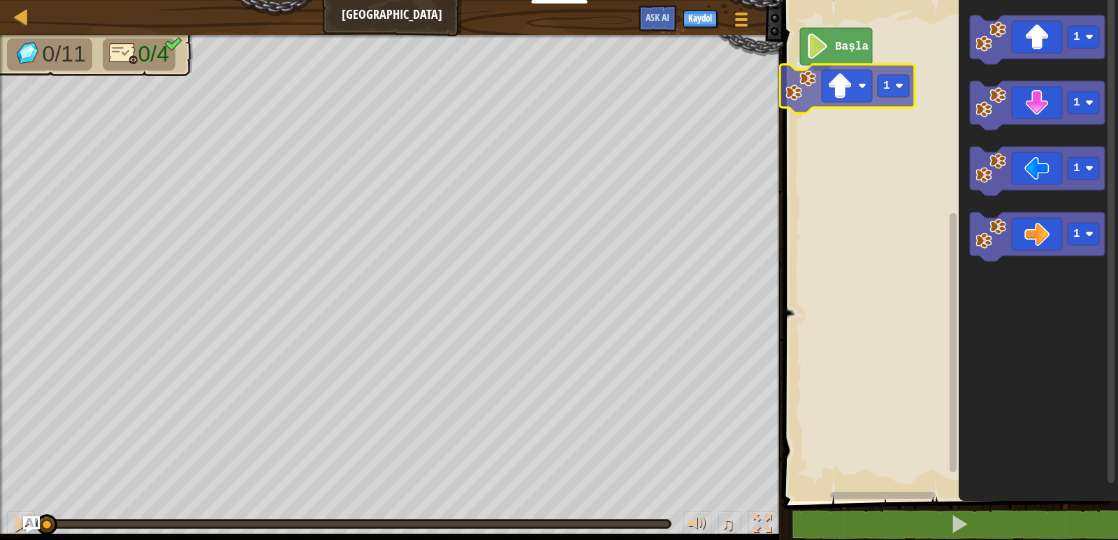
click at [824, 72] on div "Başla 1 1 1 1 1 1" at bounding box center [948, 247] width 339 height 508
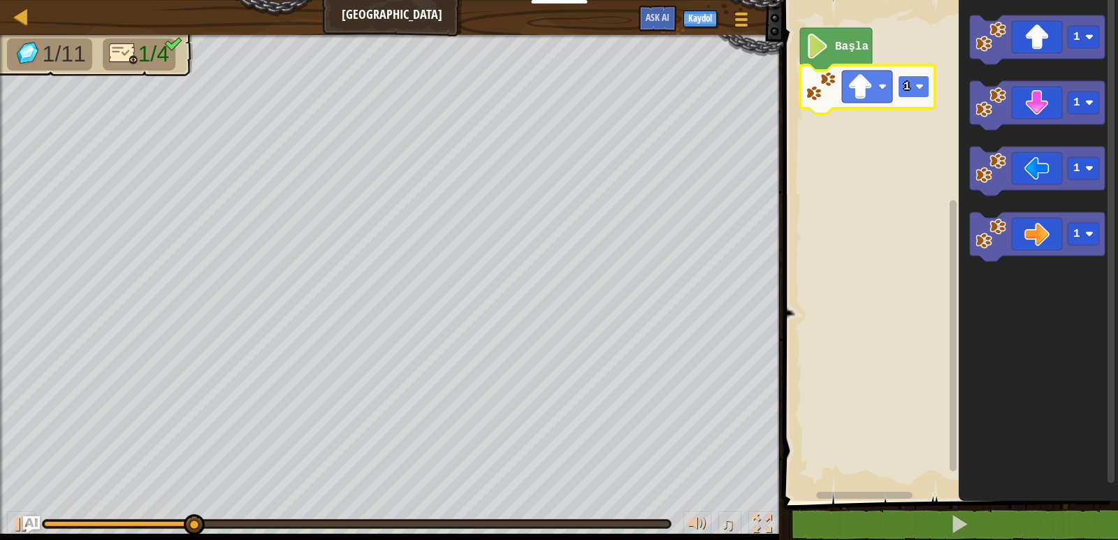
click at [923, 83] on image "Blockly Çalışma Alanı" at bounding box center [919, 86] width 8 height 8
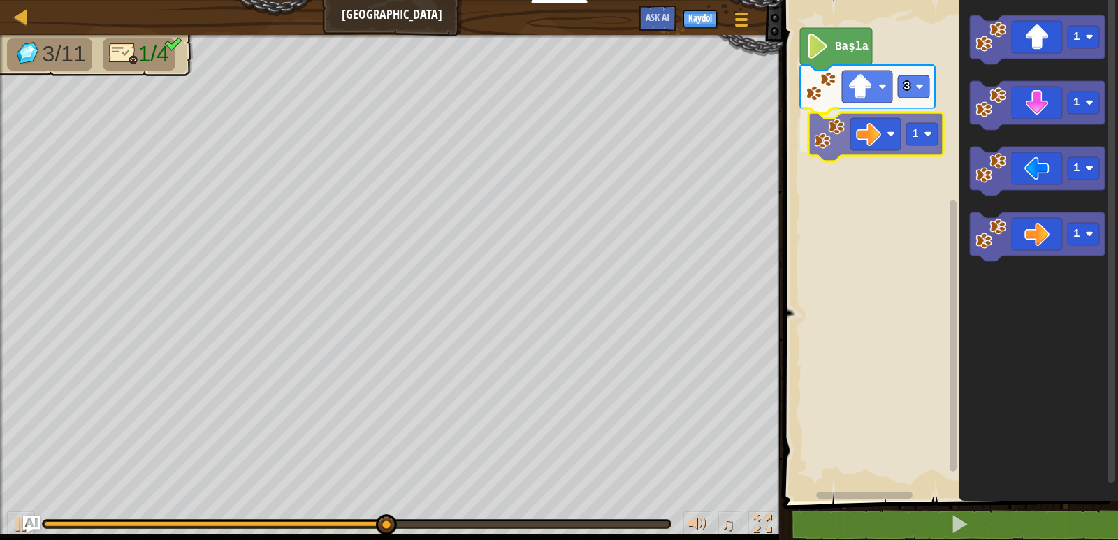
click at [841, 157] on div "Başla 3 1 1 1 1 1 1" at bounding box center [948, 247] width 339 height 508
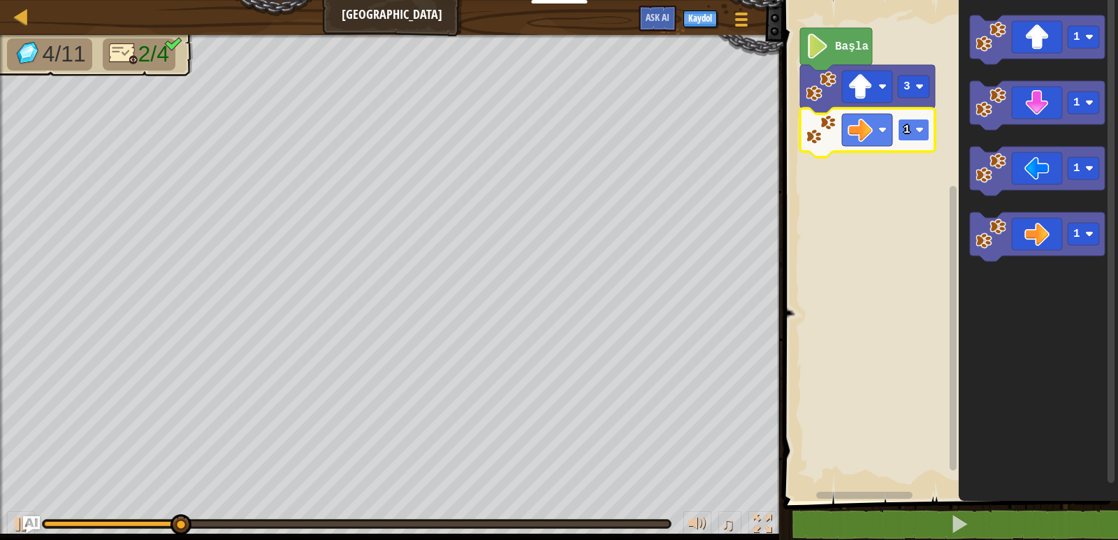
click at [921, 131] on image "Blockly Çalışma Alanı" at bounding box center [919, 130] width 8 height 8
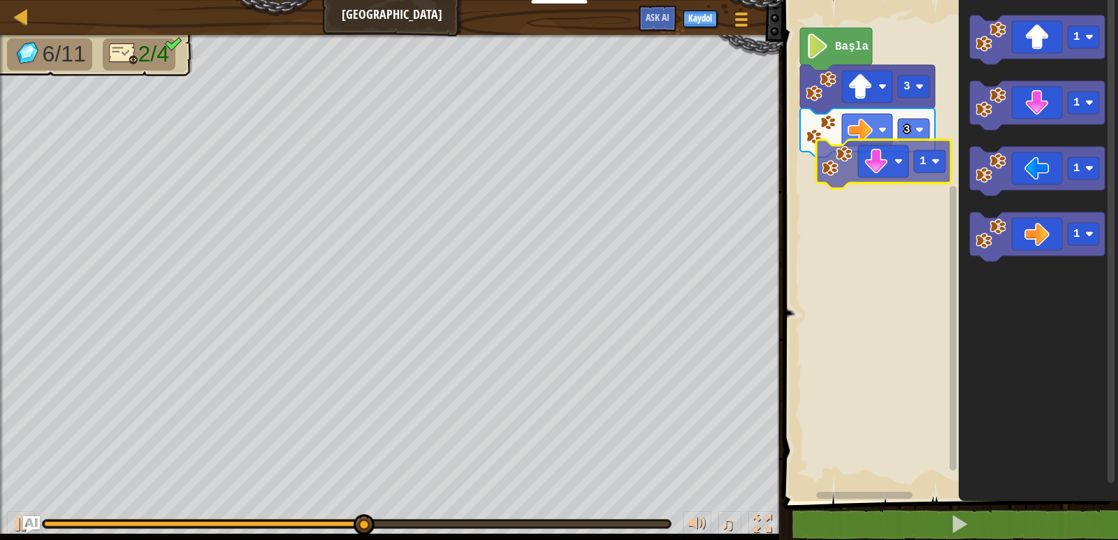
click at [880, 171] on div "Başla 3 3 1 1 1 1 1" at bounding box center [948, 247] width 339 height 508
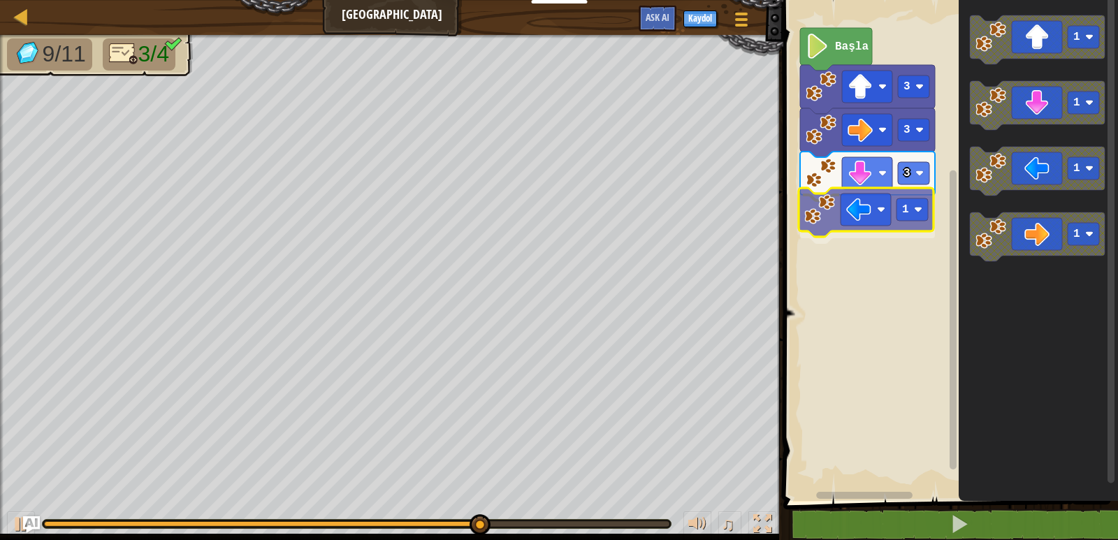
click at [902, 196] on div "Başla 3 3 3 1 1 1 1 1 1" at bounding box center [948, 247] width 339 height 508
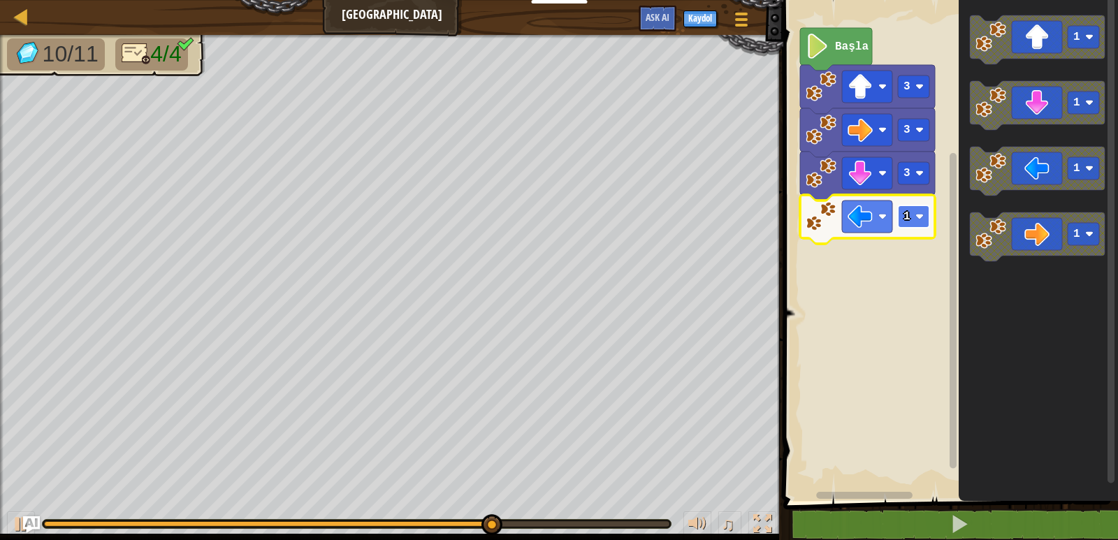
click at [920, 214] on image "Blockly Çalışma Alanı" at bounding box center [919, 216] width 8 height 8
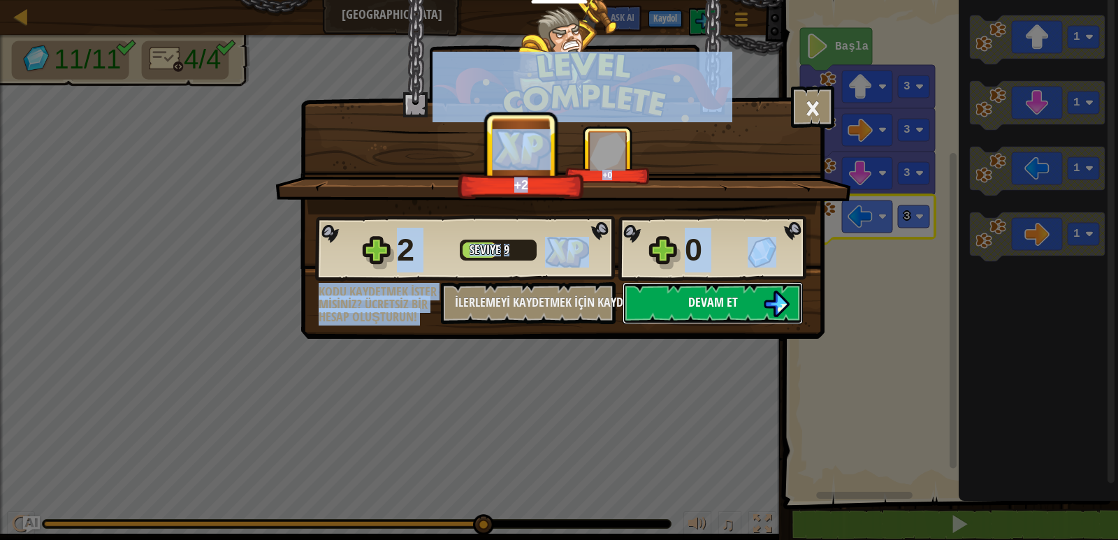
click at [775, 300] on img at bounding box center [776, 304] width 27 height 27
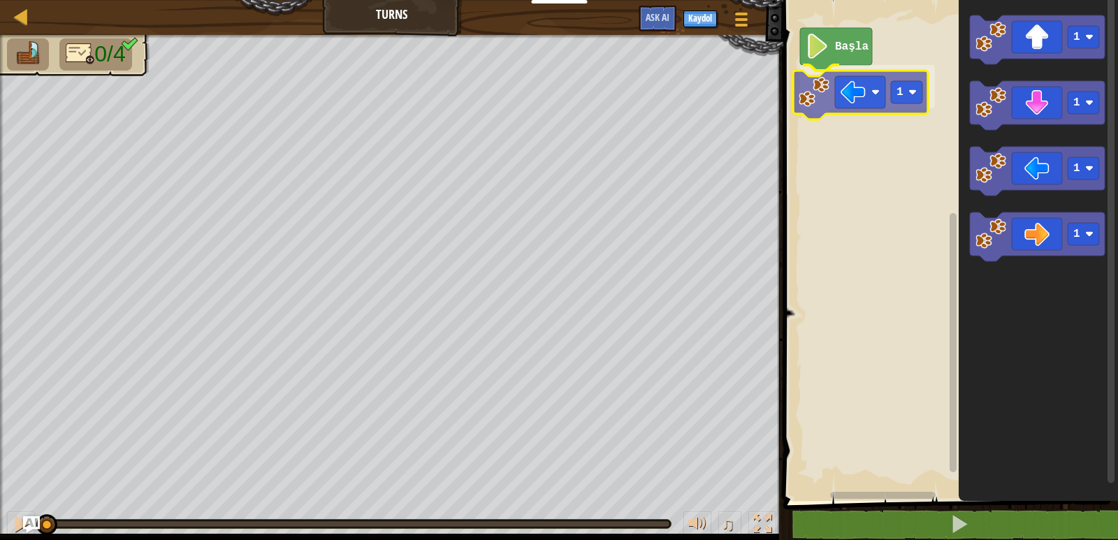
click at [849, 77] on div "Başla 1 1 1 1 1 1" at bounding box center [948, 247] width 339 height 508
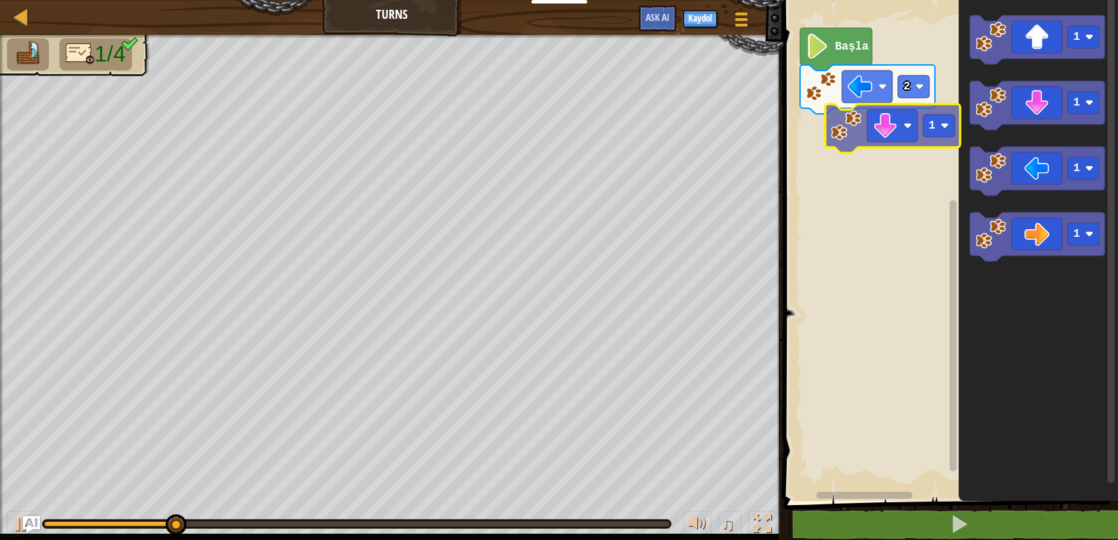
click at [883, 140] on div "Başla 2 1 1 1 1 1" at bounding box center [948, 247] width 339 height 508
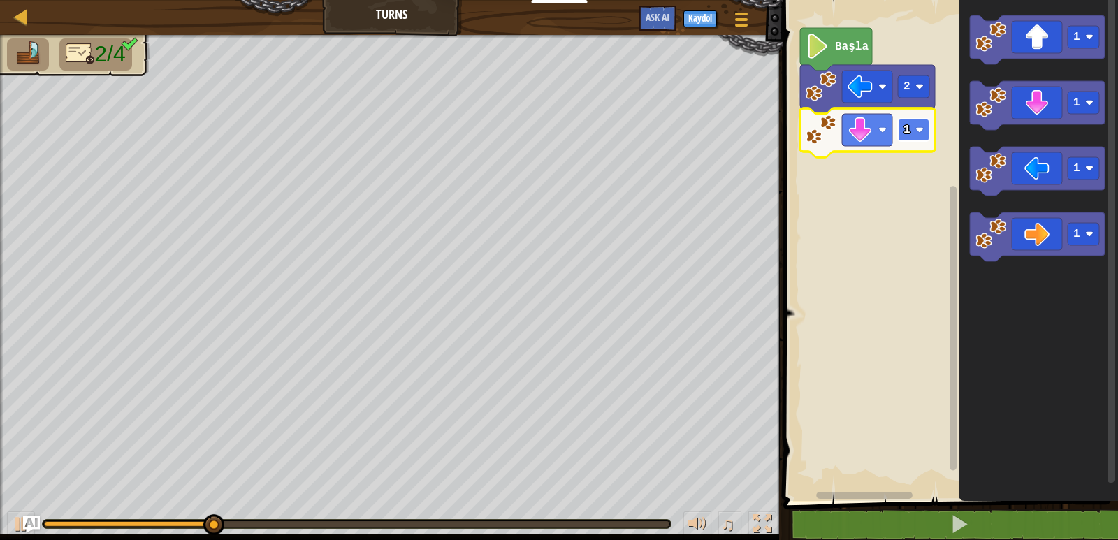
click at [907, 122] on rect "Blockly Çalışma Alanı" at bounding box center [913, 130] width 31 height 22
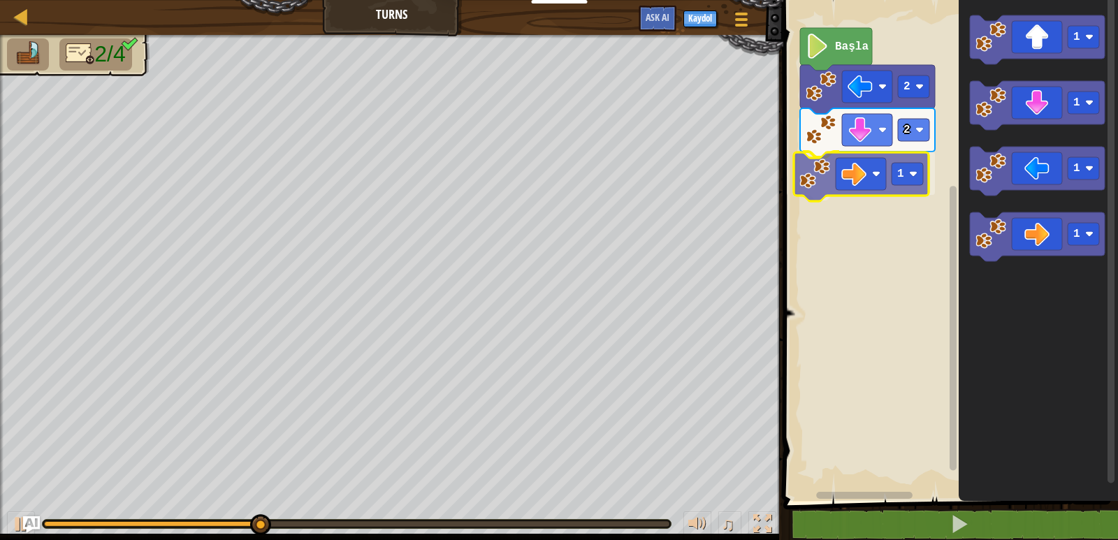
click at [860, 172] on div "Başla 2 2 1 1 1 1 1 1" at bounding box center [948, 247] width 339 height 508
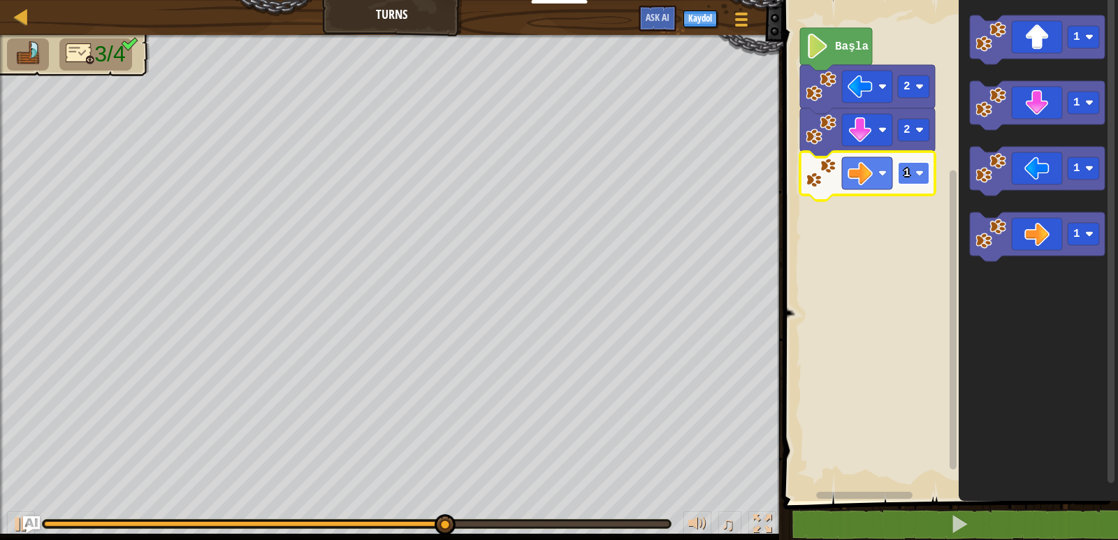
click at [915, 183] on rect "Blockly Çalışma Alanı" at bounding box center [913, 173] width 31 height 22
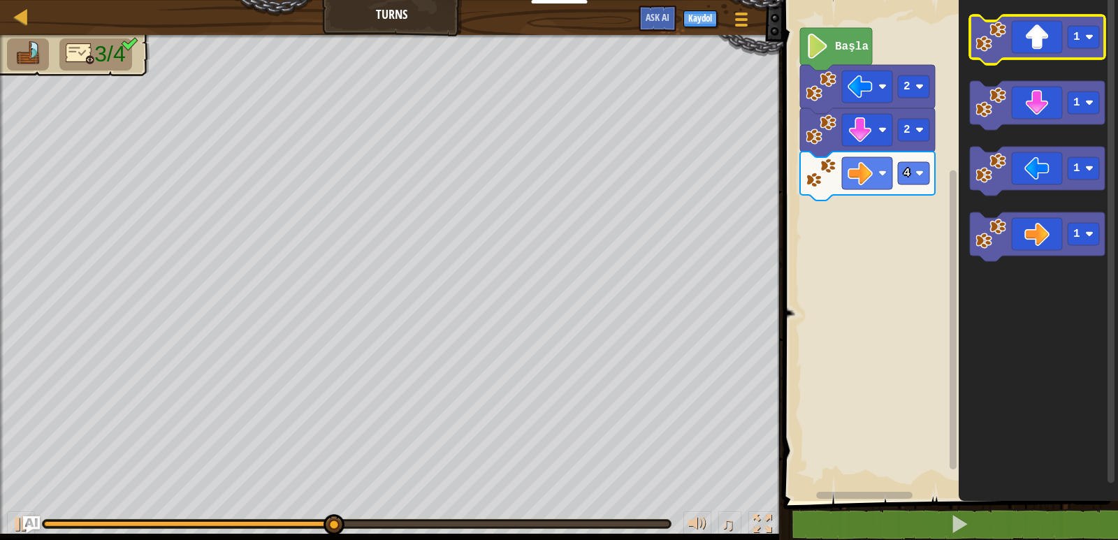
click at [1038, 43] on icon "Blockly Çalışma Alanı" at bounding box center [1037, 39] width 135 height 49
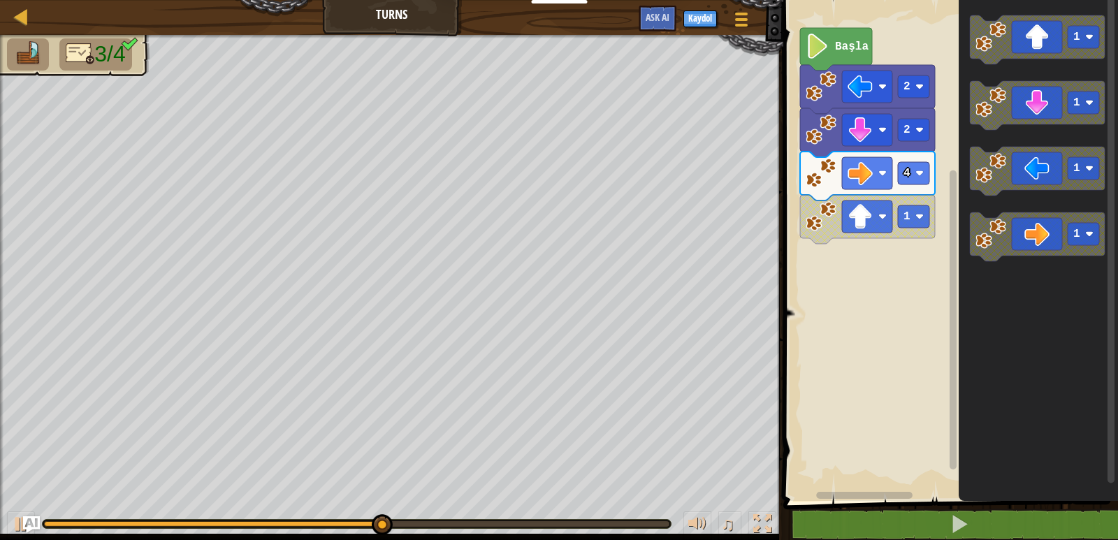
click at [974, 200] on icon "1 1 1 1" at bounding box center [1037, 247] width 159 height 508
click at [918, 191] on div "Başla 2 2 4 1 1 1 1 1" at bounding box center [948, 247] width 339 height 508
click at [912, 217] on rect "Blockly Çalışma Alanı" at bounding box center [913, 216] width 31 height 22
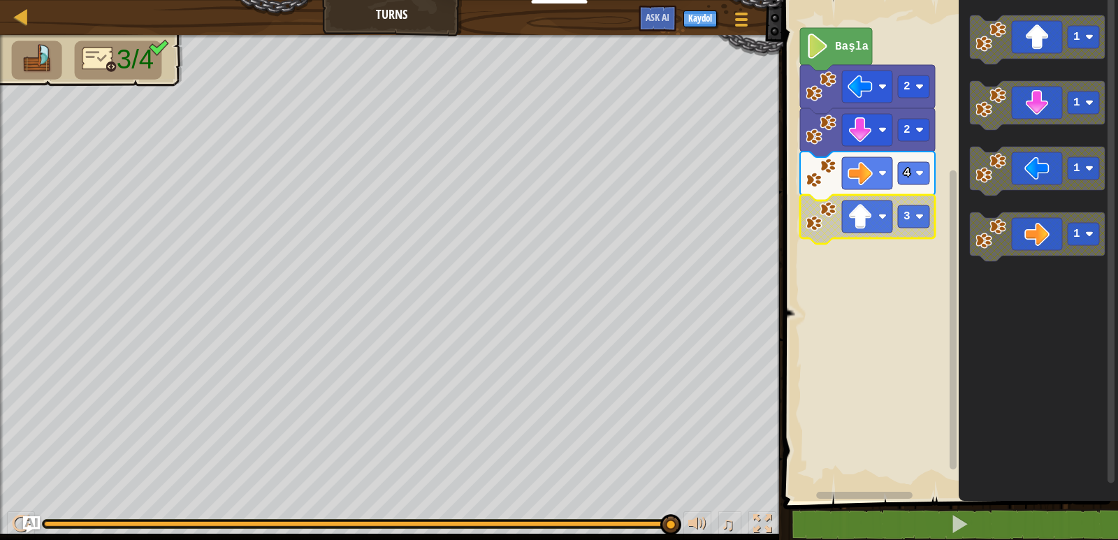
click at [837, 224] on icon "Blockly Çalışma Alanı" at bounding box center [867, 219] width 135 height 49
click at [789, 228] on rect "Blockly Çalışma Alanı" at bounding box center [948, 247] width 339 height 508
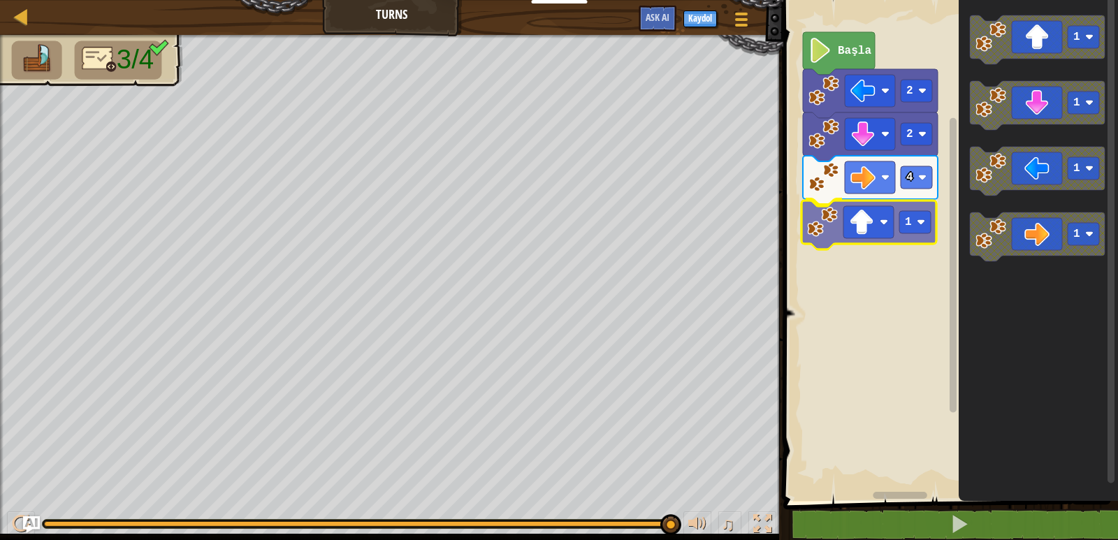
click at [917, 209] on div "Başla 2 2 4 1 1 1 1 1 1" at bounding box center [948, 247] width 339 height 508
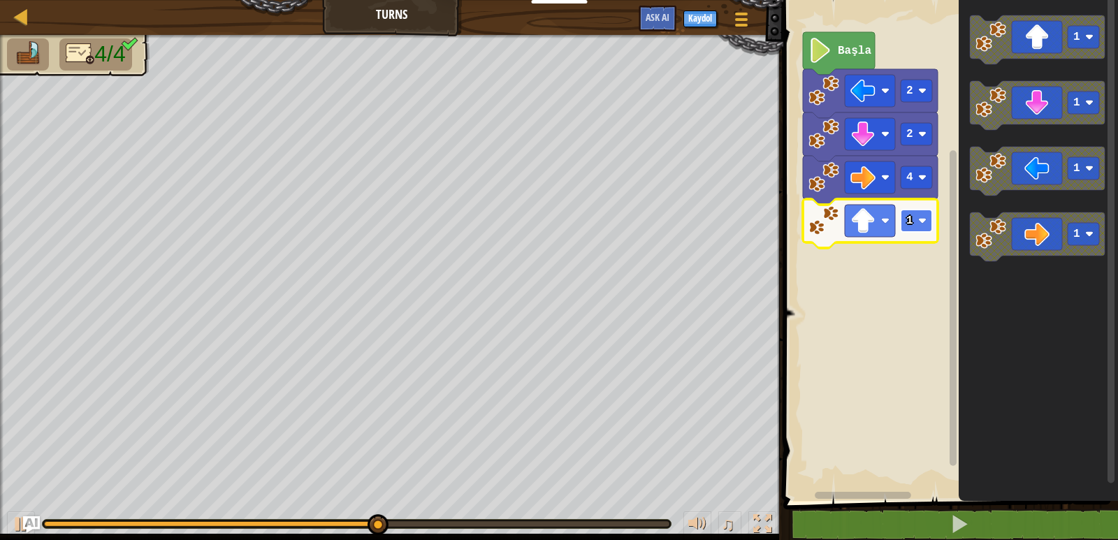
click at [909, 218] on text "1" at bounding box center [909, 220] width 7 height 13
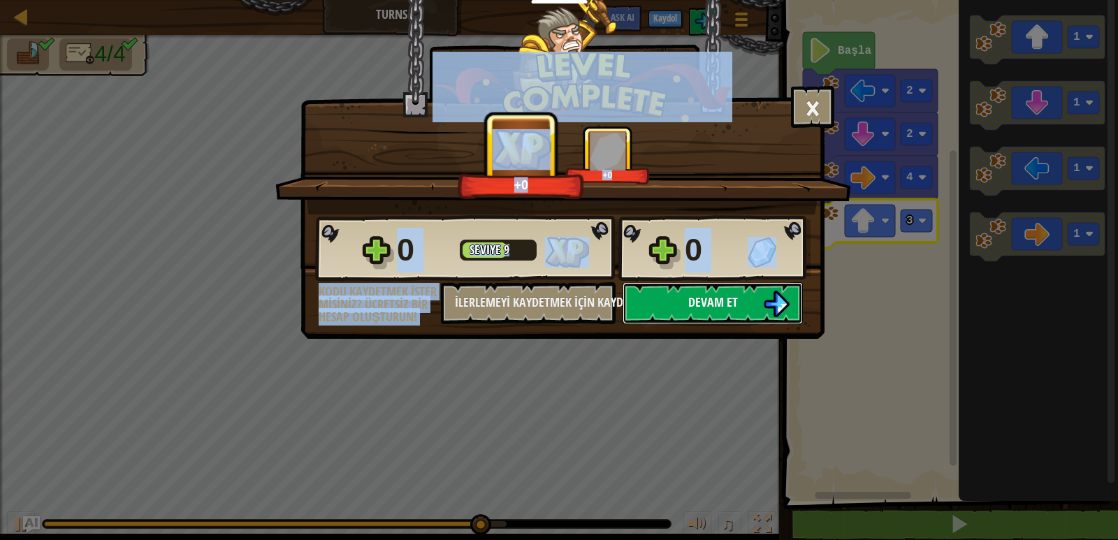
click at [767, 300] on img at bounding box center [776, 304] width 27 height 27
